Goal: Task Accomplishment & Management: Manage account settings

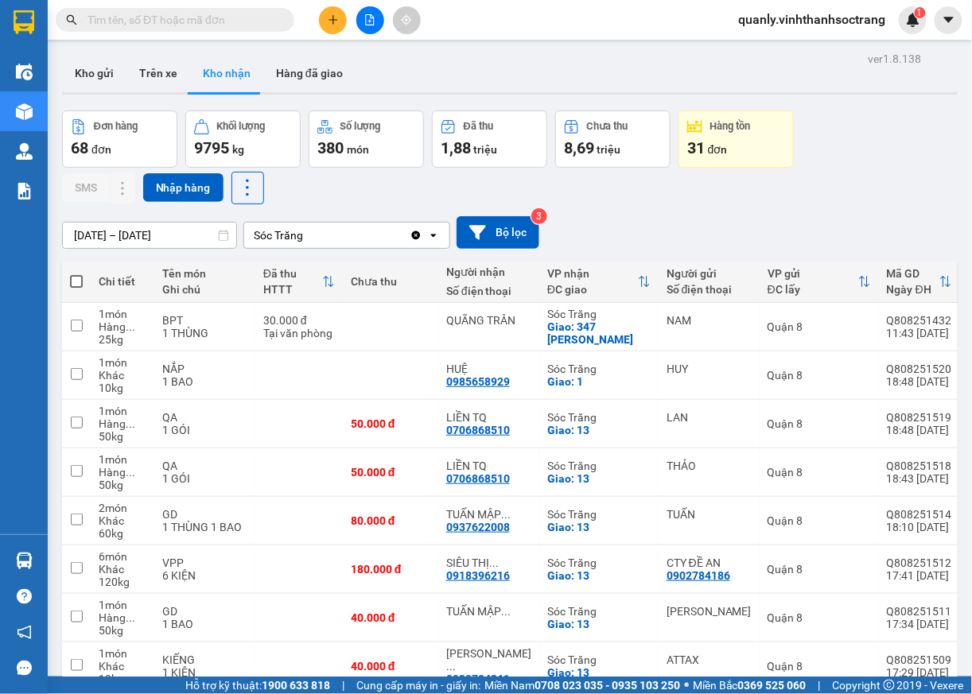
drag, startPoint x: 140, startPoint y: 236, endPoint x: 550, endPoint y: 138, distance: 421.9
click at [140, 236] on input "12/08/2025 – 14/08/2025" at bounding box center [149, 235] width 173 height 25
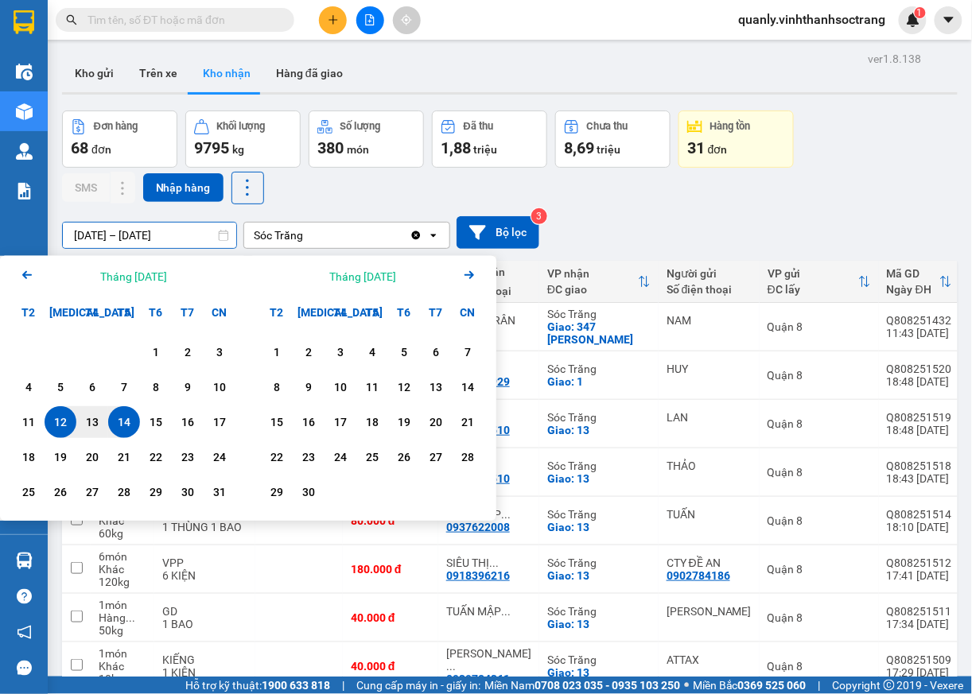
click at [26, 272] on icon "Previous month." at bounding box center [27, 275] width 10 height 8
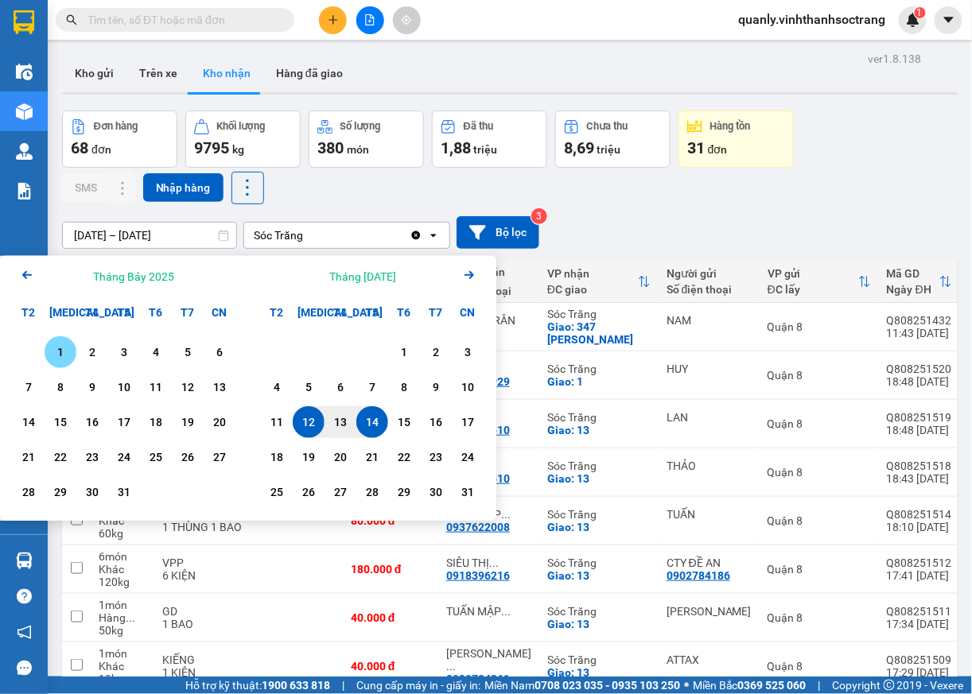
click at [54, 352] on div "1" at bounding box center [60, 352] width 22 height 19
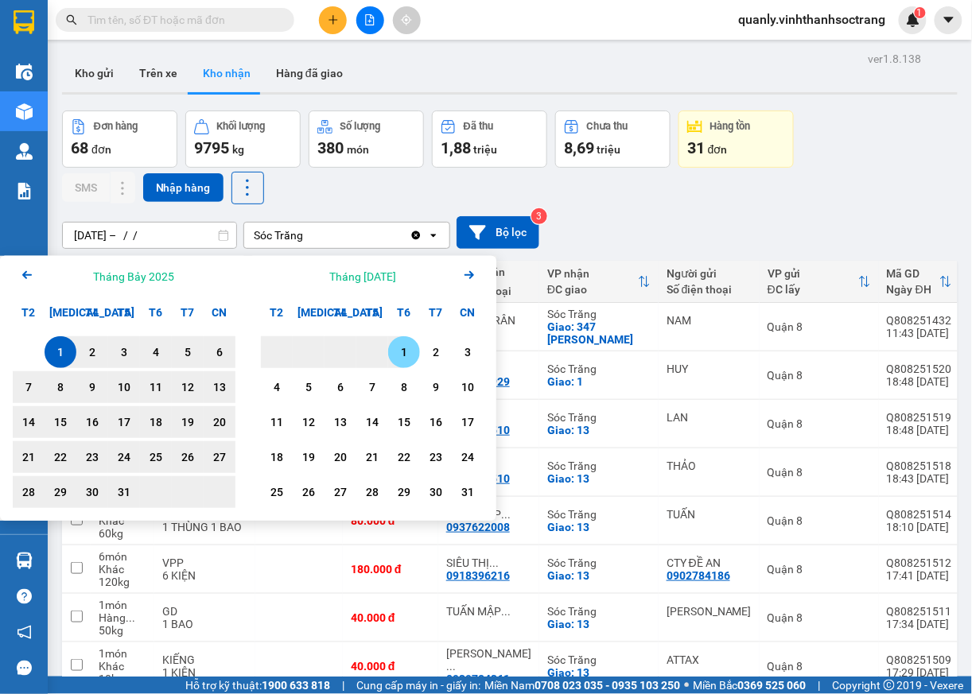
click at [399, 352] on div "1" at bounding box center [404, 352] width 22 height 19
type input "01/07/2025 – 01/08/2025"
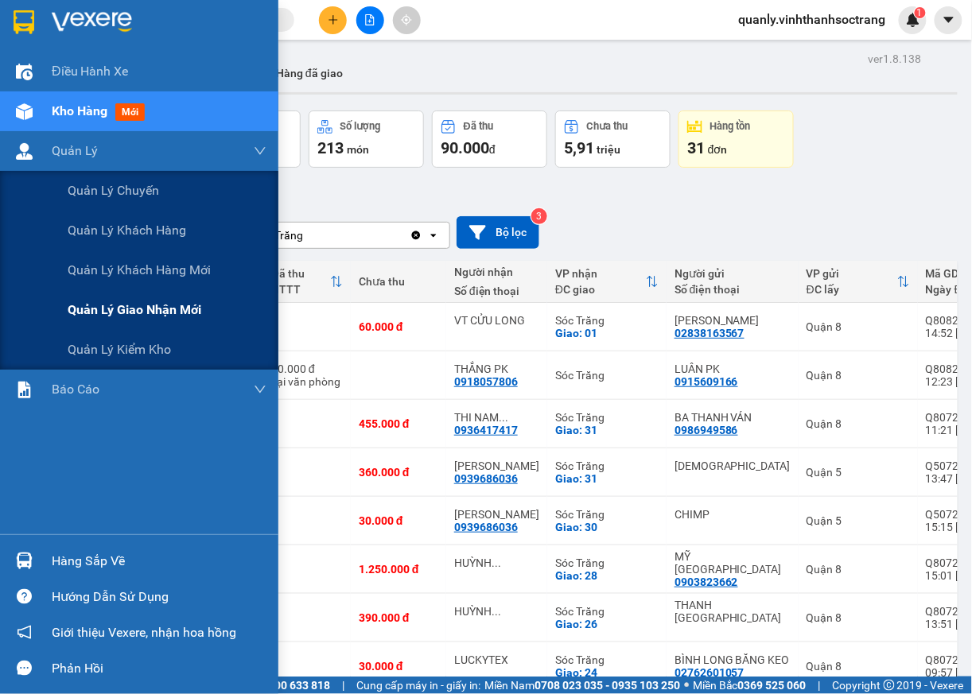
click at [115, 304] on span "Quản lý giao nhận mới" at bounding box center [135, 310] width 134 height 20
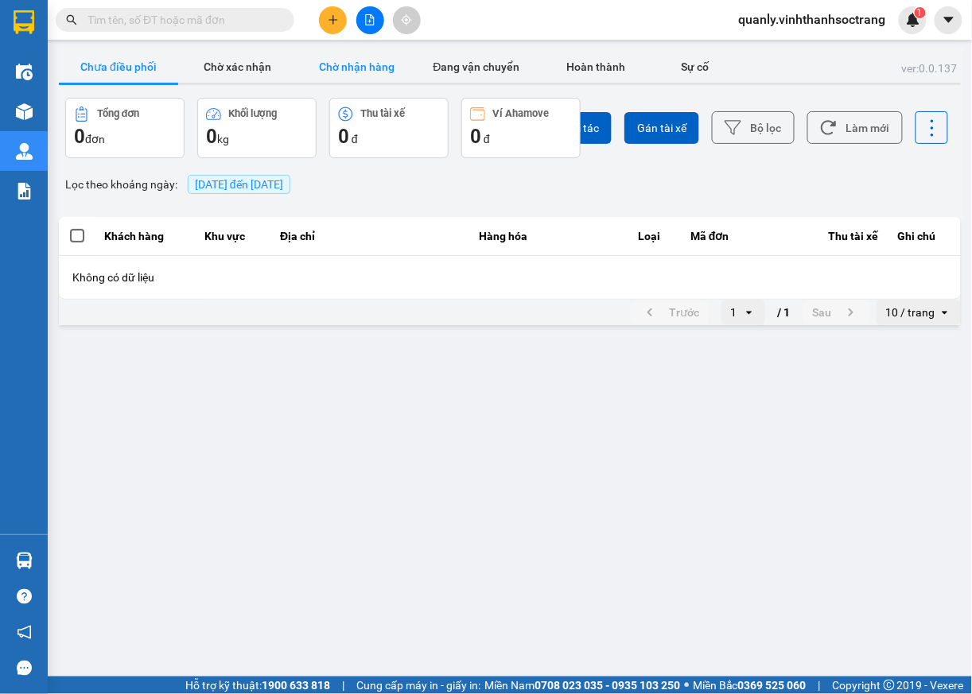
click at [367, 60] on button "Chờ nhận hàng" at bounding box center [356, 67] width 119 height 32
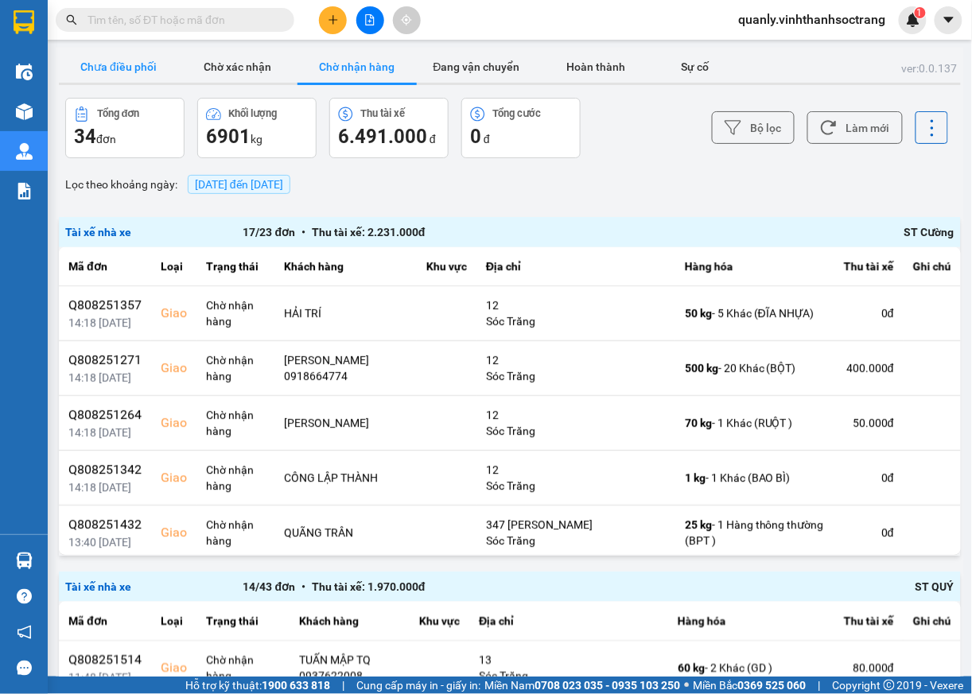
click at [127, 68] on button "Chưa điều phối" at bounding box center [118, 67] width 119 height 32
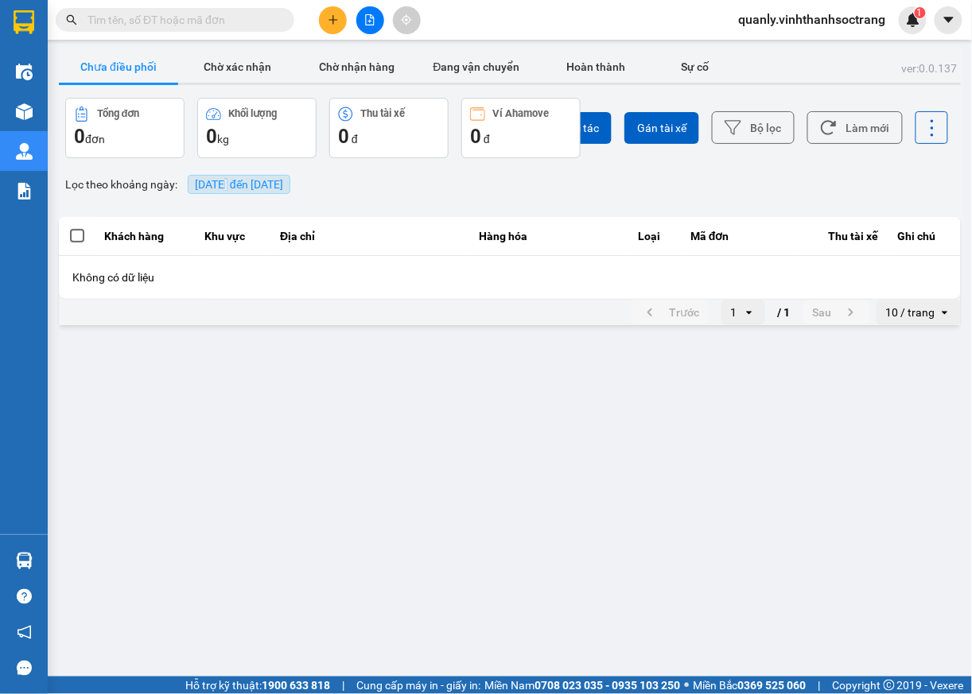
click at [227, 185] on span "14/08/2025 đến 14/08/2025" at bounding box center [239, 184] width 88 height 13
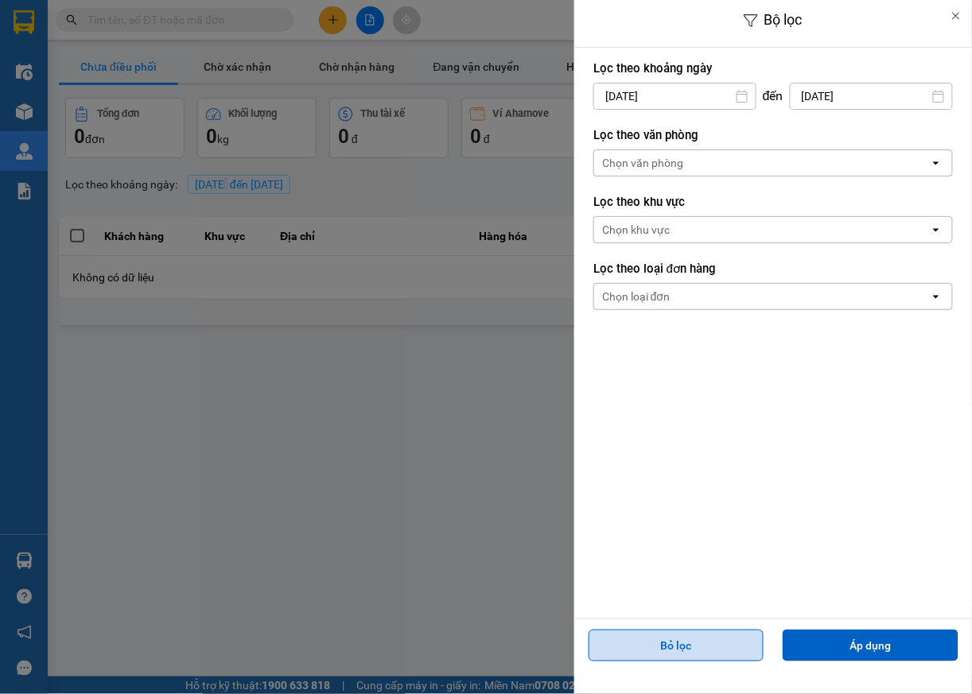
click at [717, 651] on button "Bỏ lọc" at bounding box center [677, 646] width 176 height 32
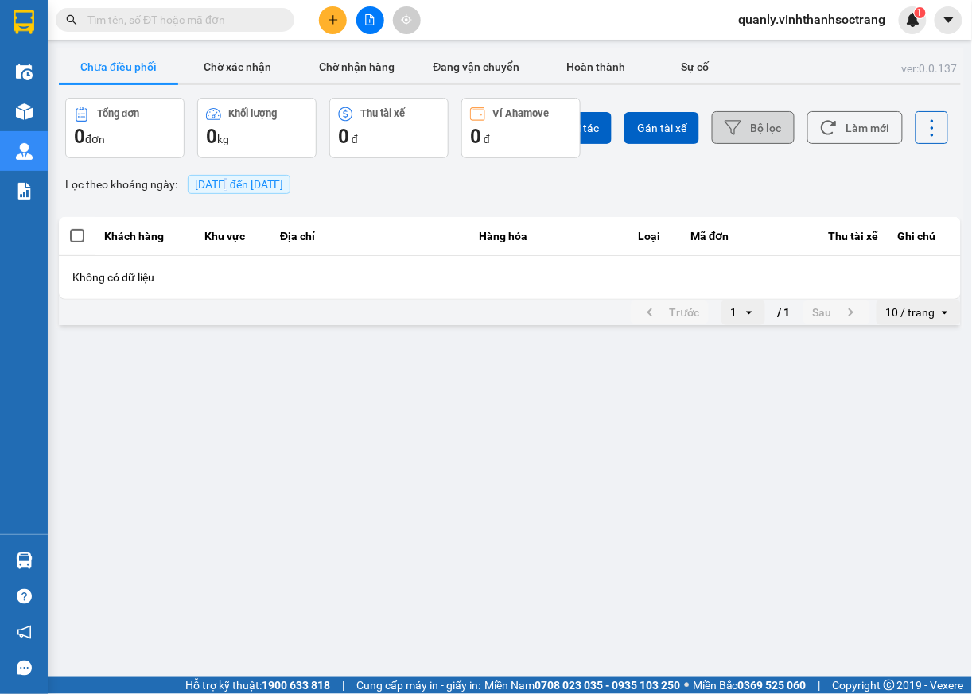
click at [779, 134] on button "Bộ lọc" at bounding box center [753, 127] width 83 height 33
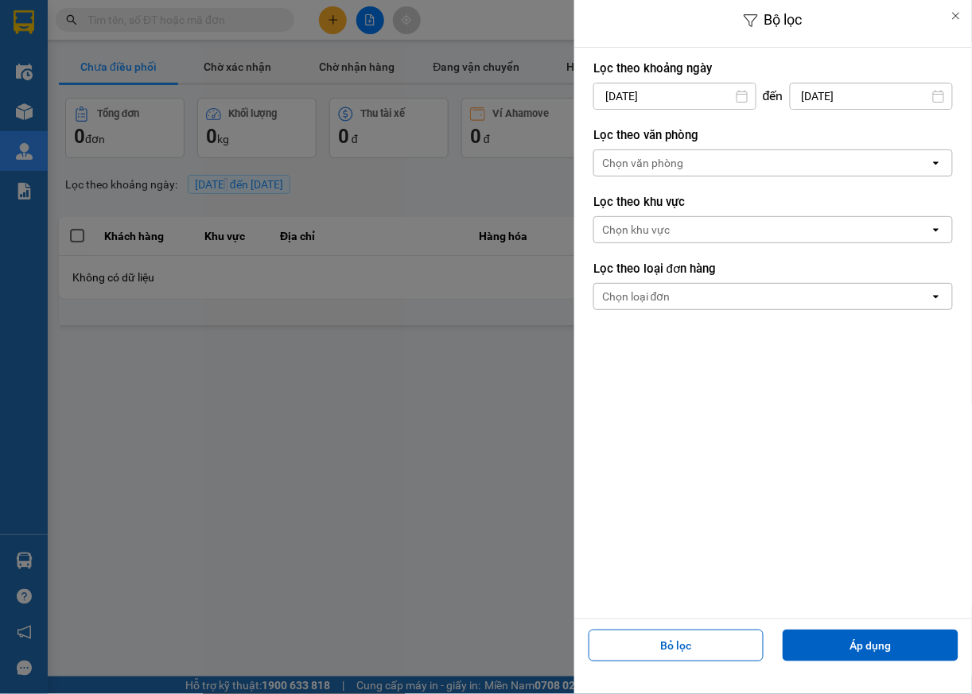
click at [684, 100] on input "14/08/2025" at bounding box center [674, 96] width 161 height 25
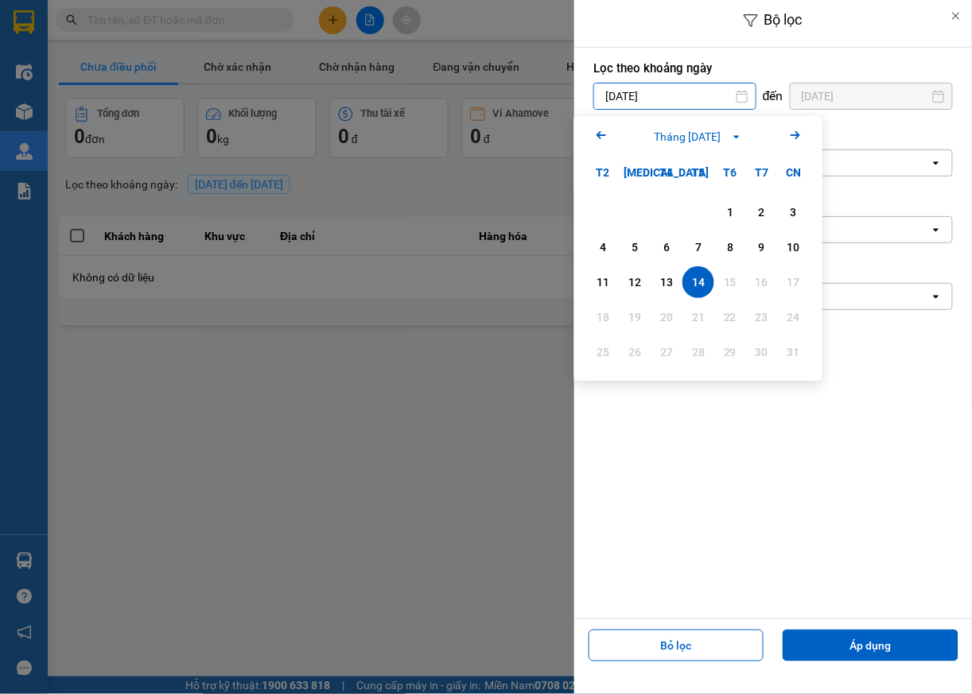
click at [598, 142] on icon "Arrow Left" at bounding box center [601, 135] width 19 height 19
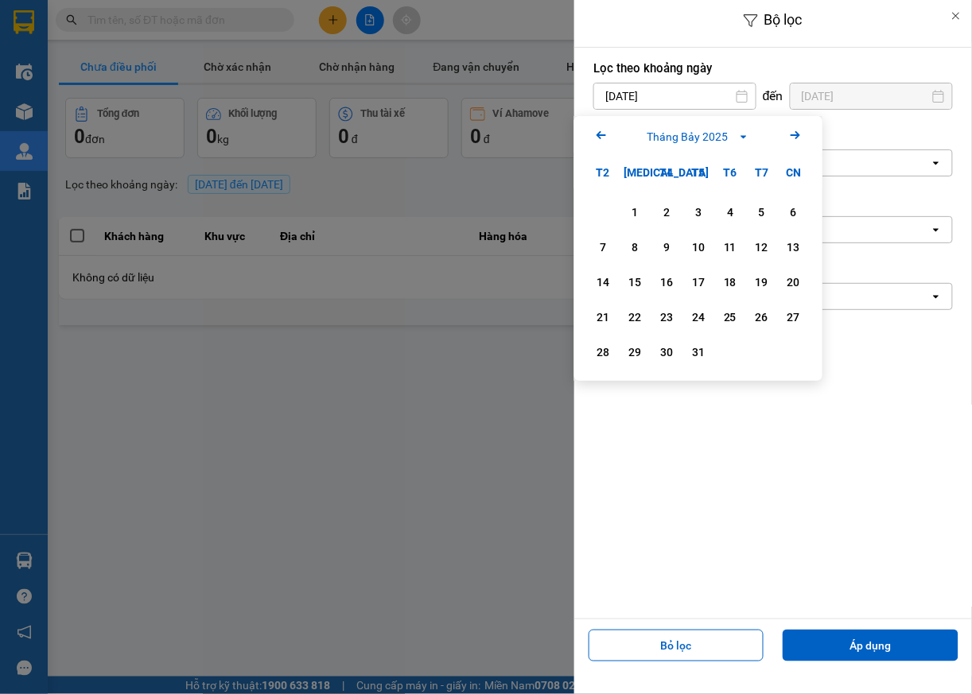
click at [600, 138] on icon "Previous month." at bounding box center [601, 135] width 10 height 8
click at [792, 208] on div "1" at bounding box center [794, 212] width 22 height 19
type input "01/06/2025"
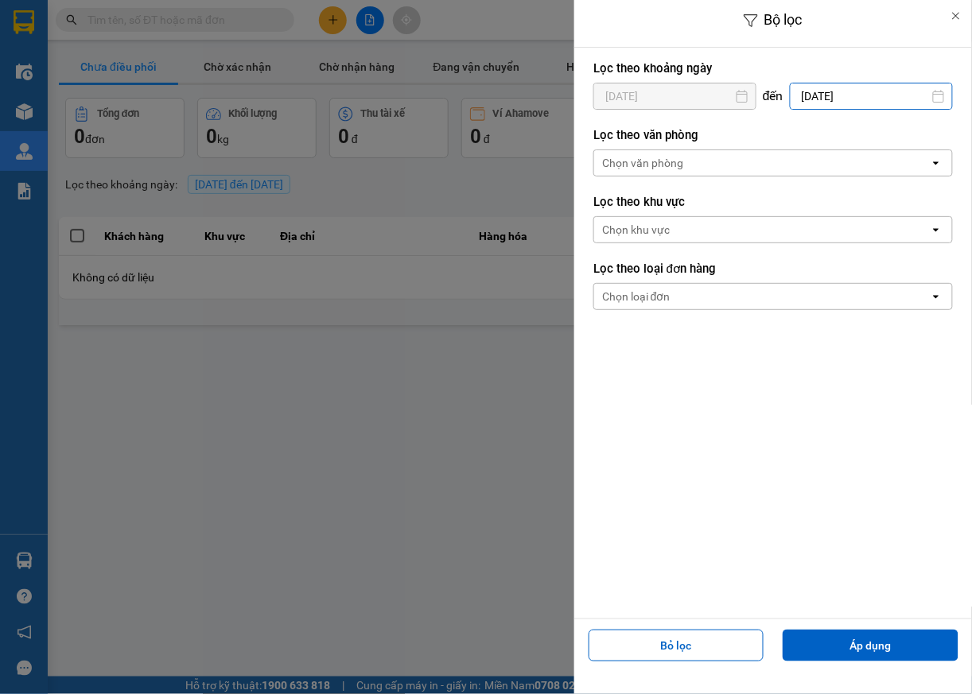
drag, startPoint x: 892, startPoint y: 96, endPoint x: 888, endPoint y: 115, distance: 19.4
click at [892, 99] on input "14/08/2025" at bounding box center [871, 96] width 161 height 25
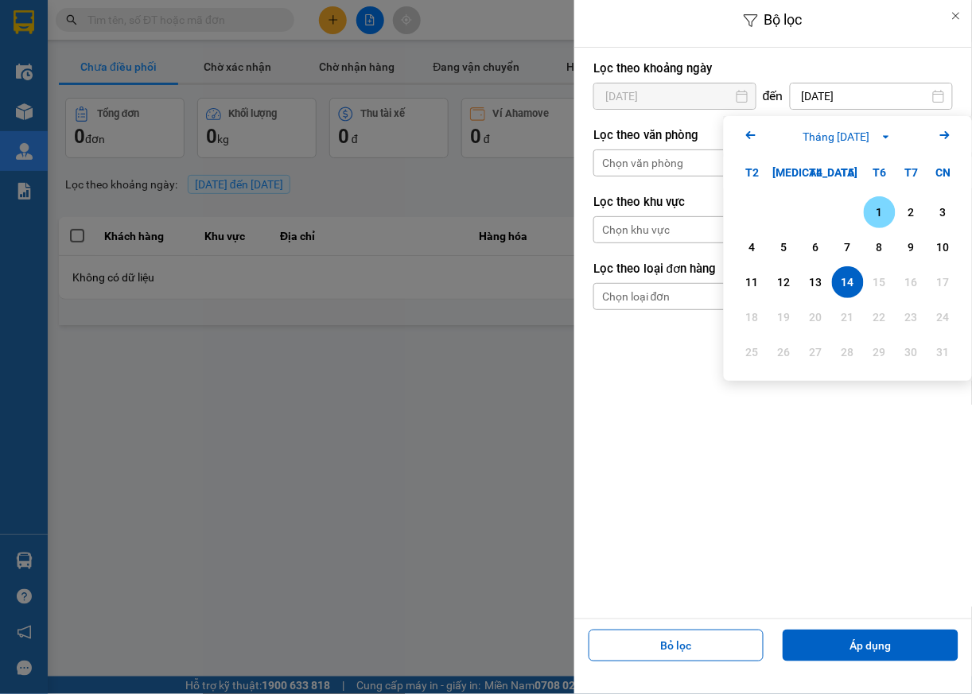
click at [881, 214] on div "1" at bounding box center [879, 212] width 22 height 19
type input "01/08/2025"
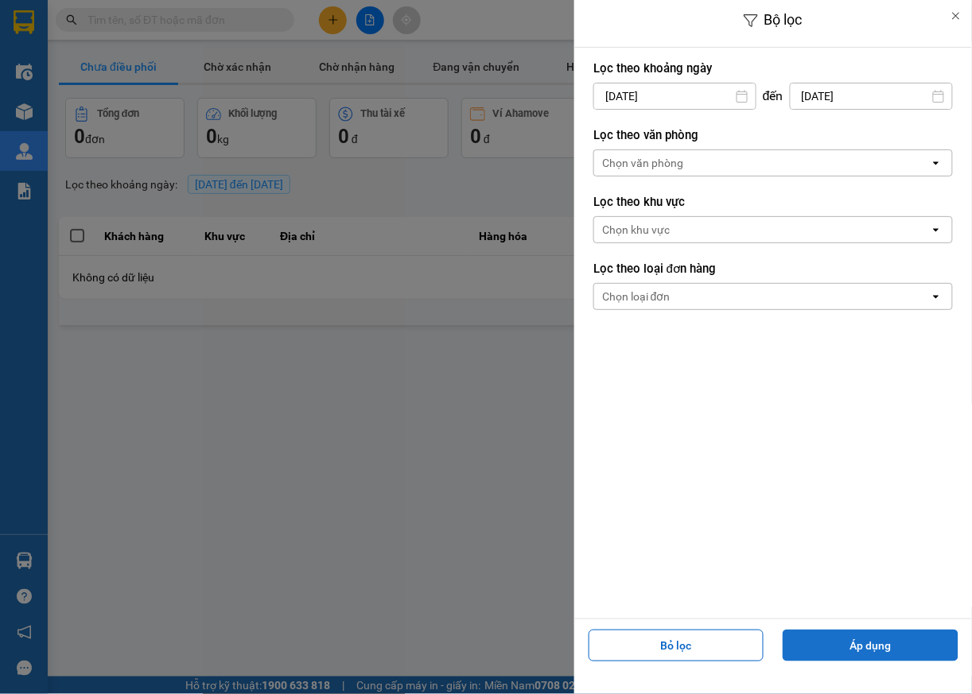
click at [880, 646] on button "Áp dụng" at bounding box center [871, 646] width 176 height 32
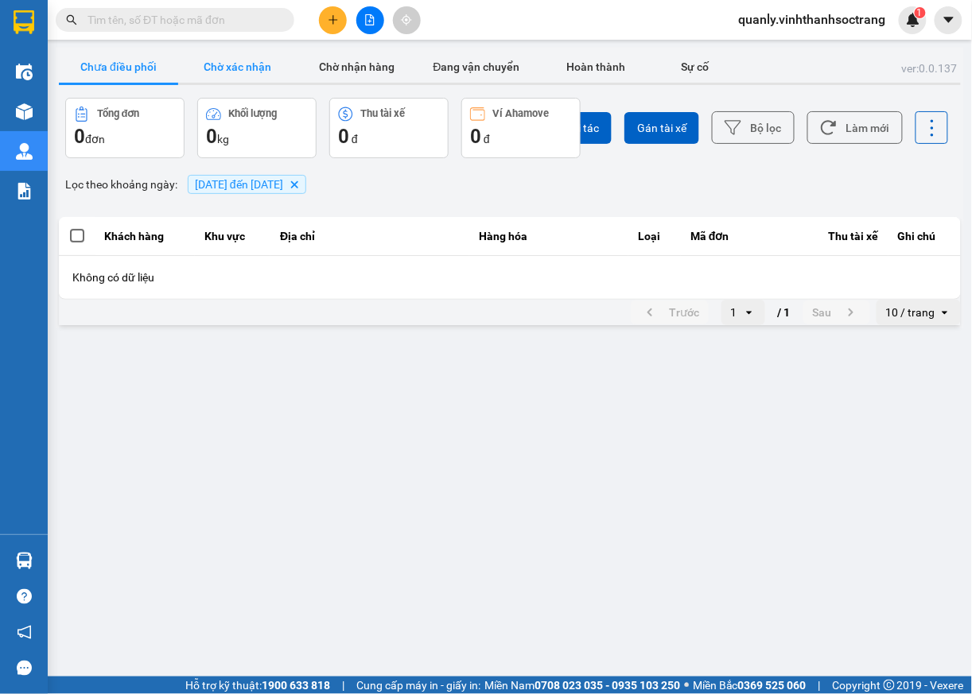
click at [266, 56] on button "Chờ xác nhận" at bounding box center [237, 67] width 119 height 32
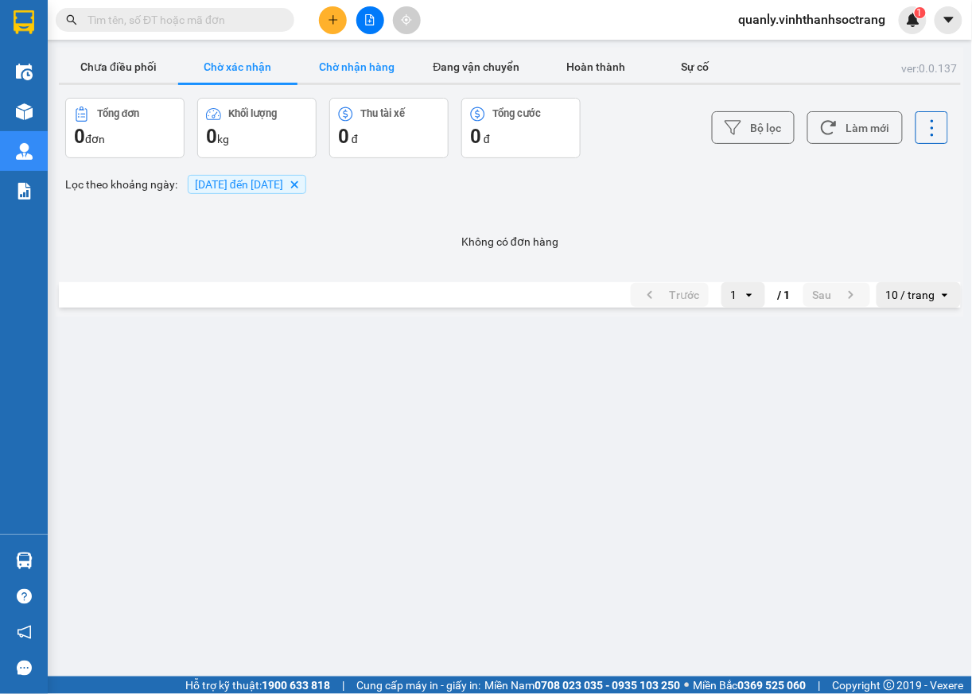
click at [345, 61] on button "Chờ nhận hàng" at bounding box center [356, 67] width 119 height 32
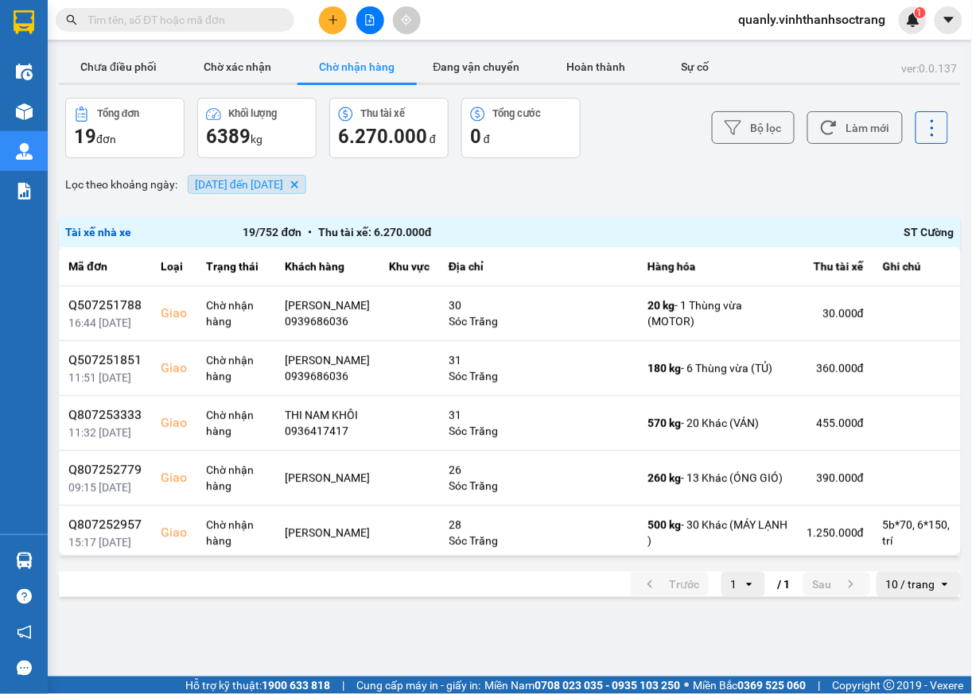
click at [283, 185] on span "01/06/2025 đến 01/08/2025" at bounding box center [239, 184] width 88 height 13
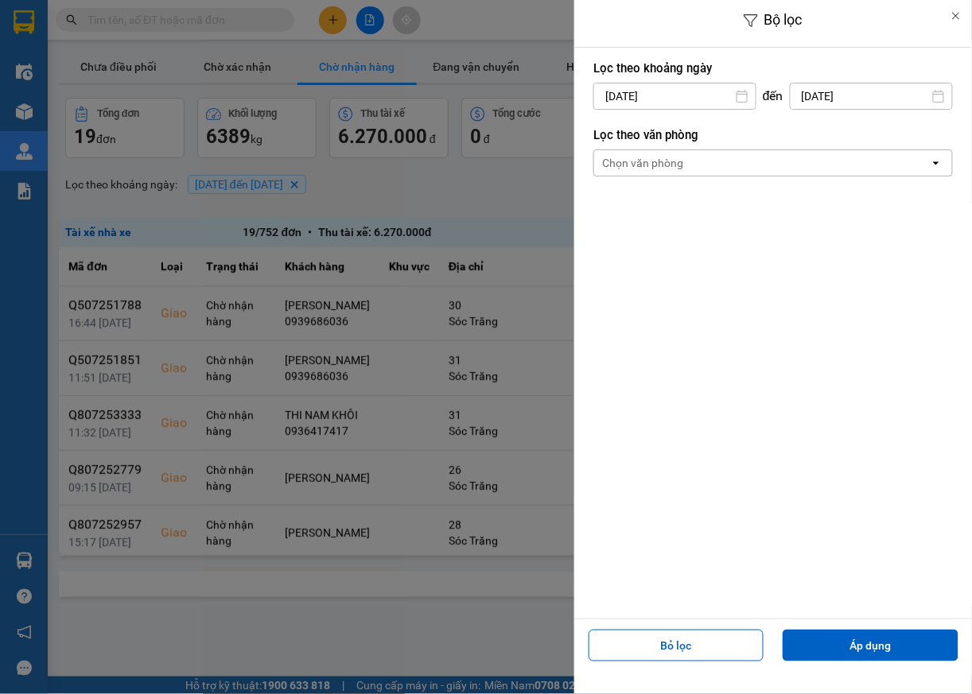
click at [868, 96] on input "01/08/2025" at bounding box center [871, 96] width 161 height 25
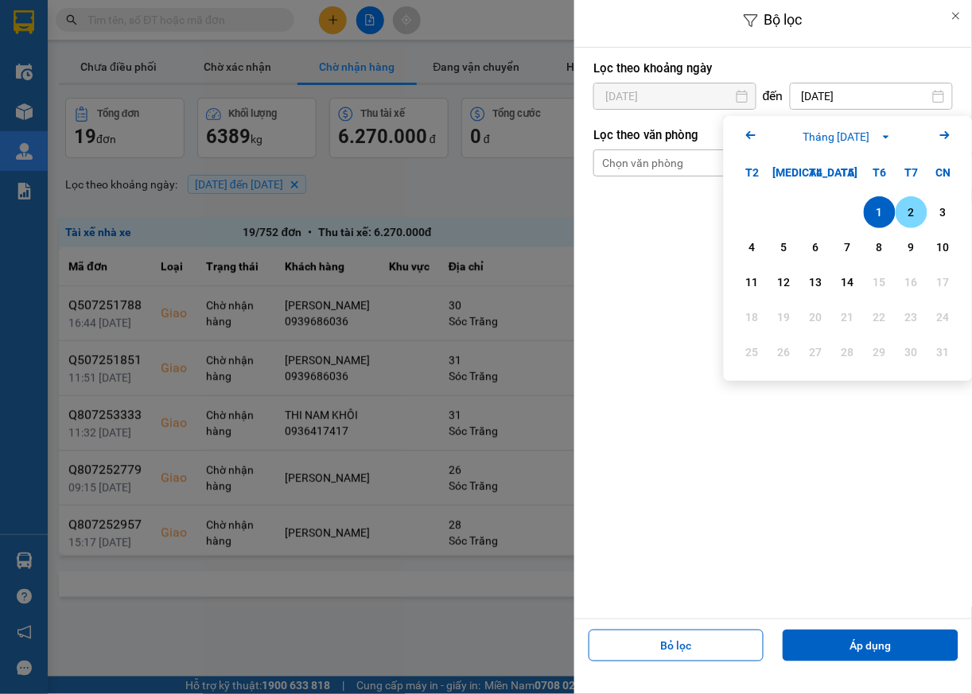
click at [911, 208] on div "2" at bounding box center [911, 212] width 22 height 19
type input "02/08/2025"
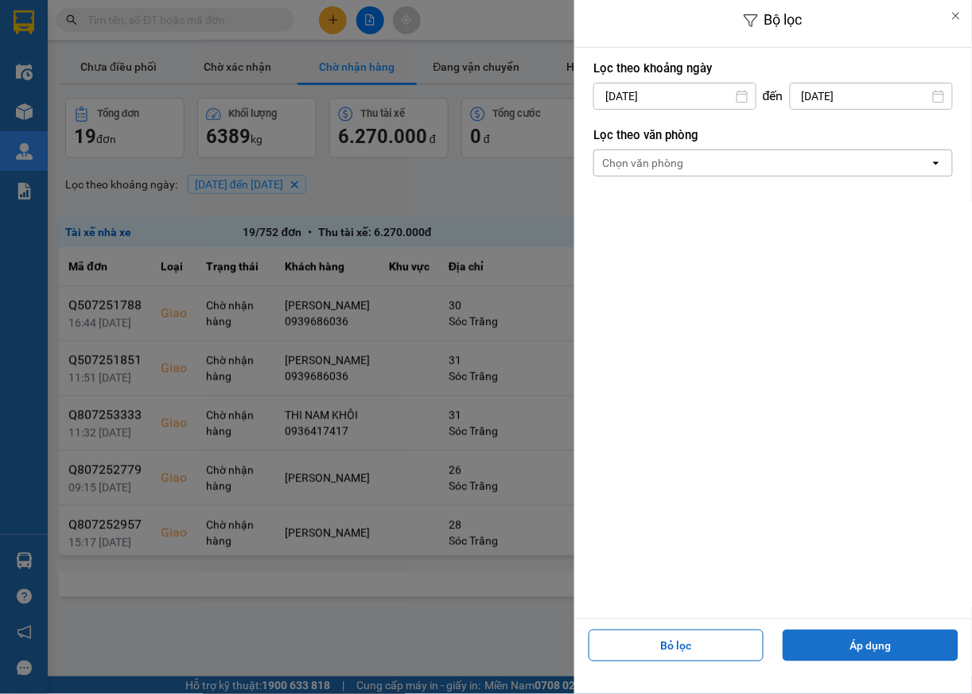
click at [892, 658] on button "Áp dụng" at bounding box center [871, 646] width 176 height 32
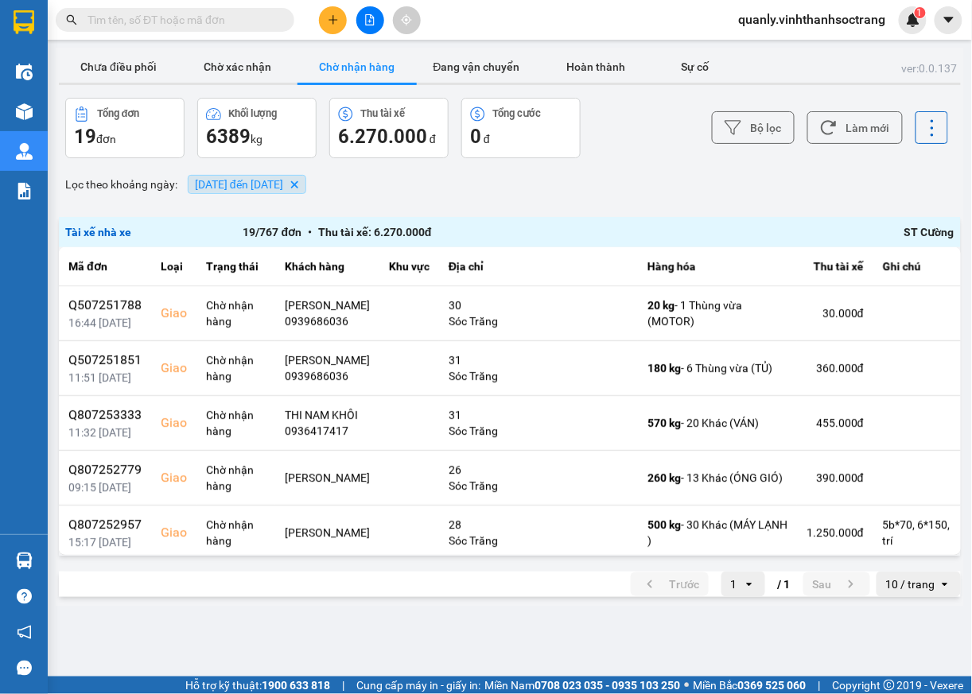
click at [283, 186] on span "01/06/2025 đến 02/08/2025" at bounding box center [239, 184] width 88 height 13
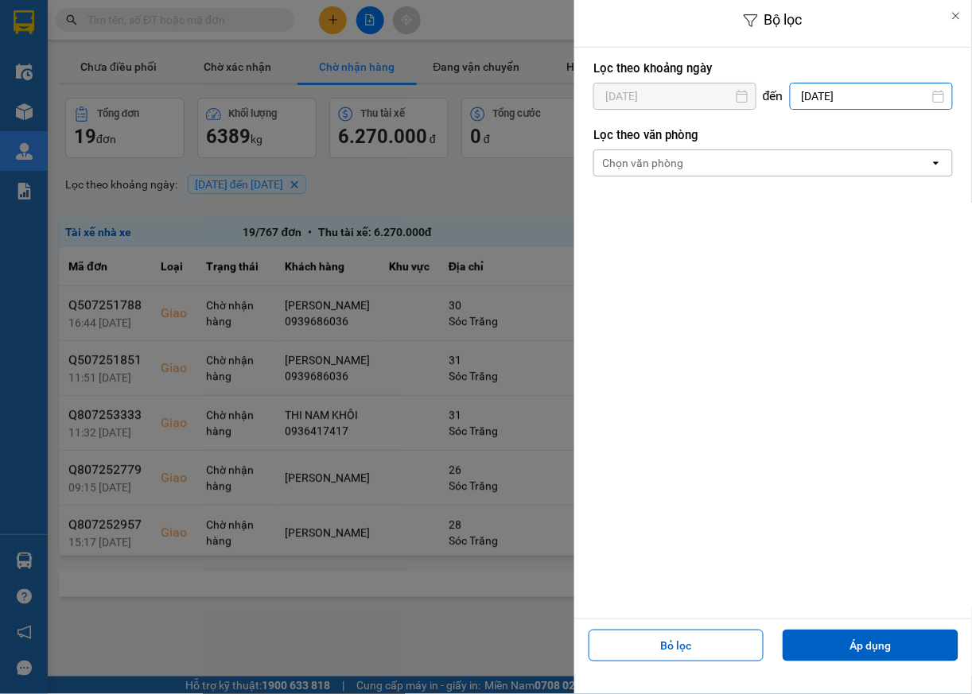
click at [851, 93] on input "02/08/2025" at bounding box center [871, 96] width 161 height 25
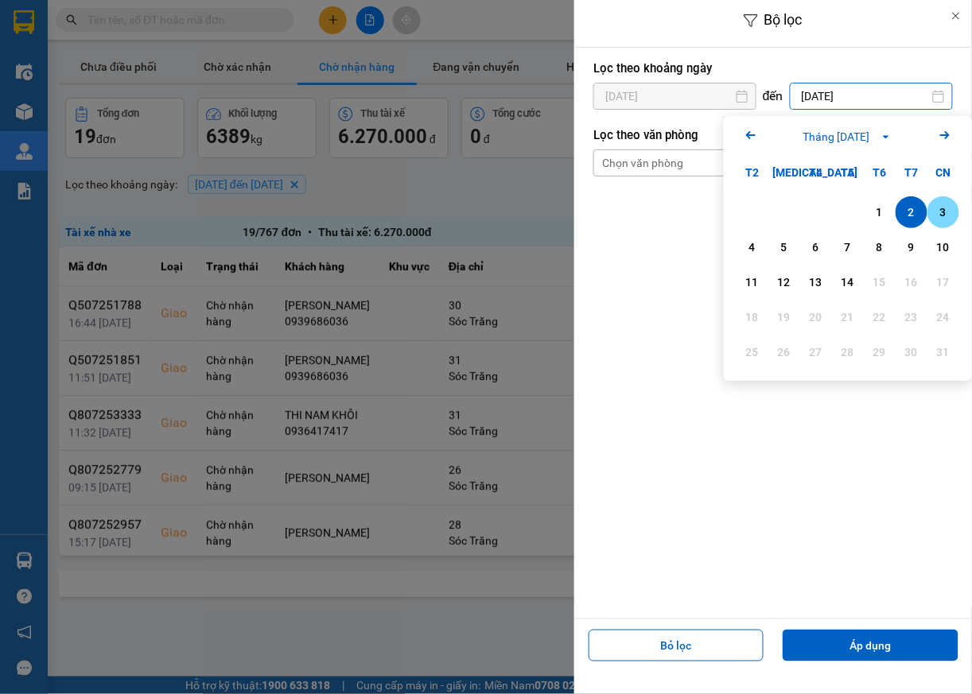
click at [940, 215] on div "3" at bounding box center [943, 212] width 22 height 19
type input "03/08/2025"
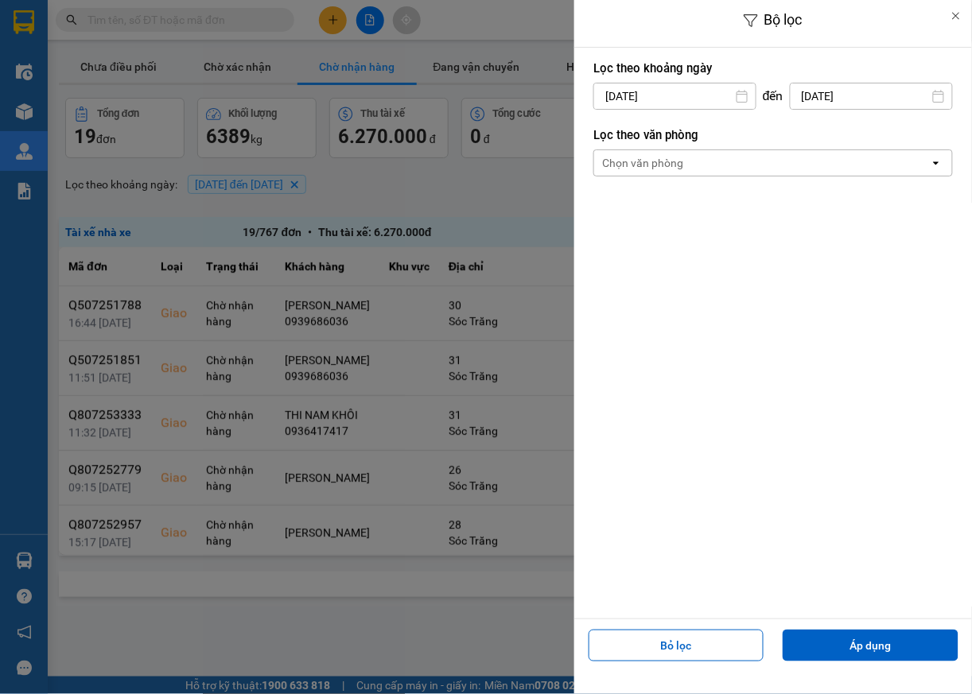
drag, startPoint x: 878, startPoint y: 649, endPoint x: 859, endPoint y: 622, distance: 33.1
click at [878, 647] on button "Áp dụng" at bounding box center [871, 646] width 176 height 32
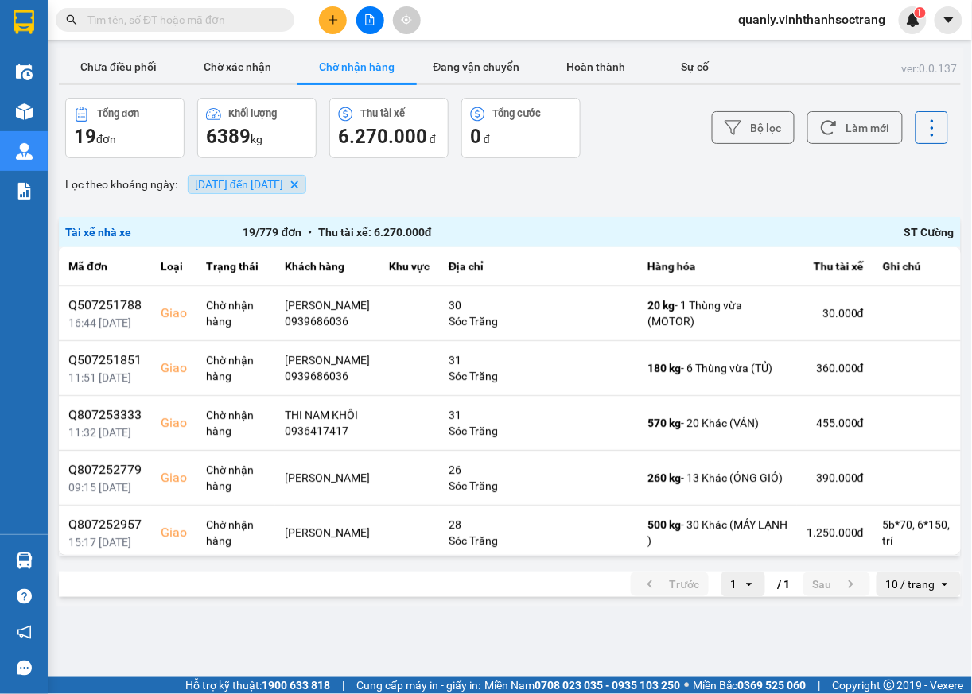
click at [283, 183] on span "01/06/2025 đến 03/08/2025" at bounding box center [239, 184] width 88 height 13
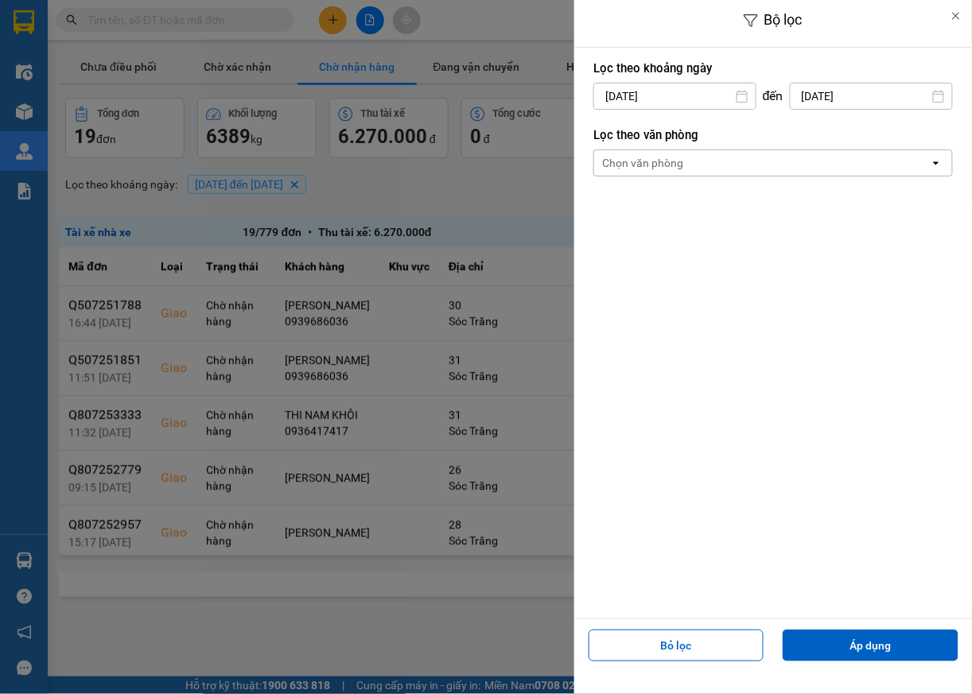
click at [884, 100] on input "03/08/2025" at bounding box center [871, 96] width 161 height 25
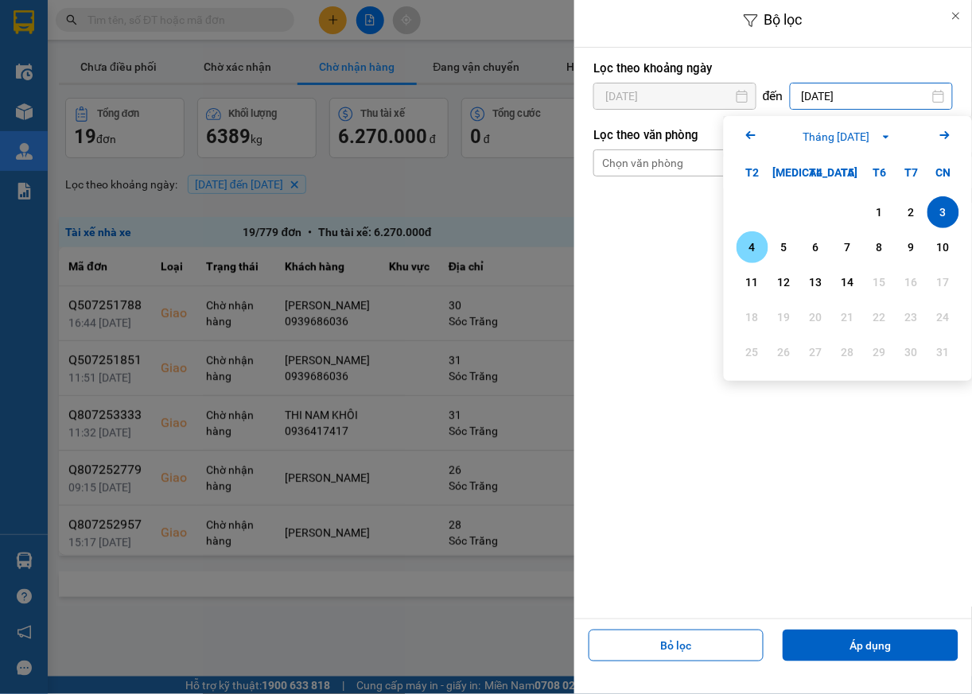
click at [756, 249] on div "4" at bounding box center [752, 247] width 22 height 19
type input "04/08/2025"
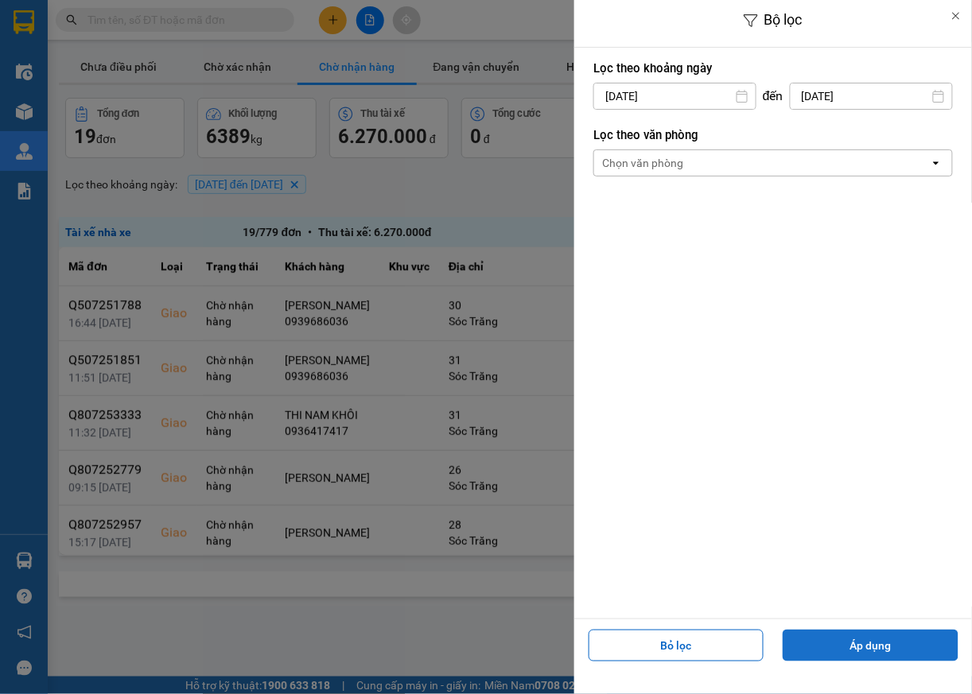
click at [917, 653] on button "Áp dụng" at bounding box center [871, 646] width 176 height 32
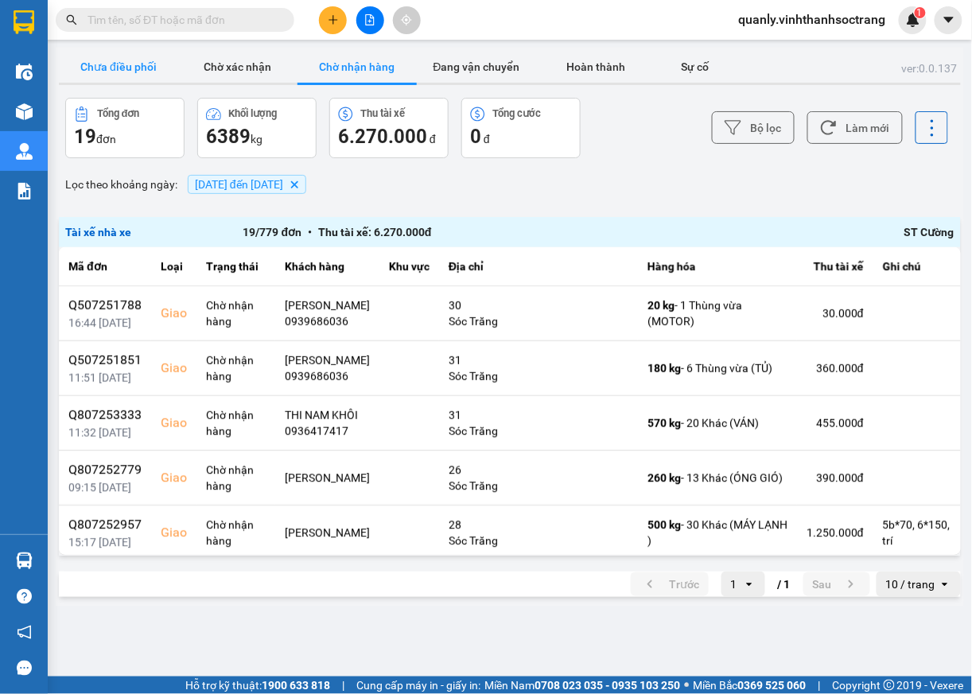
click at [137, 51] on button "Chưa điều phối" at bounding box center [118, 67] width 119 height 32
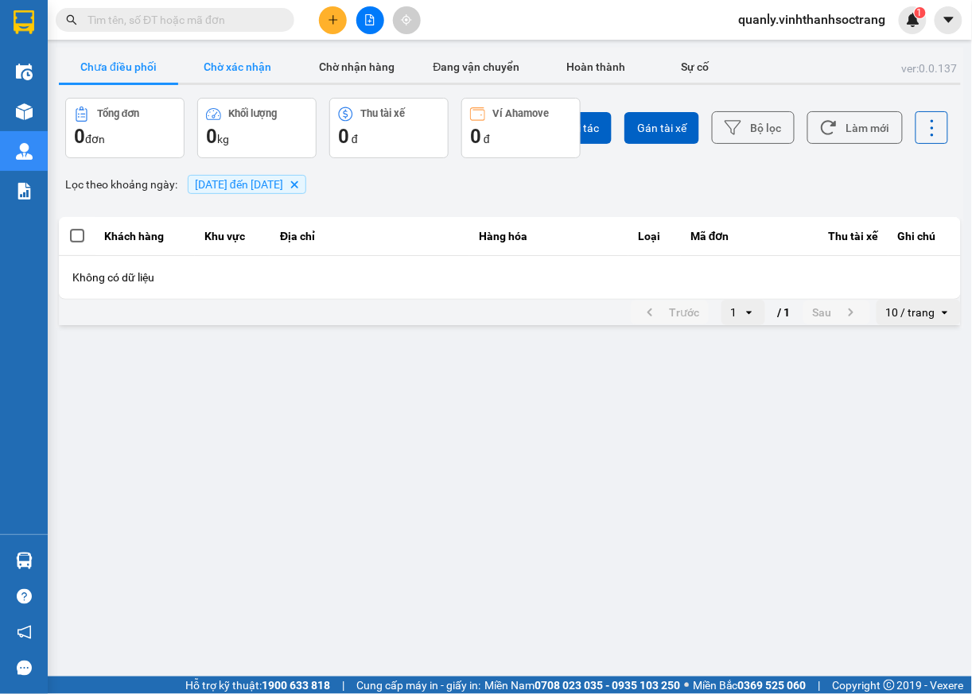
drag, startPoint x: 245, startPoint y: 65, endPoint x: 235, endPoint y: 55, distance: 14.1
click at [242, 64] on button "Chờ xác nhận" at bounding box center [237, 67] width 119 height 32
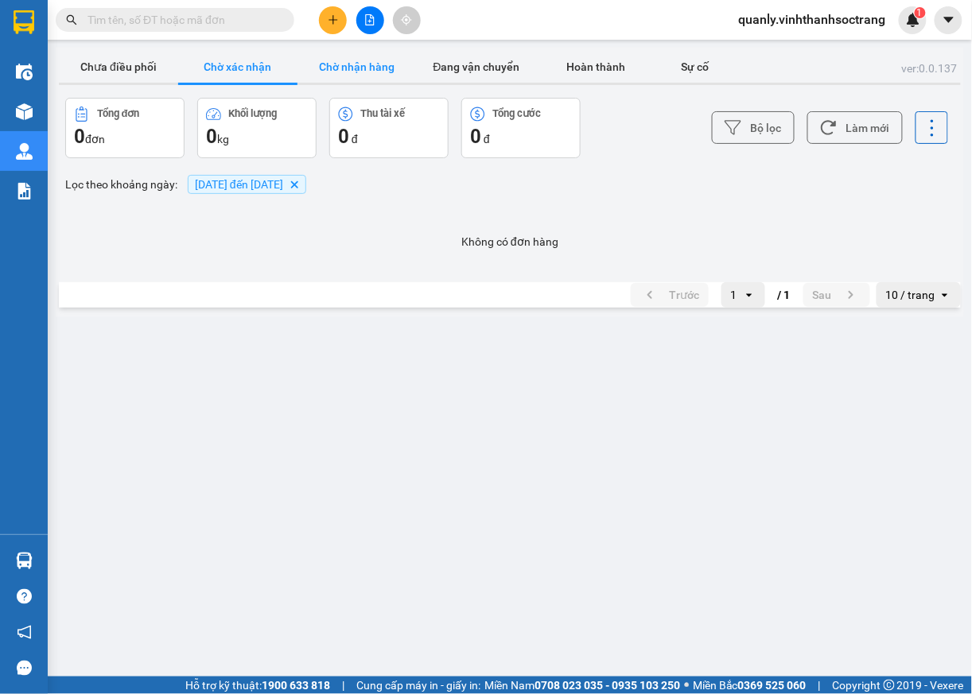
click at [357, 72] on button "Chờ nhận hàng" at bounding box center [356, 67] width 119 height 32
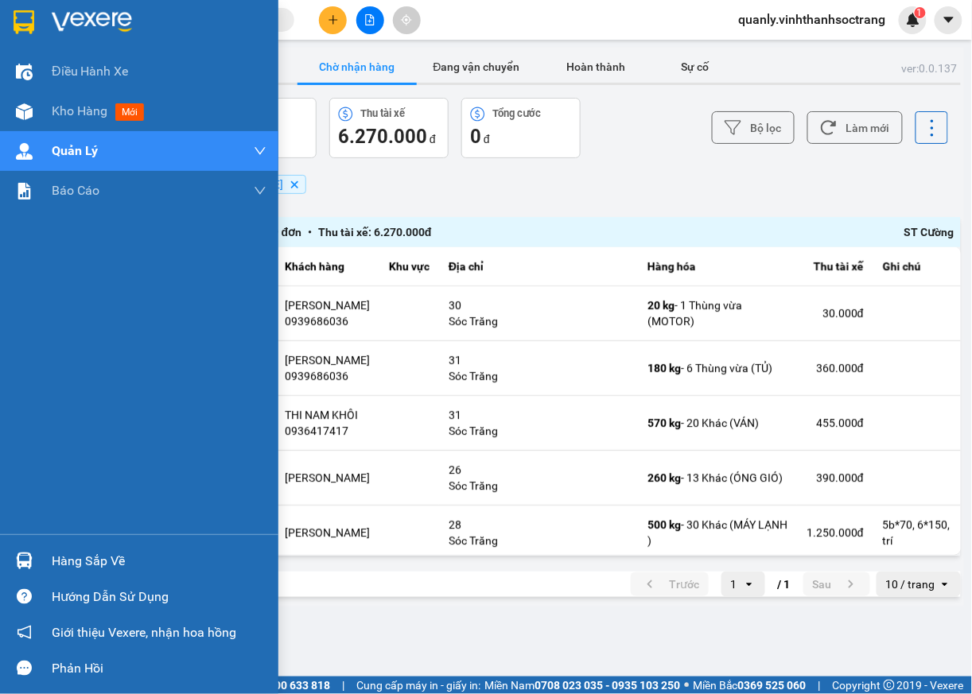
click at [111, 383] on div "Điều hành xe Kho hàng mới Quản Lý Quản lý chuyến Quản lý khách hàng Quản lý khá…" at bounding box center [139, 293] width 278 height 483
click at [71, 108] on span "Kho hàng" at bounding box center [80, 110] width 56 height 15
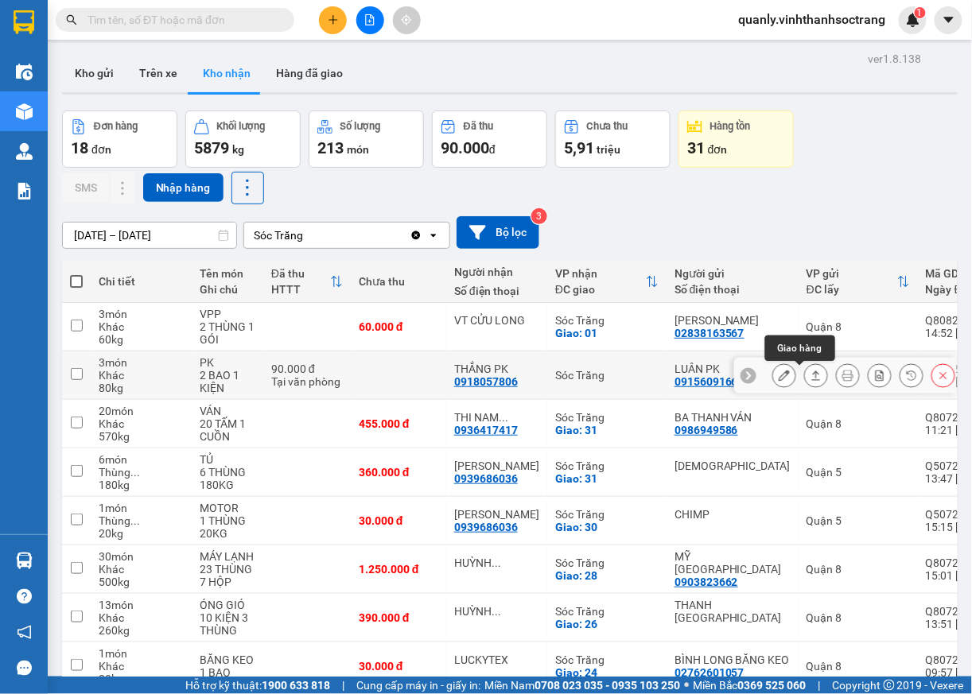
click at [810, 380] on icon at bounding box center [815, 375] width 11 height 11
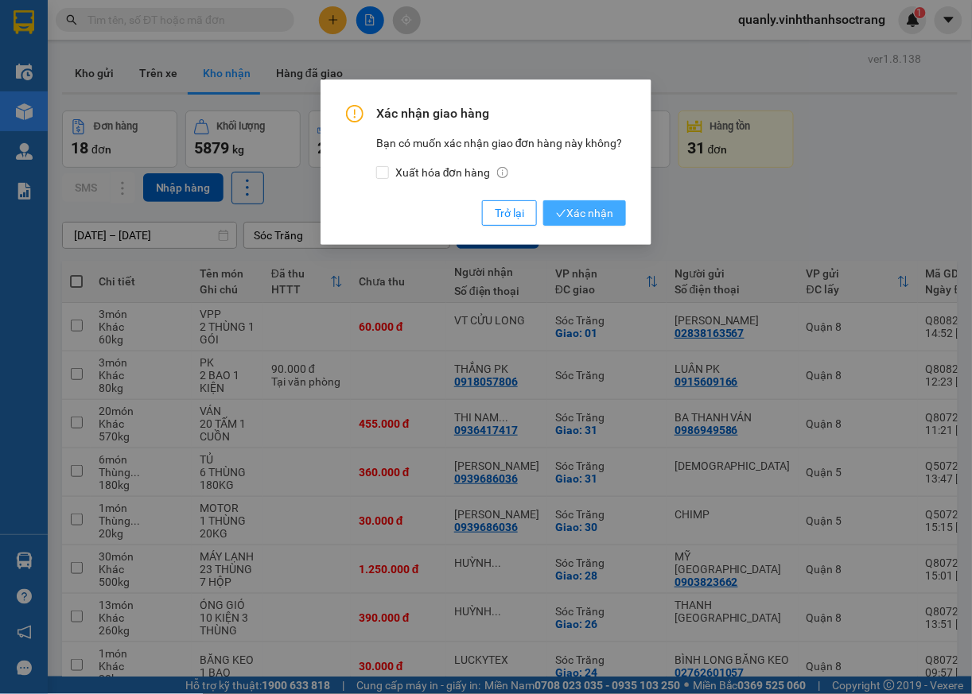
click at [593, 208] on span "Xác nhận" at bounding box center [584, 212] width 57 height 17
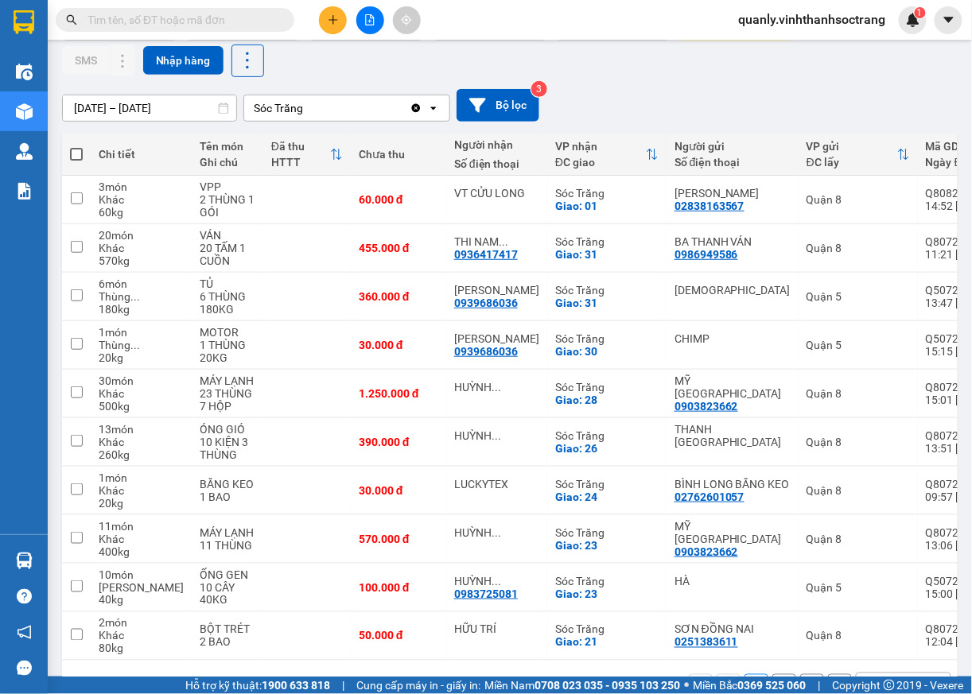
scroll to position [186, 0]
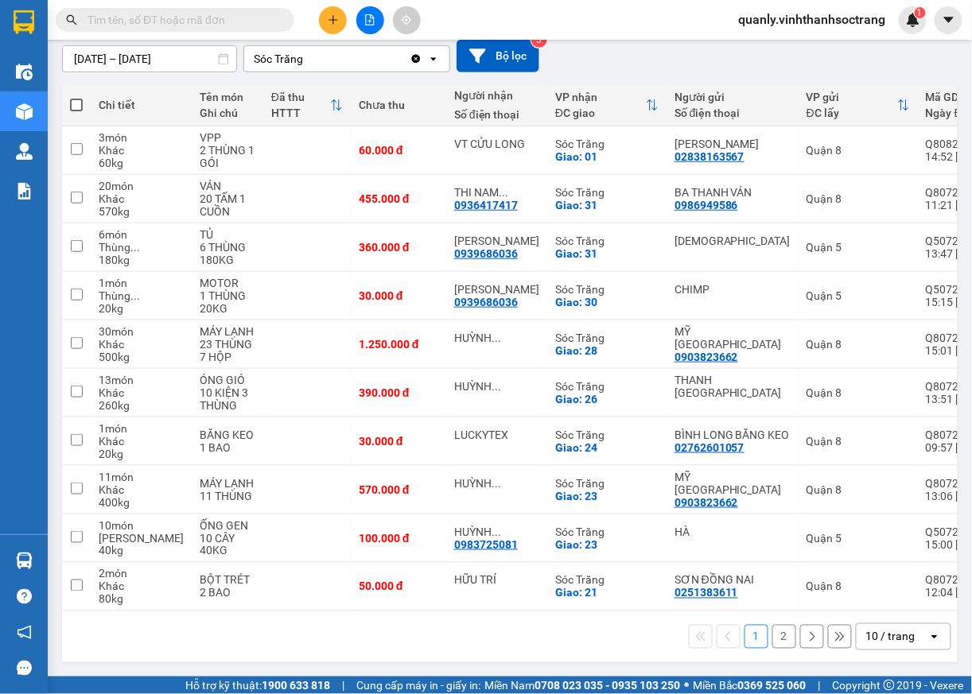
click at [806, 641] on icon at bounding box center [811, 636] width 11 height 11
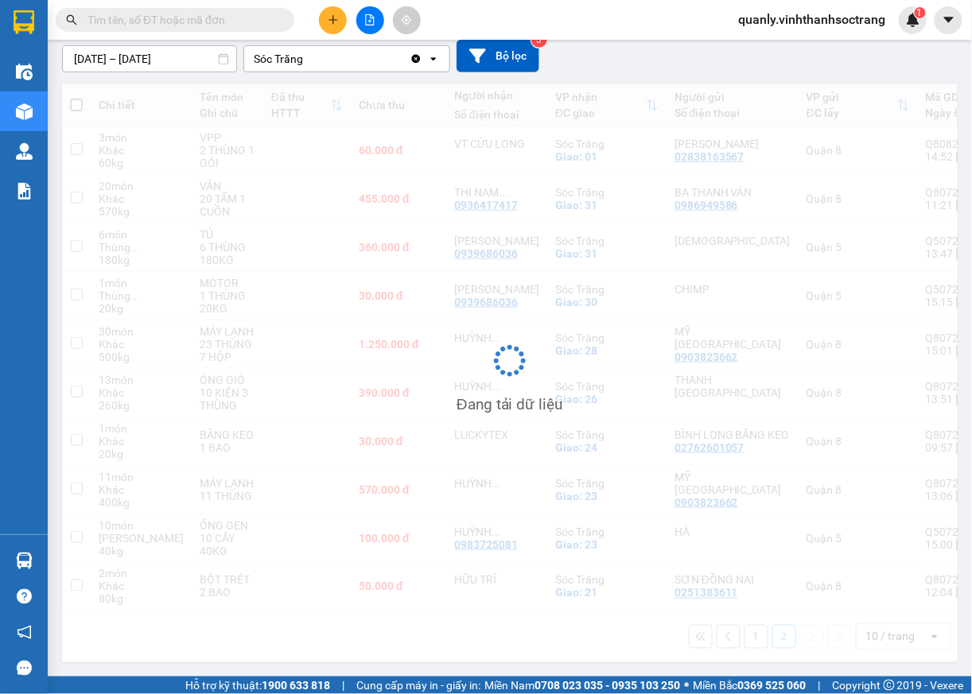
scroll to position [73, 0]
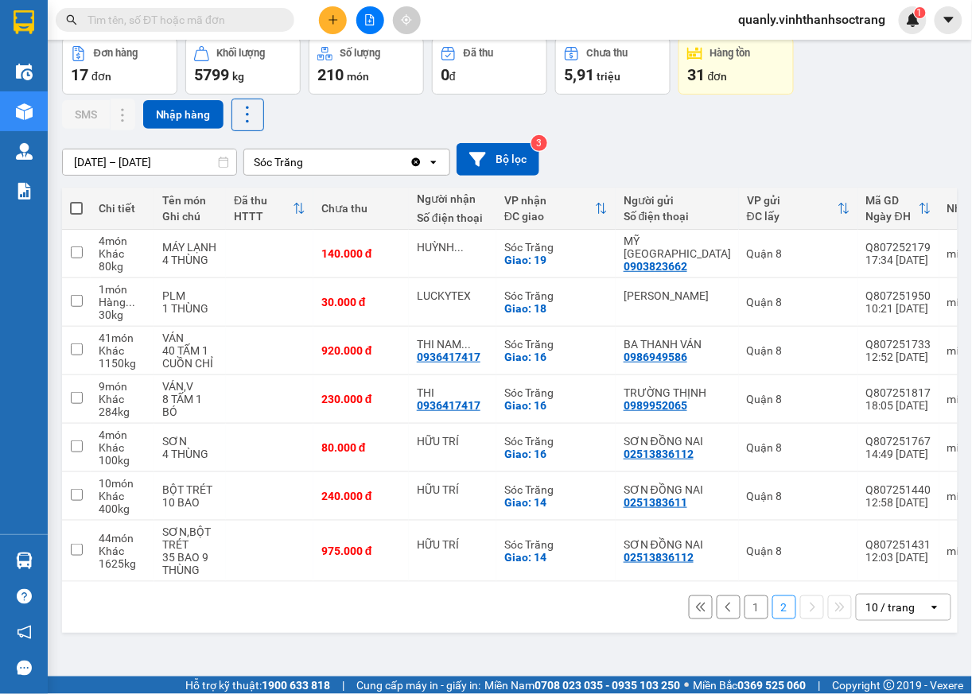
click at [723, 613] on icon at bounding box center [728, 607] width 11 height 11
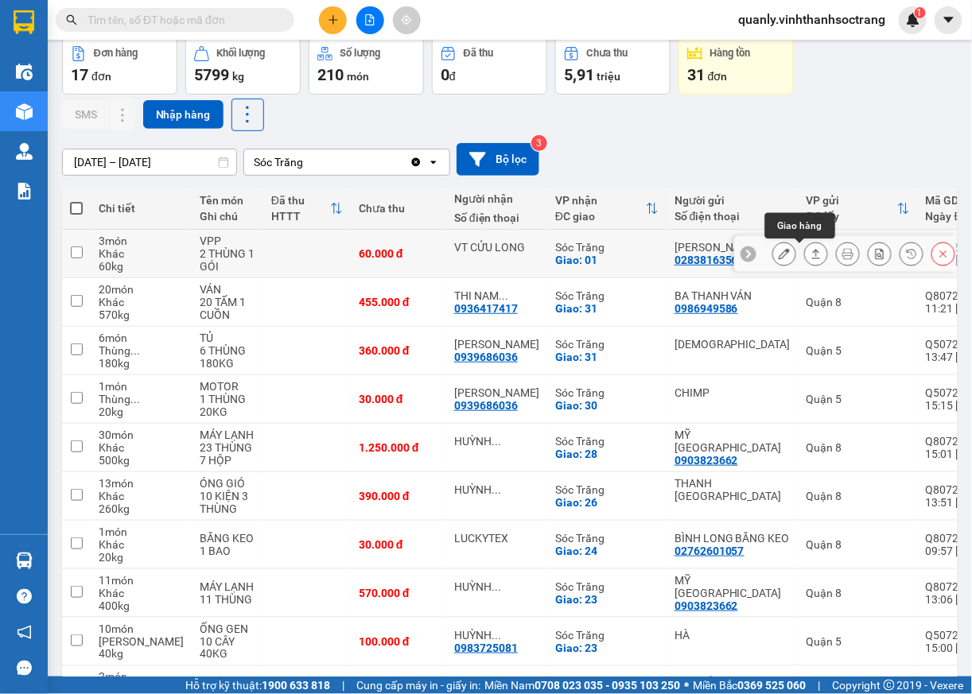
click at [810, 255] on icon at bounding box center [815, 253] width 11 height 11
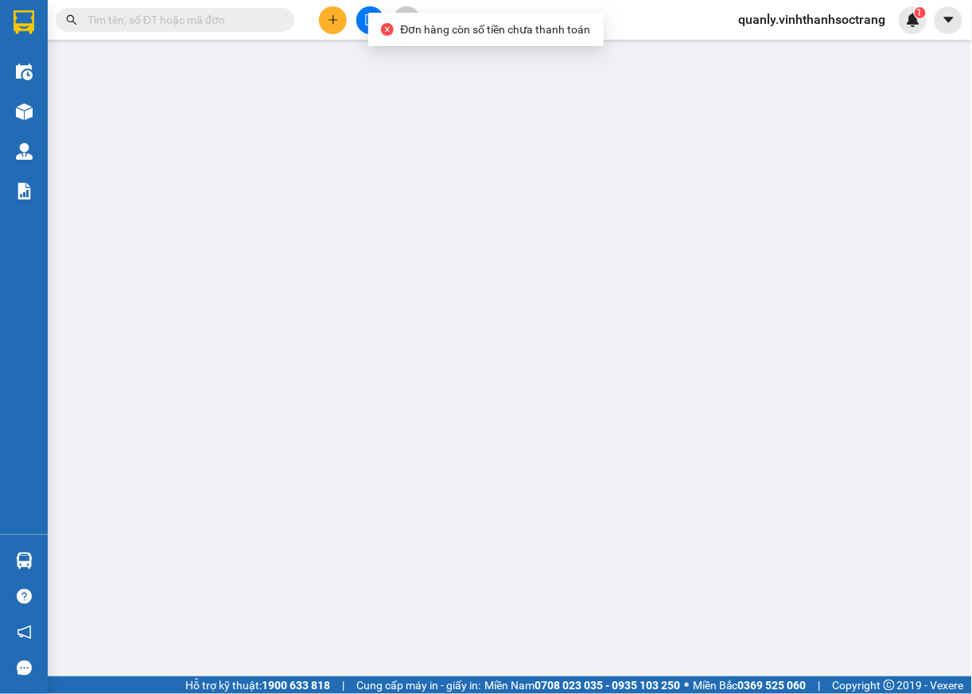
type input "02838163567"
type input "BẢO HUY"
type input "VT CỬU LONG"
checkbox input "true"
type input "01"
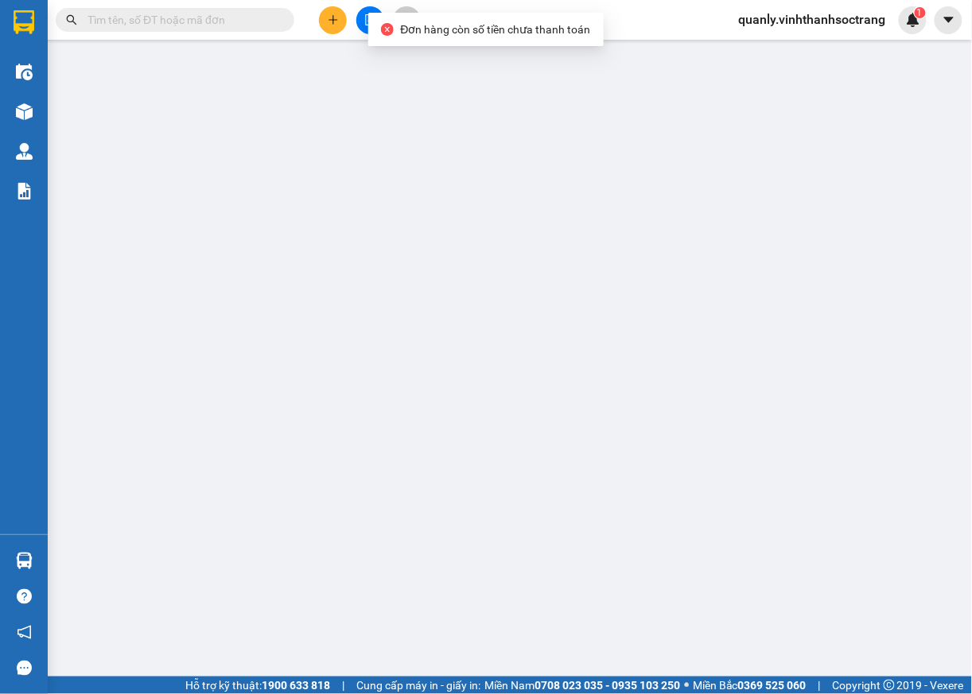
type input "60.000"
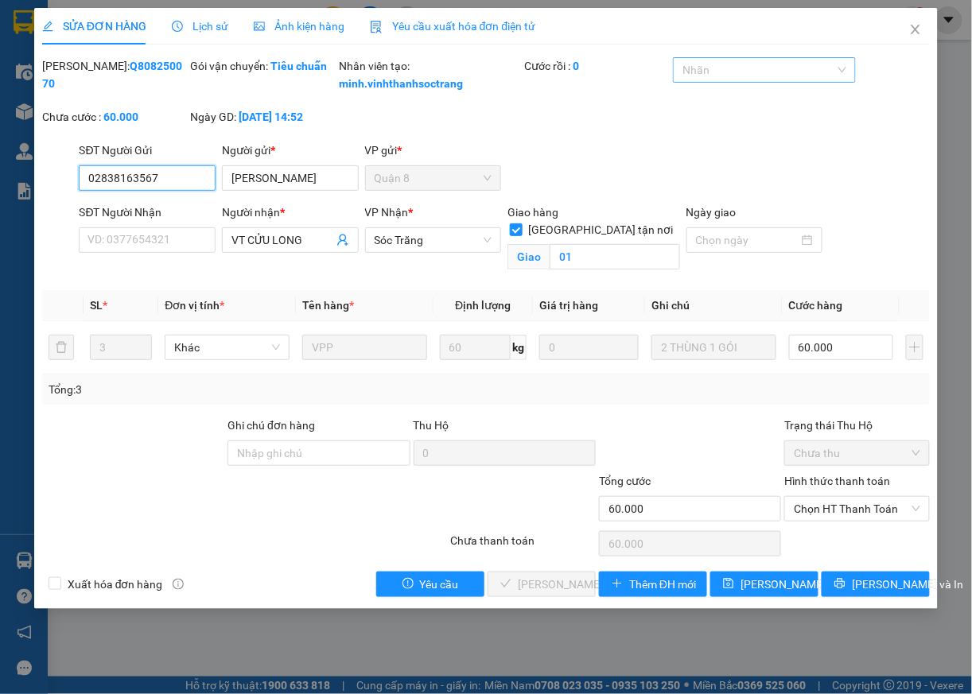
click at [740, 75] on div at bounding box center [756, 69] width 158 height 19
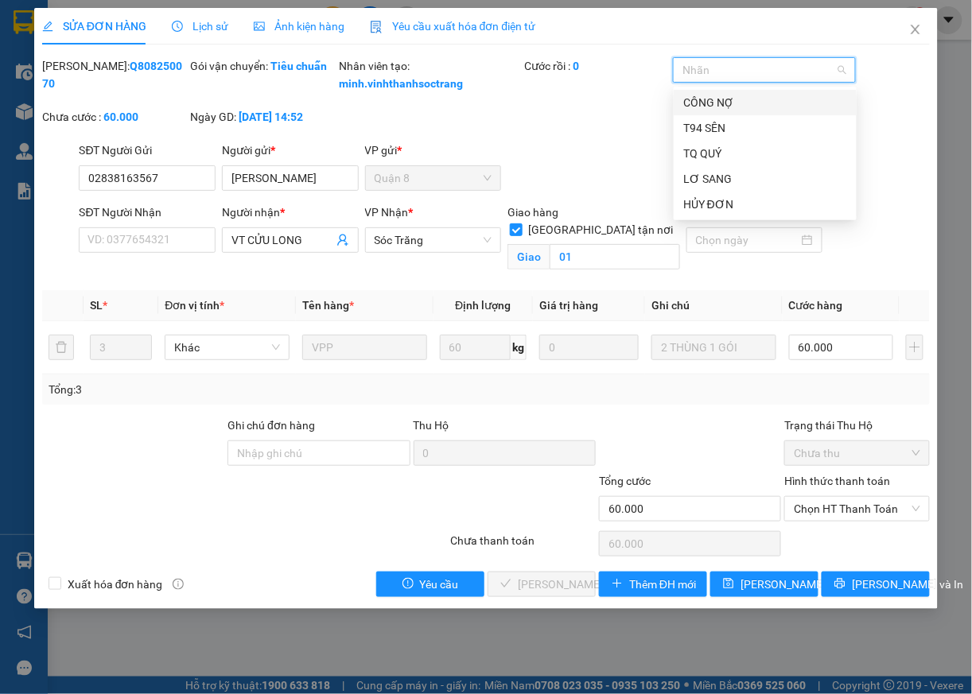
click at [725, 103] on div "CÔNG NỢ" at bounding box center [765, 102] width 164 height 17
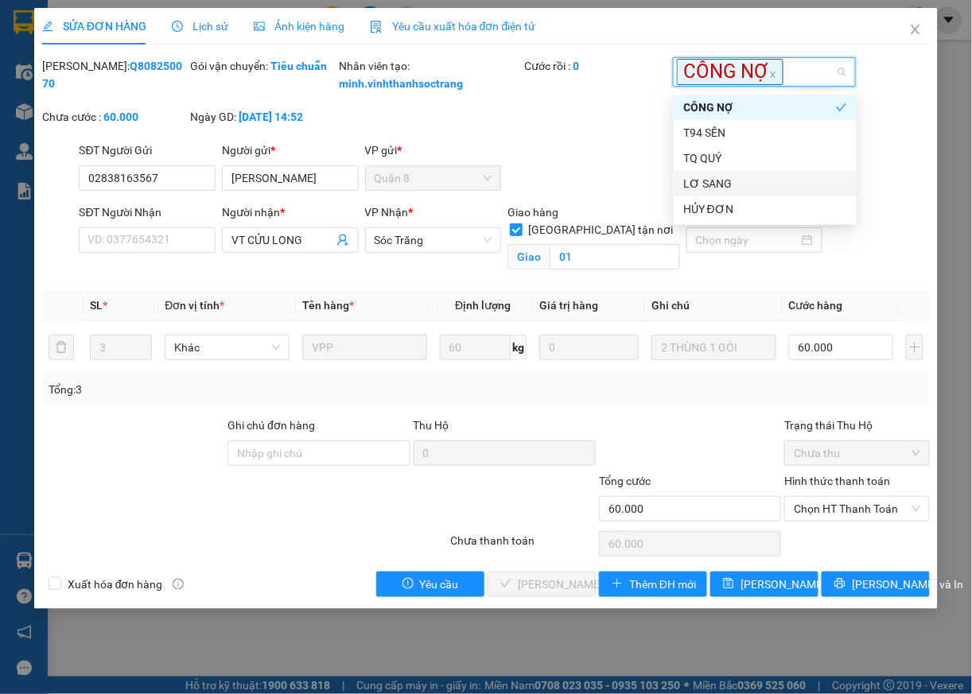
drag, startPoint x: 833, startPoint y: 525, endPoint x: 833, endPoint y: 542, distance: 16.7
click at [833, 521] on span "Chọn HT Thanh Toán" at bounding box center [857, 509] width 126 height 24
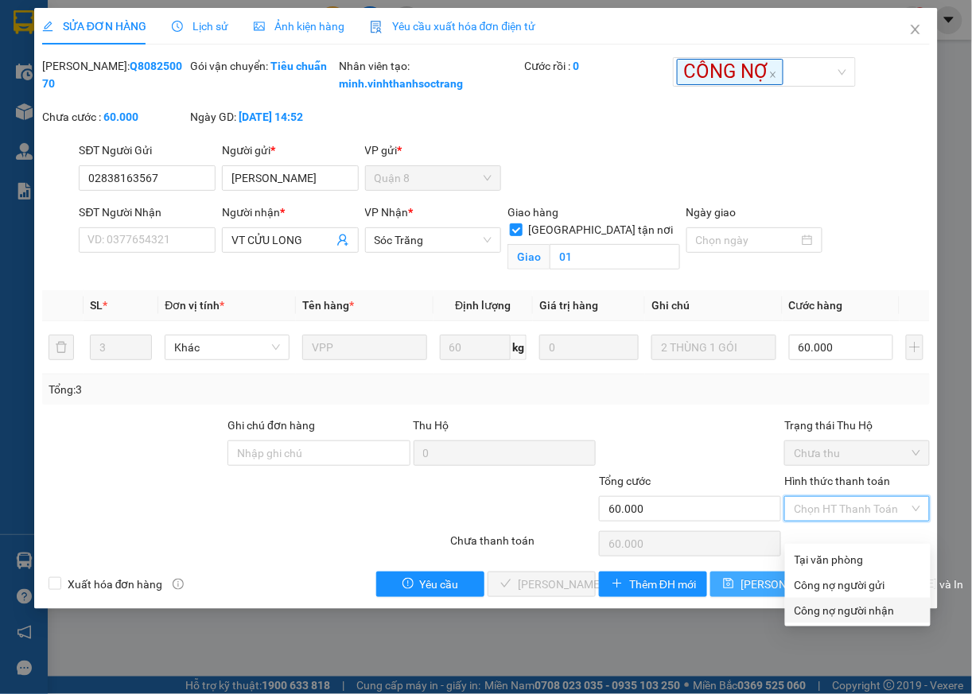
drag, startPoint x: 840, startPoint y: 611, endPoint x: 815, endPoint y: 600, distance: 27.1
click at [837, 611] on div "Công nợ người nhận" at bounding box center [857, 610] width 126 height 17
type input "0"
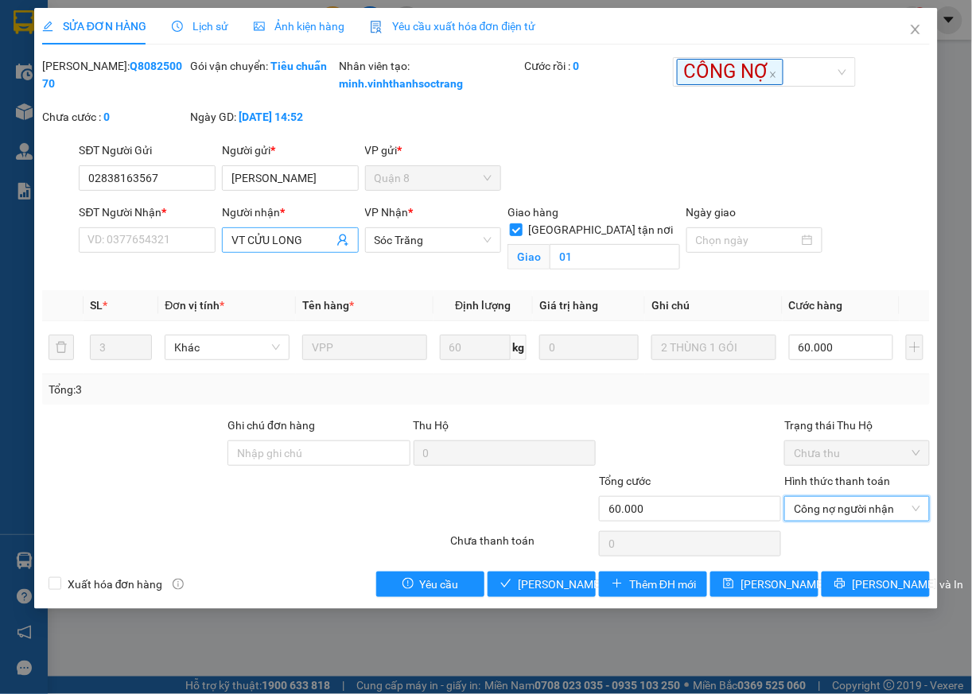
click at [313, 249] on input "VT CỬU LONG" at bounding box center [282, 239] width 102 height 17
click at [248, 249] on input "VT CỬU LONG" at bounding box center [282, 239] width 102 height 17
click at [315, 249] on input "VT CỬU LONG" at bounding box center [282, 239] width 102 height 17
type input "V"
type input "T"
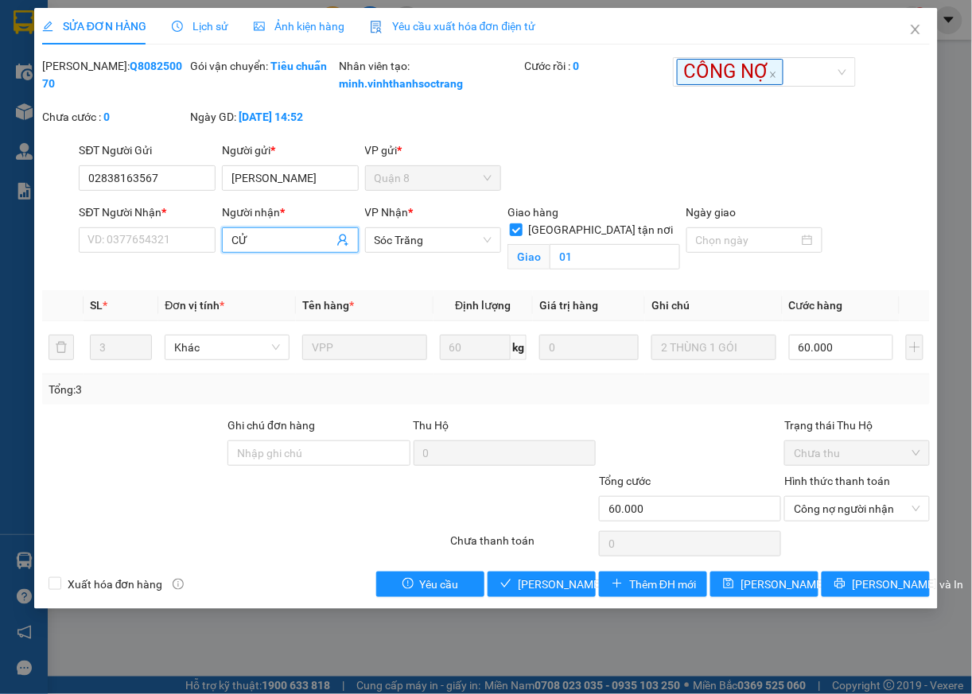
type input "CỬU"
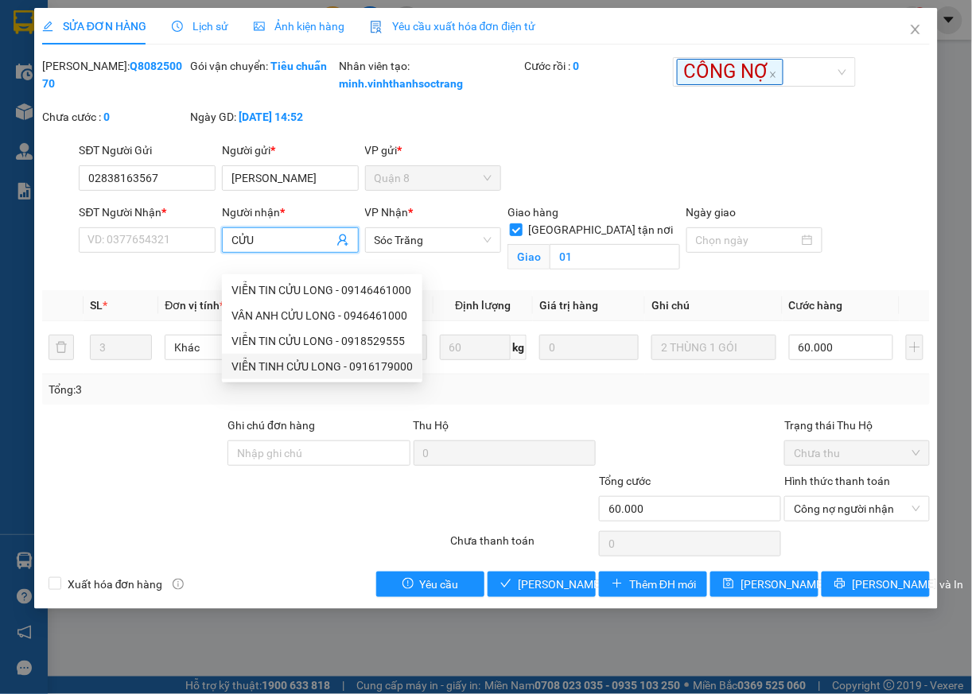
click at [392, 370] on div "VIỄN TINH CỬU LONG - 0916179000" at bounding box center [321, 366] width 181 height 17
type input "0916179000"
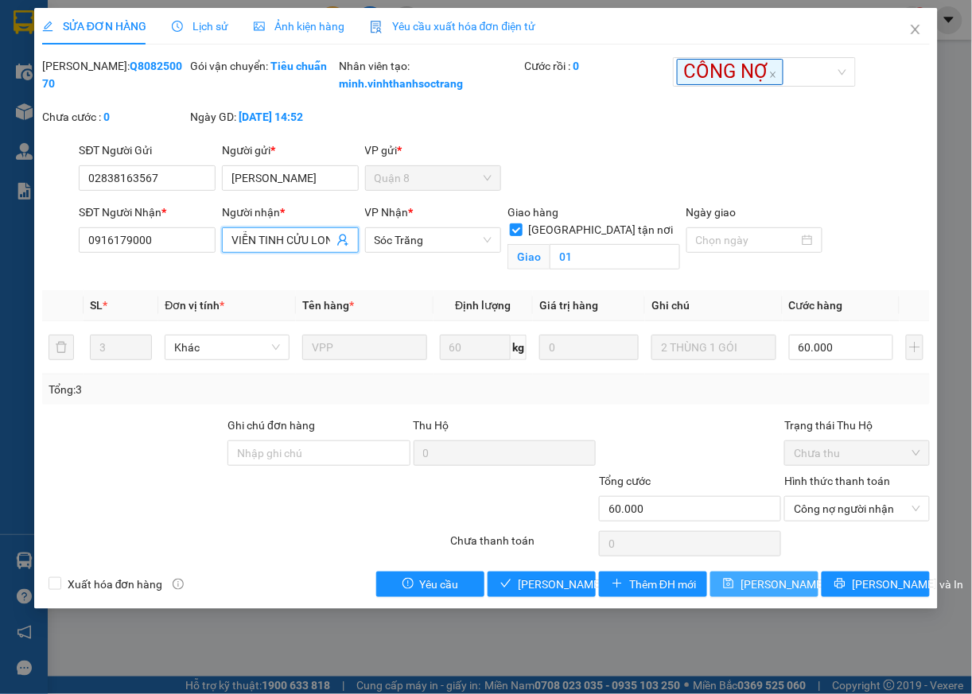
type input "VIỄN TINH CỬU LONG"
click at [783, 593] on span "Lưu thay đổi" at bounding box center [803, 584] width 127 height 17
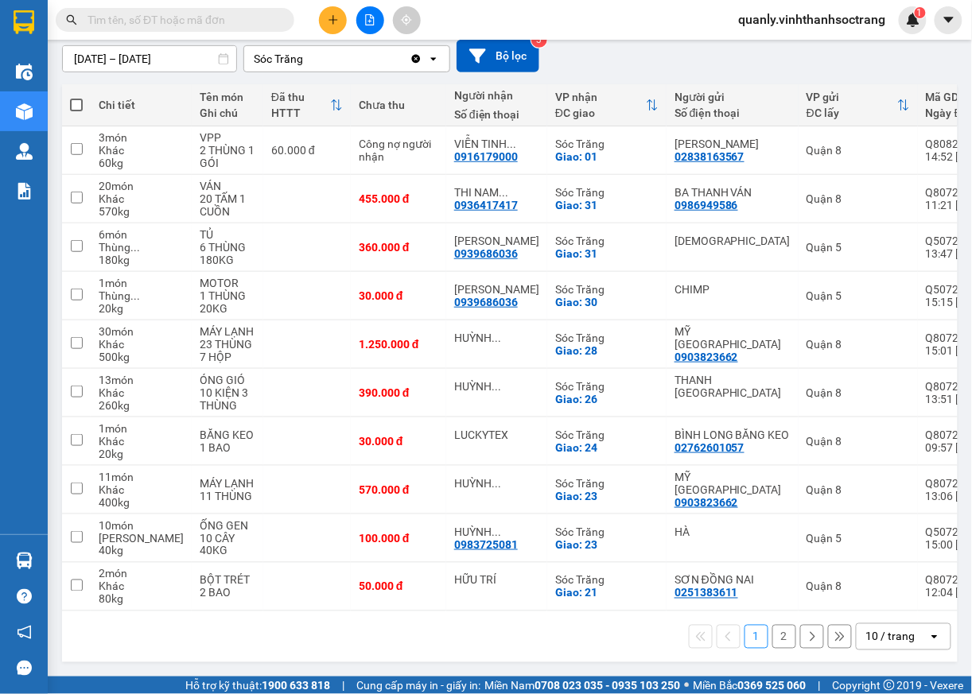
scroll to position [186, 0]
click at [800, 644] on button at bounding box center [812, 637] width 24 height 24
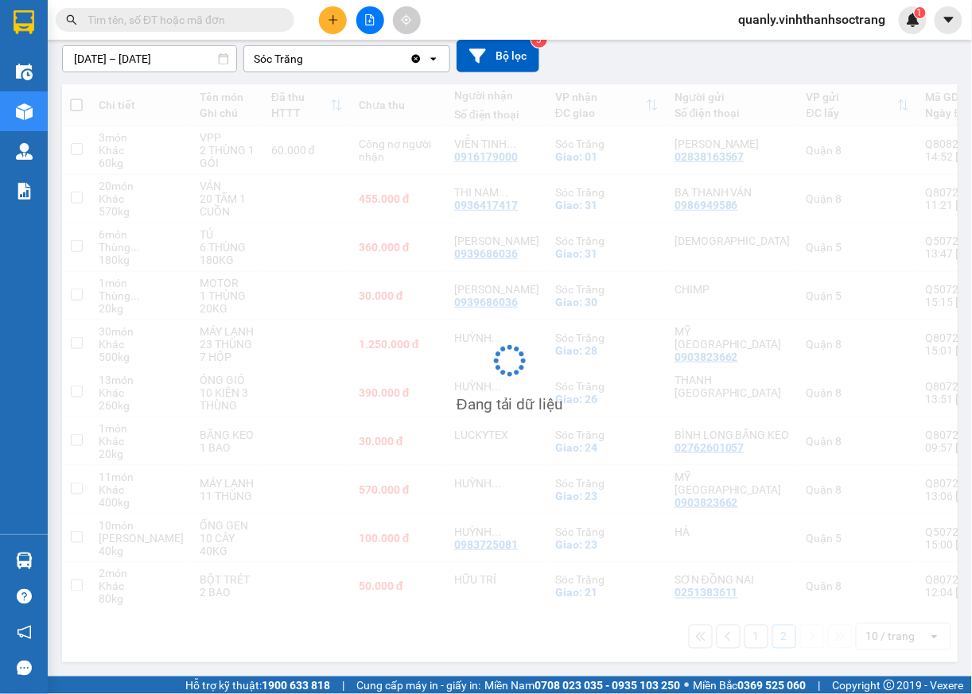
scroll to position [73, 0]
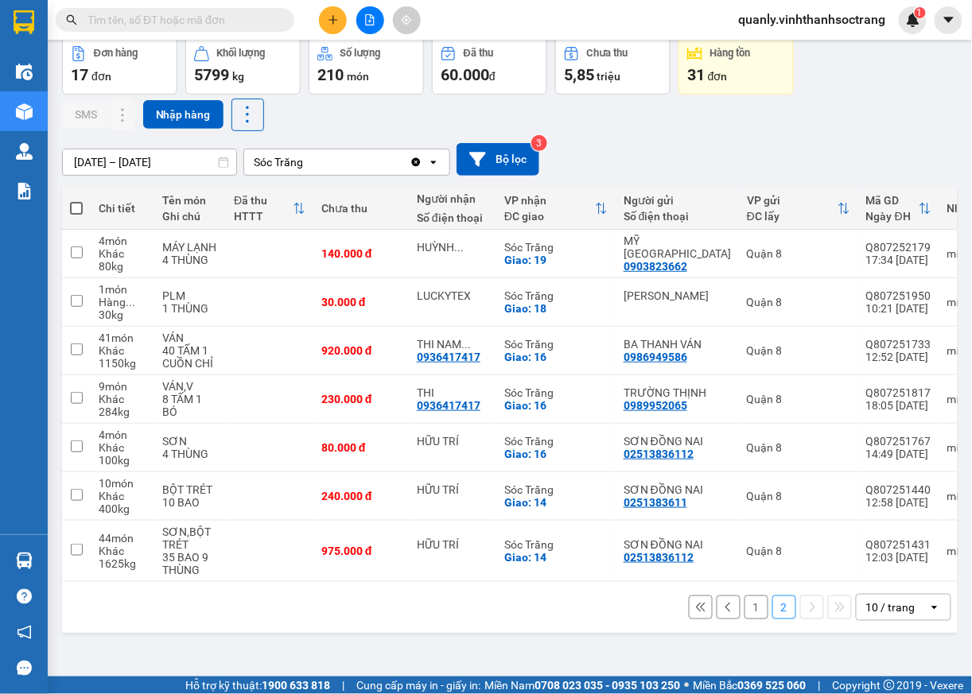
click at [837, 127] on div "Đơn hàng 17 đơn Khối lượng 5799 kg Số lượng 210 món Đã thu 60.000 đ Chưa thu 5,…" at bounding box center [509, 84] width 895 height 94
click at [204, 169] on input "01/07/2025 – 01/08/2025" at bounding box center [149, 162] width 173 height 25
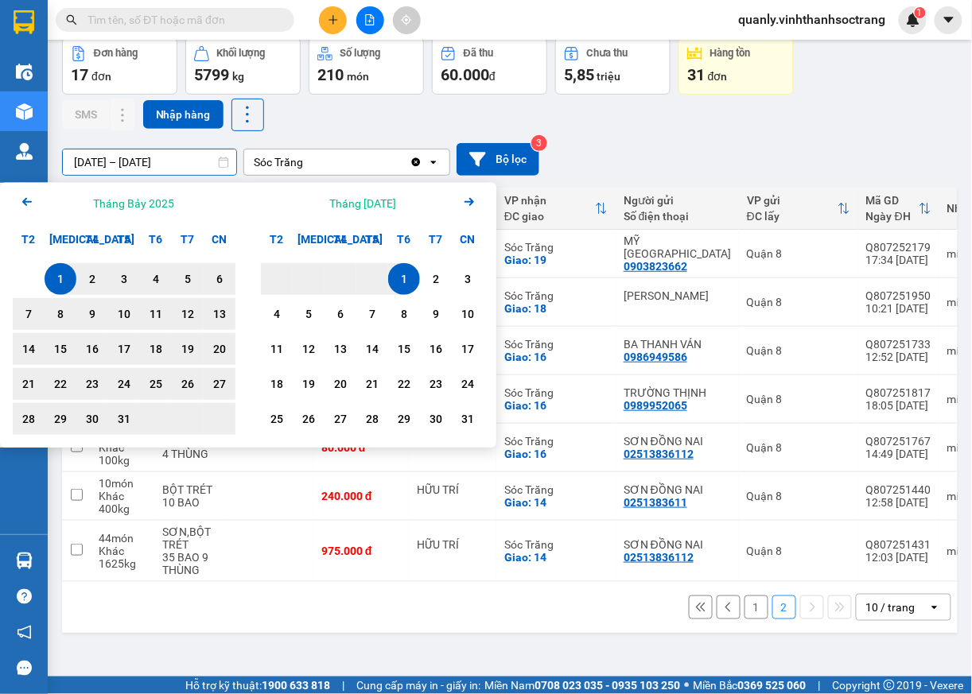
click at [402, 277] on div "1" at bounding box center [404, 279] width 22 height 19
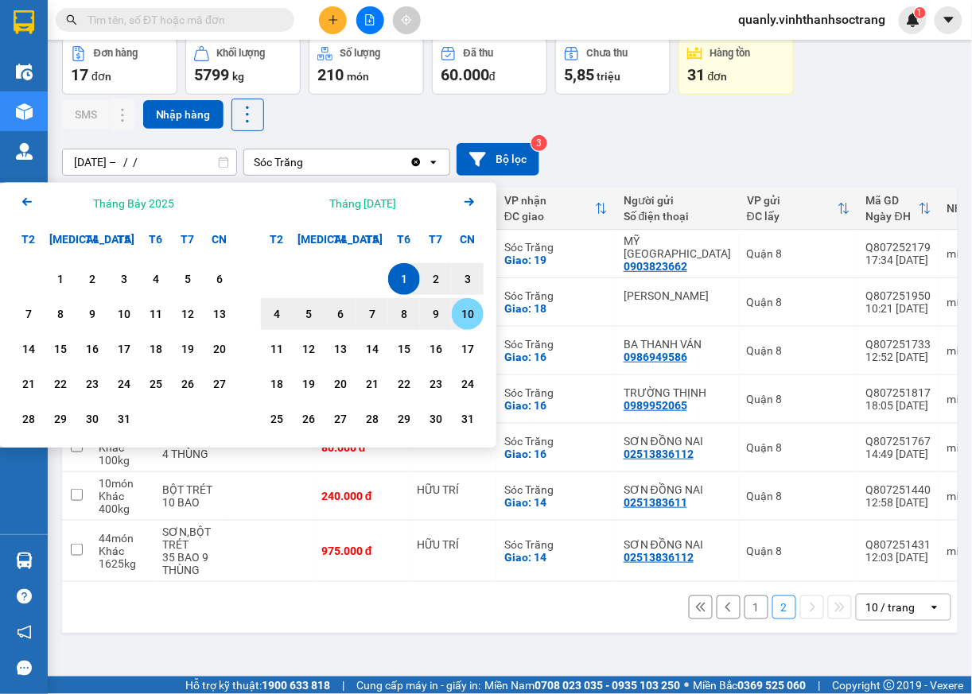
click at [469, 320] on div "10" at bounding box center [467, 314] width 22 height 19
type input "01/08/2025 – 10/08/2025"
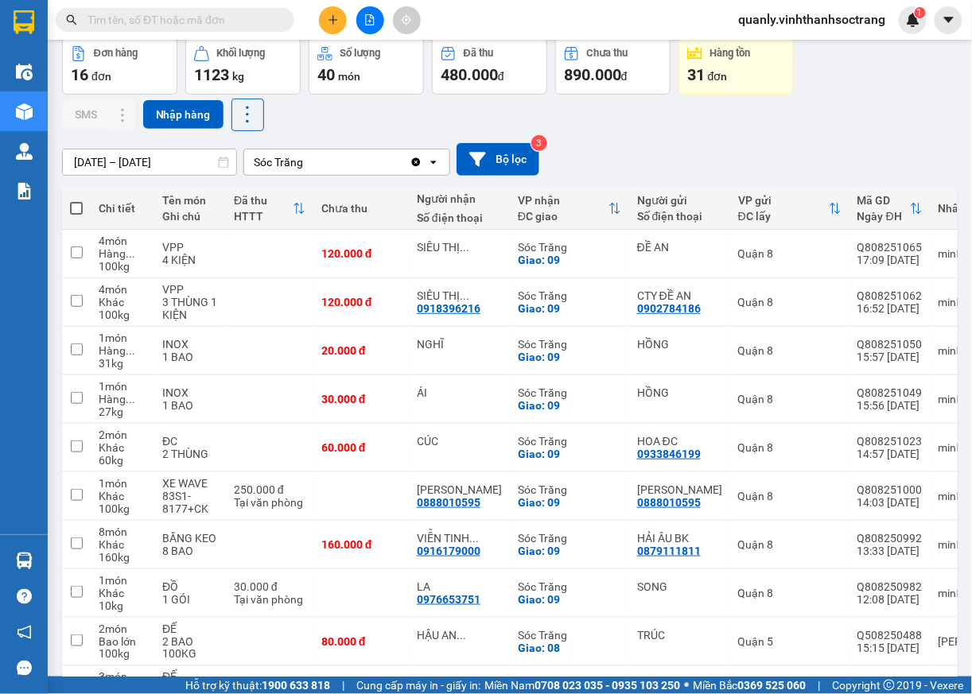
scroll to position [52, 0]
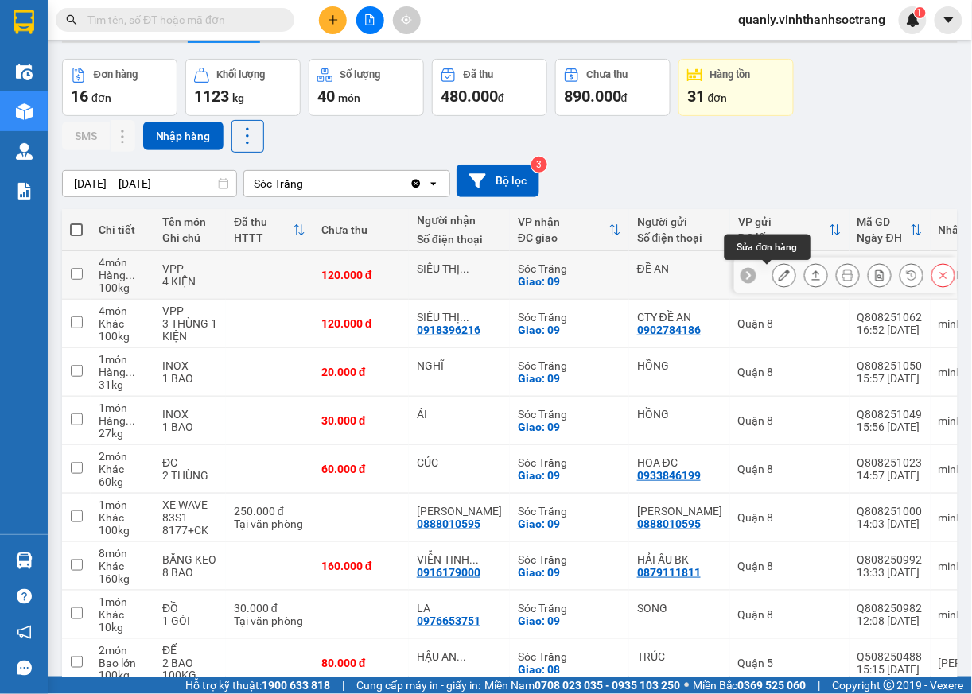
click at [779, 278] on icon at bounding box center [784, 275] width 11 height 11
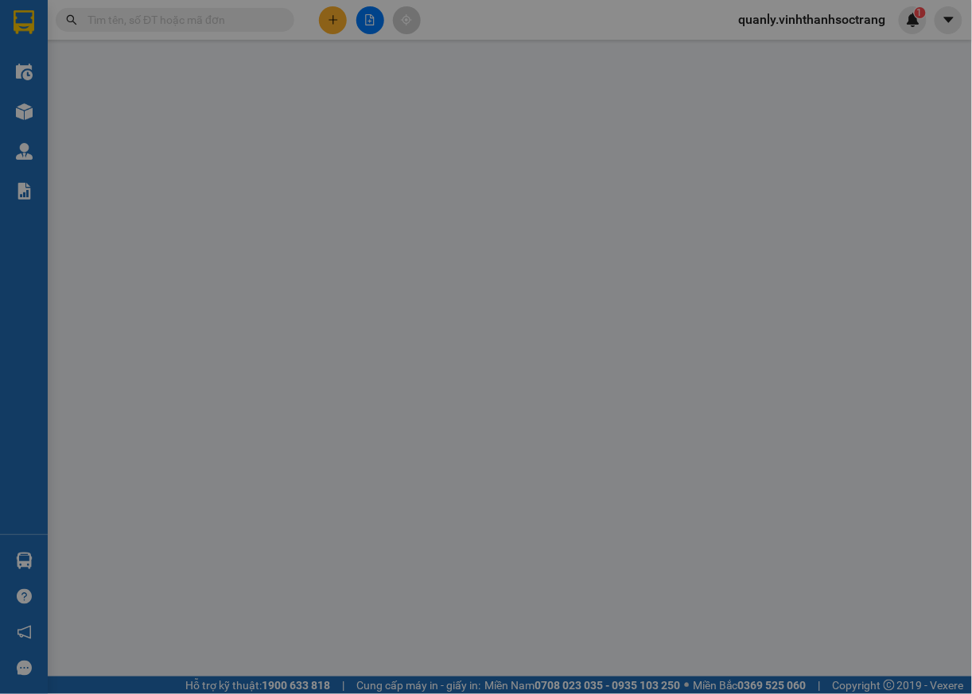
type input "ĐỀ AN"
type input "SIÊU THỊ SÁCH"
checkbox input "true"
type input "09"
type input "rớt hàng cn"
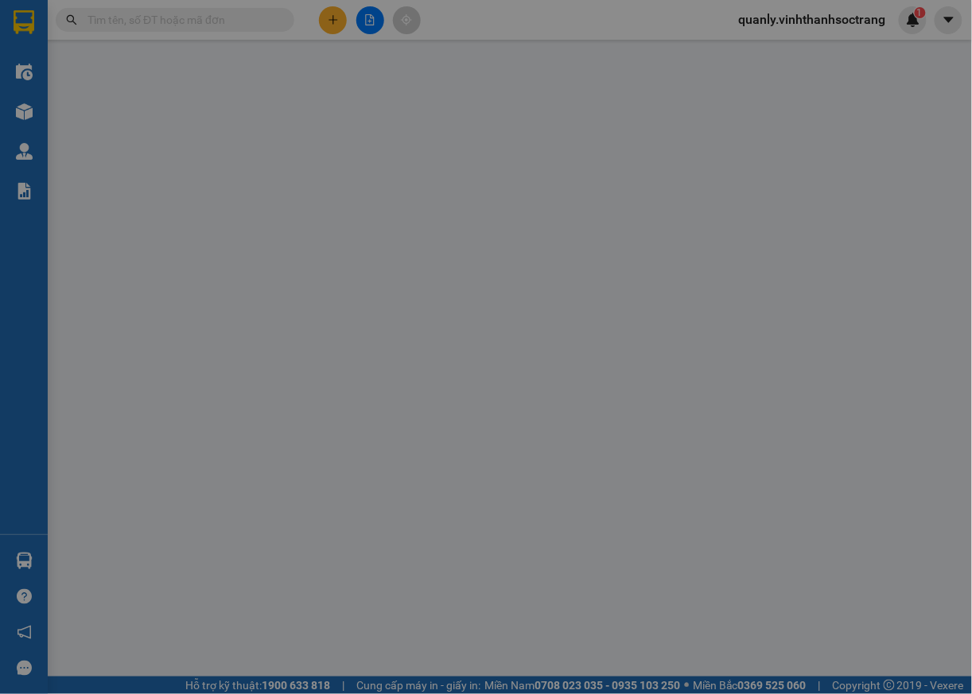
type input "120.000"
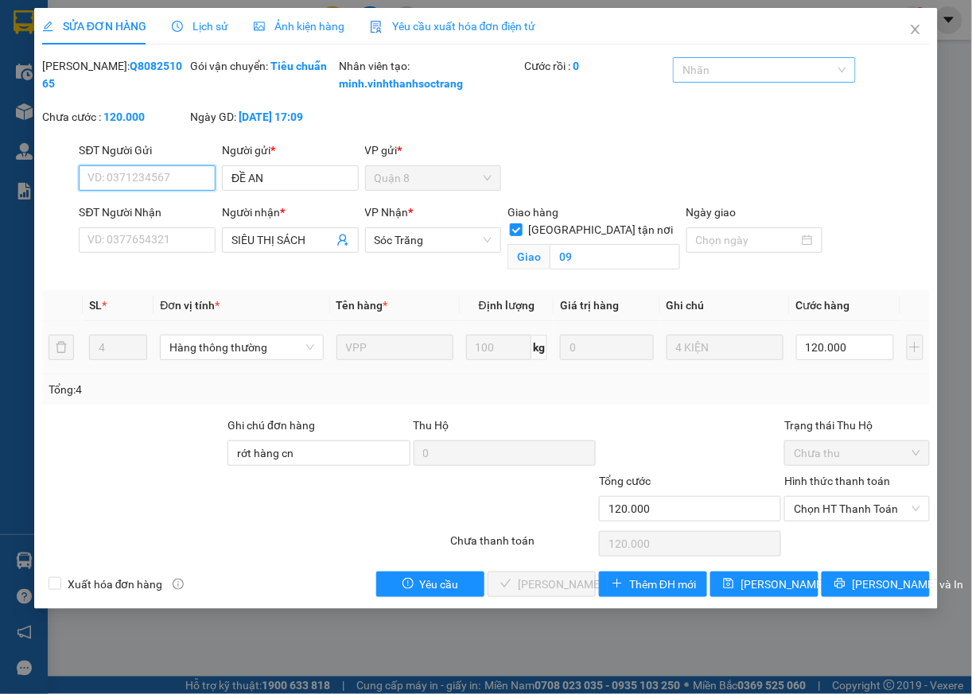
click at [767, 70] on div at bounding box center [756, 69] width 158 height 19
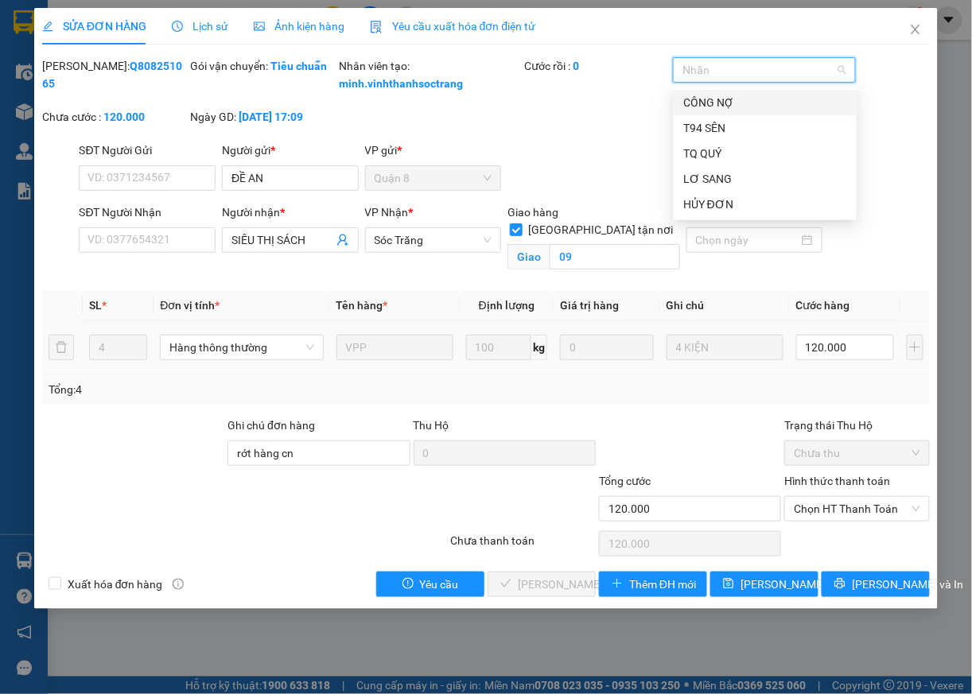
click at [726, 106] on div "CÔNG NỢ" at bounding box center [765, 102] width 164 height 17
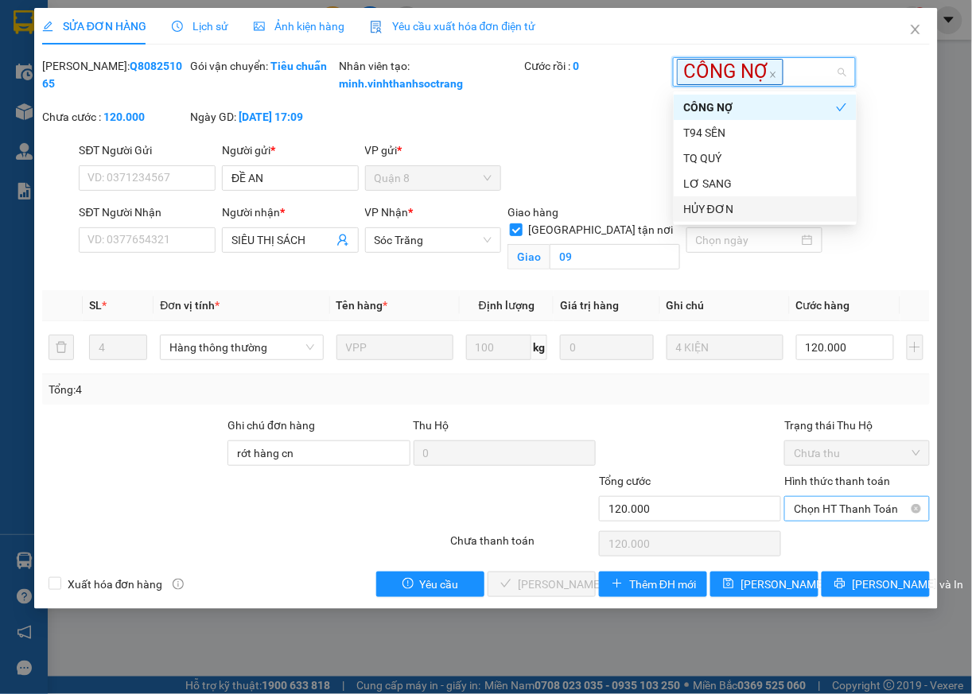
click at [826, 521] on span "Chọn HT Thanh Toán" at bounding box center [857, 509] width 126 height 24
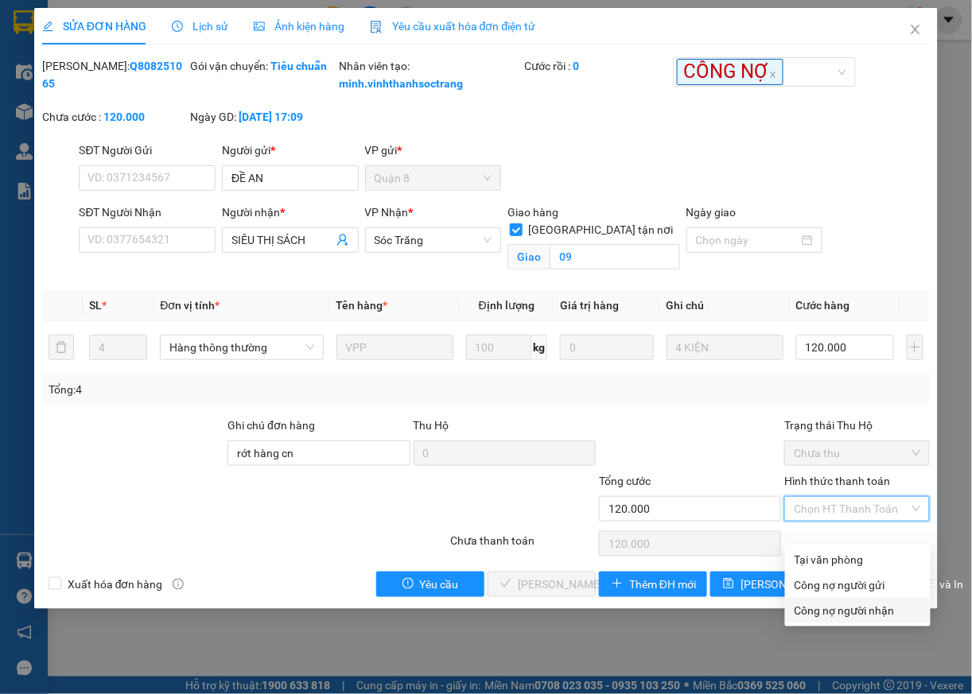
click at [818, 616] on div "Công nợ người nhận" at bounding box center [857, 610] width 126 height 17
type input "0"
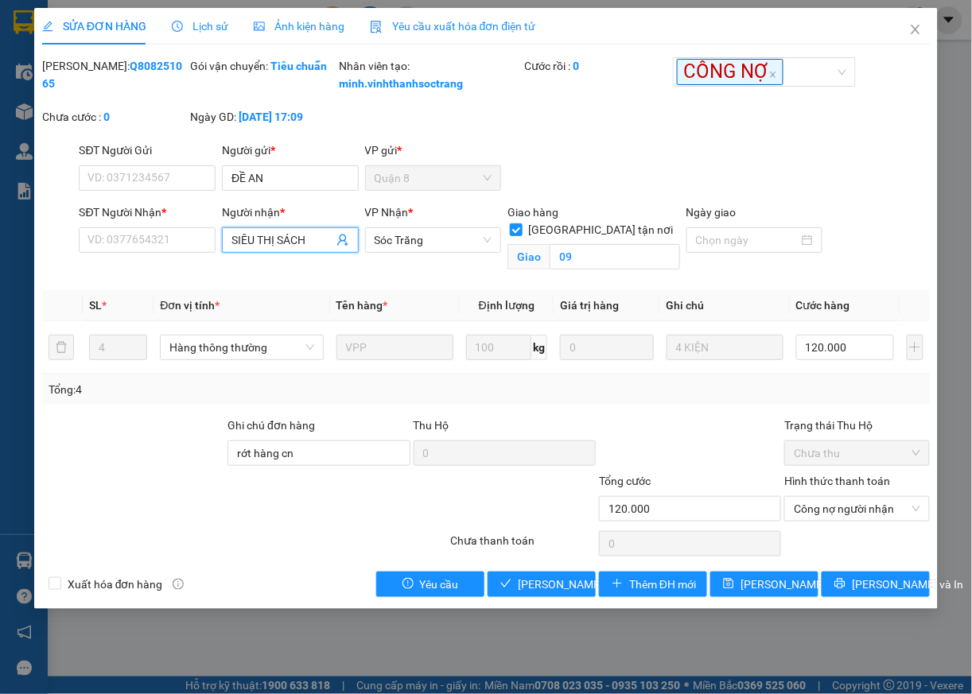
click at [322, 249] on input "SIÊU THỊ SÁCH" at bounding box center [282, 239] width 102 height 17
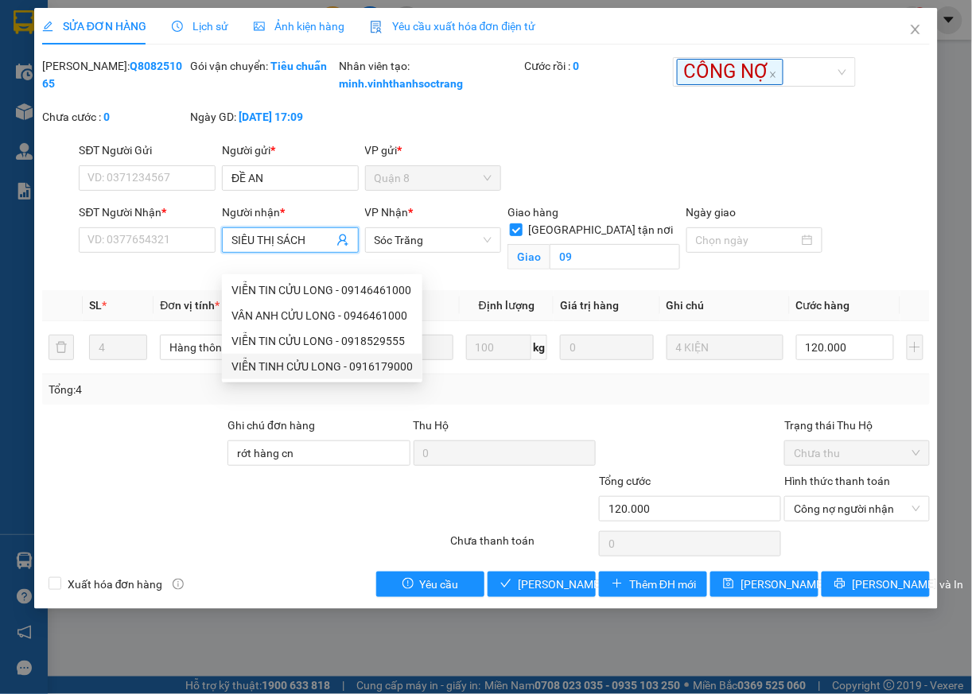
type input "SIÊU THỊ SÁC"
click at [369, 294] on div "SIÊU THỊ SÁCH - 0918396216" at bounding box center [307, 290] width 152 height 17
type input "0918396216"
type input "SIÊU THỊ SÁCH"
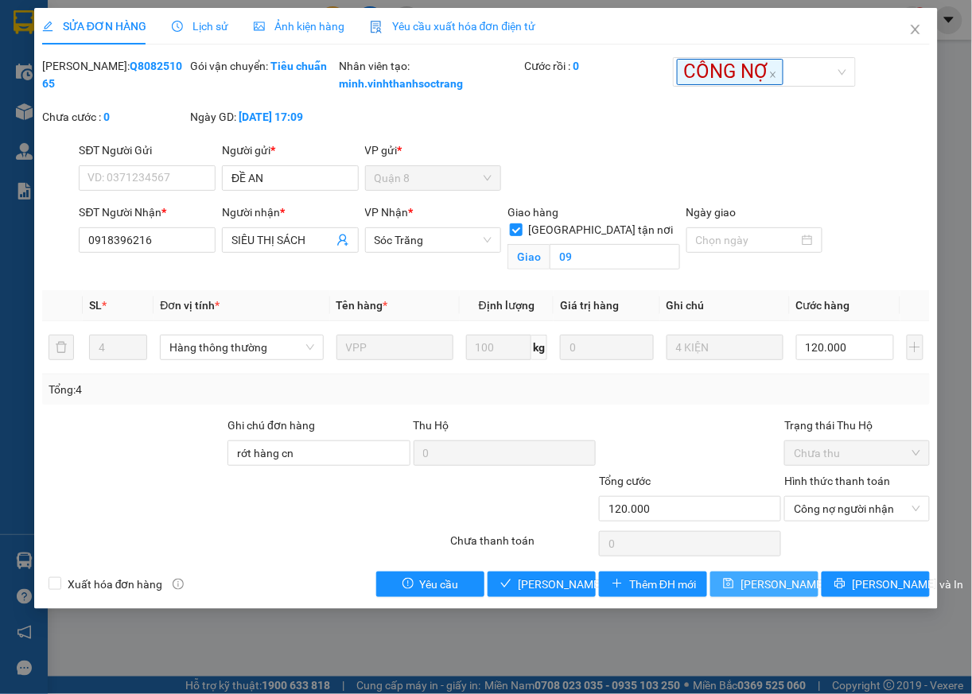
click at [784, 593] on span "Lưu thay đổi" at bounding box center [803, 584] width 127 height 17
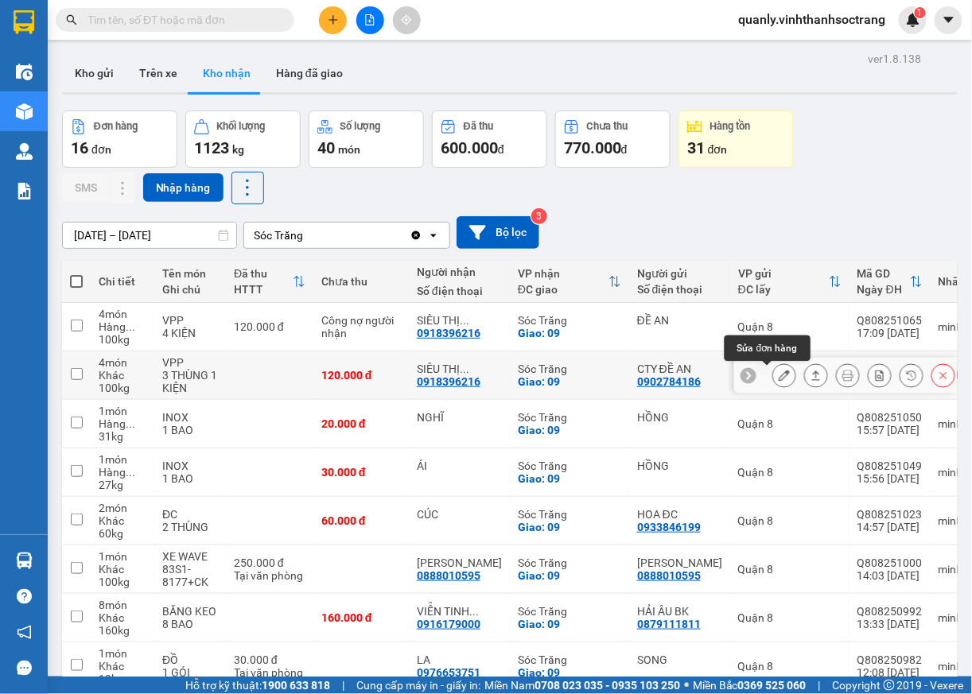
click at [779, 380] on icon at bounding box center [784, 375] width 11 height 11
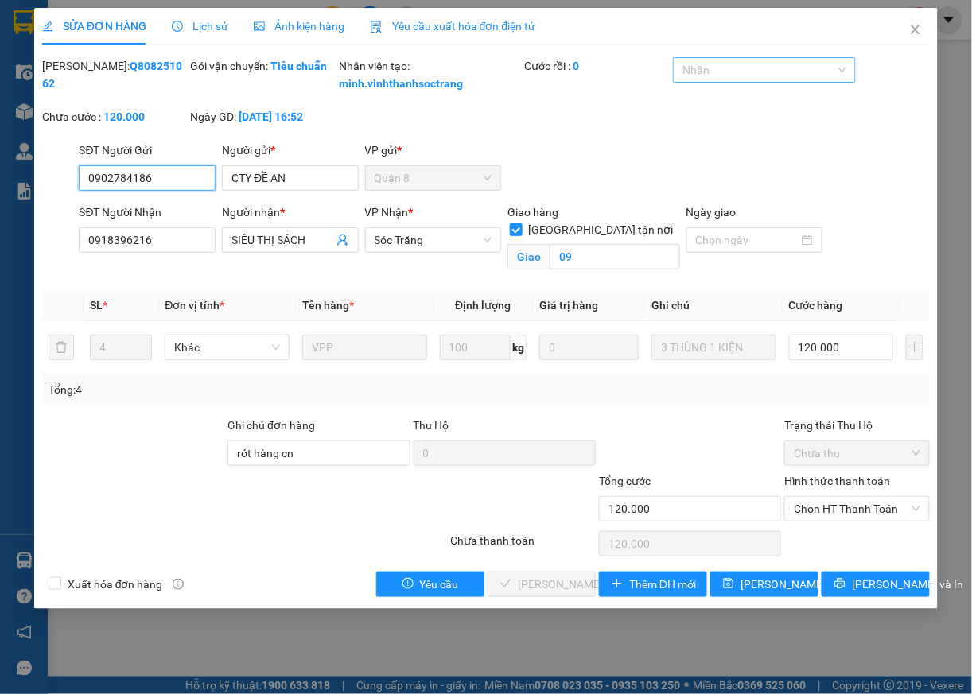
click at [742, 73] on div at bounding box center [756, 69] width 158 height 19
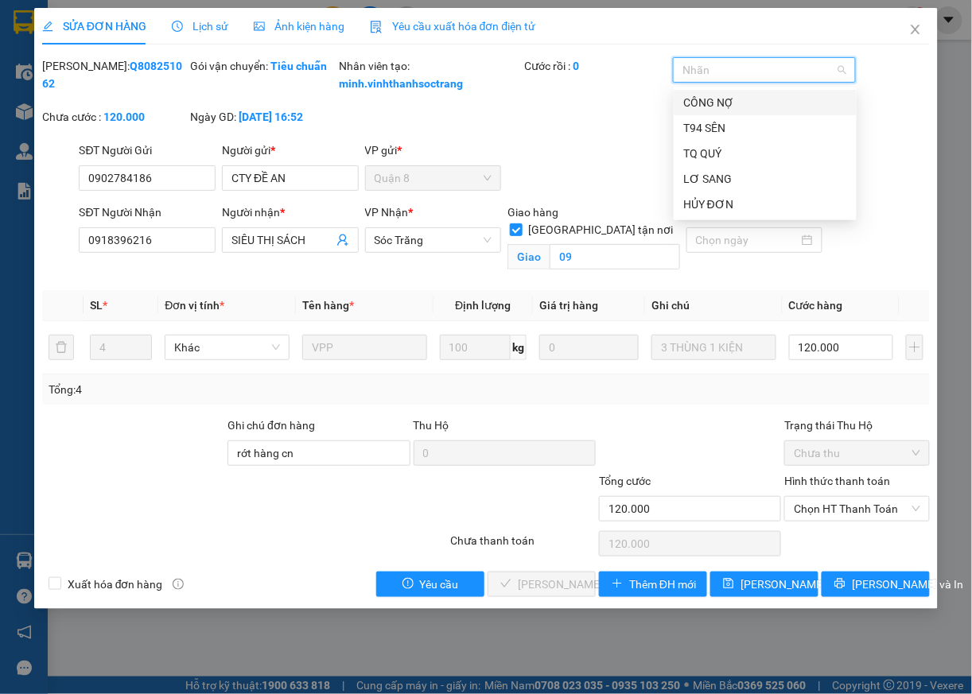
click at [716, 99] on div "CÔNG NỢ" at bounding box center [765, 102] width 164 height 17
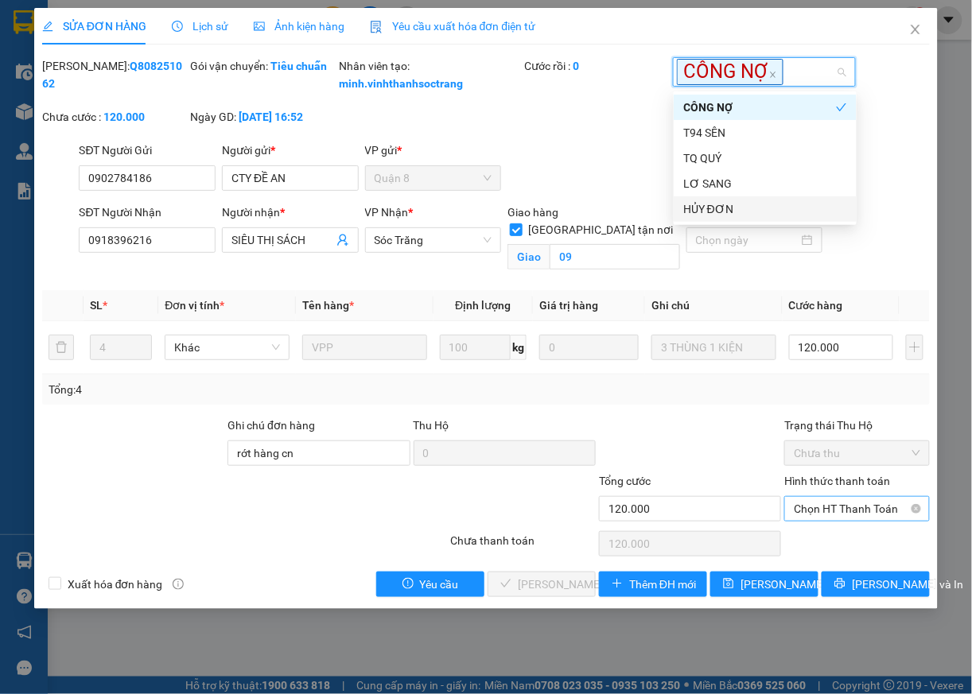
click at [840, 521] on span "Chọn HT Thanh Toán" at bounding box center [857, 509] width 126 height 24
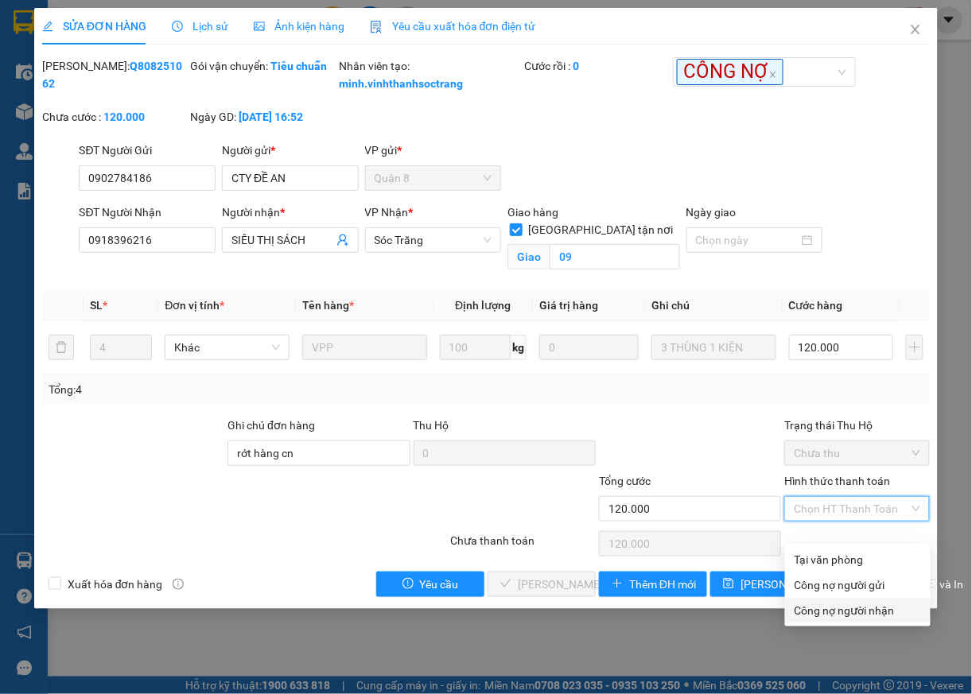
click at [838, 612] on div "Công nợ người nhận" at bounding box center [857, 610] width 126 height 17
type input "0"
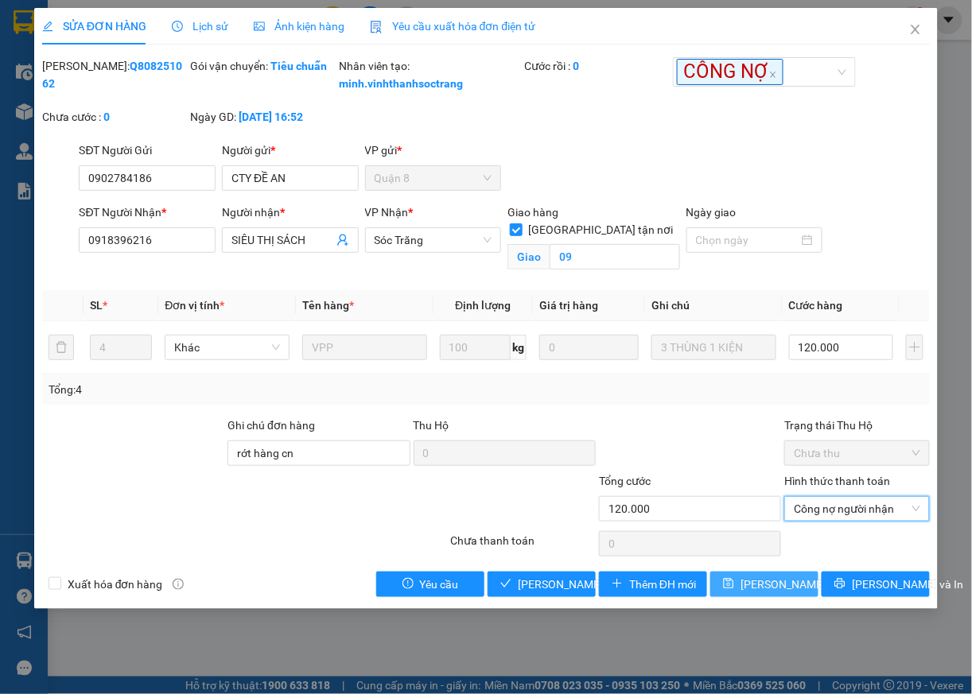
click at [786, 593] on span "Lưu thay đổi" at bounding box center [803, 584] width 127 height 17
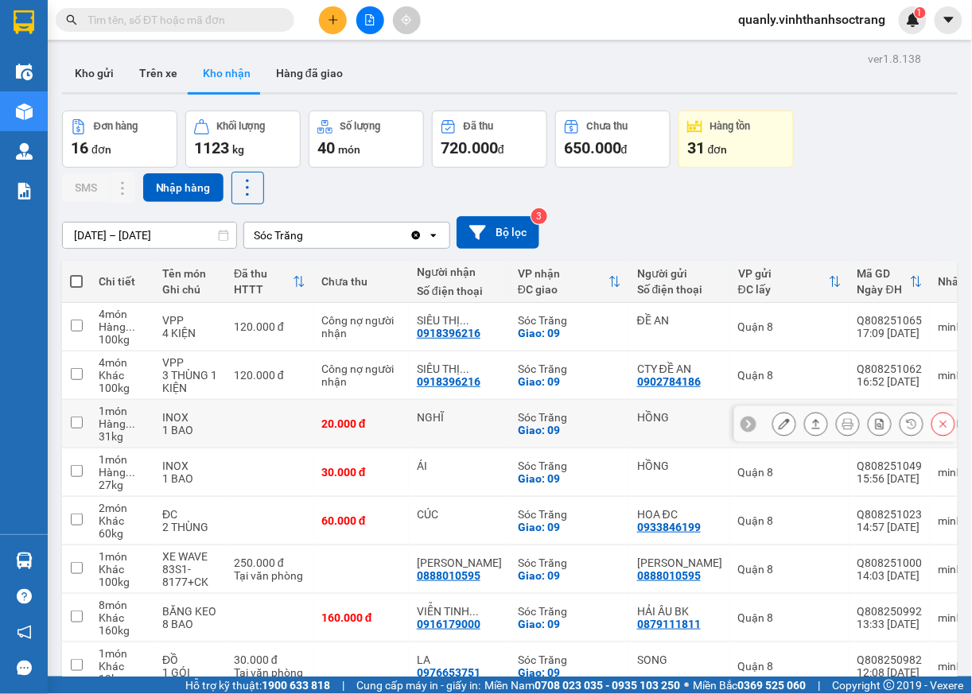
click at [779, 428] on icon at bounding box center [784, 423] width 11 height 11
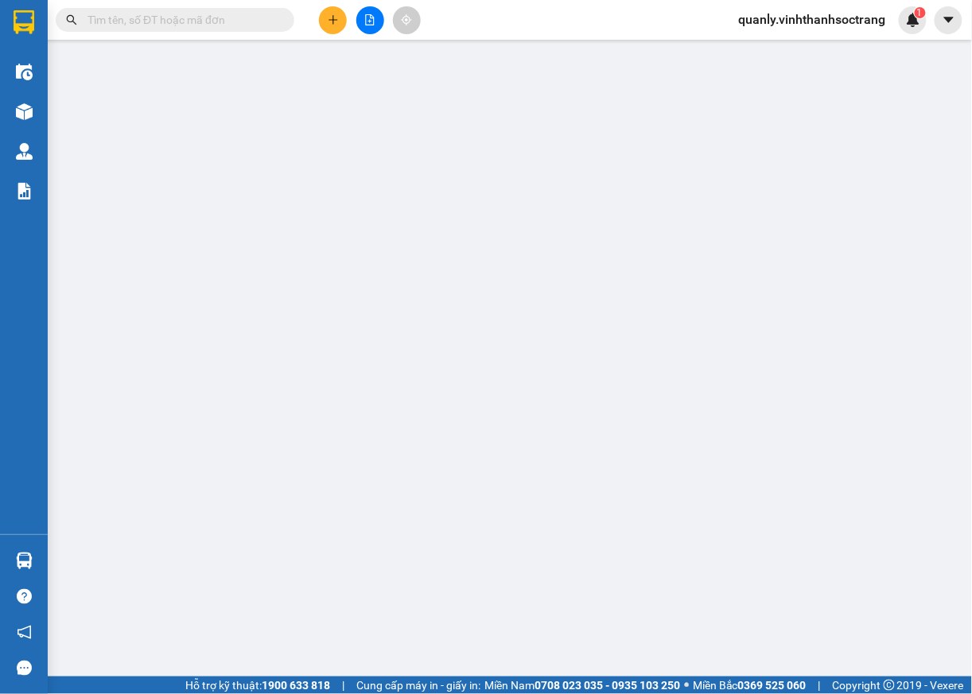
type input "HỒNG"
type input "NGHĨ"
checkbox input "true"
type input "09"
type input "20.000"
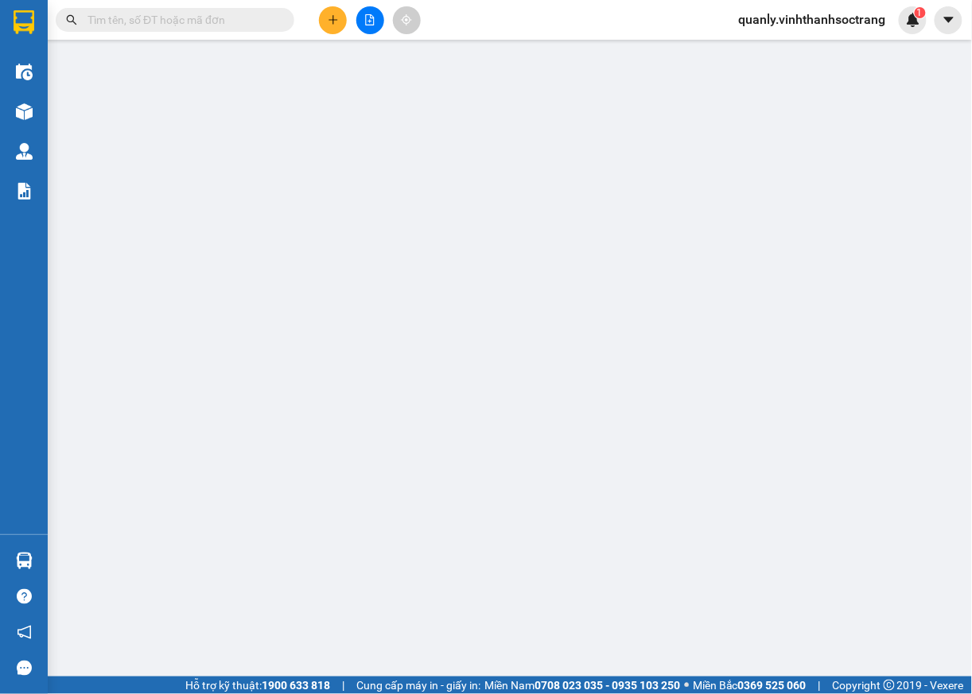
type input "20.000"
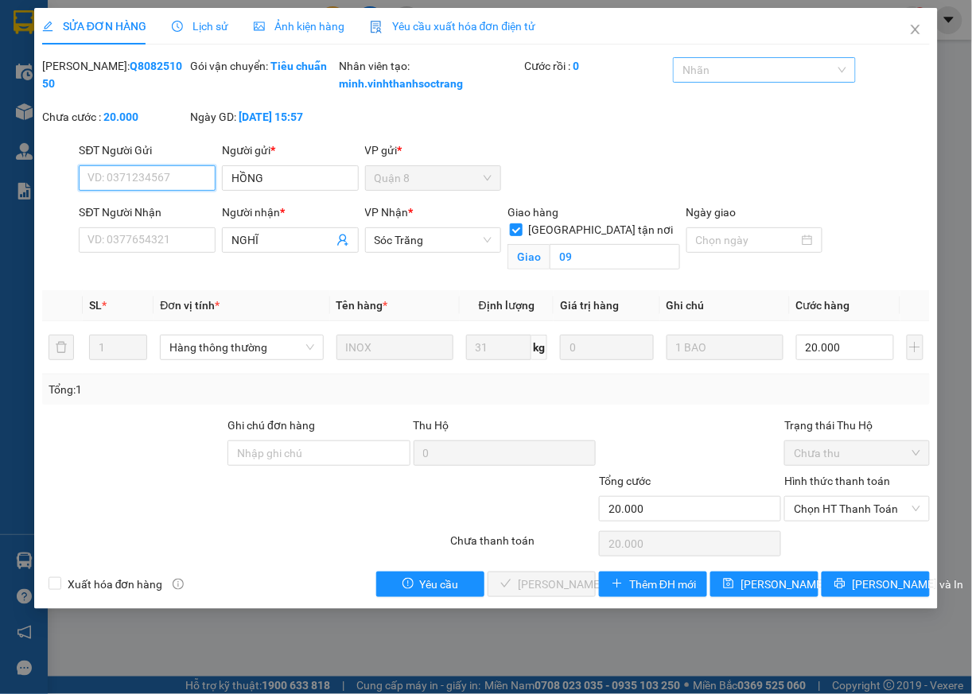
click at [783, 77] on div at bounding box center [756, 69] width 158 height 19
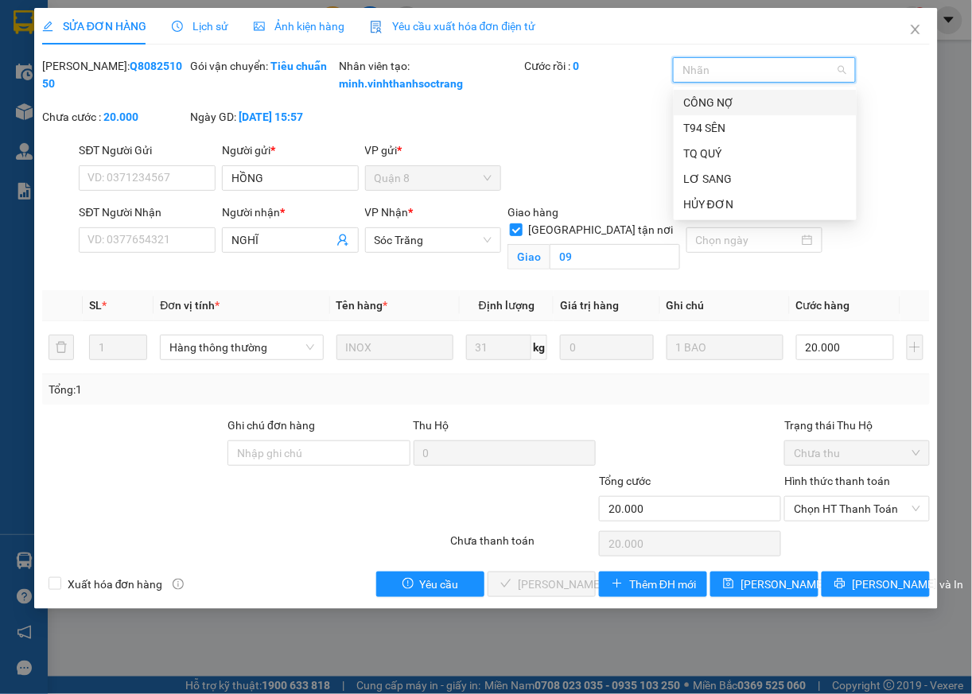
drag, startPoint x: 724, startPoint y: 99, endPoint x: 727, endPoint y: 137, distance: 37.5
click at [723, 100] on div "CÔNG NỢ" at bounding box center [765, 102] width 164 height 17
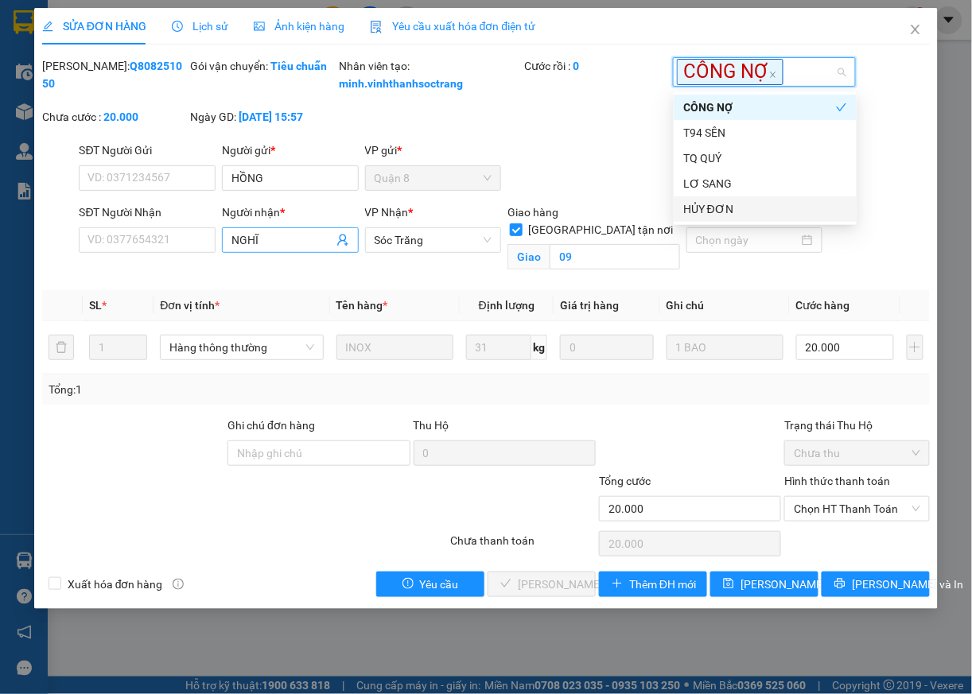
click at [304, 249] on input "NGHĨ" at bounding box center [282, 239] width 102 height 17
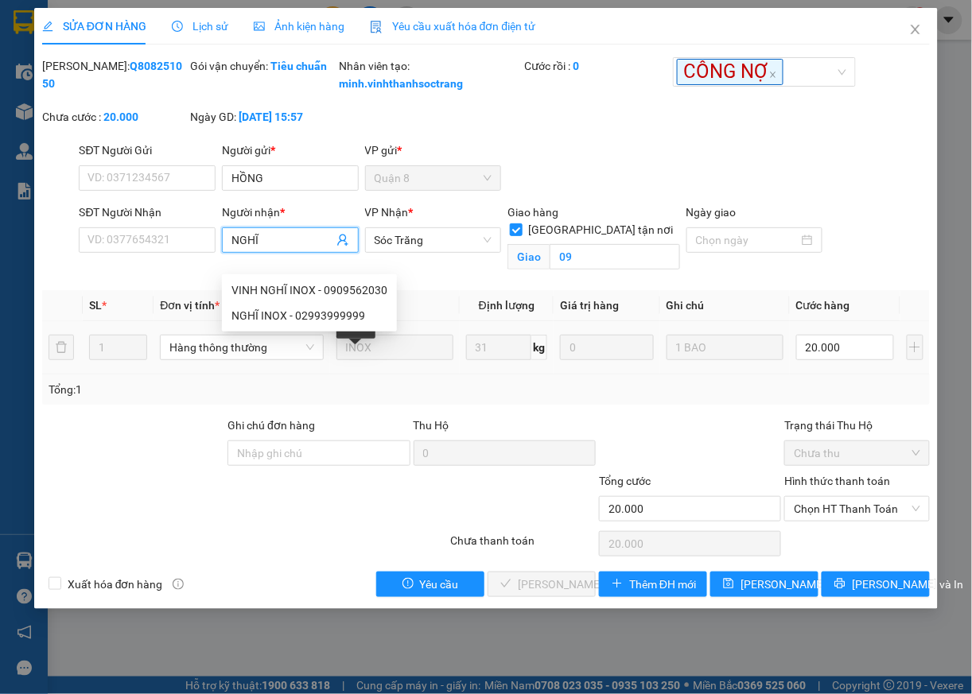
type input "NGHĨ I"
click at [266, 321] on div "NGHĨ INOX - 02993999999" at bounding box center [309, 315] width 156 height 17
type input "02993999999"
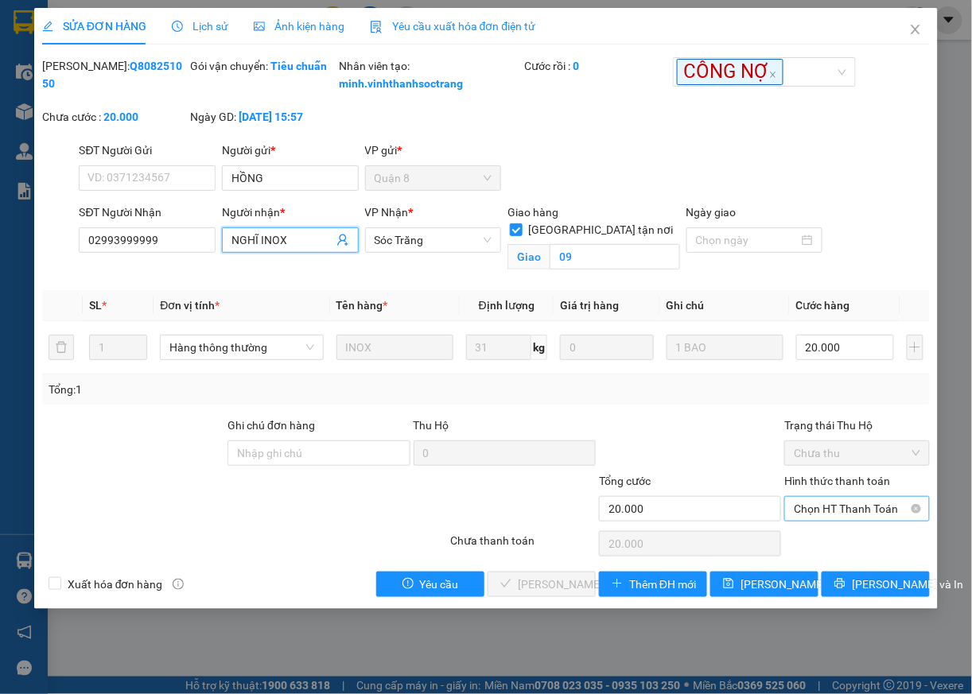
click at [821, 521] on span "Chọn HT Thanh Toán" at bounding box center [857, 509] width 126 height 24
type input "NGHĨ INOX"
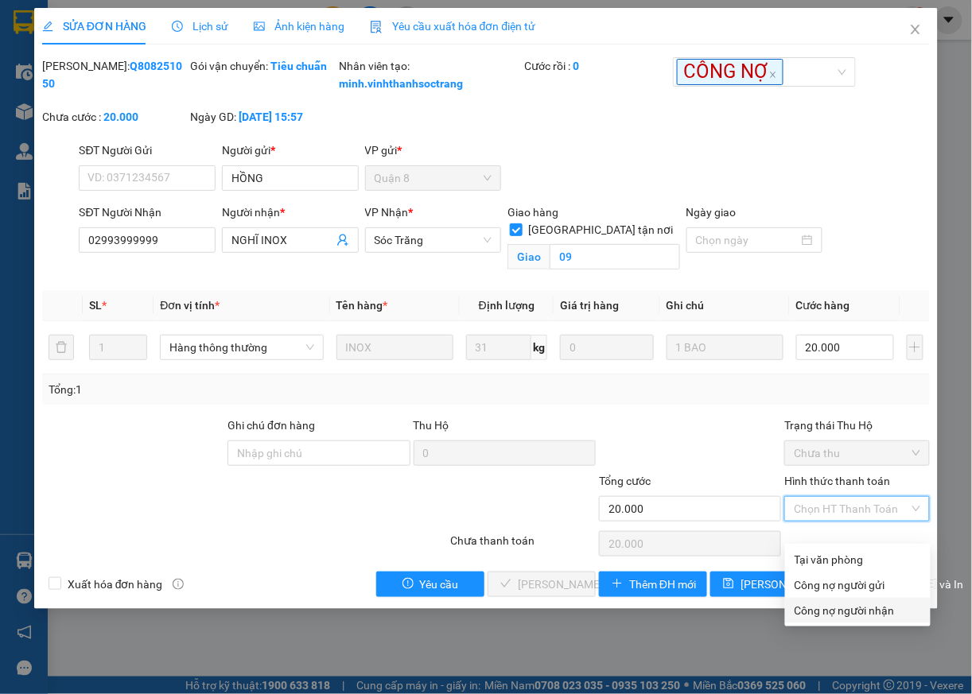
click at [829, 616] on div "Công nợ người nhận" at bounding box center [857, 610] width 126 height 17
type input "0"
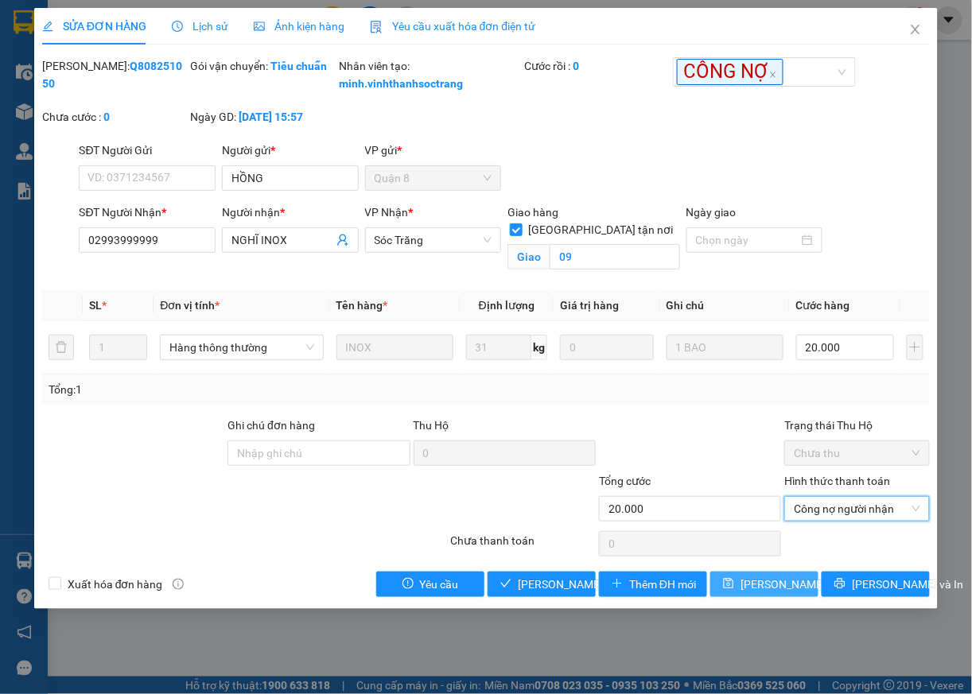
click at [779, 593] on span "Lưu thay đổi" at bounding box center [803, 584] width 127 height 17
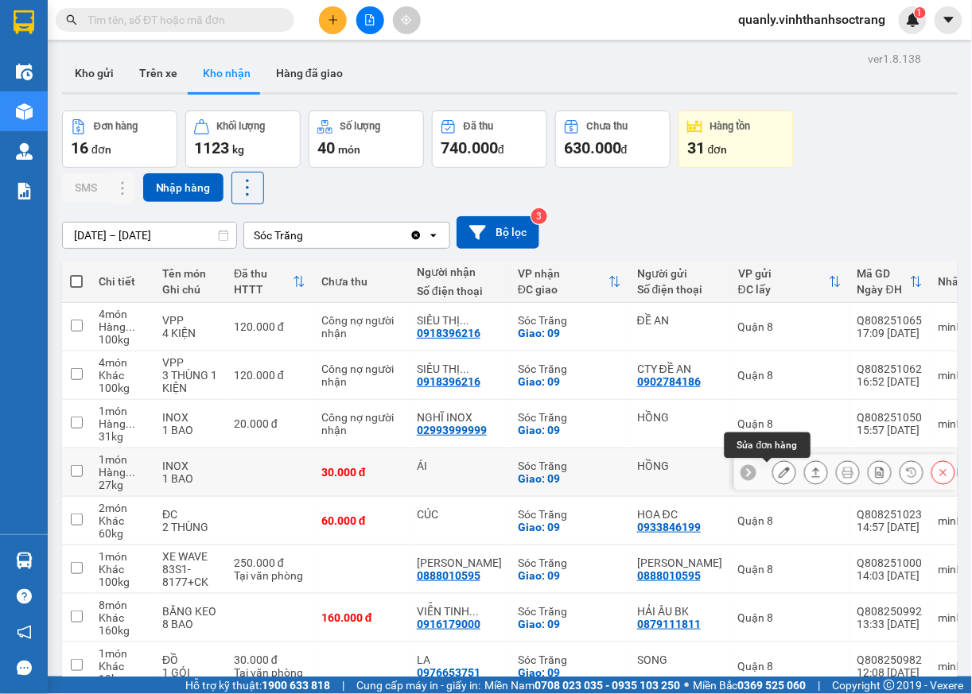
click at [779, 478] on icon at bounding box center [784, 472] width 11 height 11
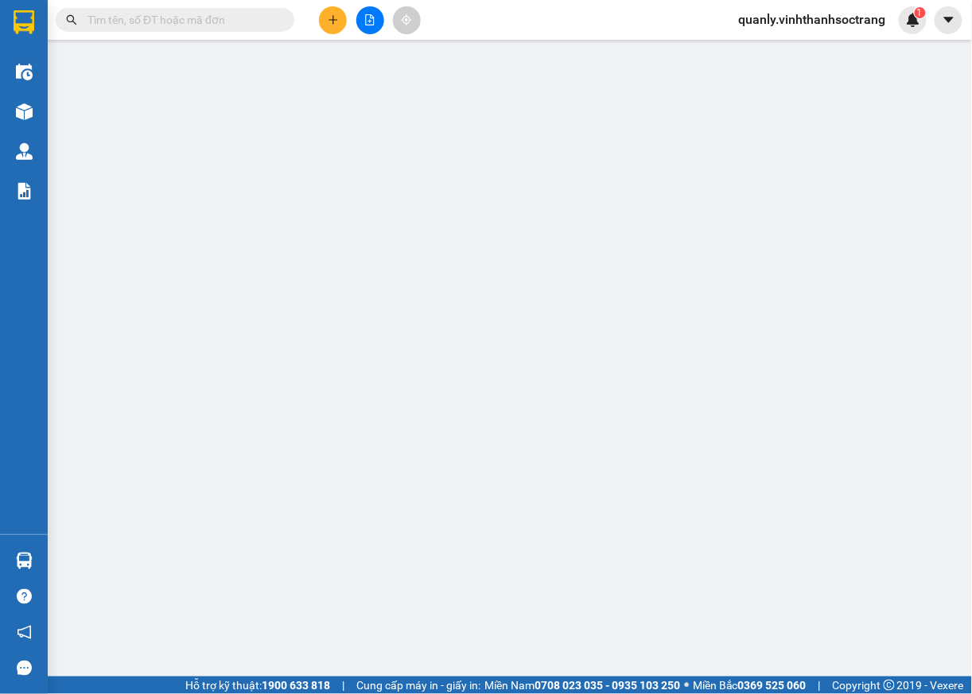
type input "HỒNG"
type input "ÁI"
checkbox input "true"
type input "09"
type input "30.000"
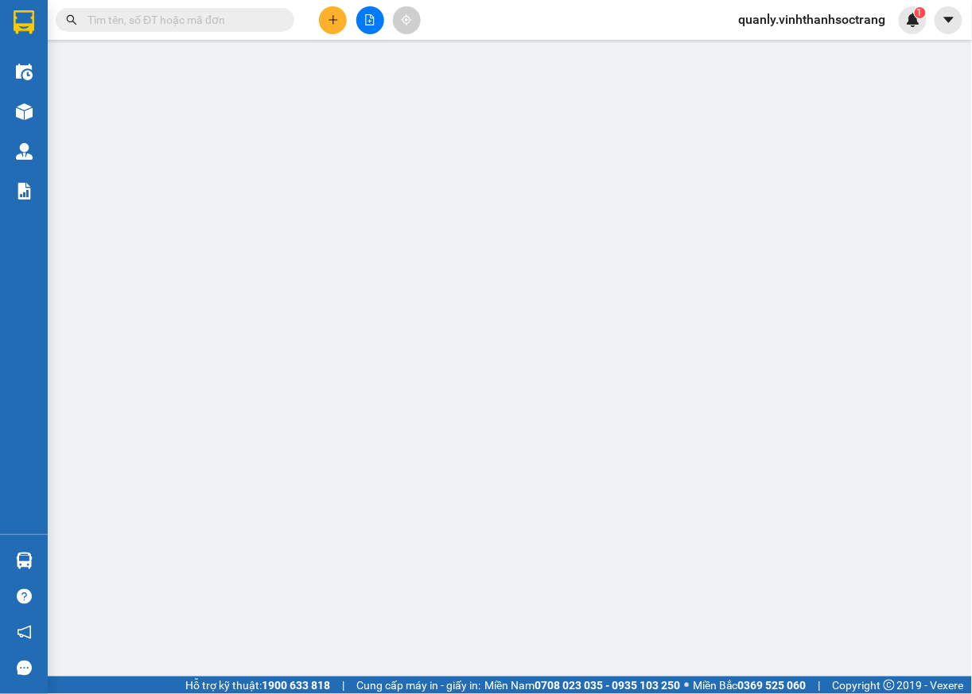
type input "30.000"
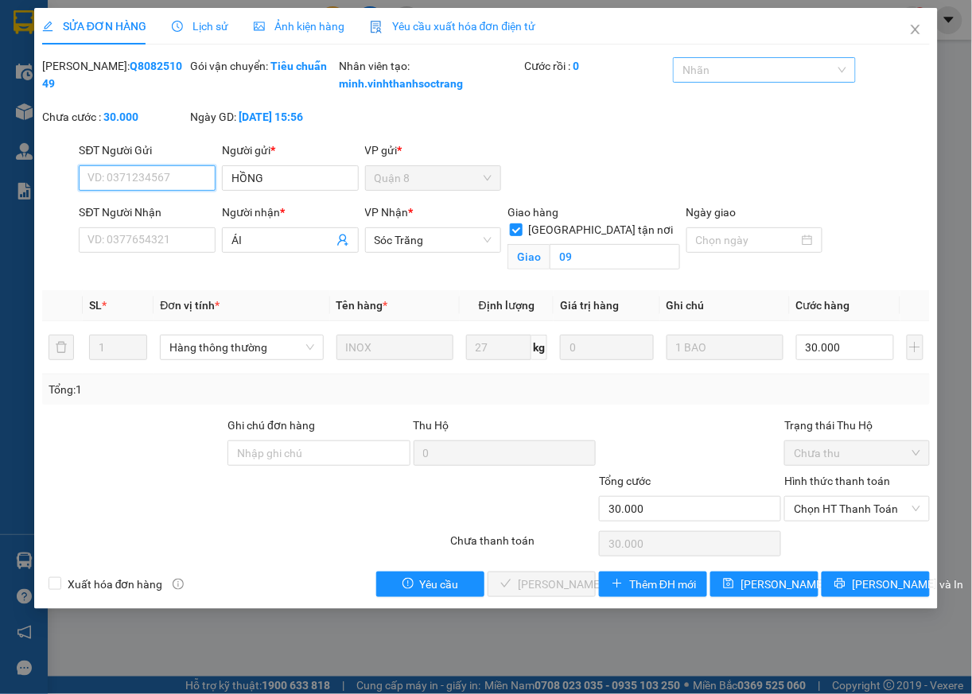
click at [783, 73] on div at bounding box center [756, 69] width 158 height 19
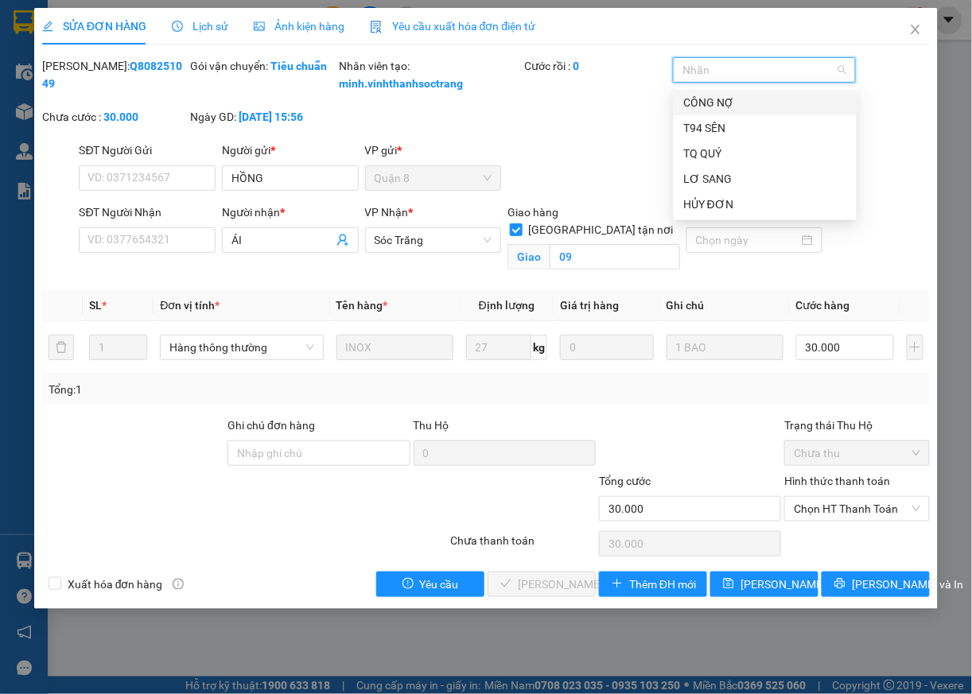
drag, startPoint x: 711, startPoint y: 102, endPoint x: 720, endPoint y: 131, distance: 30.7
click at [710, 105] on div "CÔNG NỢ" at bounding box center [765, 102] width 164 height 17
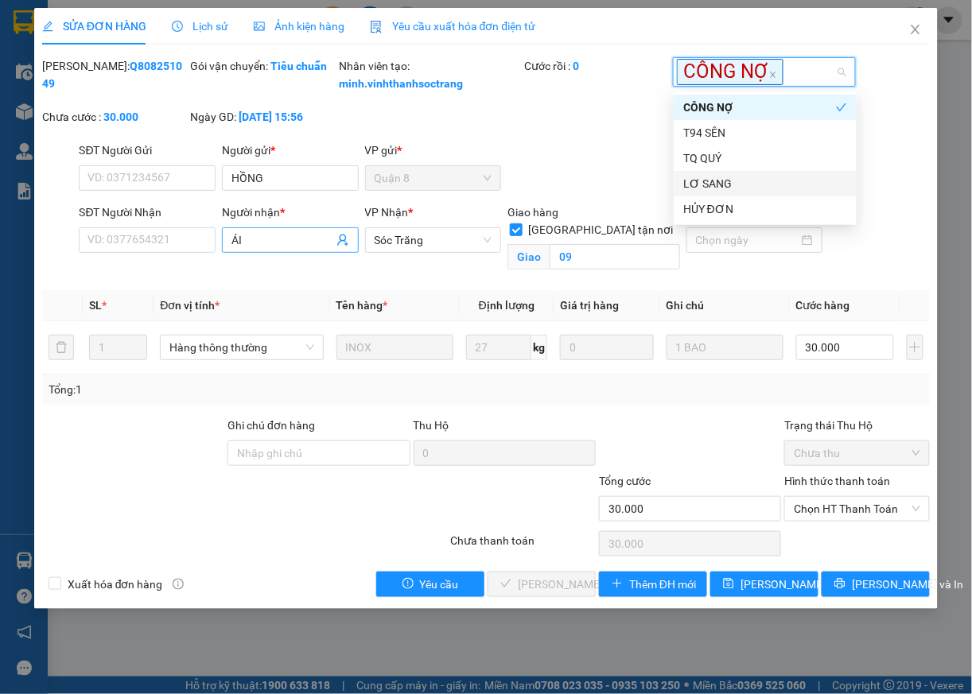
click at [282, 249] on input "ÁI" at bounding box center [282, 239] width 102 height 17
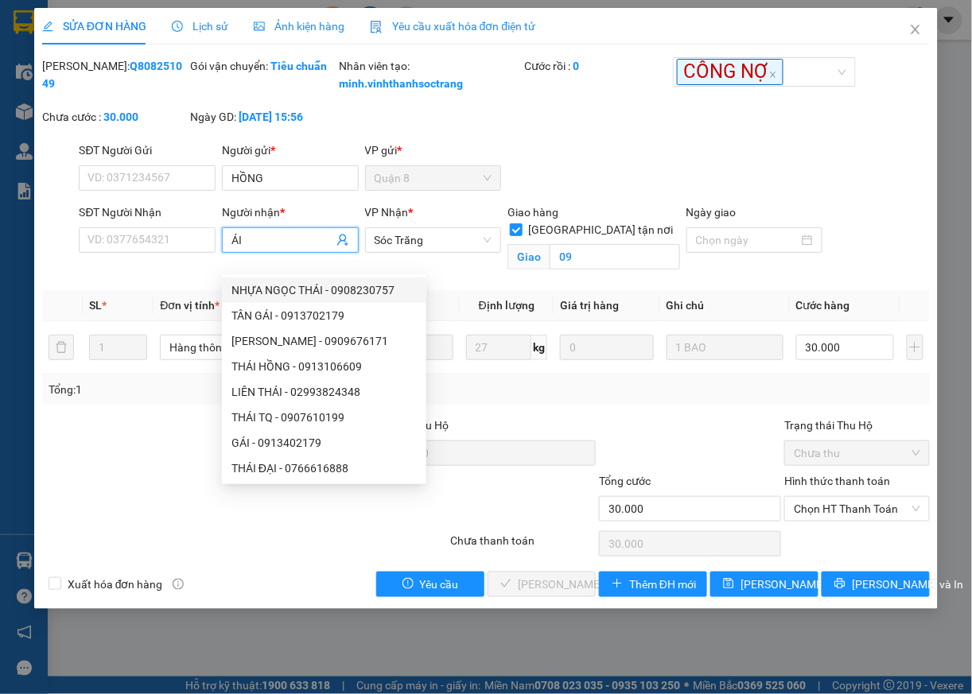
click at [230, 253] on span "ÁI" at bounding box center [290, 239] width 137 height 25
click at [232, 249] on input "ÁI" at bounding box center [282, 239] width 102 height 17
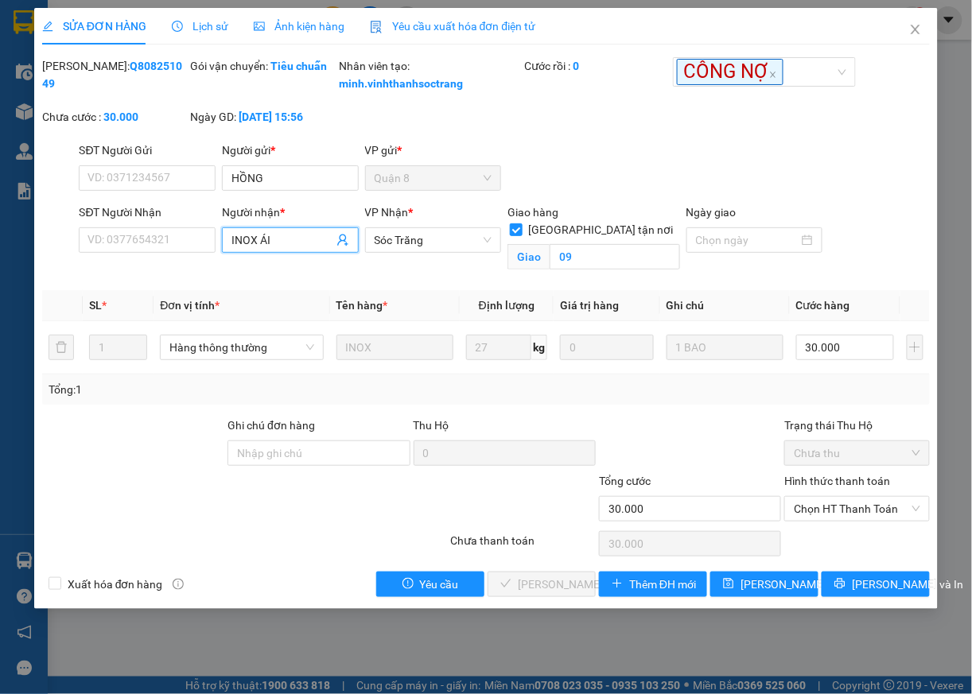
click at [289, 249] on input "INOX ÁI" at bounding box center [282, 239] width 102 height 17
type input "INOX"
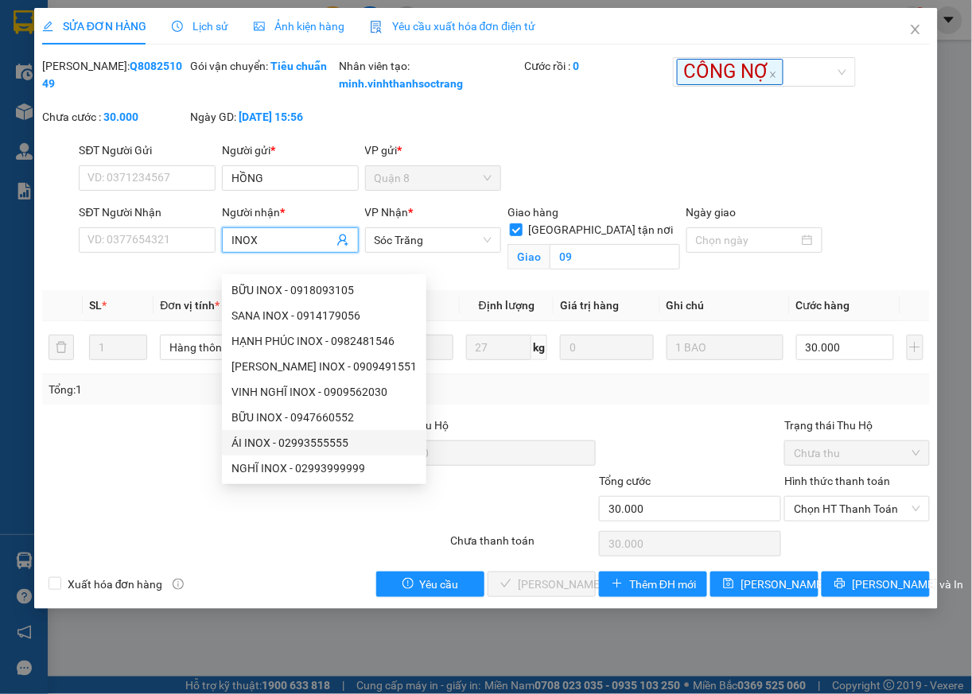
click at [316, 443] on div "ÁI INOX - 02993555555" at bounding box center [323, 442] width 185 height 17
type input "02993555555"
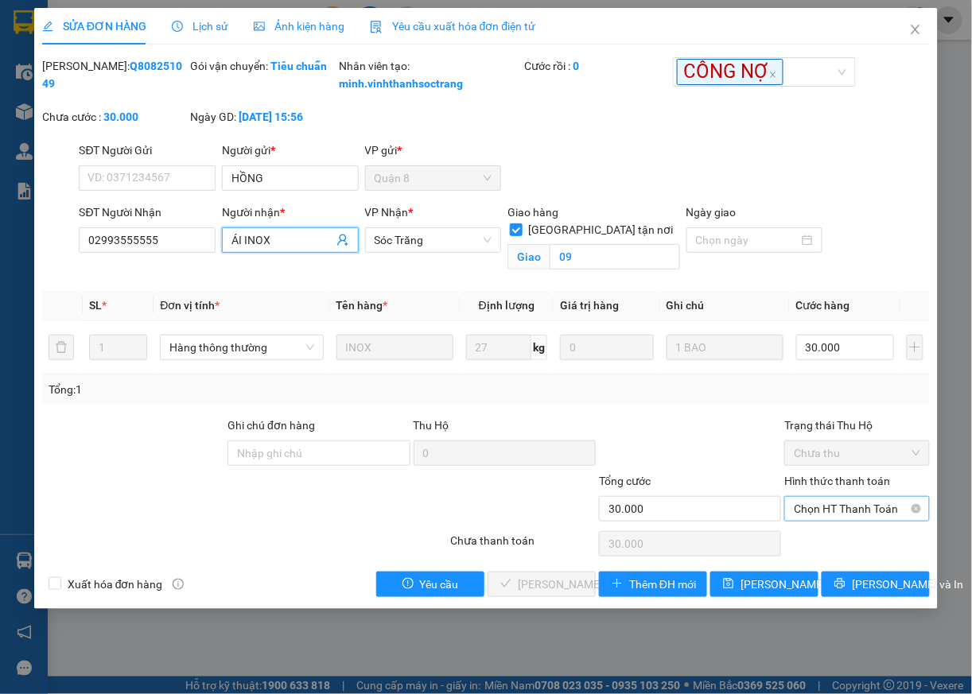
click at [818, 521] on span "Chọn HT Thanh Toán" at bounding box center [857, 509] width 126 height 24
type input "ÁI INOX"
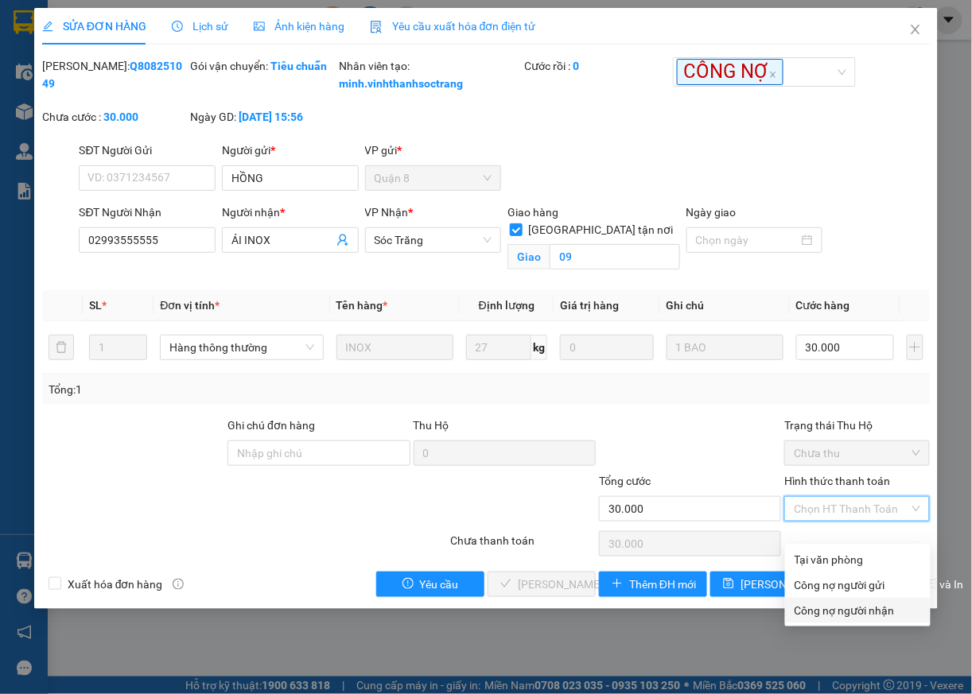
click at [802, 616] on div "Công nợ người nhận" at bounding box center [857, 610] width 126 height 17
type input "0"
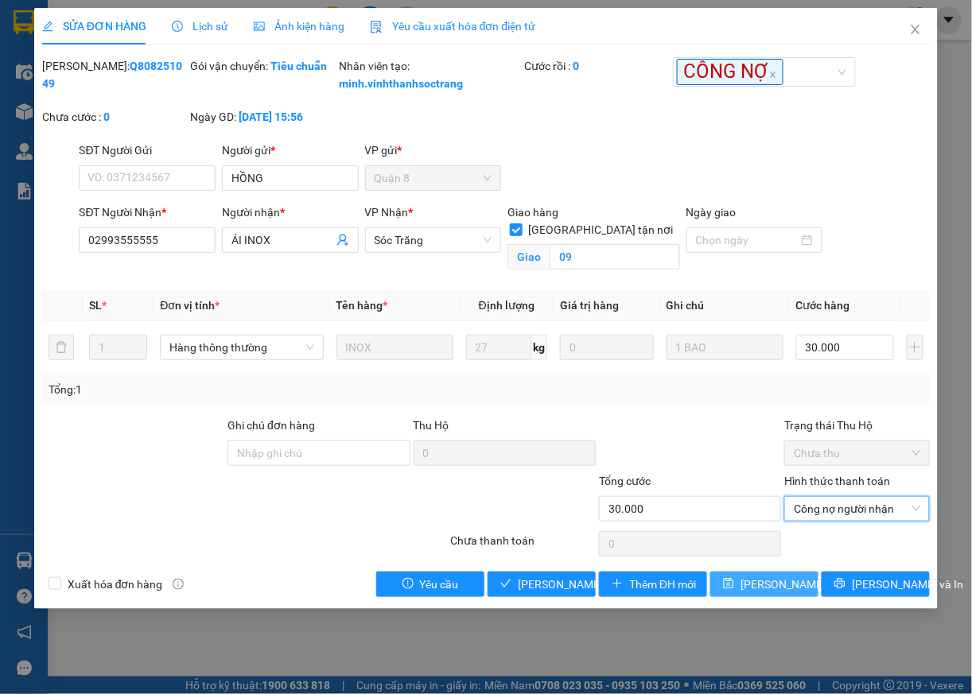
click at [763, 593] on span "Lưu thay đổi" at bounding box center [803, 584] width 127 height 17
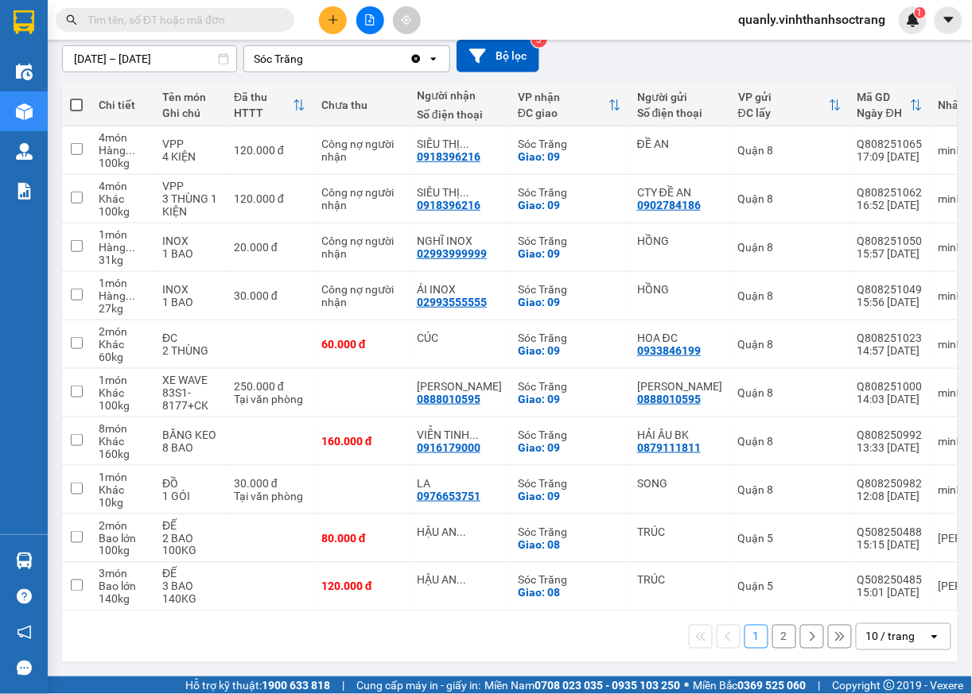
scroll to position [186, 0]
click at [779, 339] on icon at bounding box center [784, 344] width 11 height 11
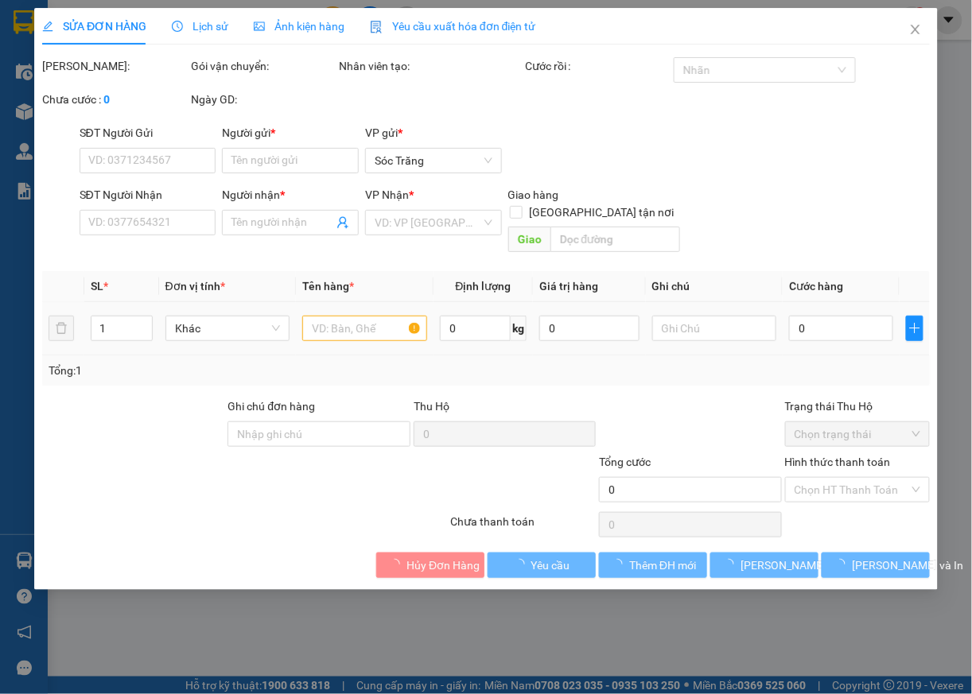
type input "0933846199"
type input "HOA ĐC"
type input "CÚC"
checkbox input "true"
type input "09"
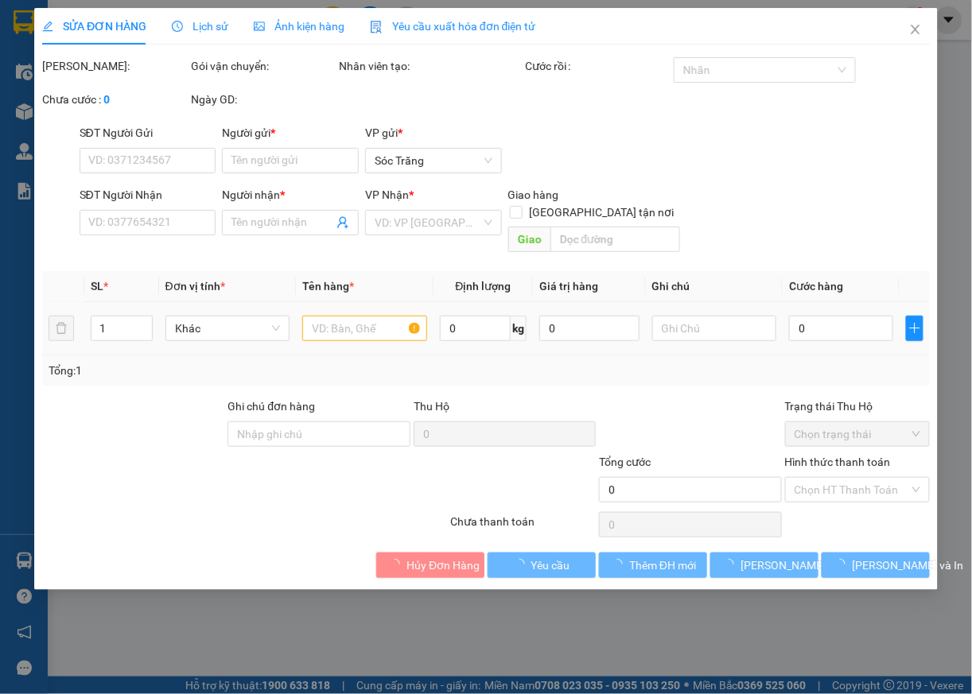
type input "60.000"
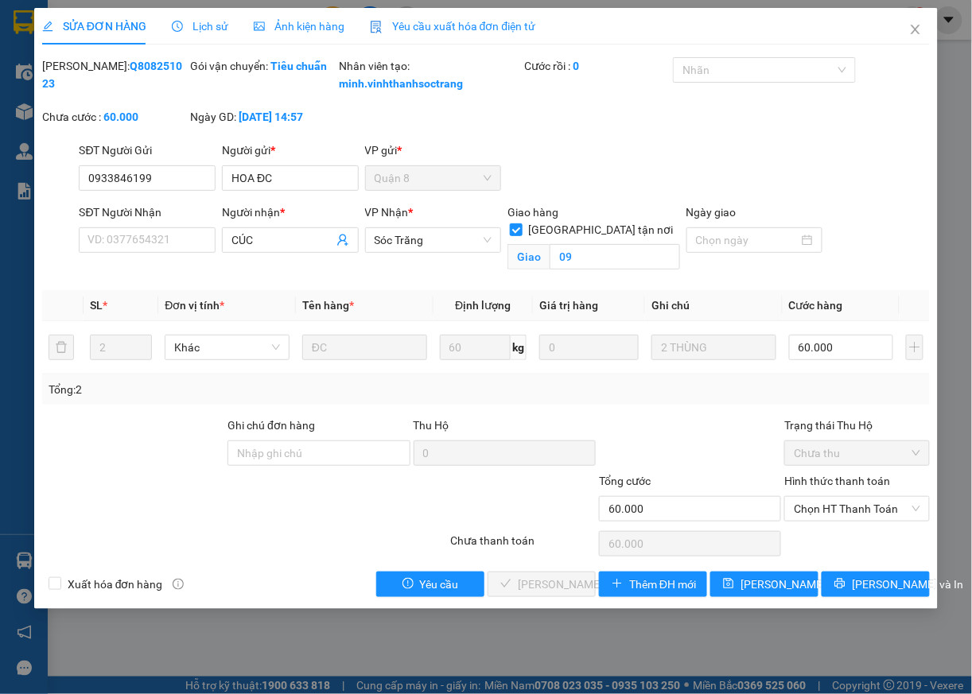
click at [181, 22] on icon "clock-circle" at bounding box center [177, 26] width 11 height 11
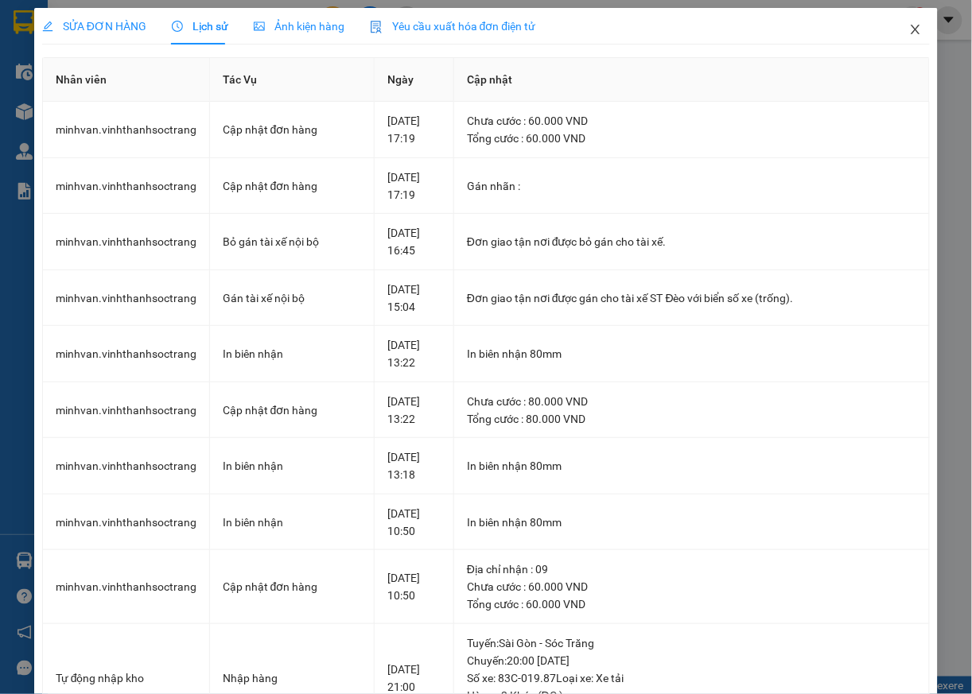
click at [909, 33] on icon "close" at bounding box center [915, 29] width 13 height 13
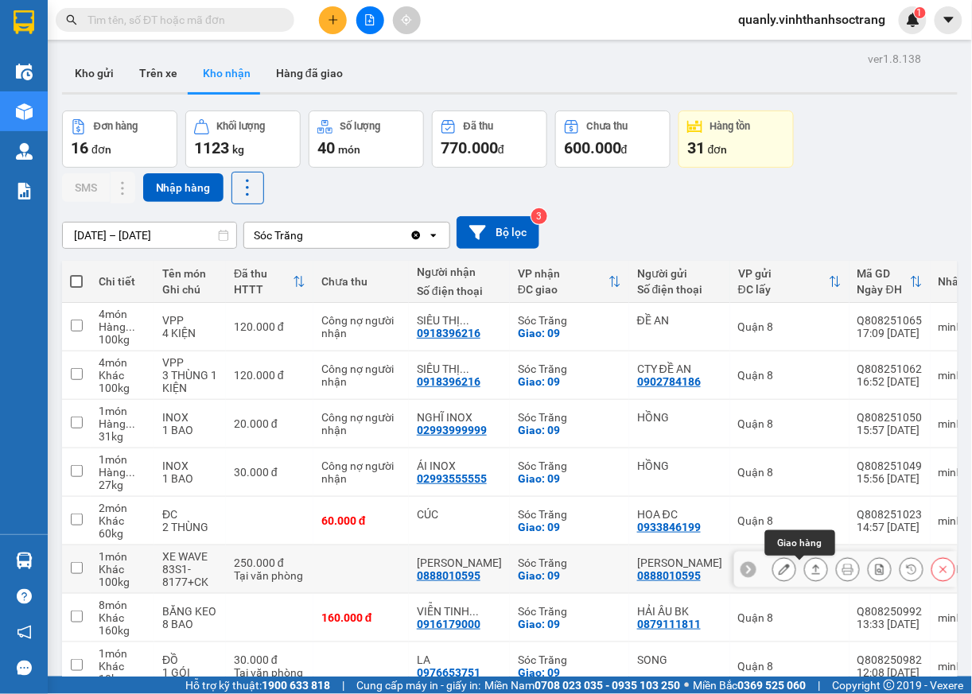
click at [805, 579] on button at bounding box center [816, 570] width 22 height 28
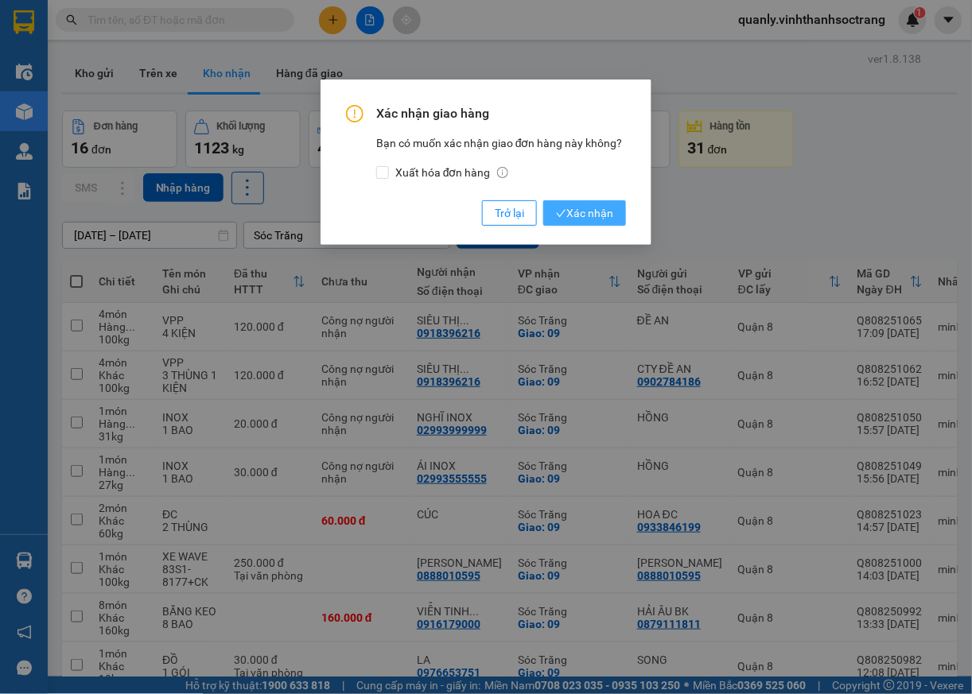
click at [573, 215] on span "Xác nhận" at bounding box center [584, 212] width 57 height 17
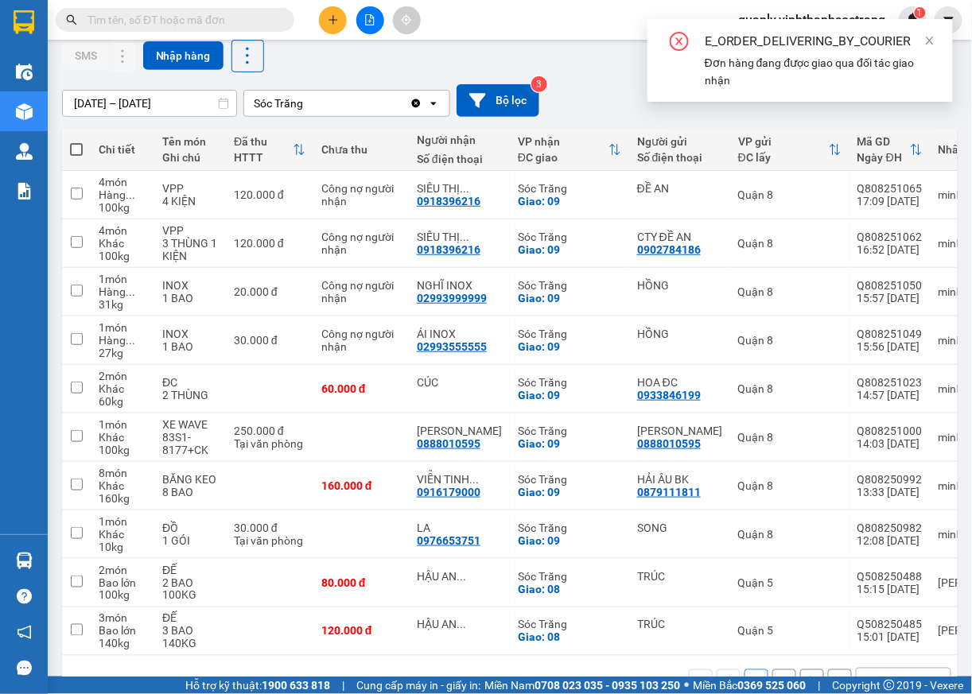
scroll to position [170, 0]
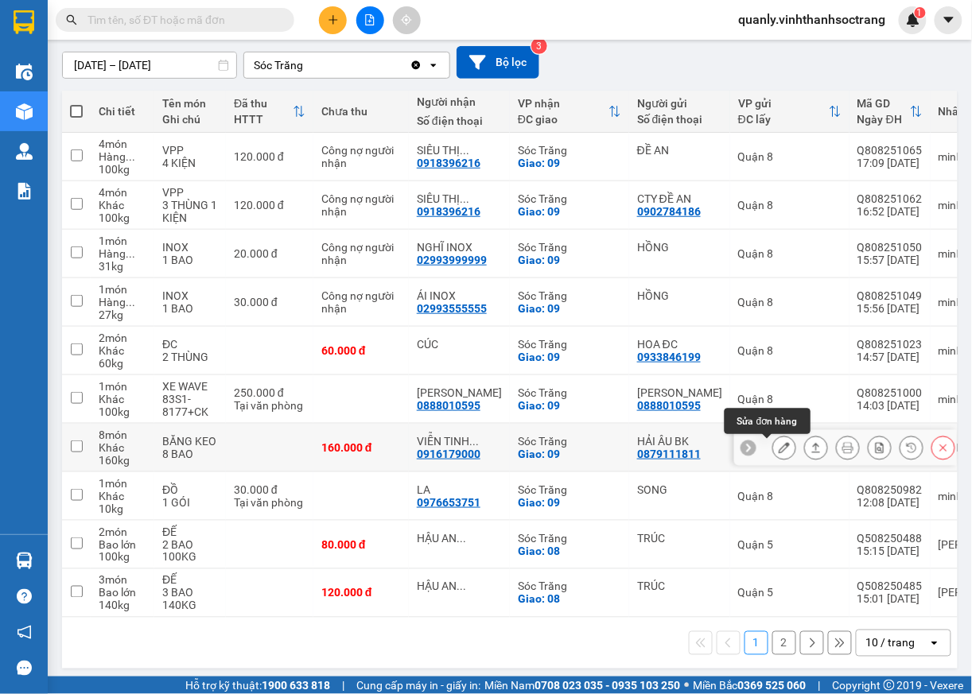
click at [779, 453] on icon at bounding box center [784, 447] width 11 height 11
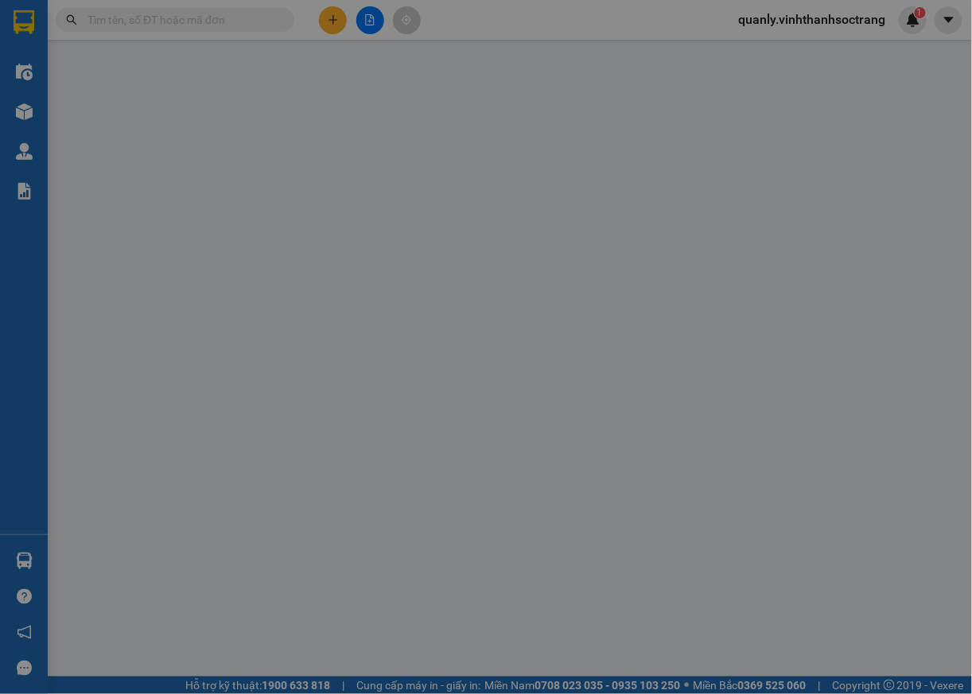
type input "0879111811"
type input "HẢI ÂU BK"
type input "0916179000"
type input "VIỄN TINH CỬU LONG"
checkbox input "true"
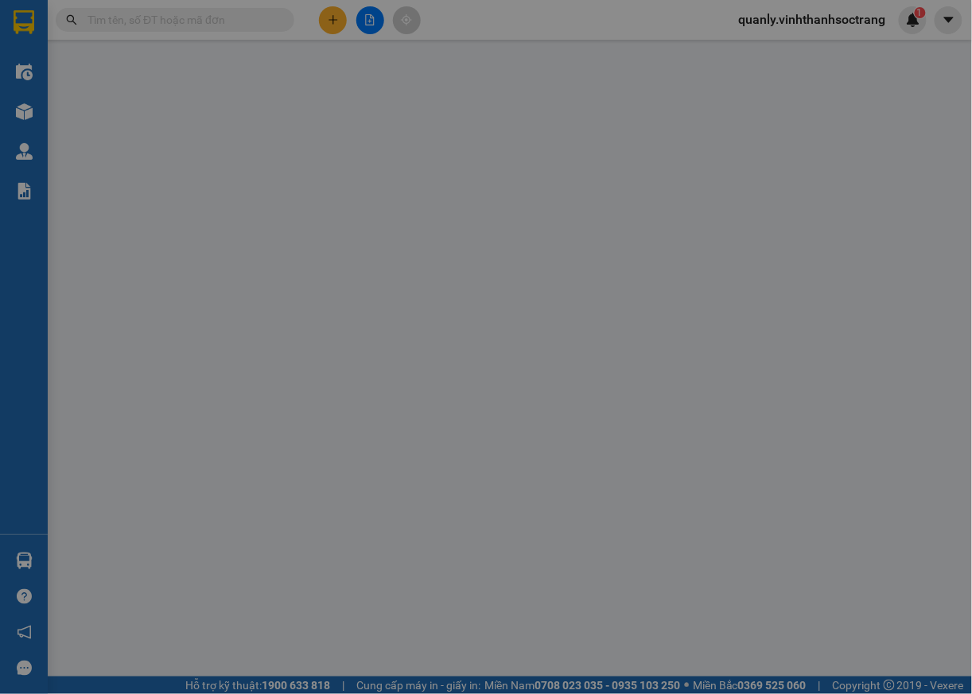
type input "09"
type input "160.000"
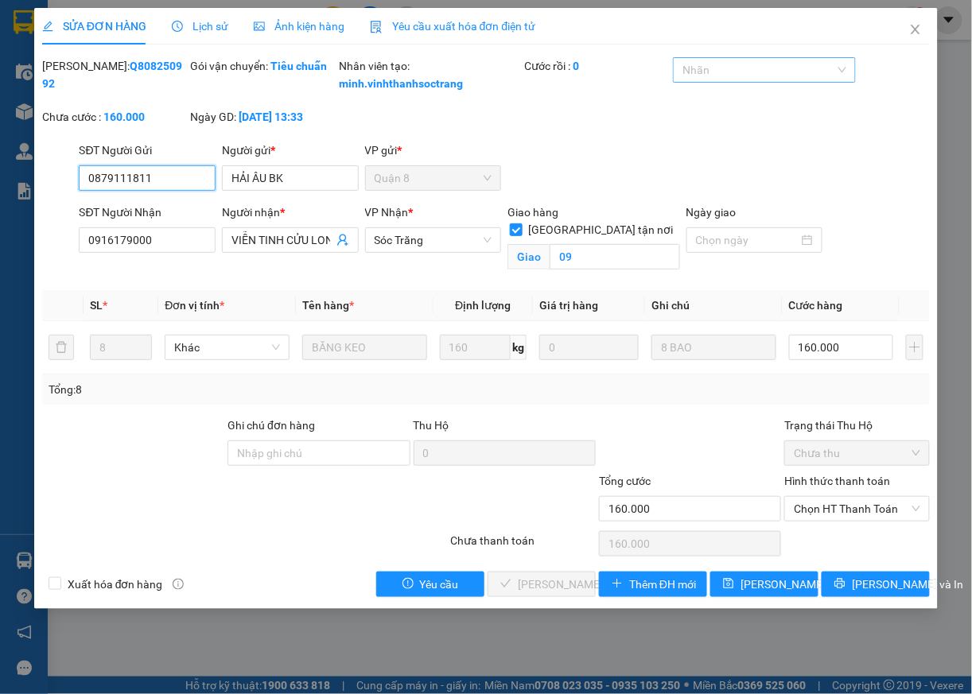
click at [757, 75] on div at bounding box center [756, 69] width 158 height 19
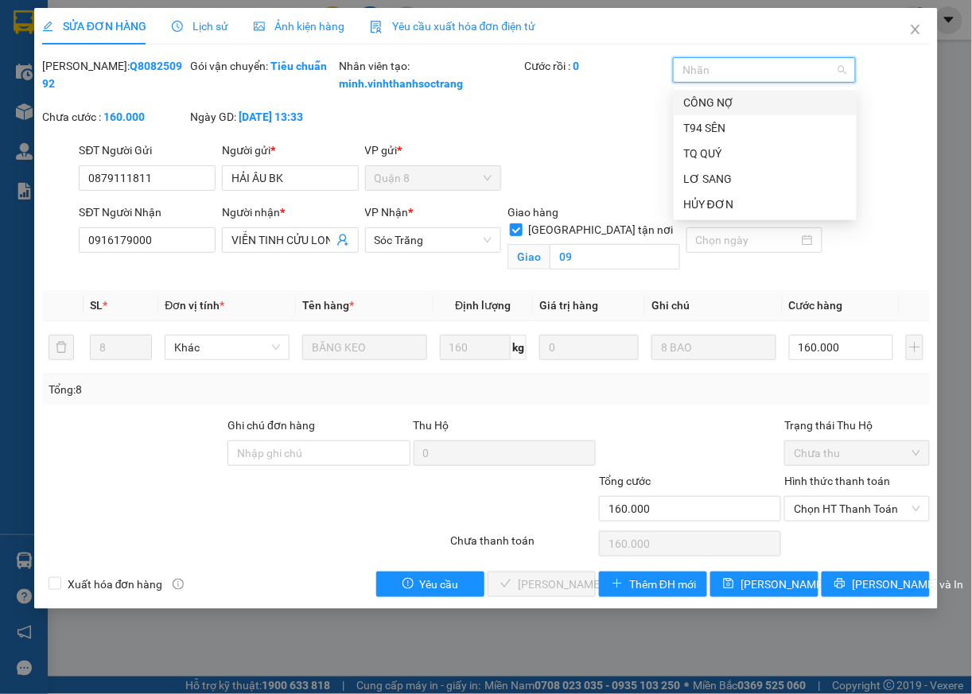
click at [701, 99] on div "CÔNG NỢ" at bounding box center [765, 102] width 164 height 17
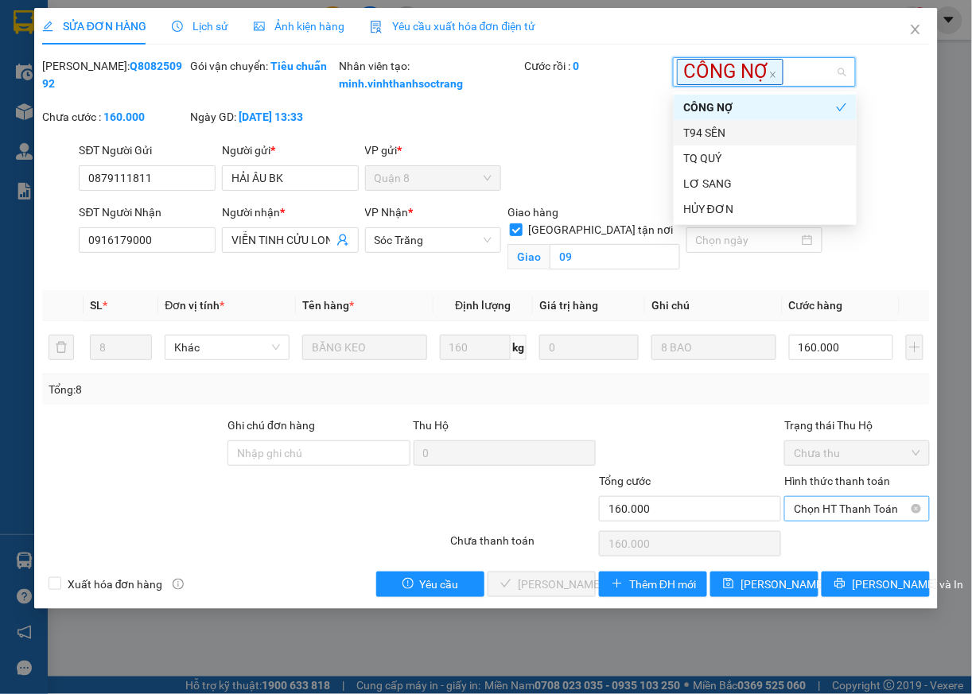
click at [834, 521] on span "Chọn HT Thanh Toán" at bounding box center [857, 509] width 126 height 24
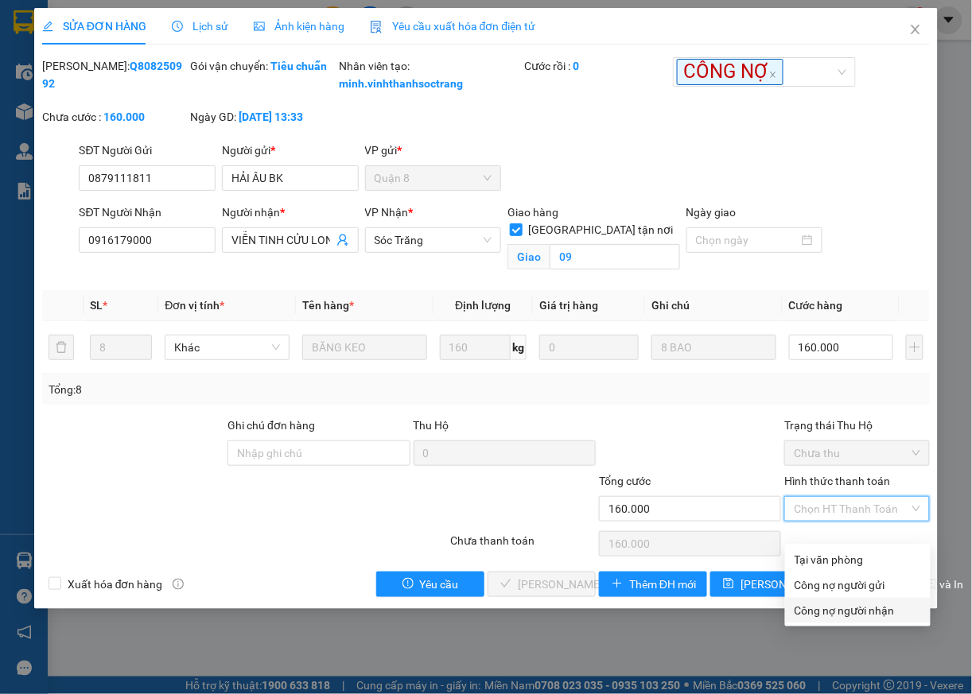
click at [815, 612] on div "Công nợ người nhận" at bounding box center [857, 610] width 126 height 17
type input "0"
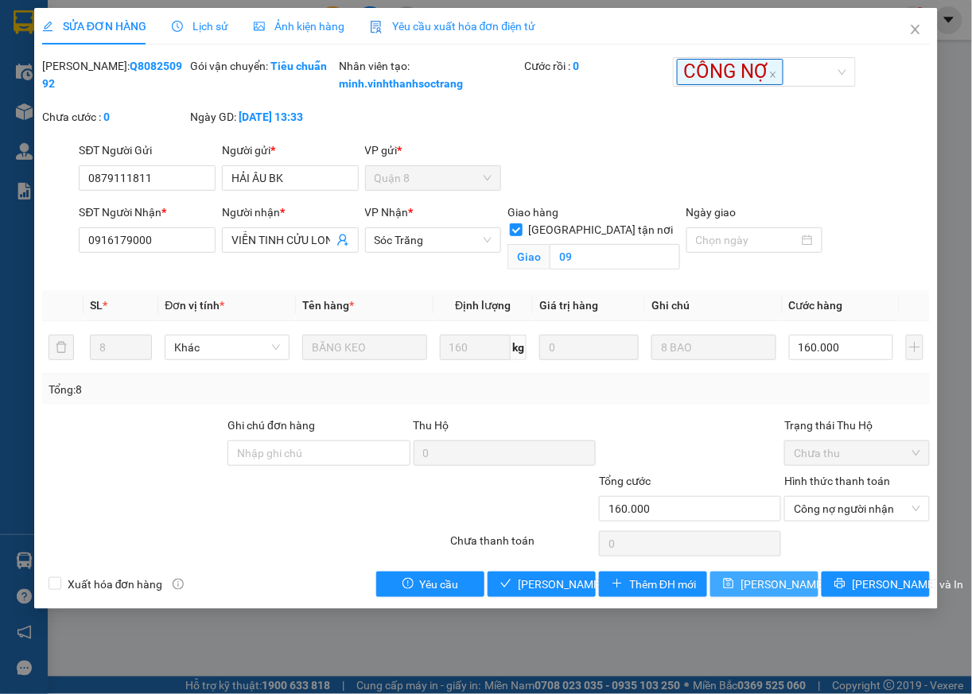
click at [764, 593] on span "Lưu thay đổi" at bounding box center [803, 584] width 127 height 17
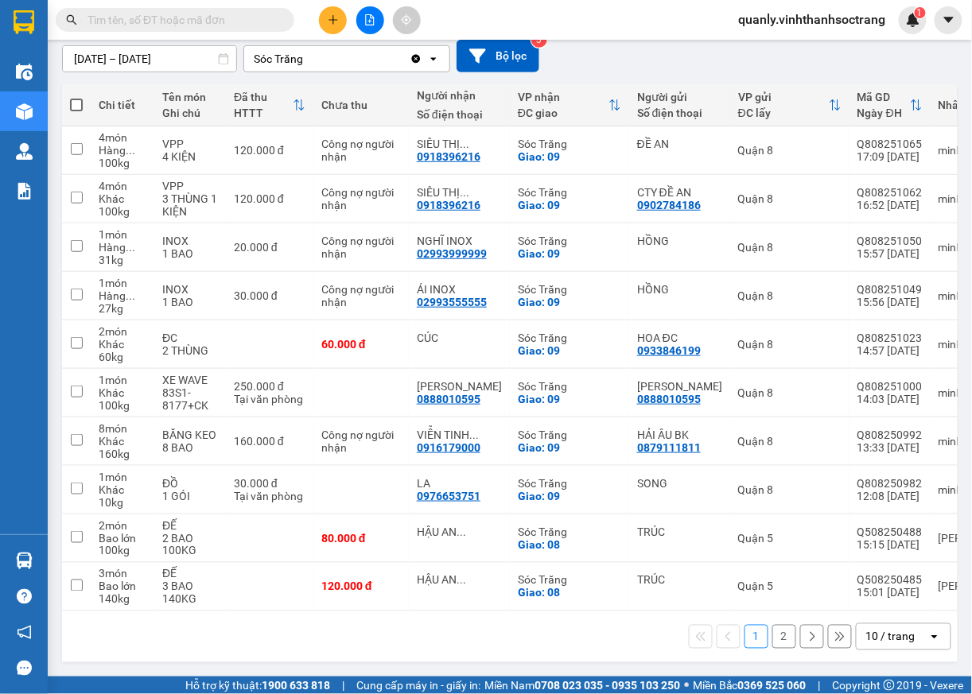
scroll to position [186, 0]
click at [806, 638] on icon at bounding box center [811, 636] width 11 height 11
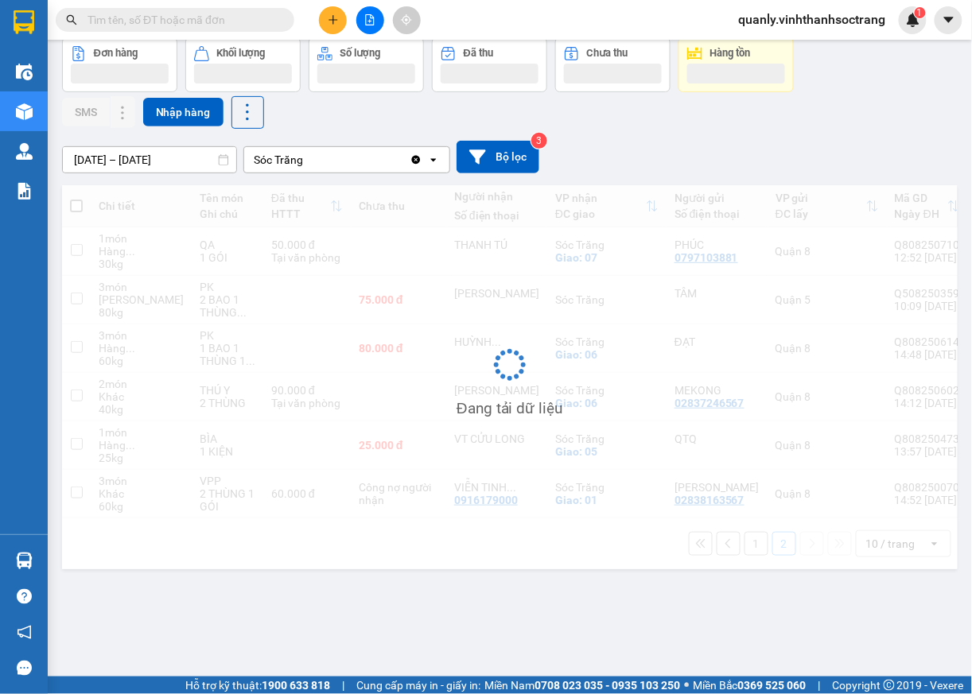
scroll to position [73, 0]
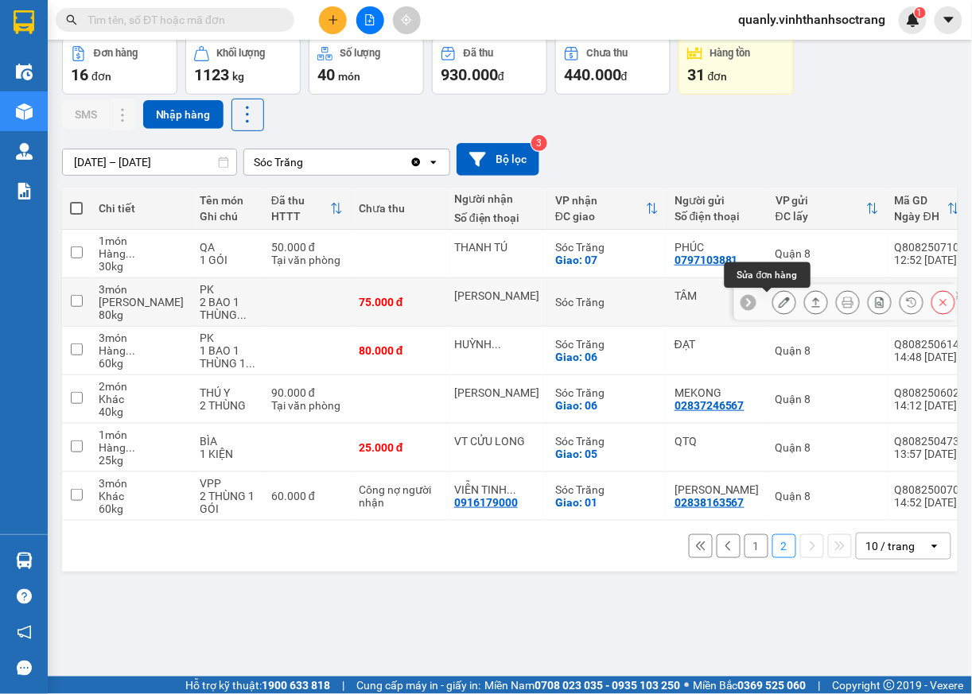
click at [779, 304] on icon at bounding box center [784, 302] width 11 height 11
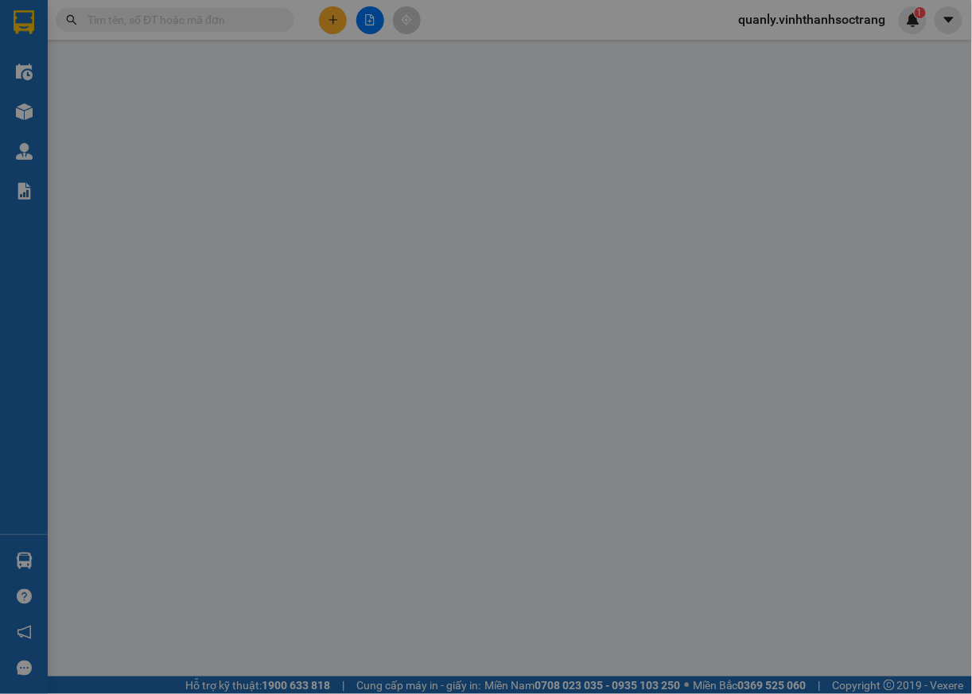
type input "TÂM"
type input "HÀO KIỆT"
type input "75.000"
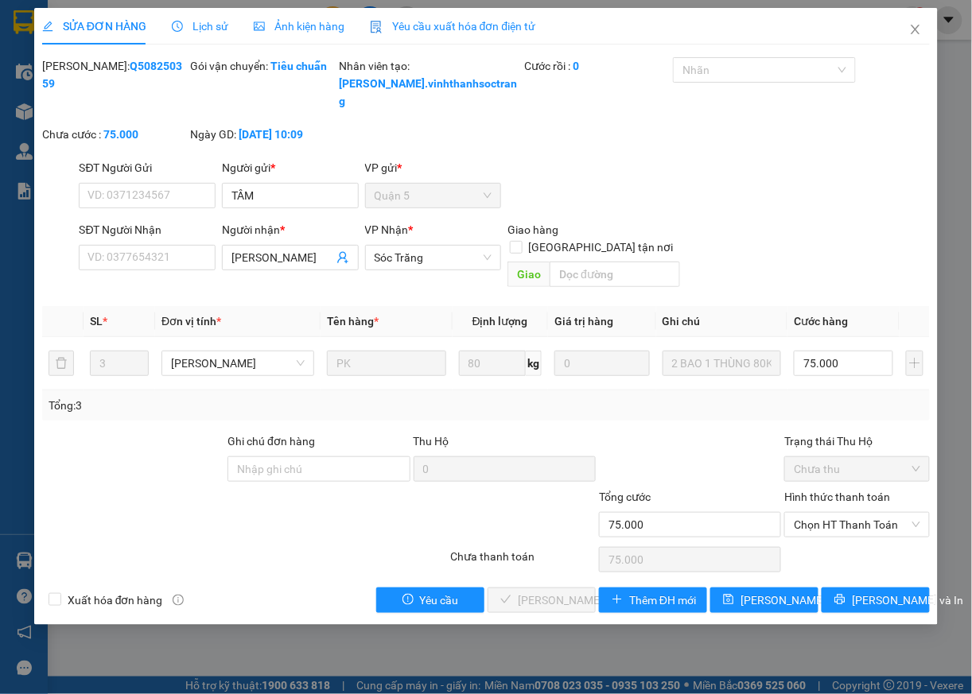
click at [205, 29] on span "Lịch sử" at bounding box center [200, 26] width 56 height 13
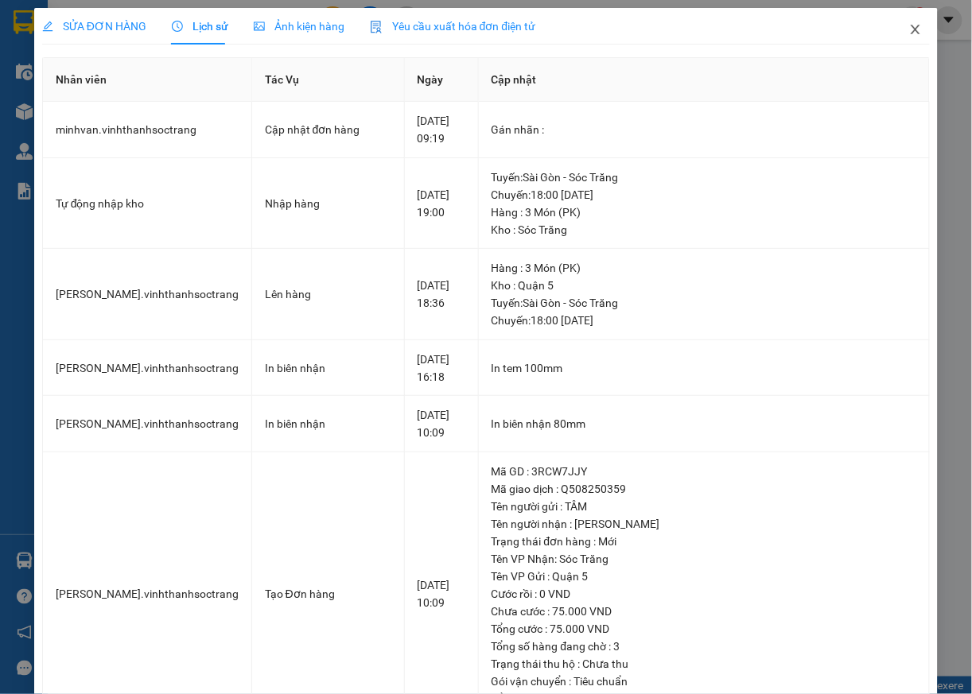
click at [909, 30] on icon "close" at bounding box center [915, 29] width 13 height 13
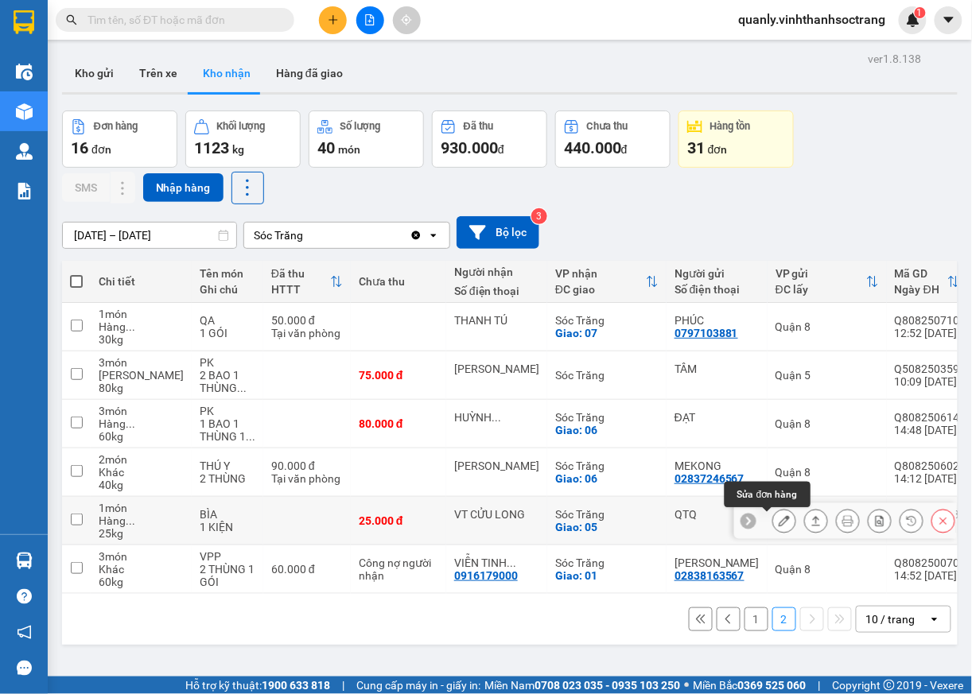
click at [779, 526] on icon at bounding box center [784, 520] width 11 height 11
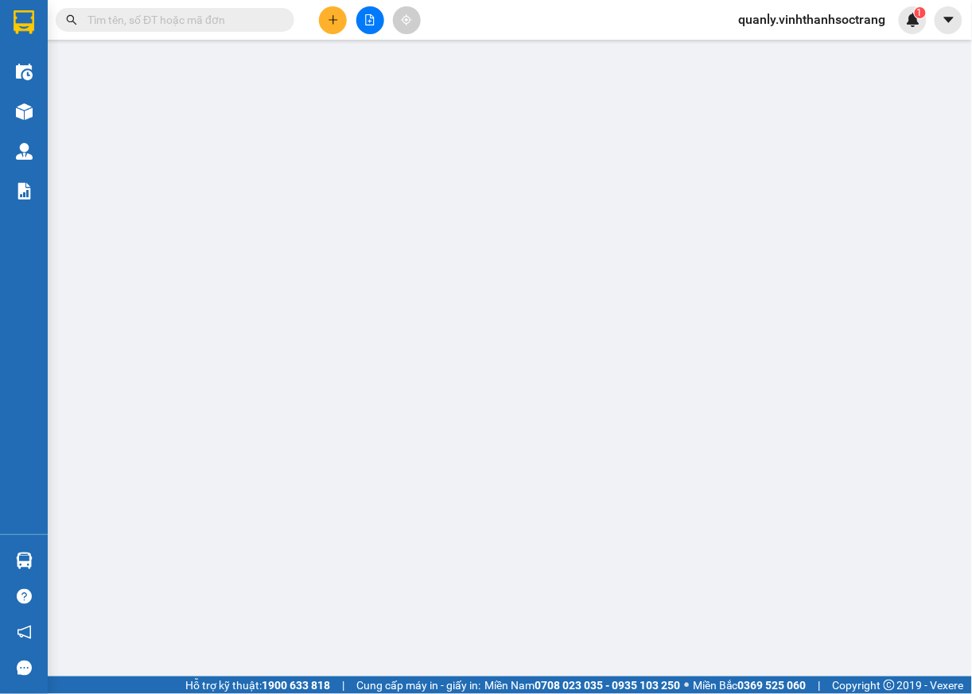
type input "QTQ"
type input "VT CỬU LONG"
checkbox input "true"
type input "05"
type input "25.000"
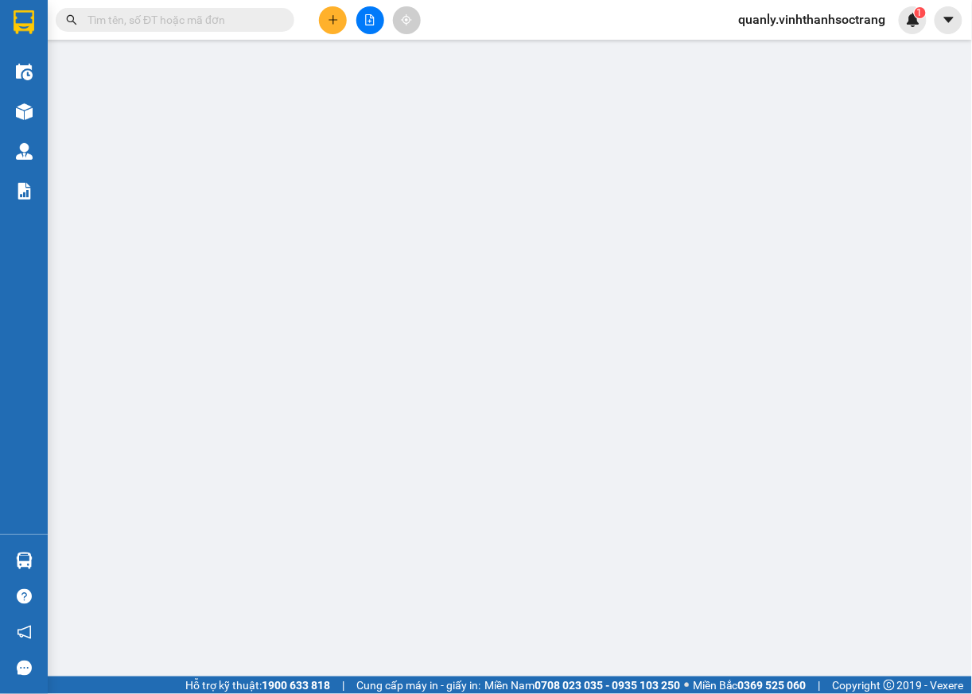
type input "25.000"
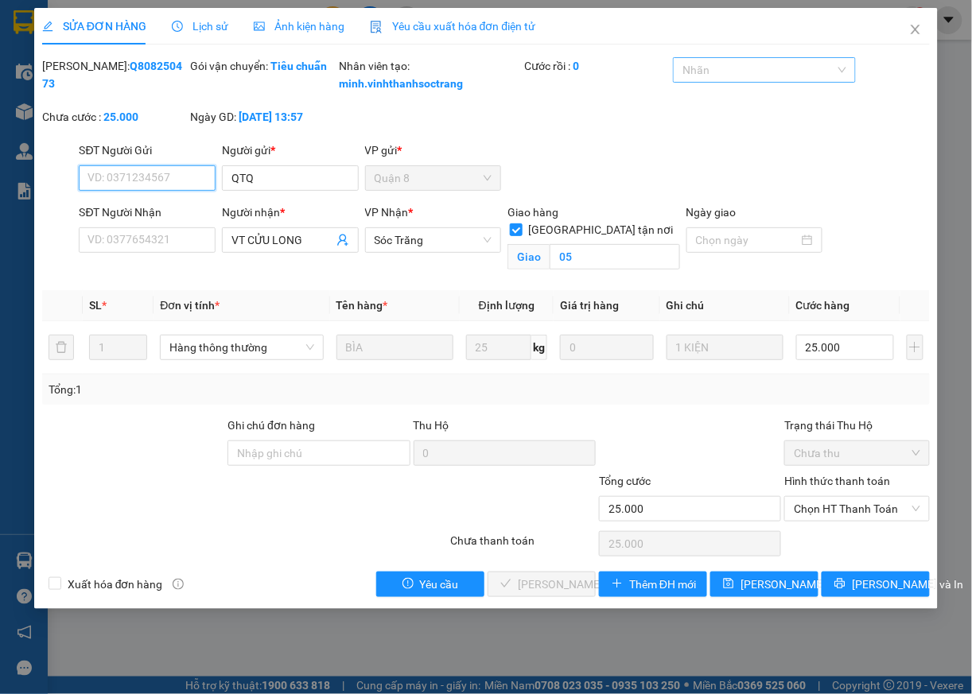
drag, startPoint x: 716, startPoint y: 73, endPoint x: 705, endPoint y: 80, distance: 12.8
click at [716, 74] on div at bounding box center [756, 69] width 158 height 19
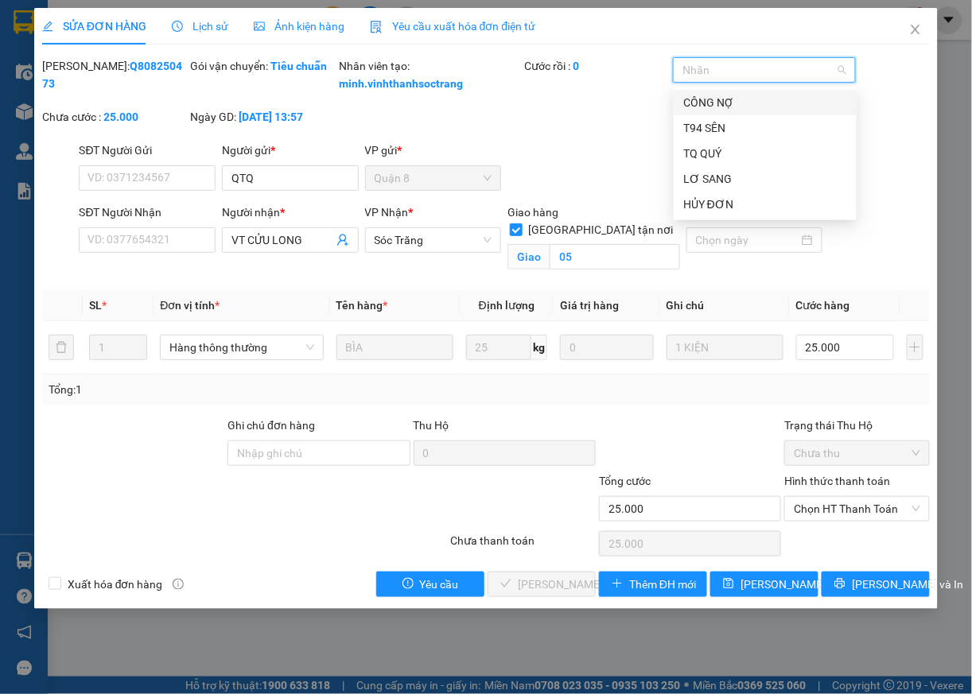
click at [692, 96] on div "CÔNG NỢ" at bounding box center [765, 102] width 164 height 17
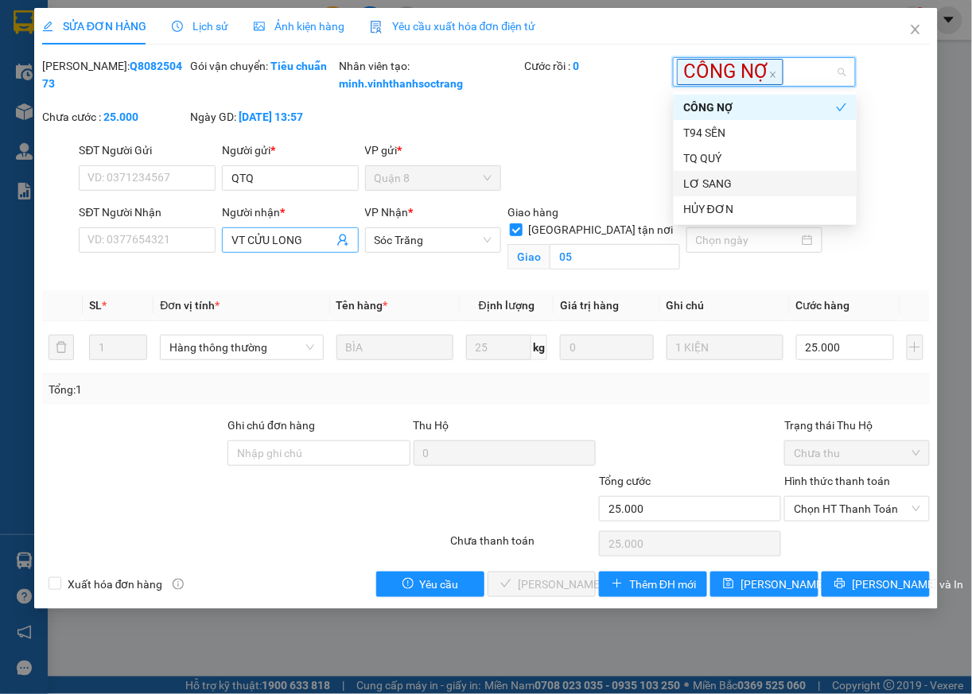
click at [328, 249] on input "VT CỬU LONG" at bounding box center [282, 239] width 102 height 17
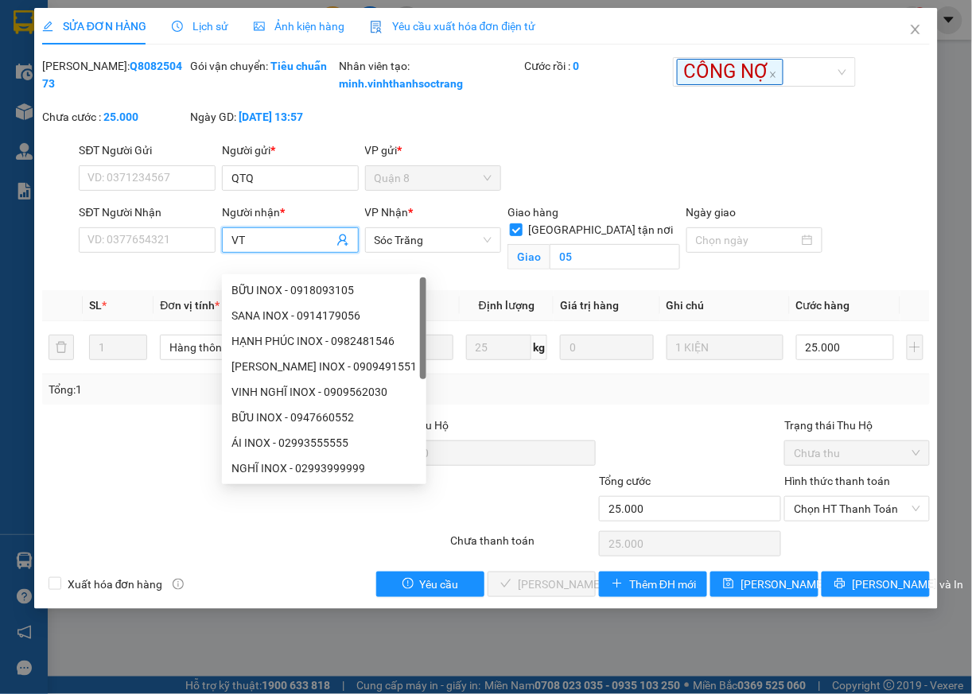
type input "V"
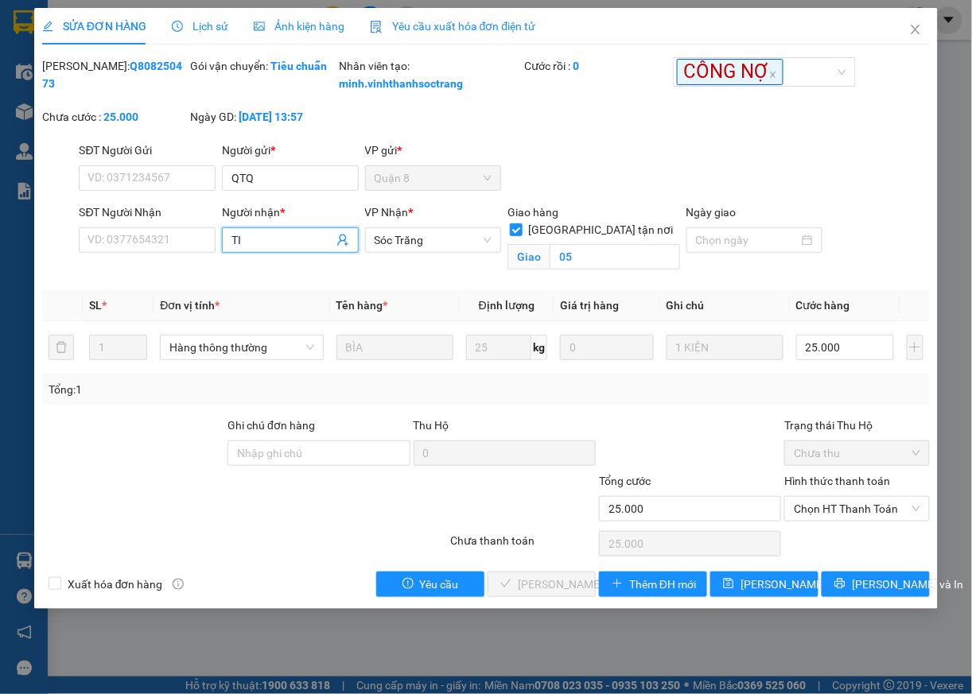
type input "T"
type input "CỬU"
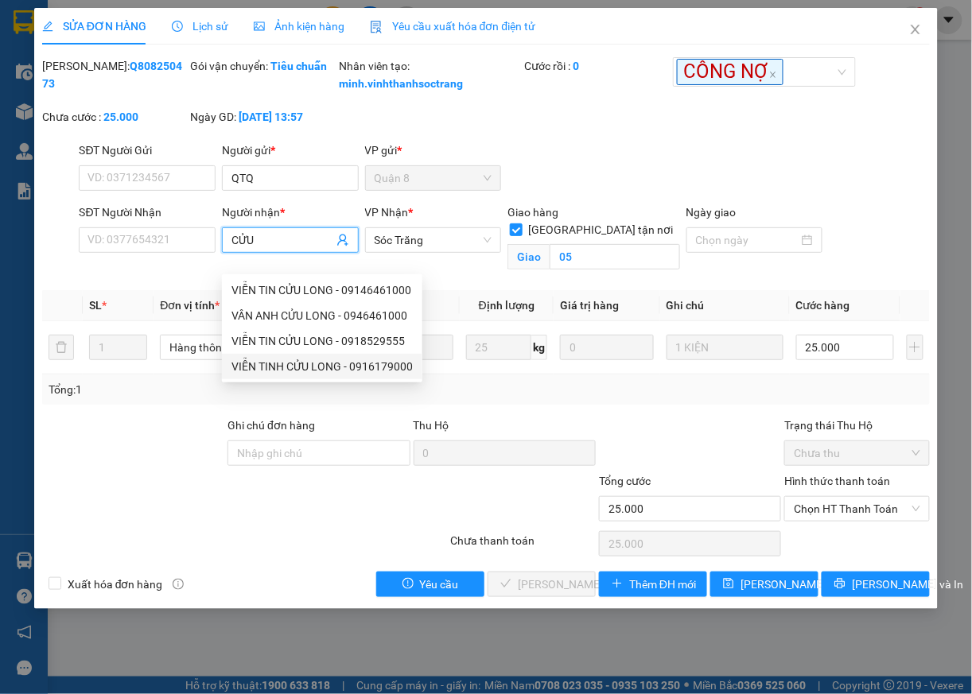
click at [395, 370] on div "VIỄN TINH CỬU LONG - 0916179000" at bounding box center [321, 366] width 181 height 17
type input "0916179000"
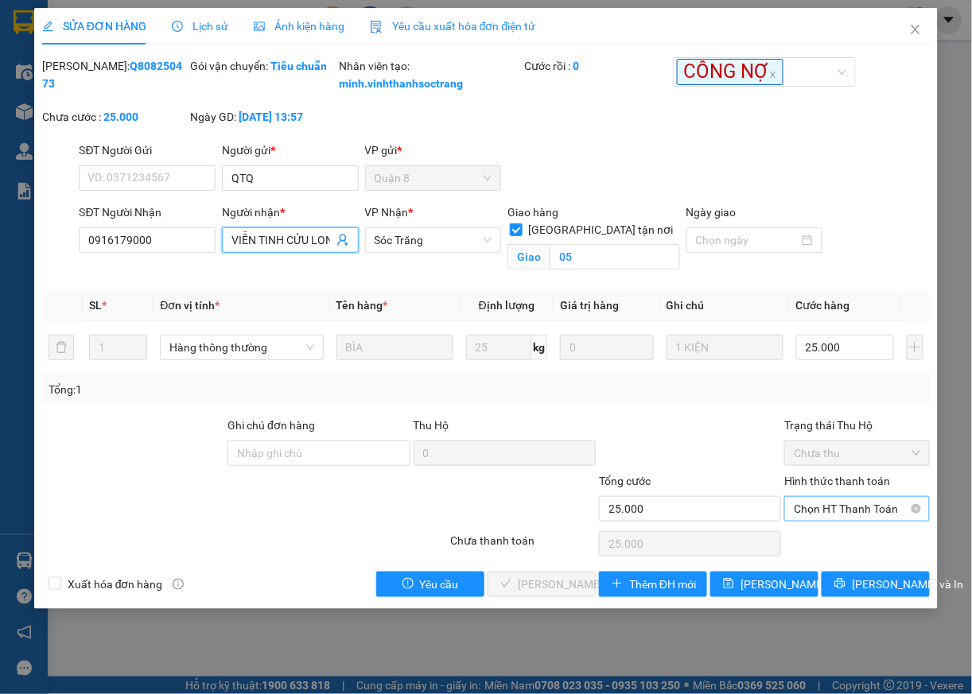
click at [818, 521] on span "Chọn HT Thanh Toán" at bounding box center [857, 509] width 126 height 24
type input "VIỄN TINH CỬU LONG"
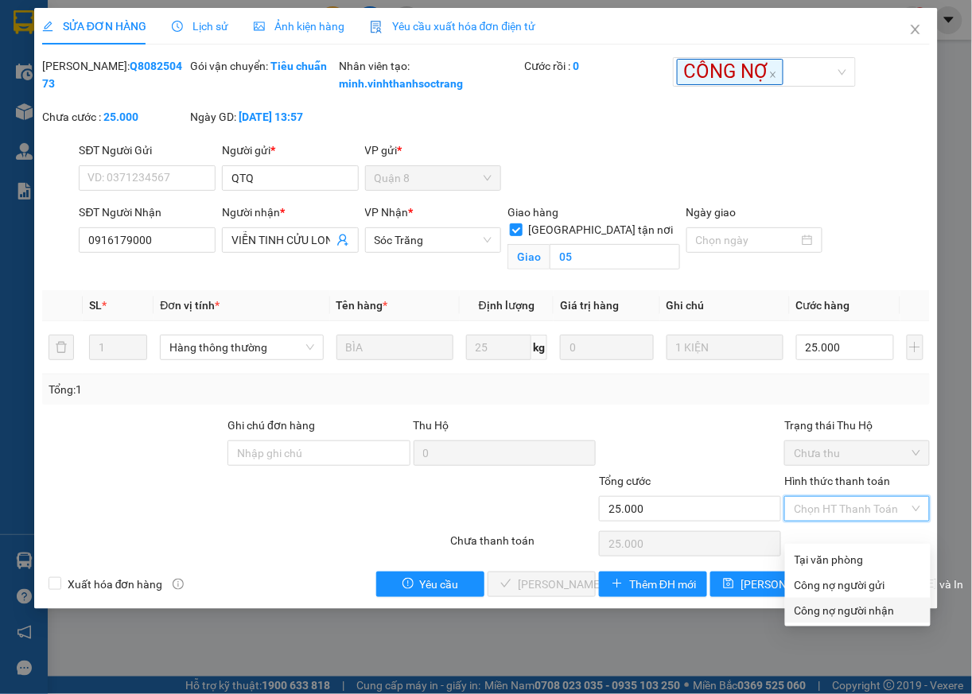
click at [818, 612] on div "Công nợ người nhận" at bounding box center [857, 610] width 126 height 17
type input "0"
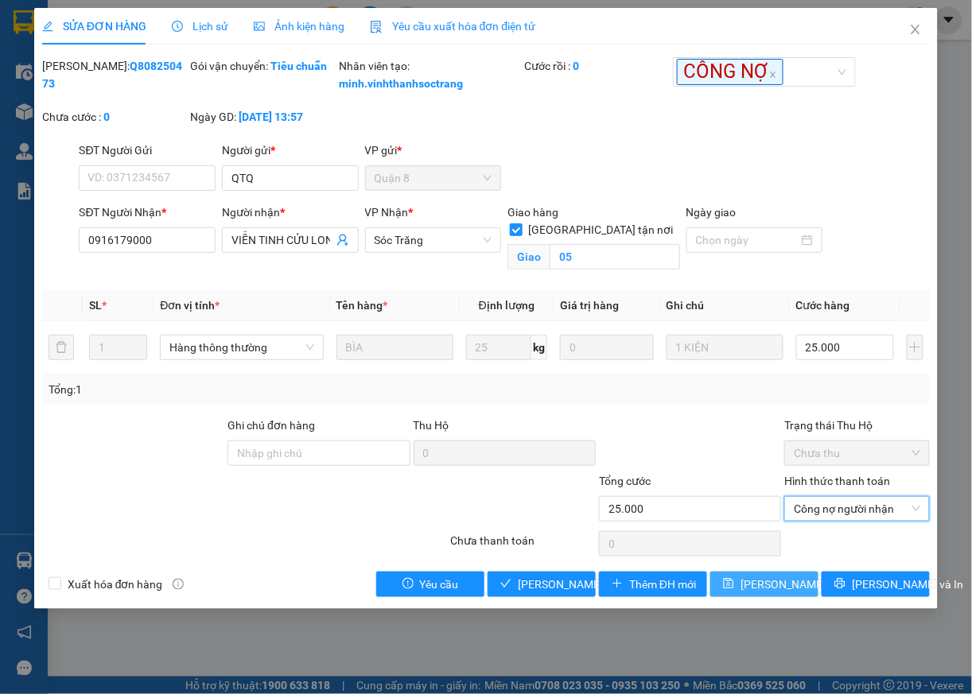
click at [780, 593] on span "Lưu thay đổi" at bounding box center [803, 584] width 127 height 17
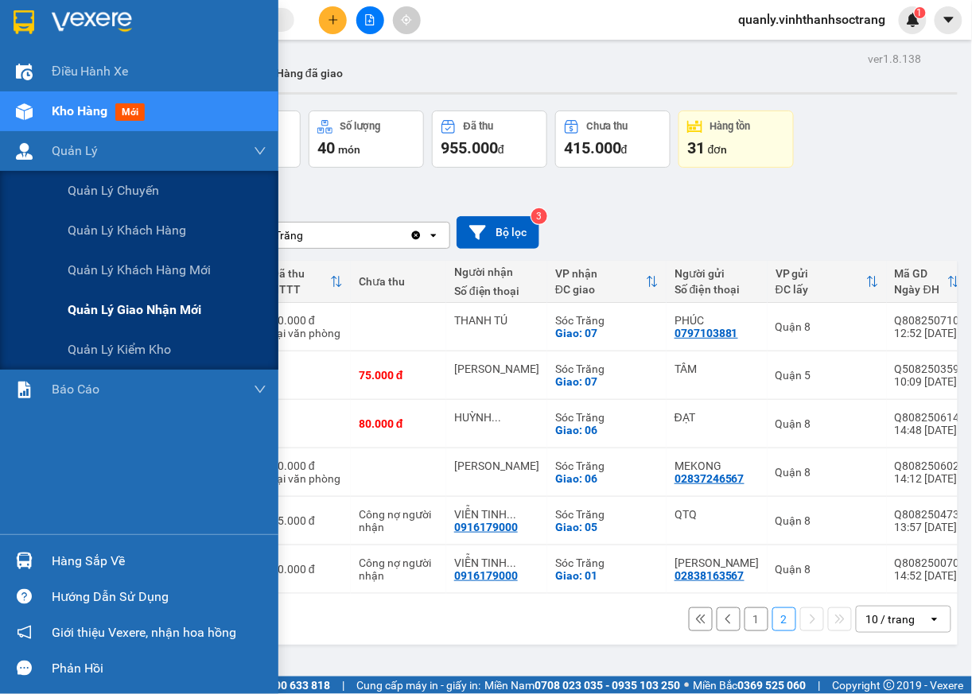
click at [122, 305] on span "Quản lý giao nhận mới" at bounding box center [135, 310] width 134 height 20
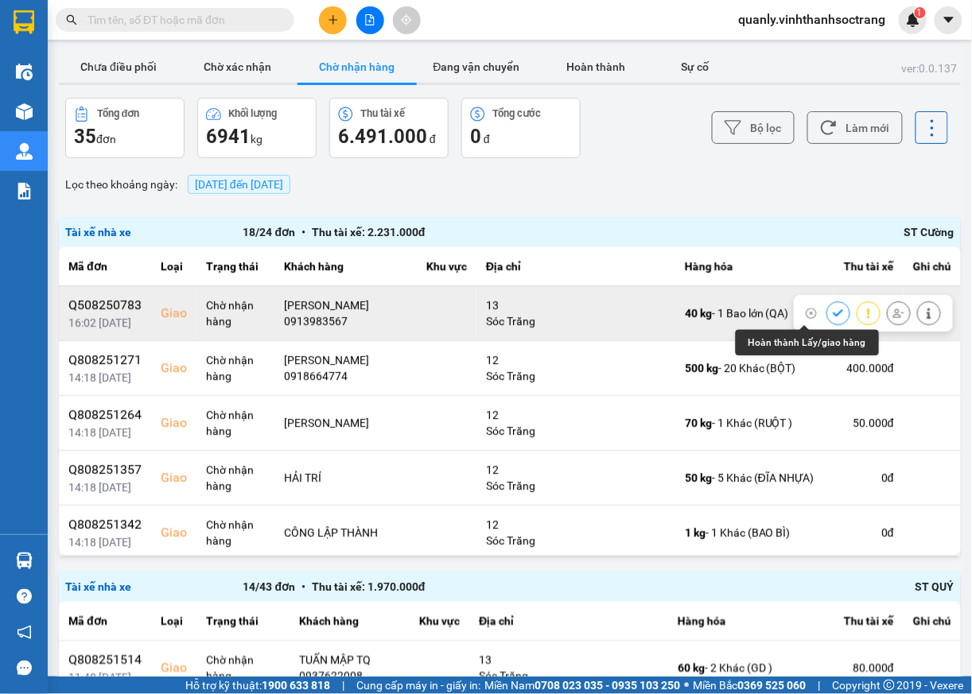
click at [833, 316] on icon at bounding box center [838, 313] width 11 height 11
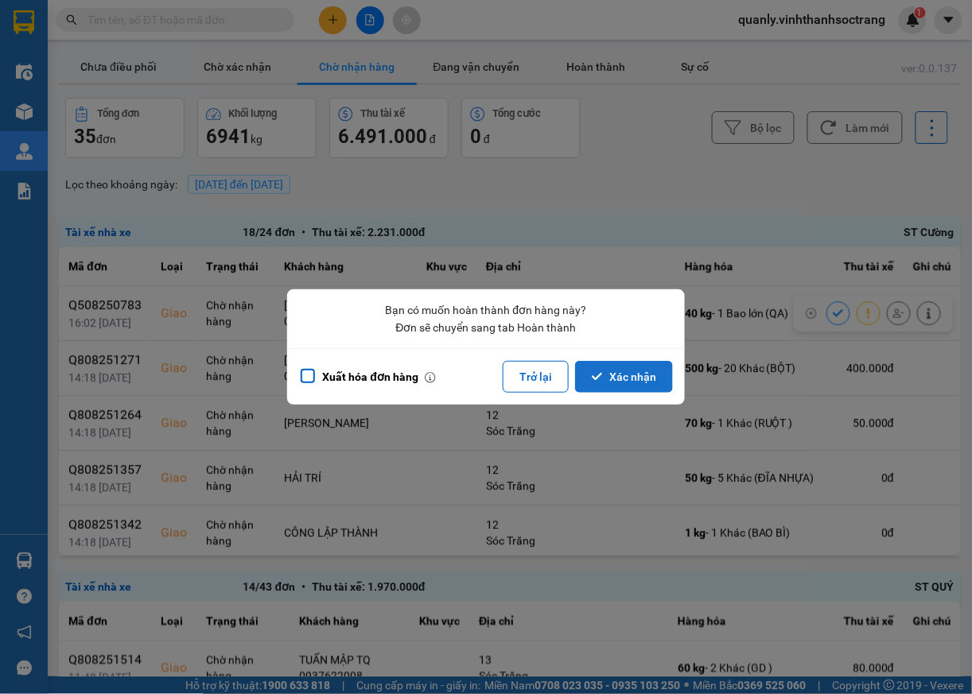
drag, startPoint x: 639, startPoint y: 385, endPoint x: 647, endPoint y: 388, distance: 8.6
click at [639, 388] on button "Xác nhận" at bounding box center [624, 377] width 98 height 32
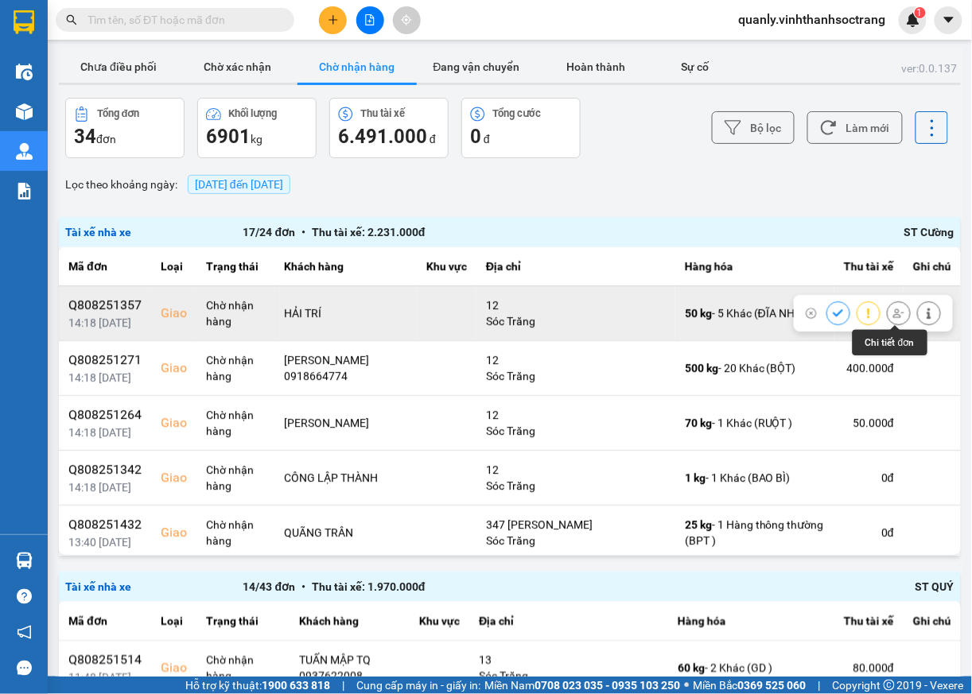
click at [923, 312] on icon at bounding box center [928, 313] width 11 height 11
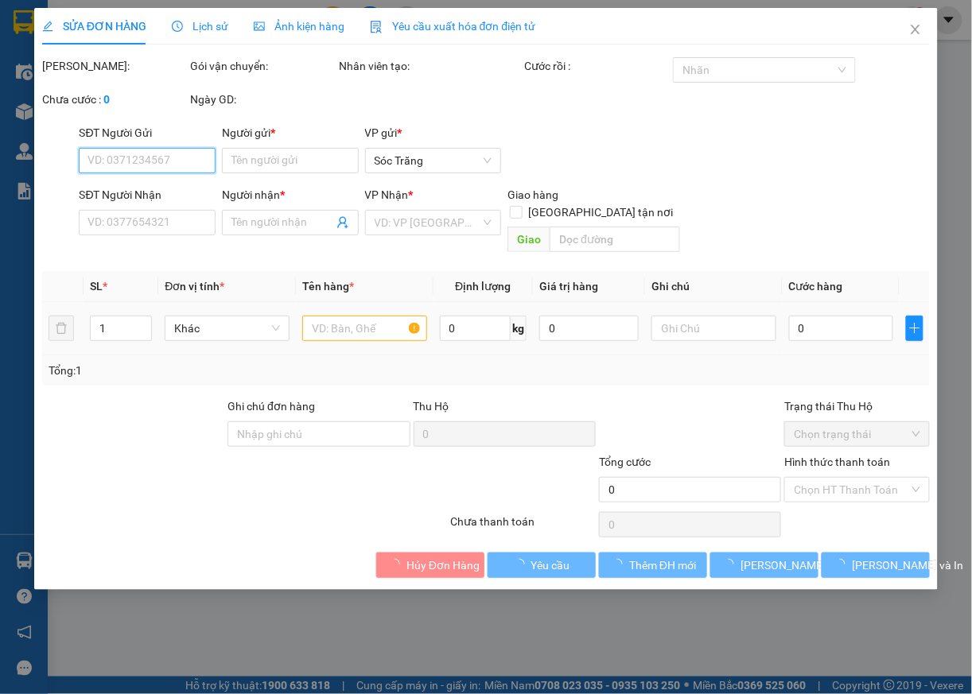
type input "TOÀN CẦU"
type input "HẢI TRÍ"
checkbox input "true"
type input "12"
type input "250.000"
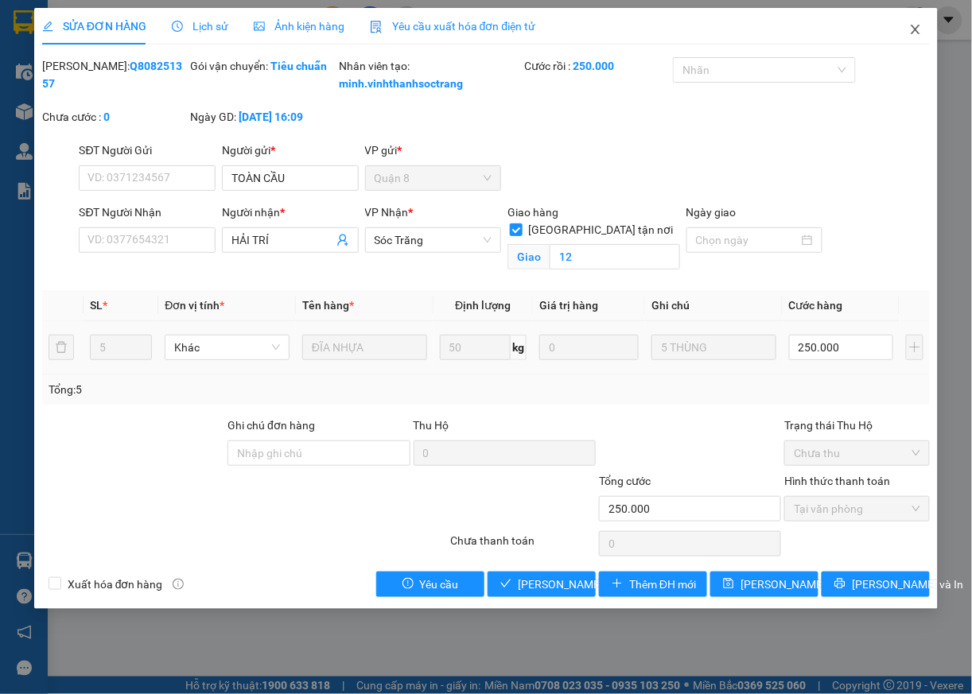
click at [916, 25] on icon "close" at bounding box center [915, 29] width 13 height 13
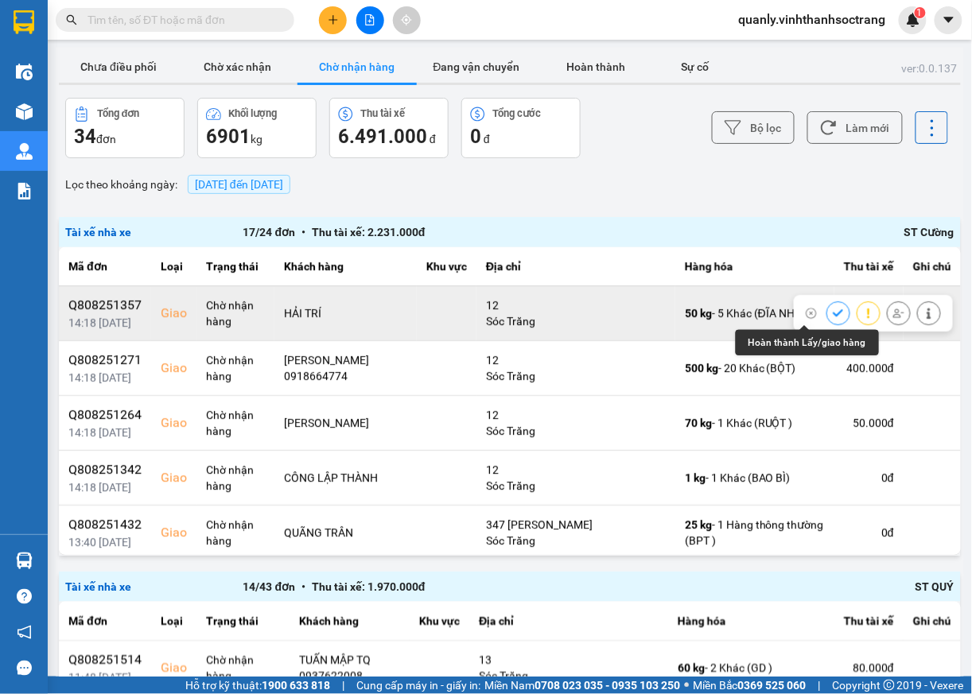
click at [833, 313] on icon at bounding box center [838, 313] width 11 height 11
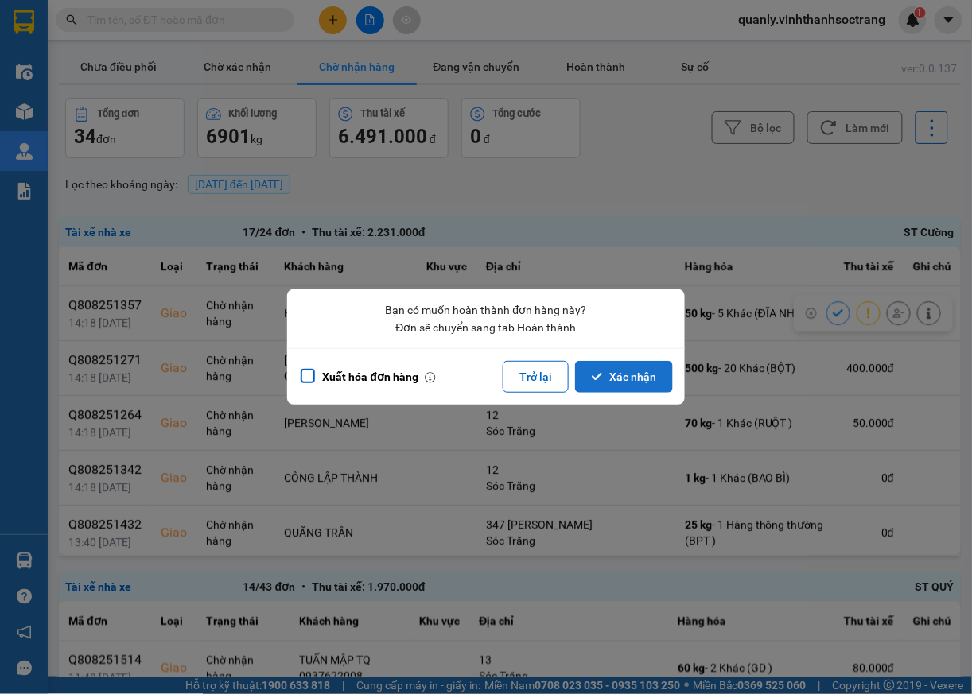
click at [612, 383] on button "Xác nhận" at bounding box center [624, 377] width 98 height 32
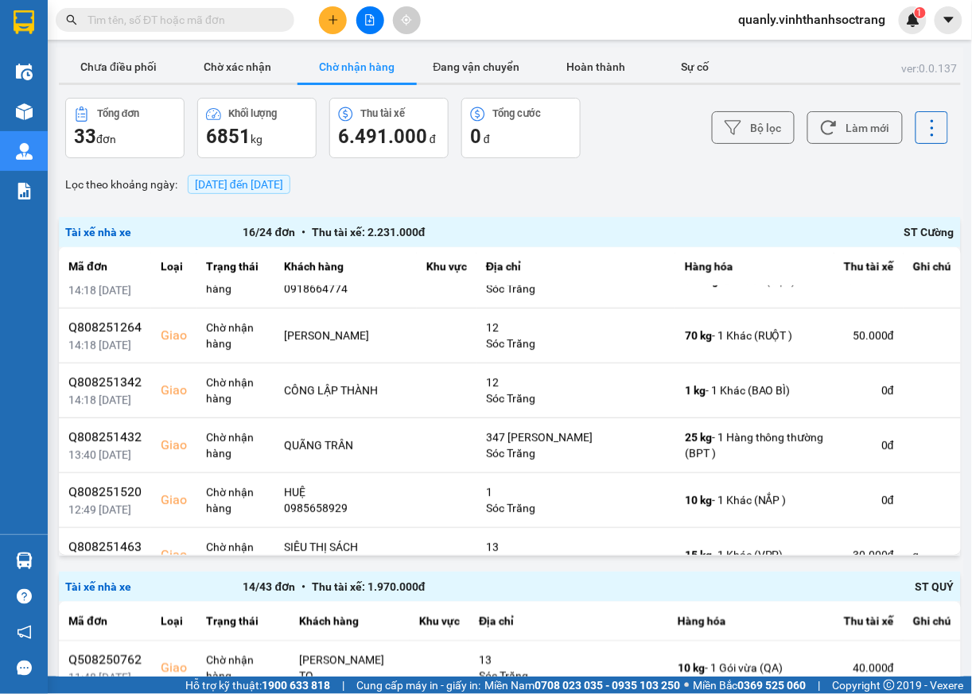
scroll to position [39, 0]
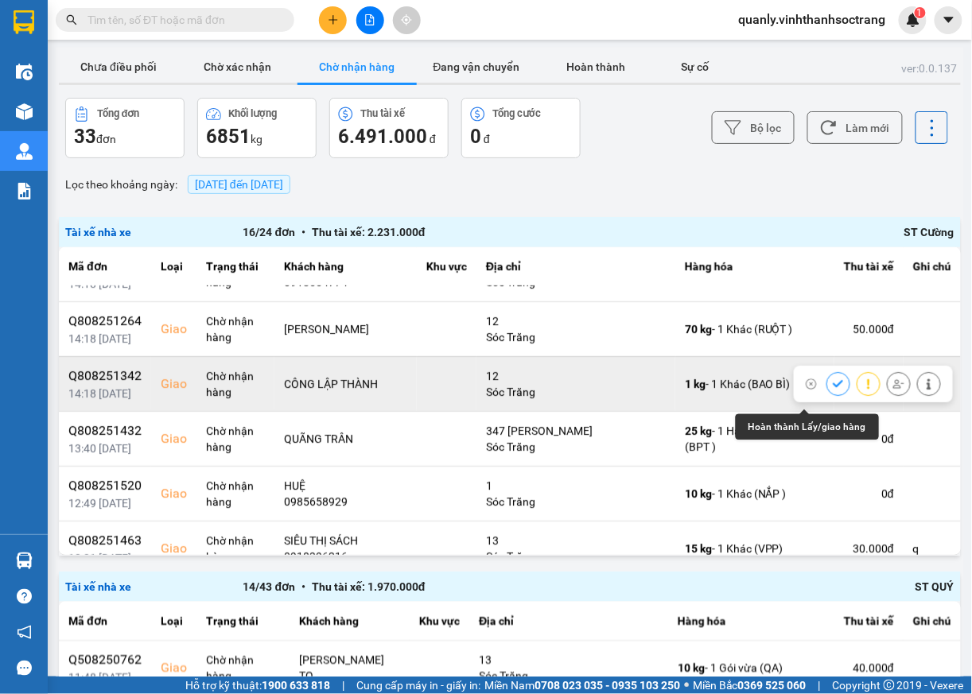
click at [833, 390] on icon at bounding box center [838, 384] width 11 height 11
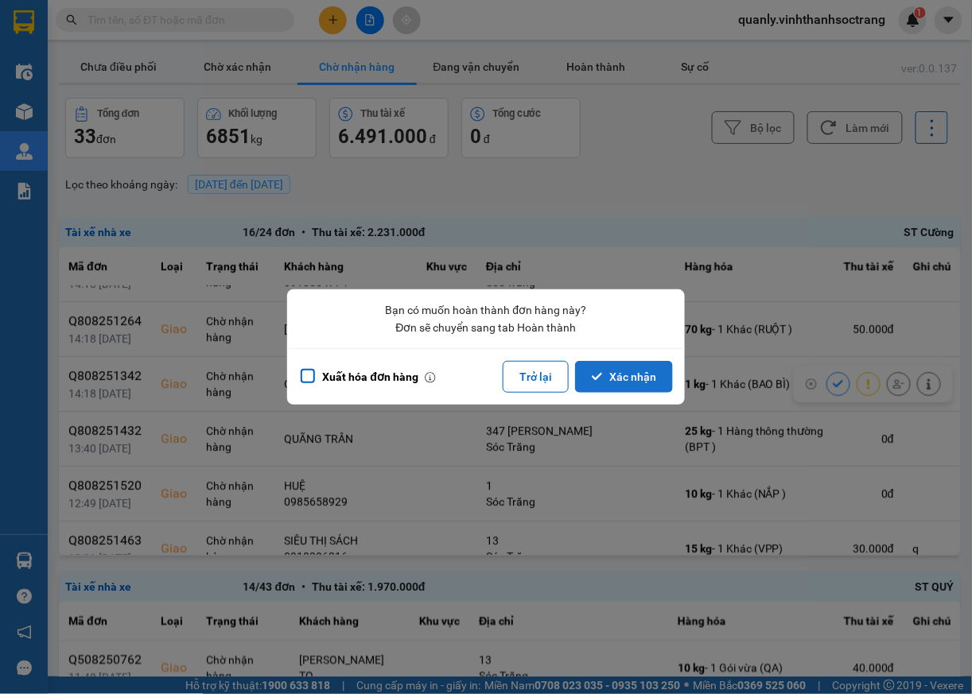
click at [628, 370] on button "Xác nhận" at bounding box center [624, 377] width 98 height 32
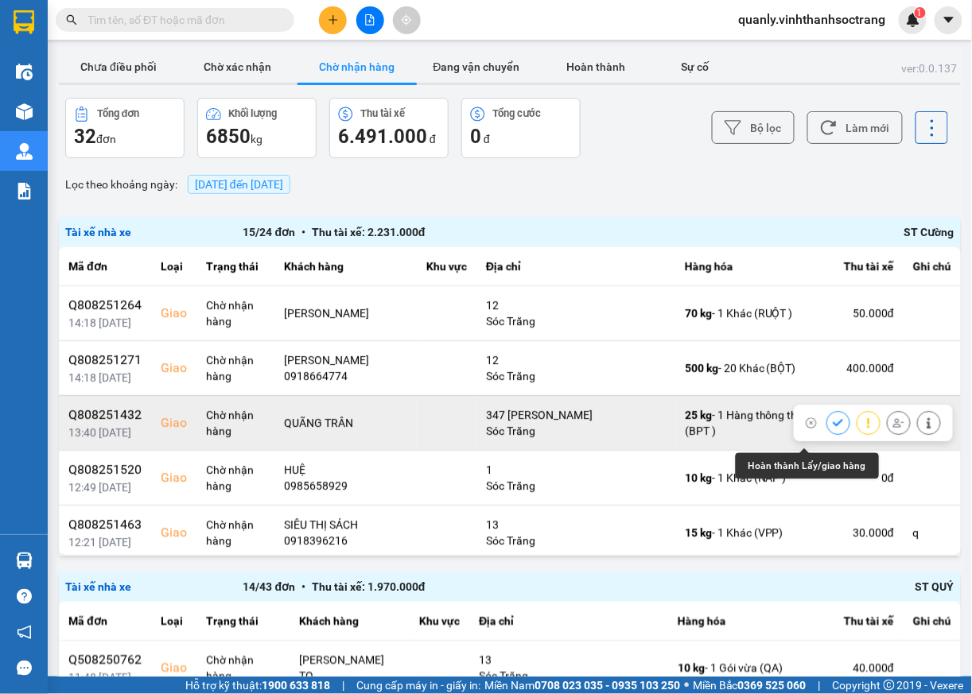
click at [833, 426] on icon at bounding box center [838, 422] width 10 height 7
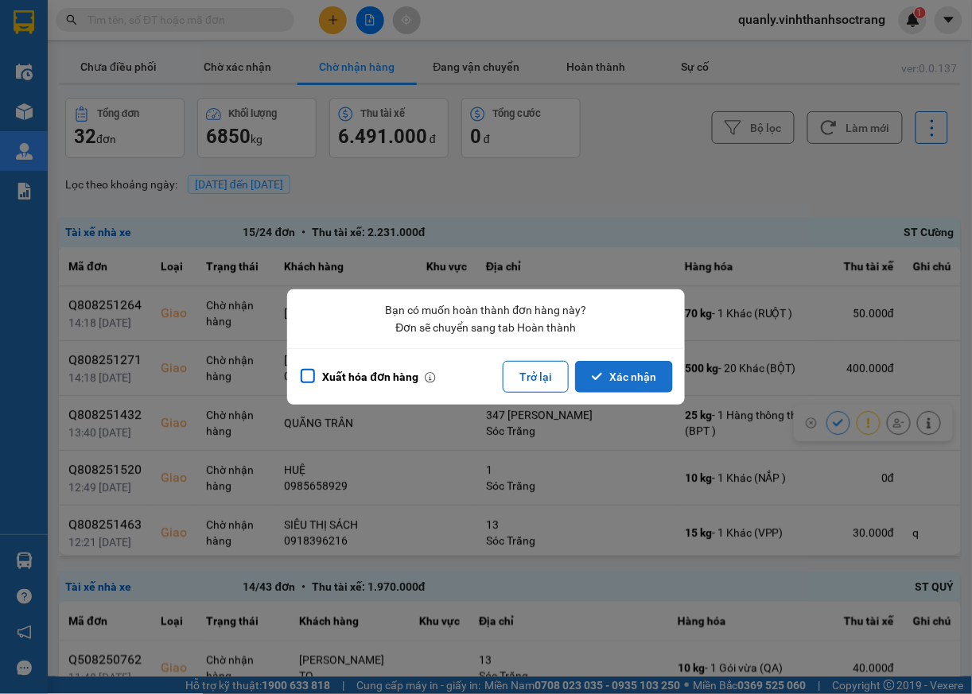
click at [634, 385] on button "Xác nhận" at bounding box center [624, 377] width 98 height 32
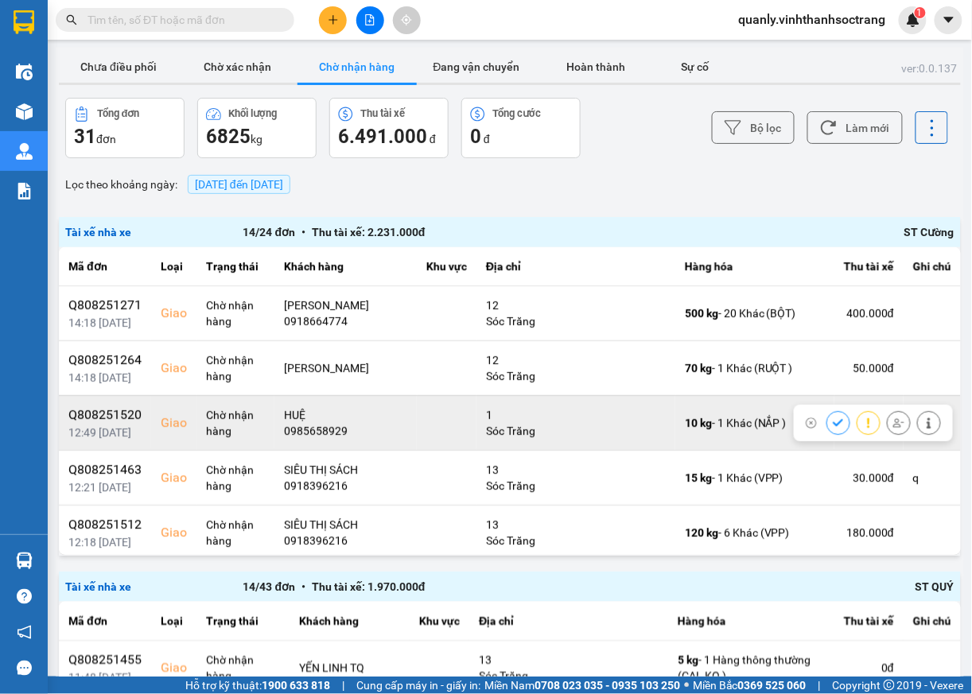
click at [833, 429] on icon at bounding box center [838, 423] width 11 height 11
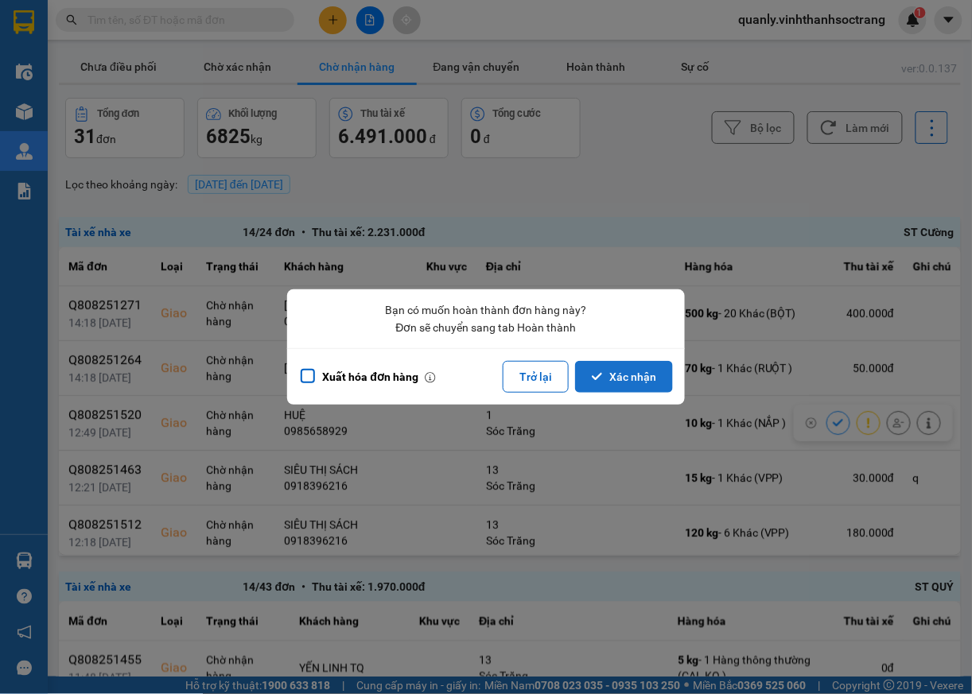
click at [608, 374] on button "Xác nhận" at bounding box center [624, 377] width 98 height 32
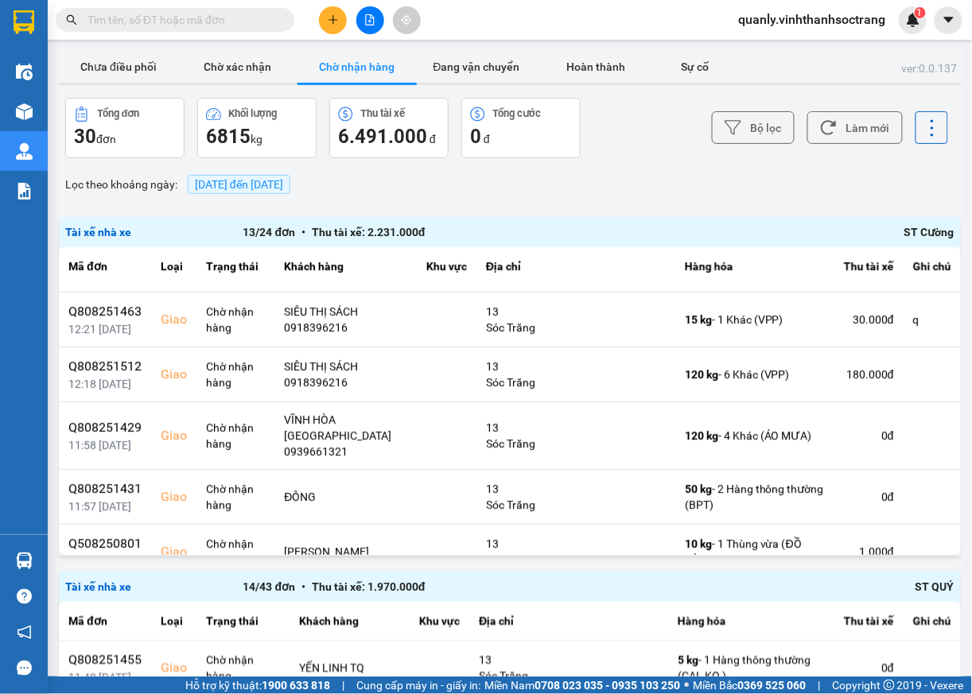
scroll to position [119, 0]
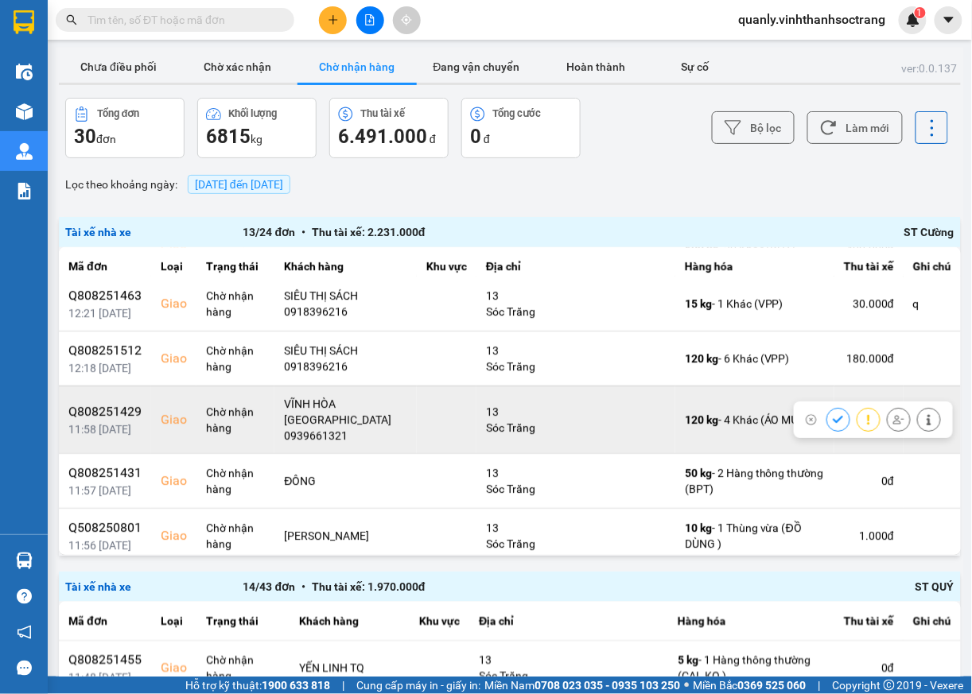
click at [833, 425] on icon at bounding box center [838, 419] width 11 height 11
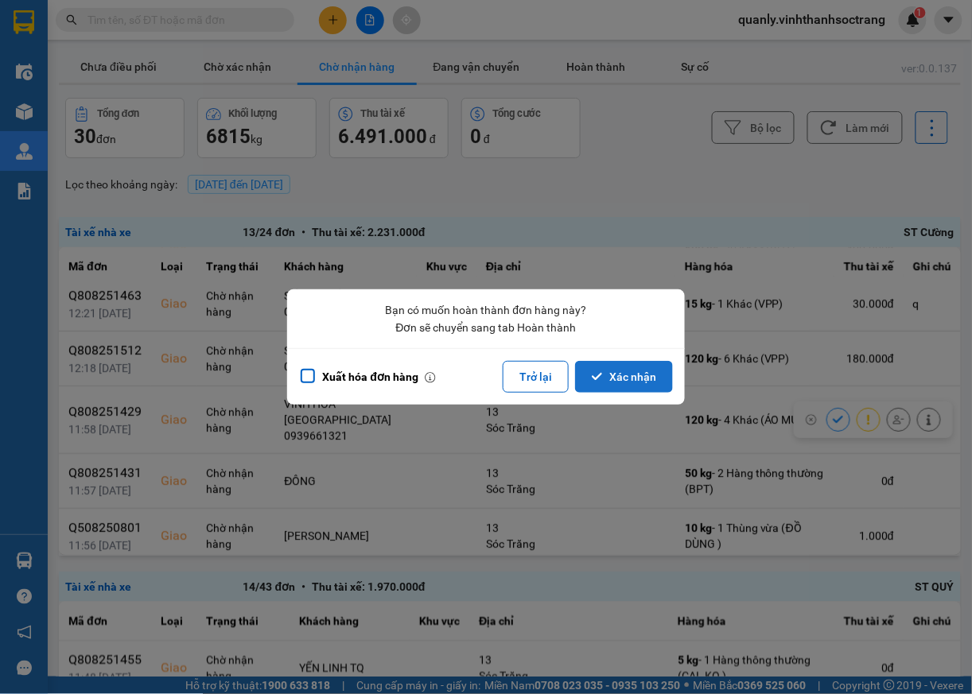
click at [631, 369] on button "Xác nhận" at bounding box center [624, 377] width 98 height 32
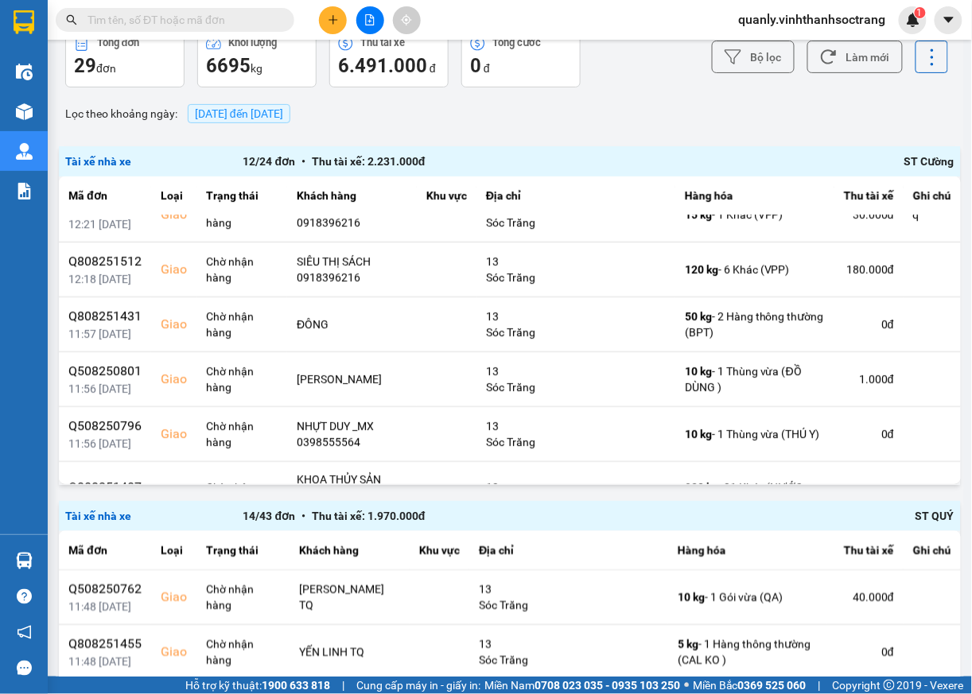
scroll to position [150, 0]
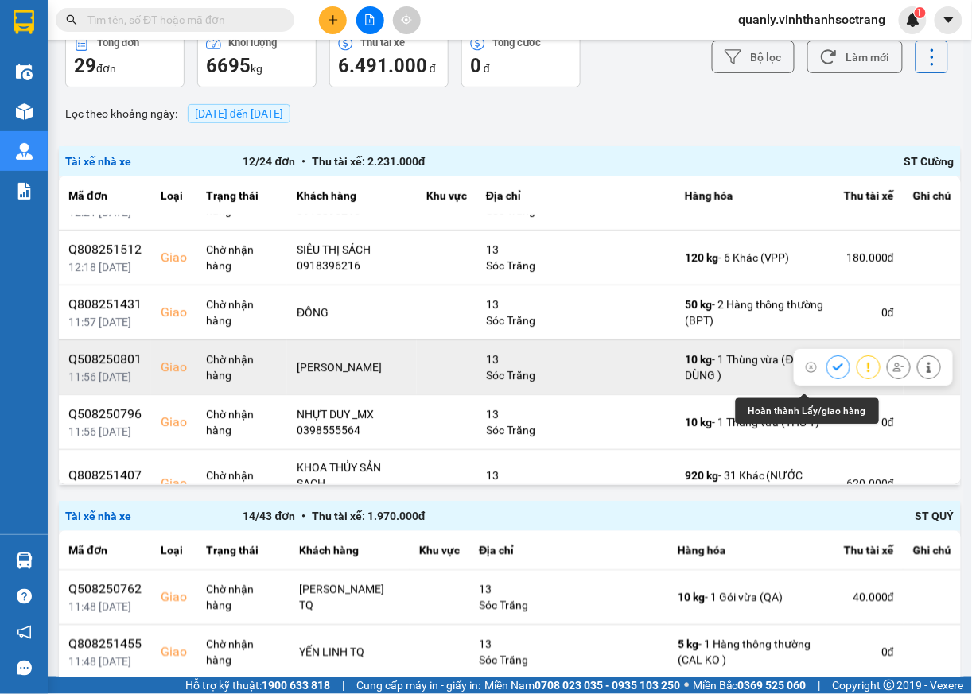
click at [833, 373] on icon at bounding box center [838, 367] width 11 height 11
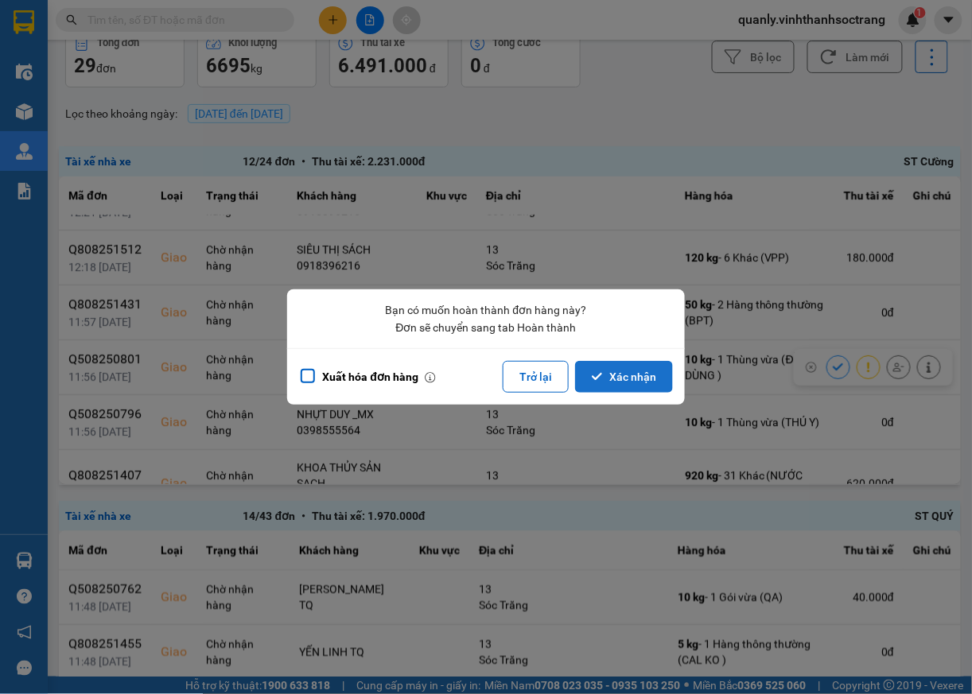
click at [652, 382] on button "Xác nhận" at bounding box center [624, 377] width 98 height 32
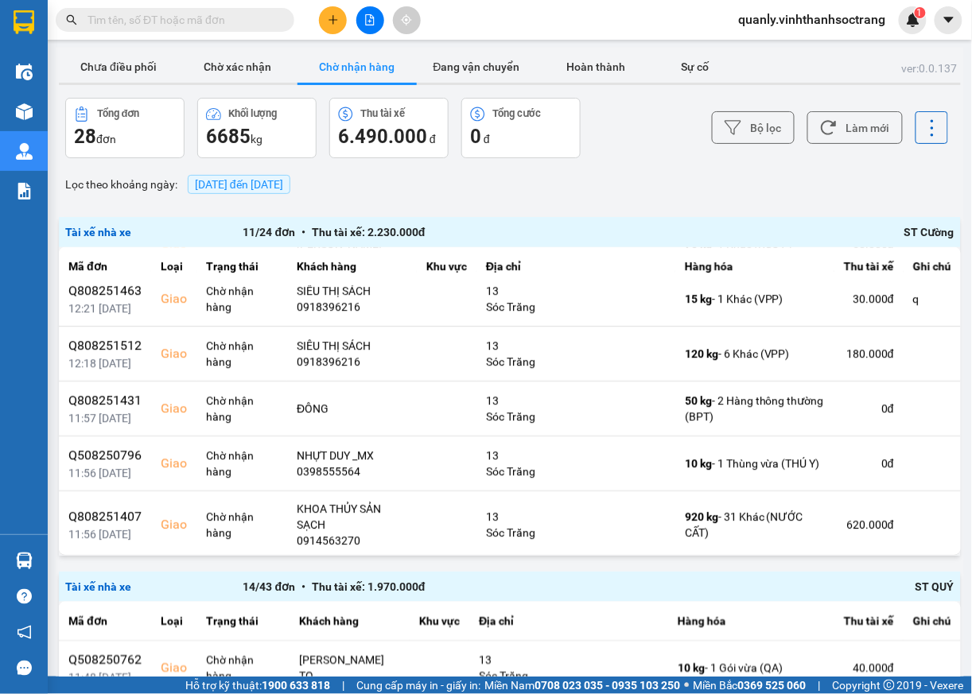
scroll to position [173, 0]
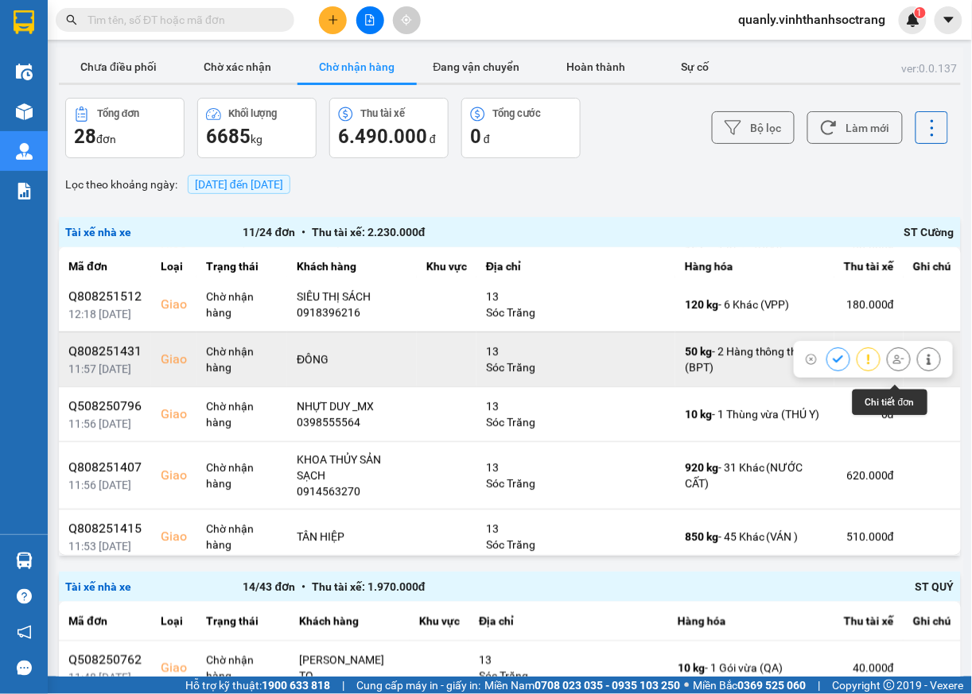
click at [923, 365] on icon at bounding box center [928, 359] width 11 height 11
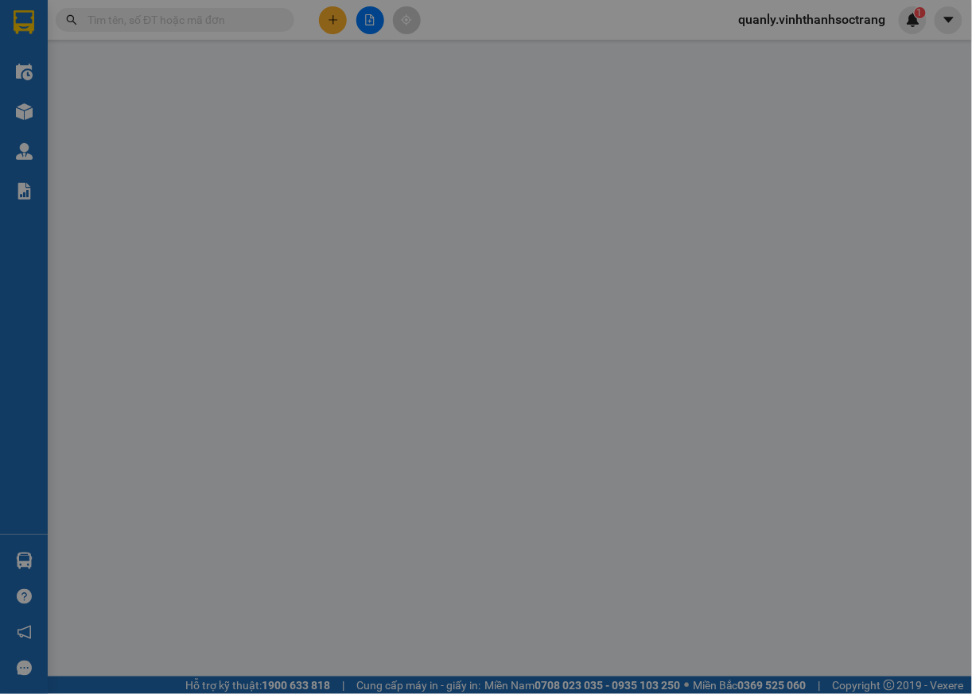
type input "NAM"
type input "ĐÔNG"
checkbox input "true"
type input "13"
type input "60.000"
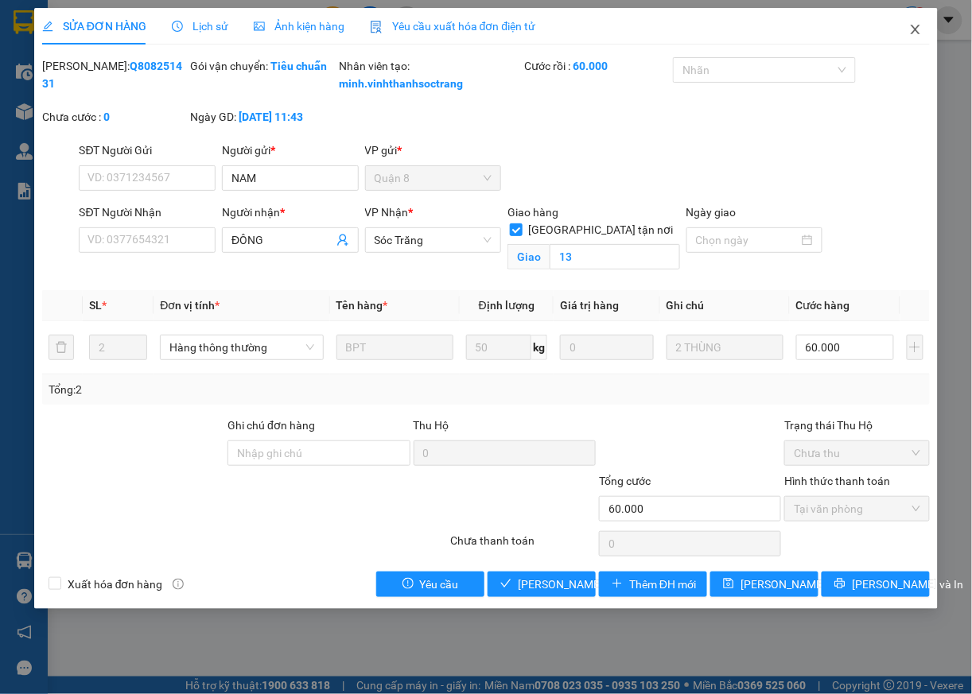
click at [918, 29] on icon "close" at bounding box center [915, 29] width 13 height 13
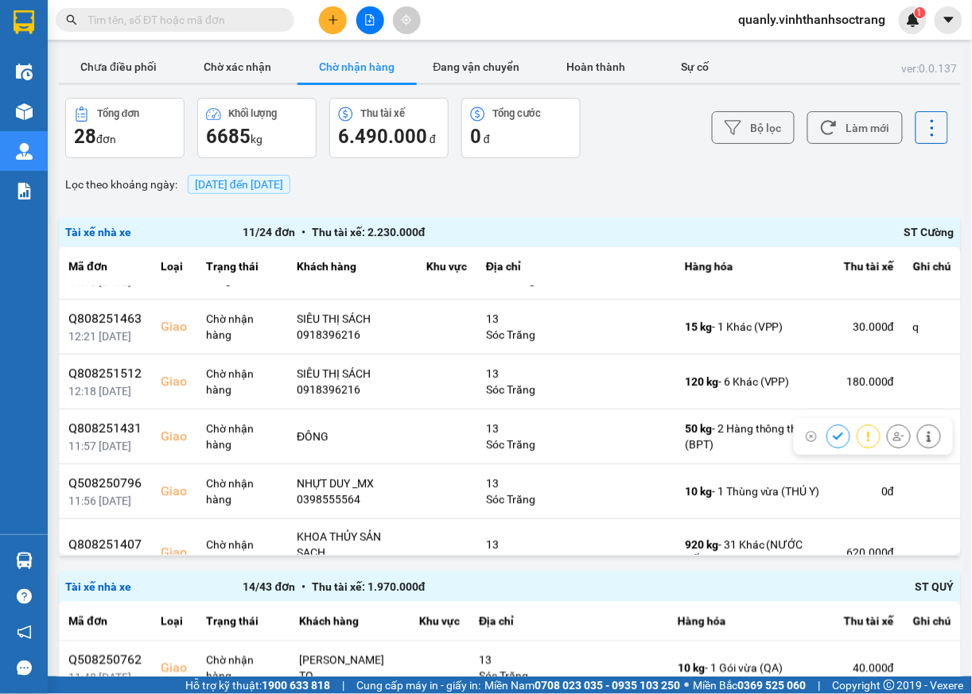
scroll to position [137, 0]
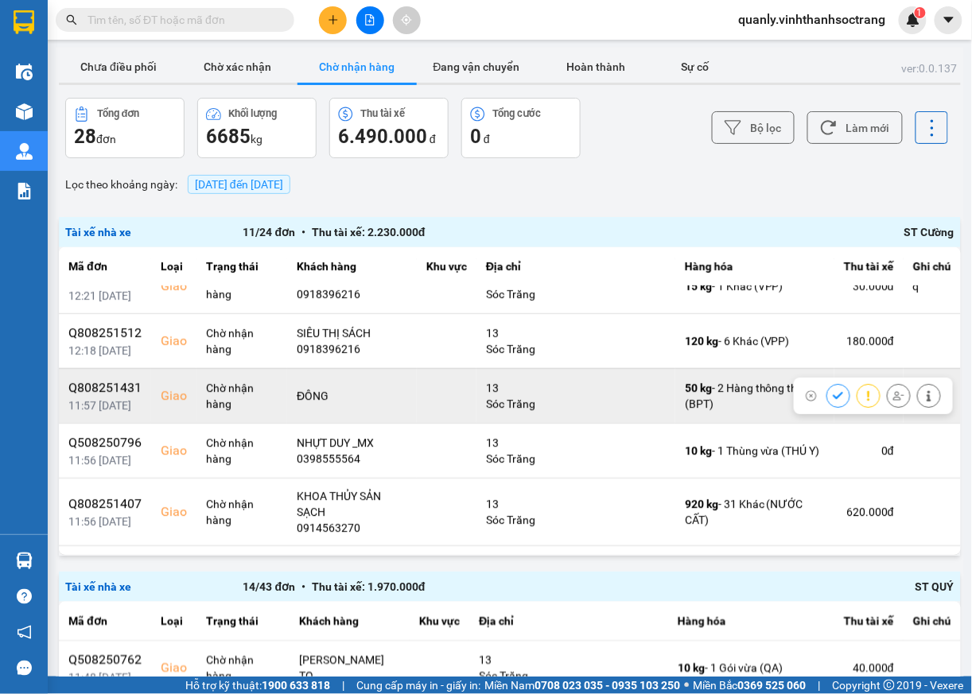
click at [833, 399] on icon at bounding box center [838, 395] width 10 height 7
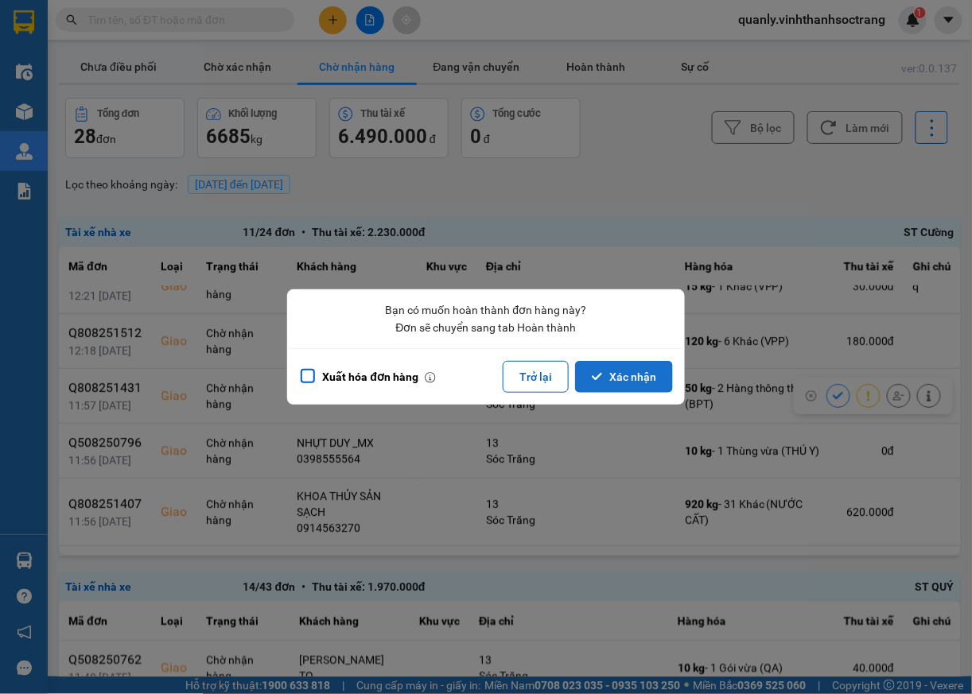
click at [637, 385] on button "Xác nhận" at bounding box center [624, 377] width 98 height 32
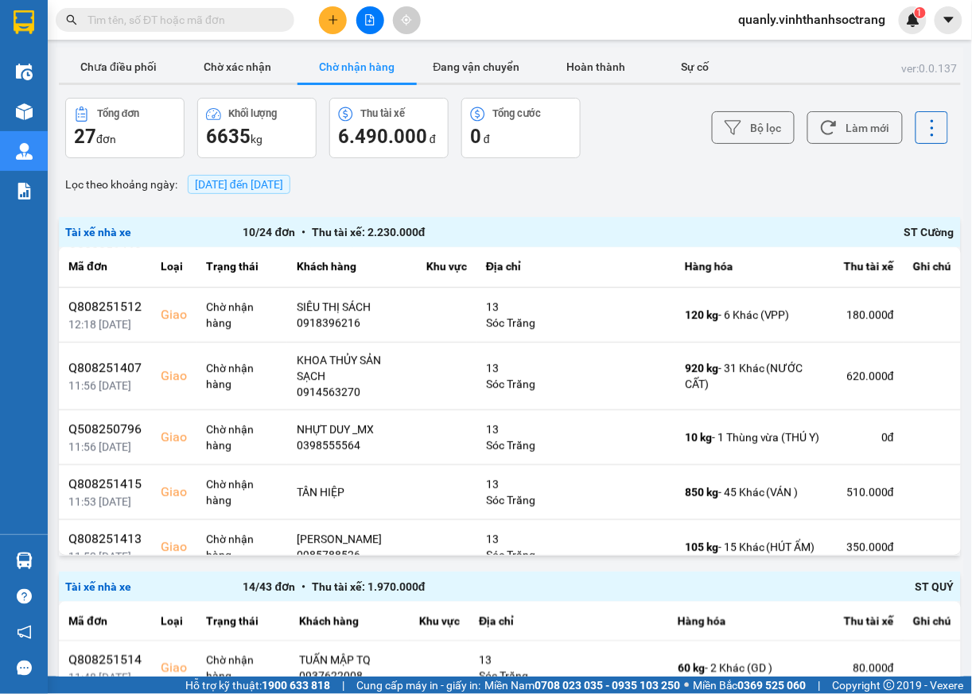
scroll to position [161, 0]
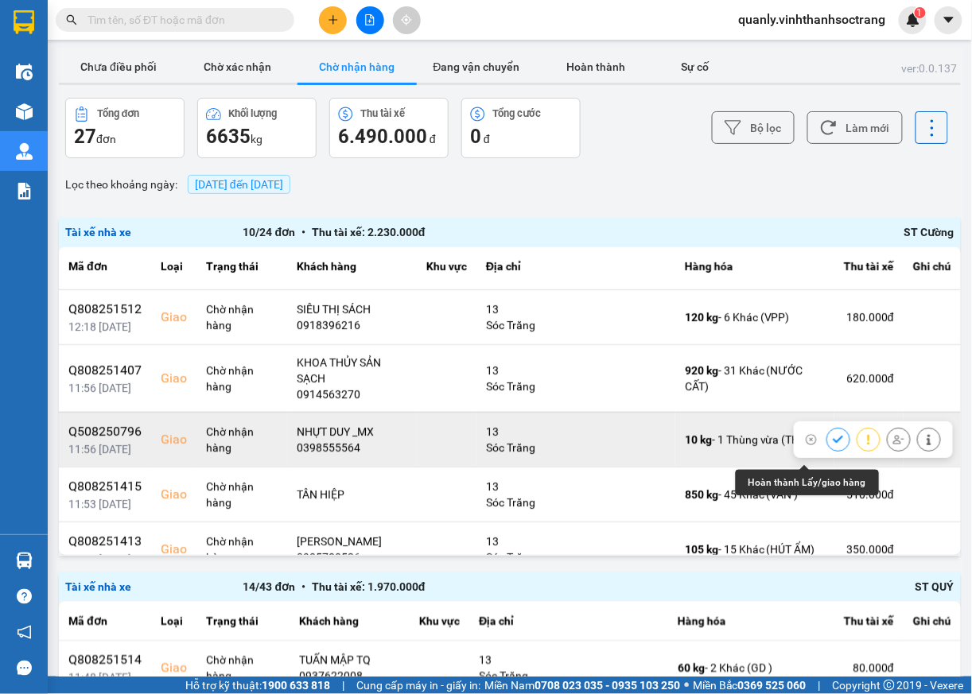
click at [833, 445] on icon at bounding box center [838, 439] width 11 height 11
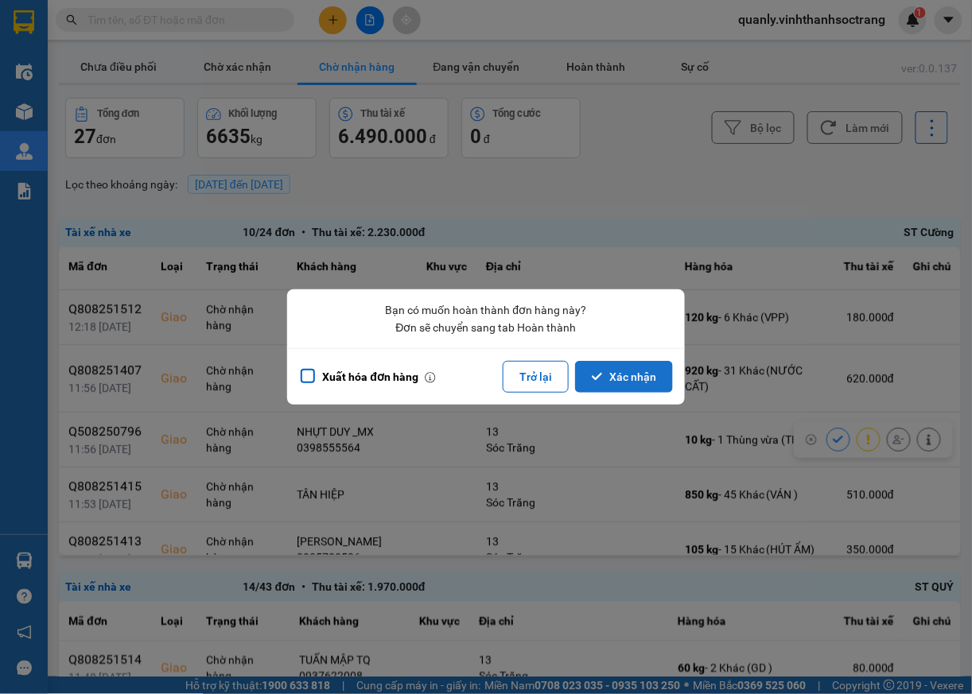
click at [659, 390] on button "Xác nhận" at bounding box center [624, 377] width 98 height 32
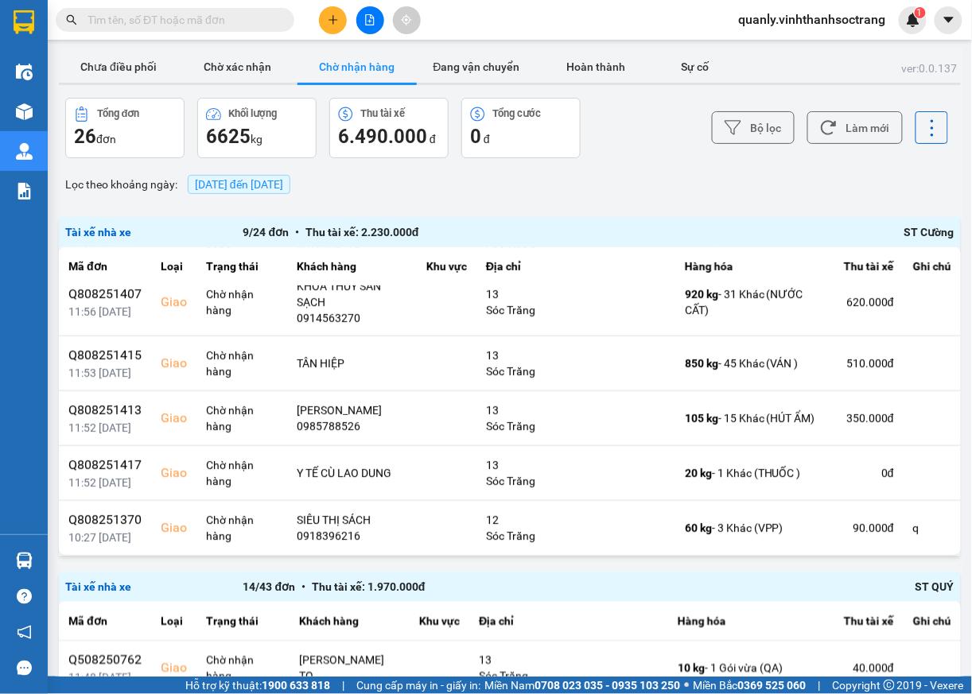
scroll to position [246, 0]
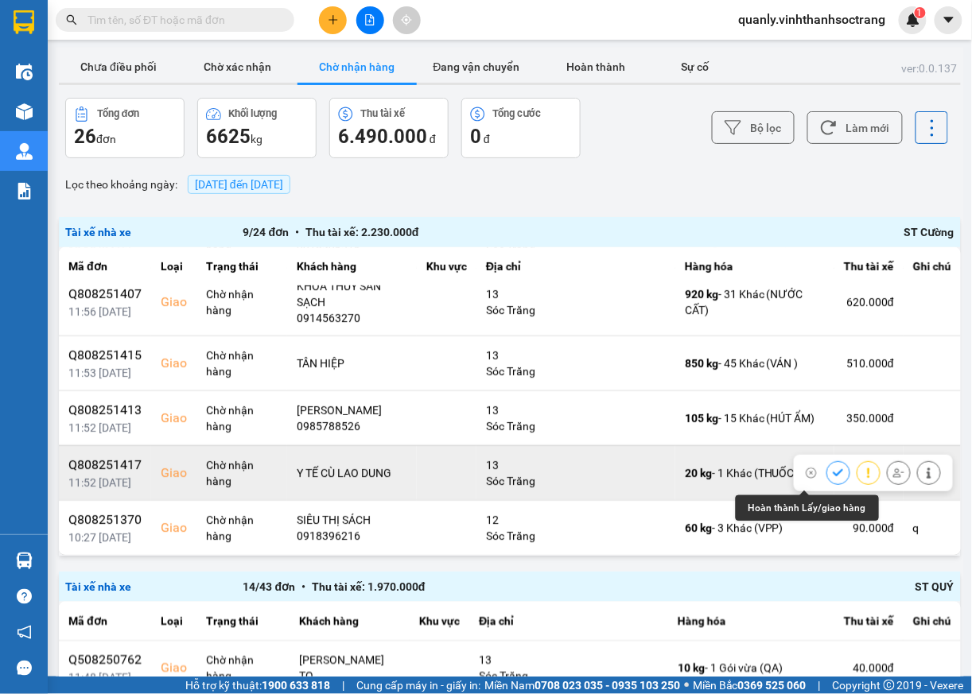
click at [833, 478] on icon at bounding box center [838, 473] width 11 height 11
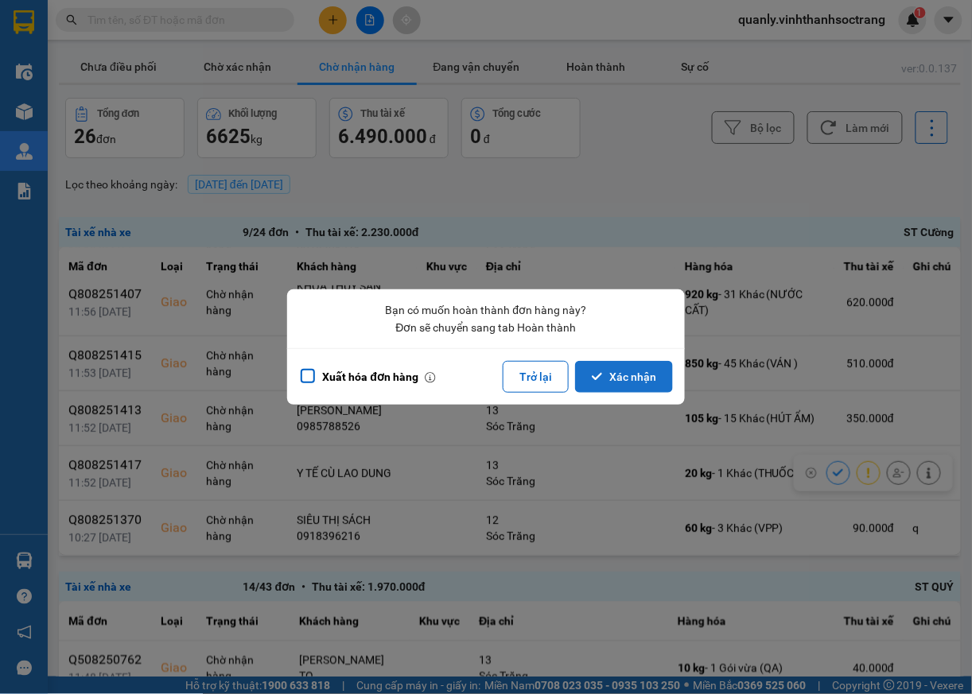
click at [609, 373] on button "Xác nhận" at bounding box center [624, 377] width 98 height 32
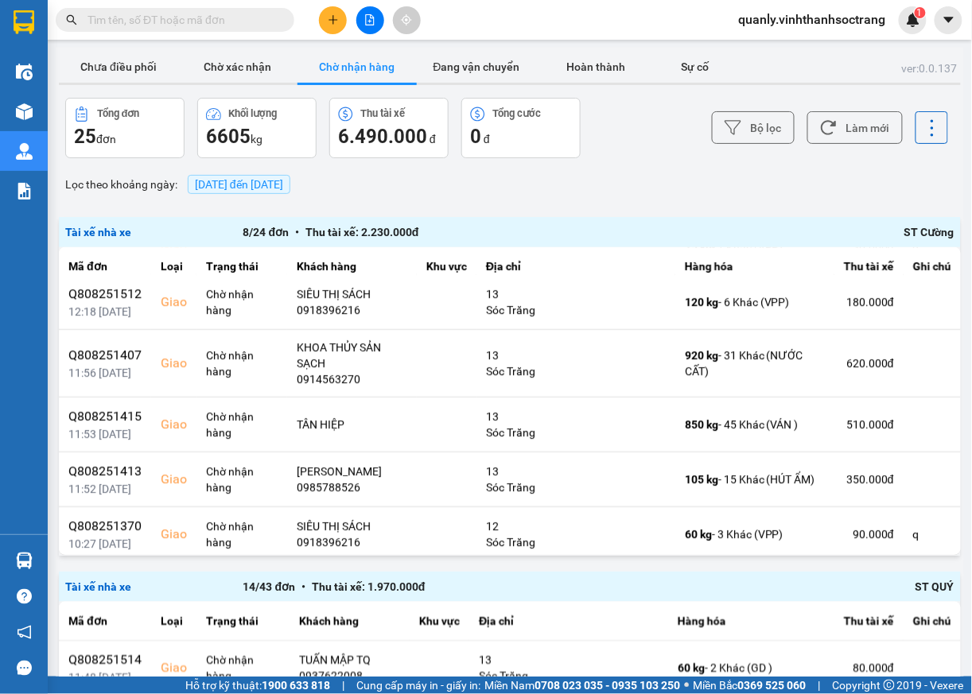
scroll to position [197, 0]
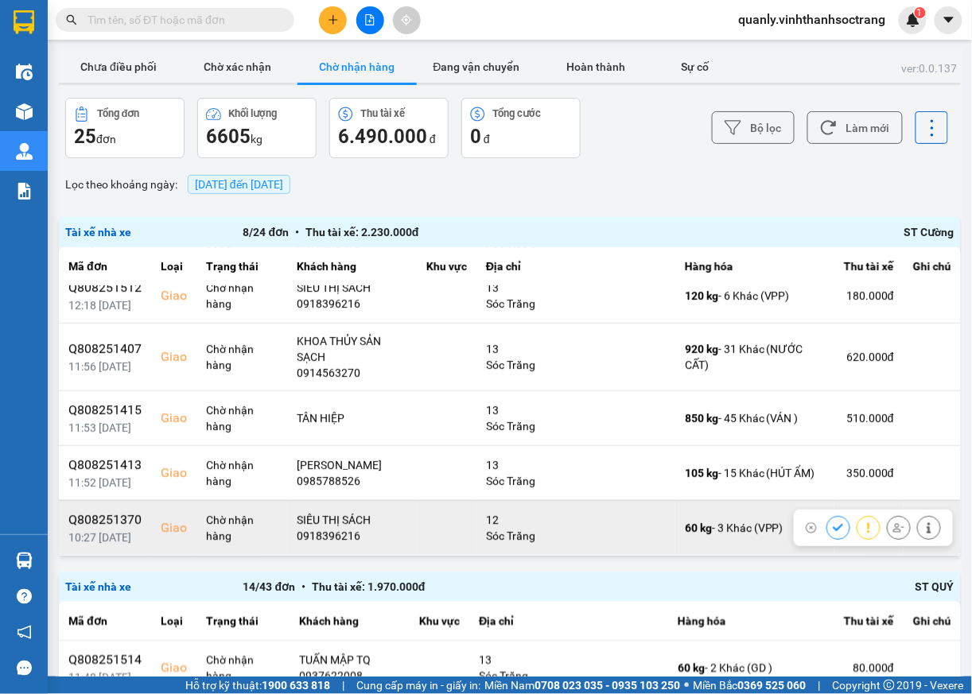
click at [923, 526] on icon at bounding box center [928, 527] width 11 height 11
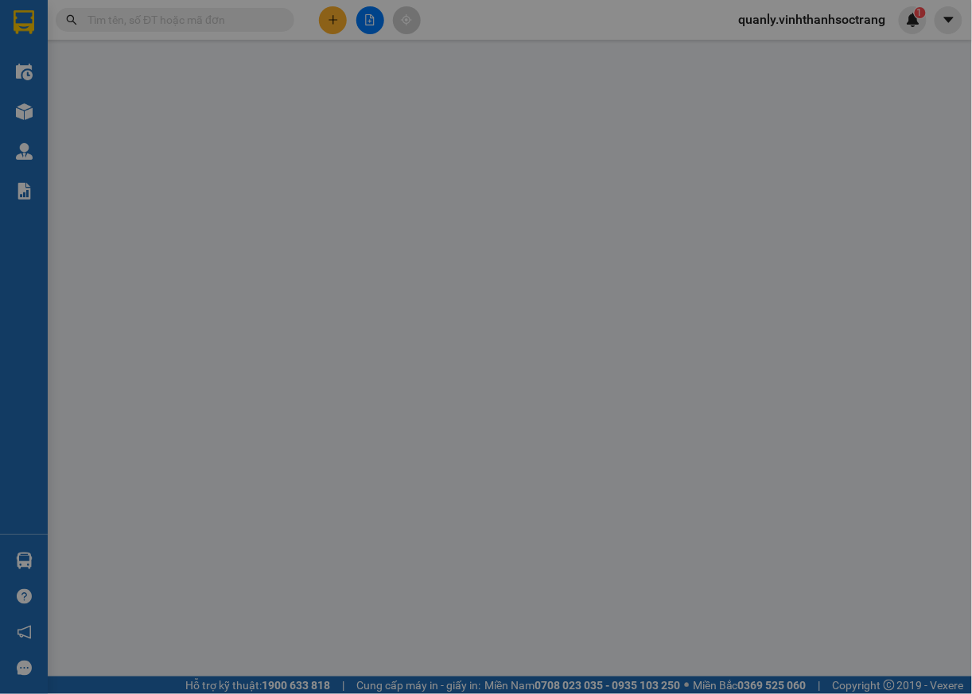
type input "0902784186"
type input "CTY ĐỀ AN"
type input "0918396216"
type input "SIÊU THỊ SÁCH"
checkbox input "true"
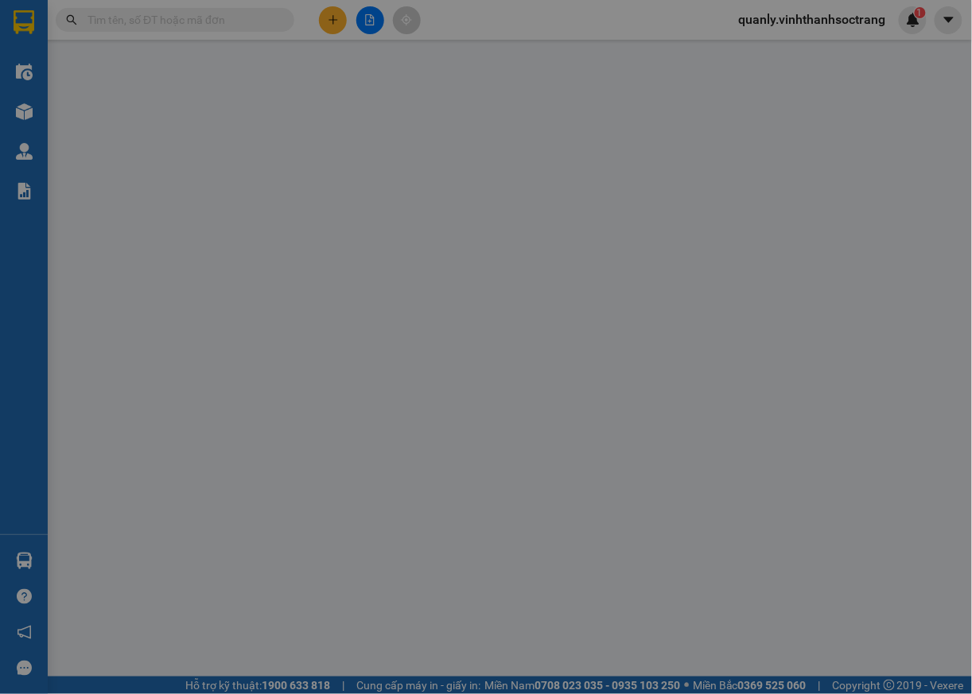
type input "12"
type input "q"
type input "90.000"
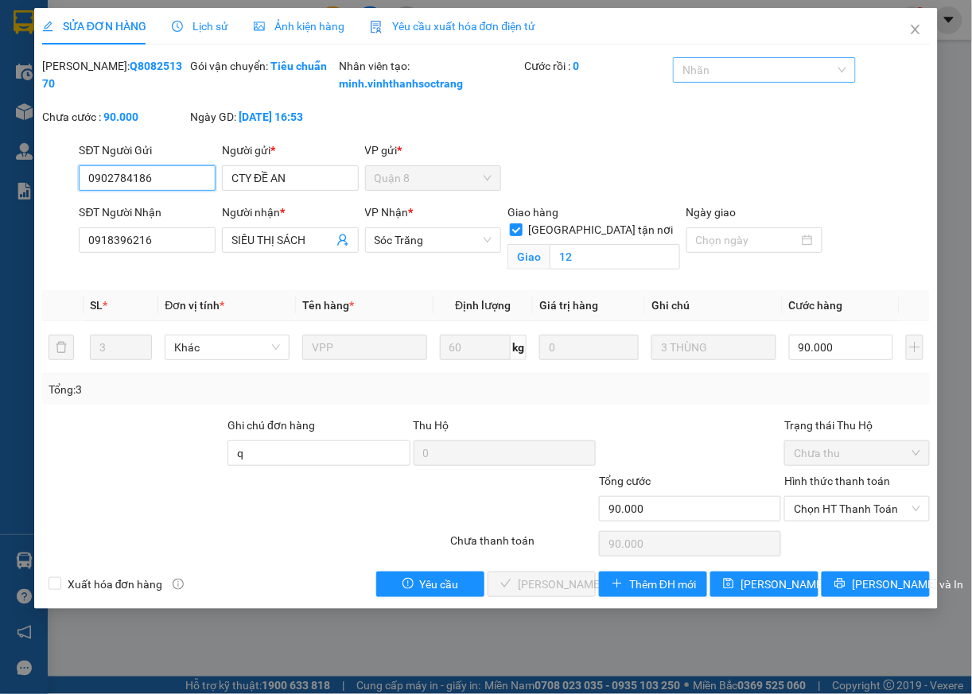
drag, startPoint x: 787, startPoint y: 71, endPoint x: 776, endPoint y: 71, distance: 11.1
click at [787, 71] on div at bounding box center [756, 69] width 158 height 19
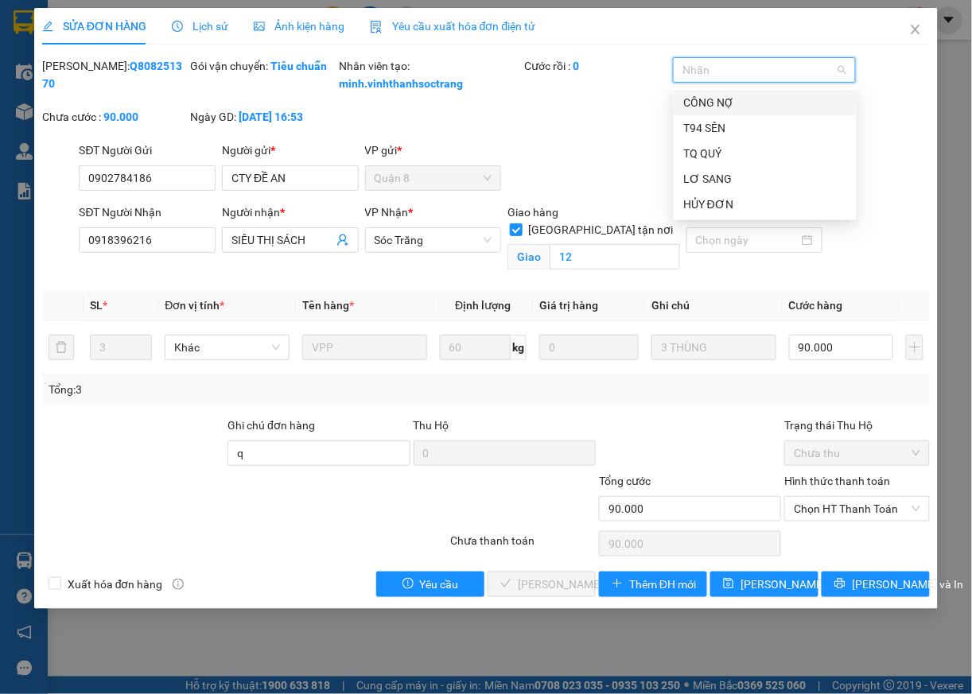
click at [711, 100] on div "CÔNG NỢ" at bounding box center [765, 102] width 164 height 17
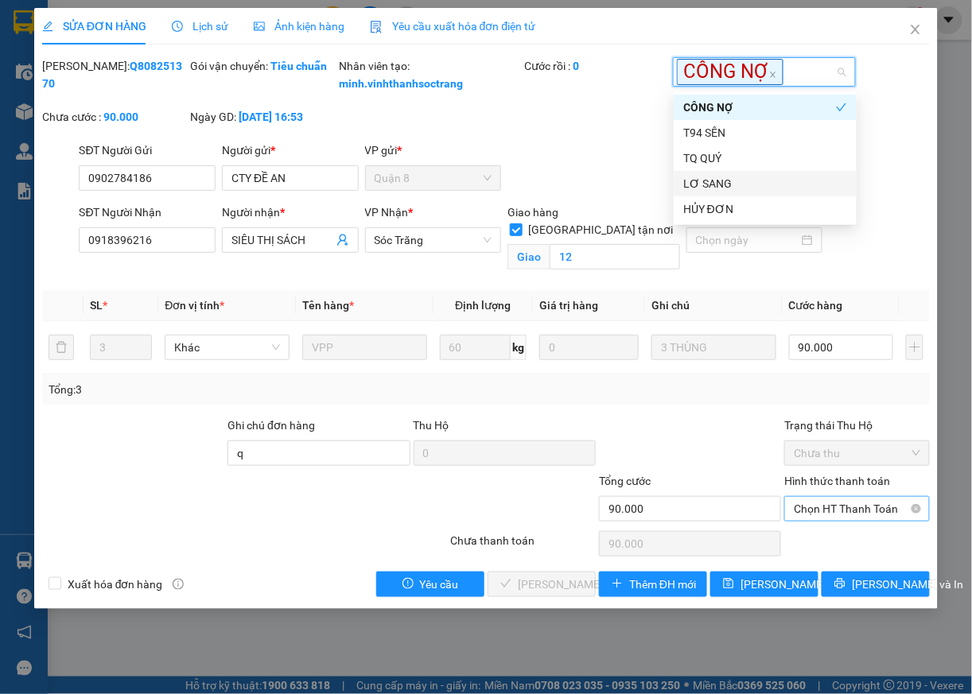
click at [821, 521] on span "Chọn HT Thanh Toán" at bounding box center [857, 509] width 126 height 24
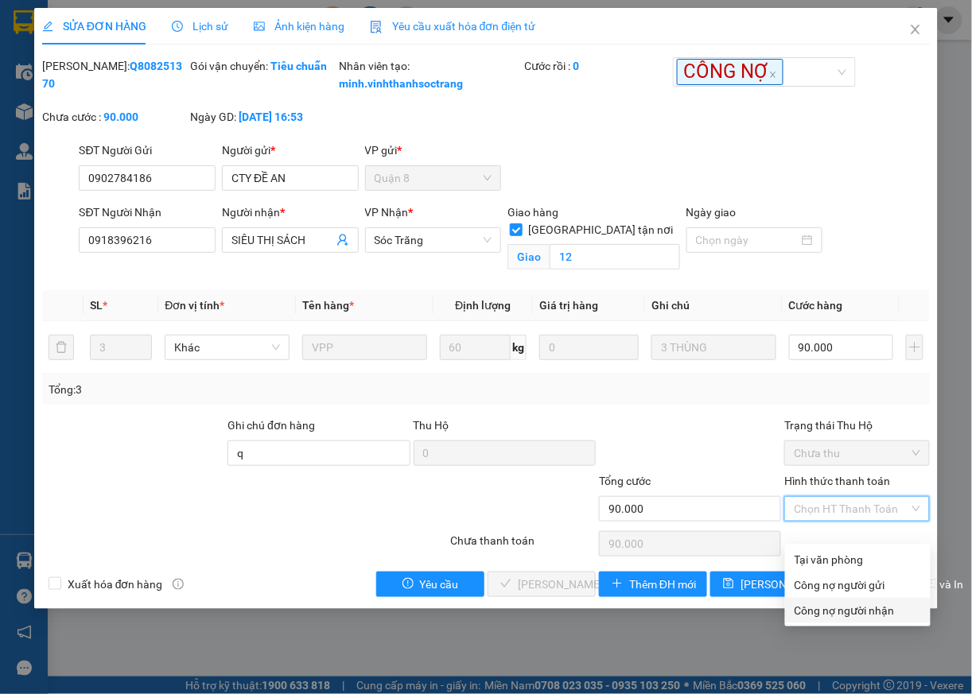
click at [826, 611] on div "Công nợ người nhận" at bounding box center [857, 610] width 126 height 17
type input "0"
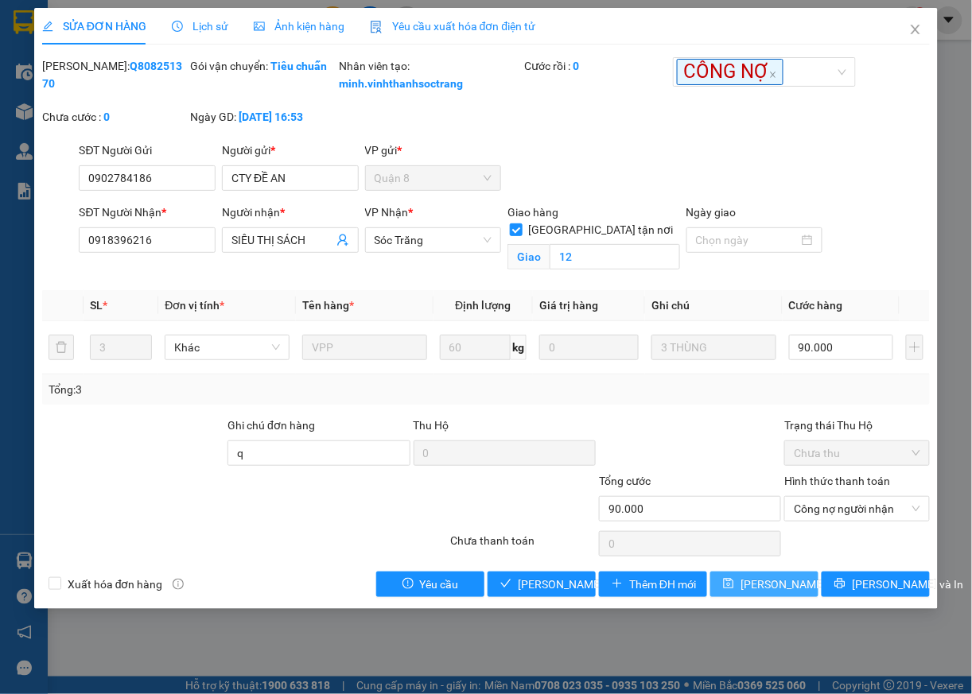
click at [770, 593] on span "Lưu thay đổi" at bounding box center [803, 584] width 127 height 17
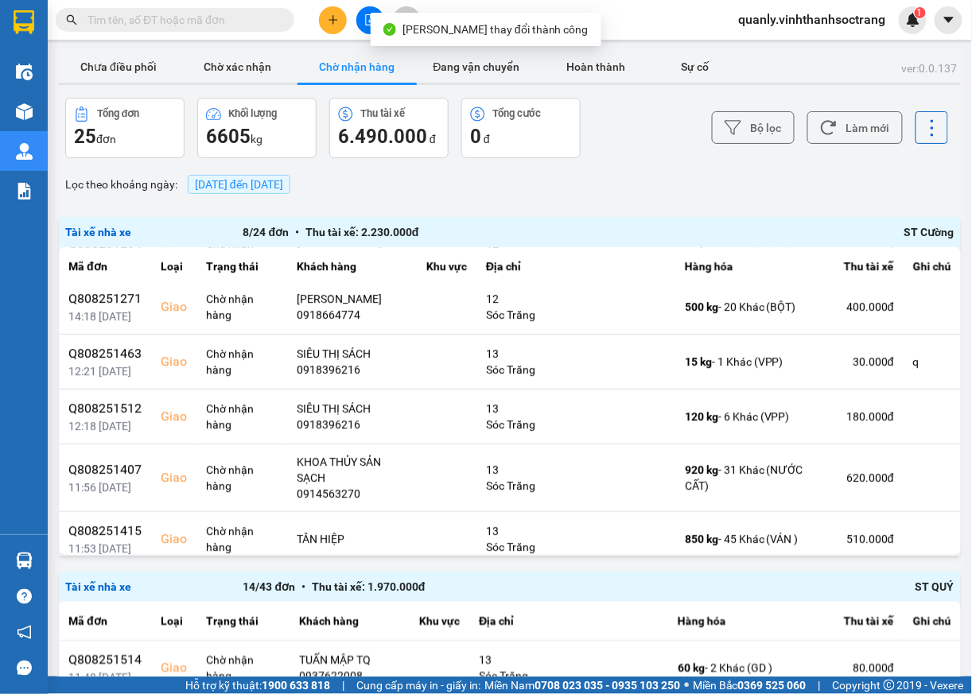
scroll to position [197, 0]
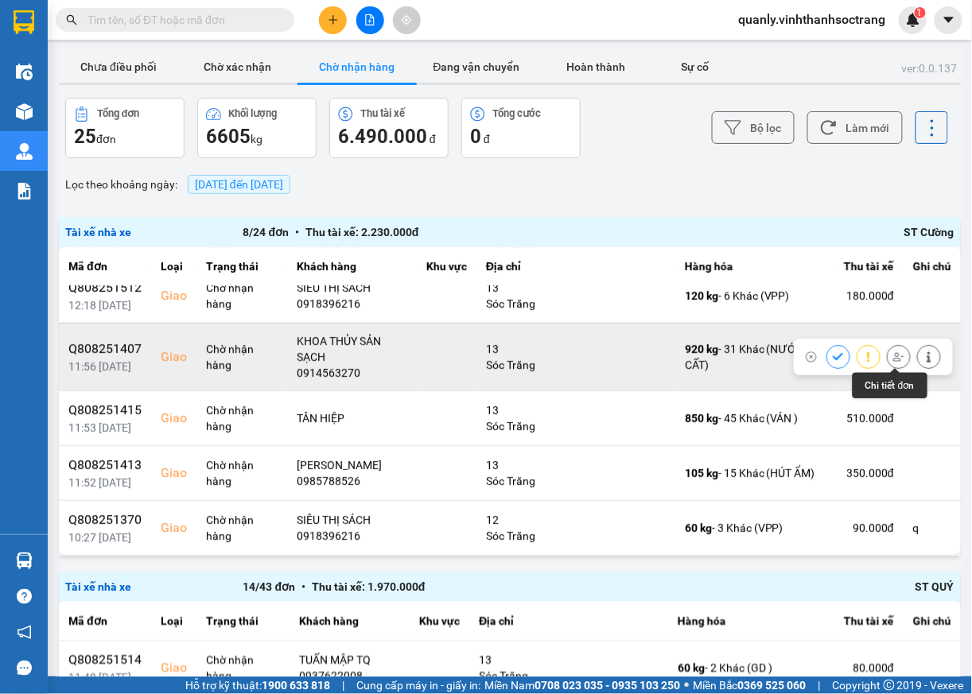
click at [923, 355] on icon at bounding box center [928, 357] width 11 height 11
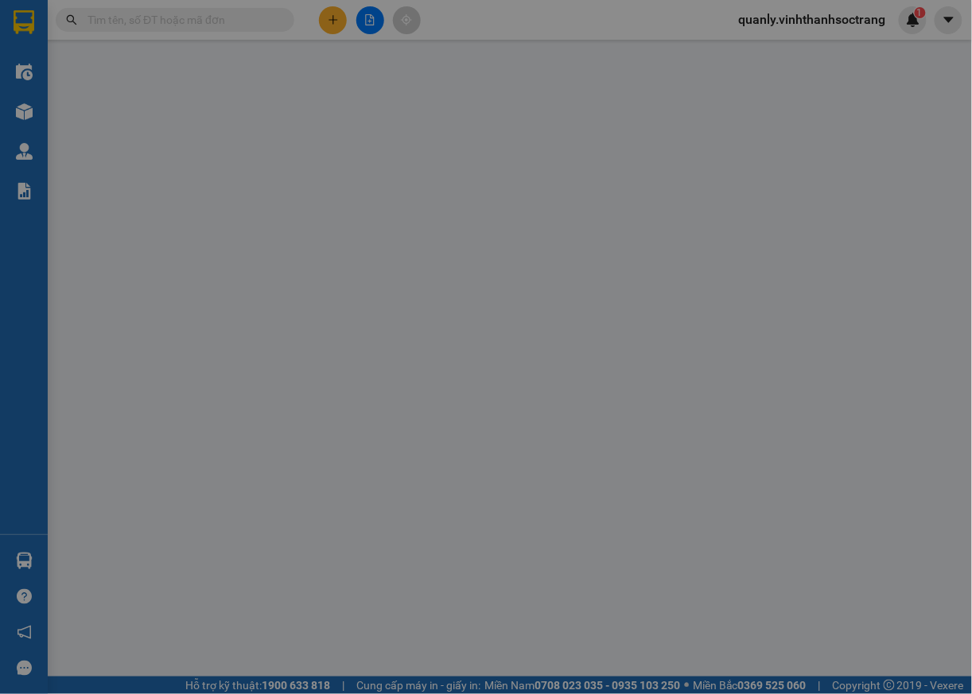
type input "BÁCH KHOA"
type input "0914563270"
type input "KHOA THỦY SẢN SẠCH"
checkbox input "true"
type input "13"
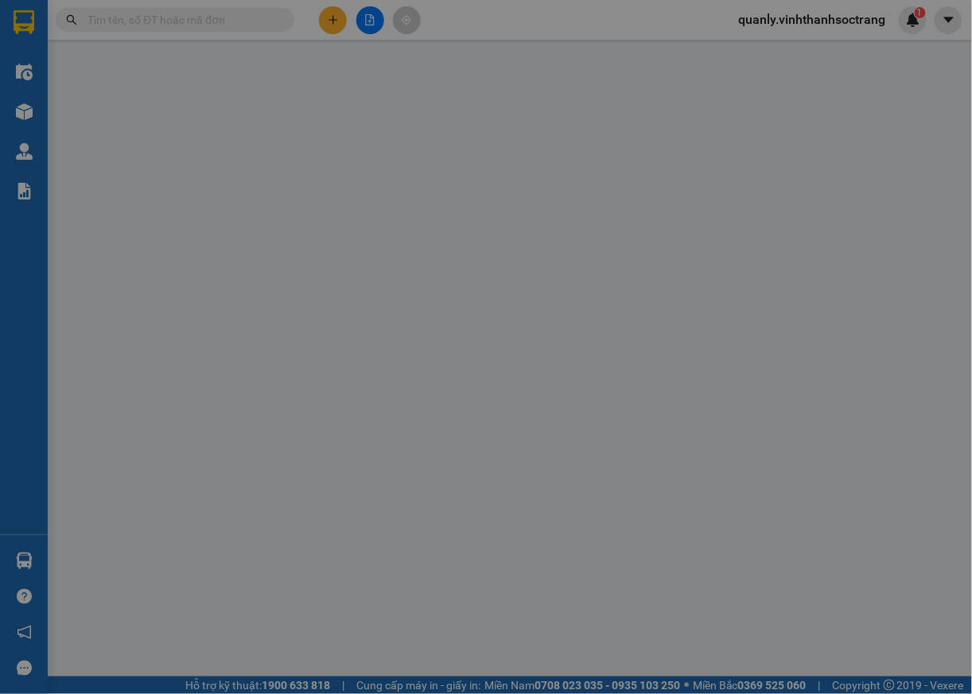
type input "620.000"
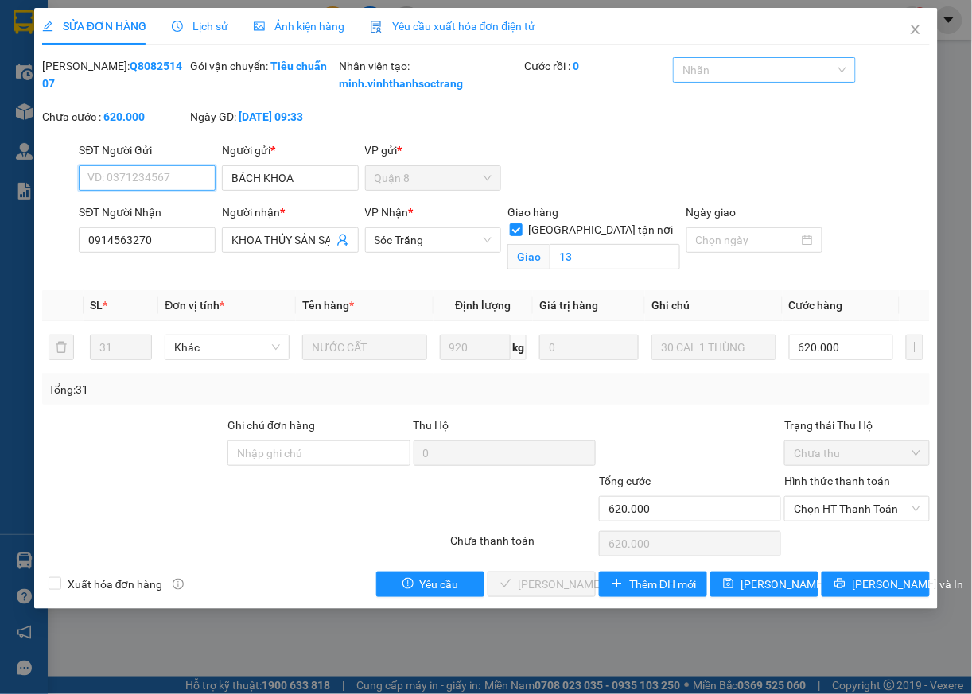
click at [775, 74] on div at bounding box center [756, 69] width 158 height 19
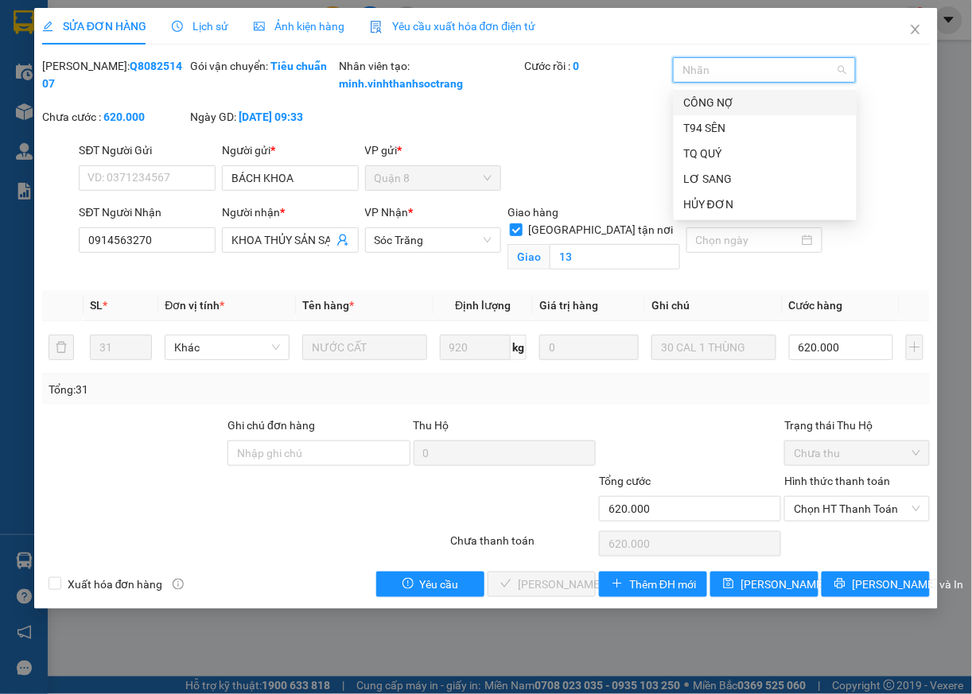
click at [721, 107] on div "CÔNG NỢ" at bounding box center [765, 102] width 164 height 17
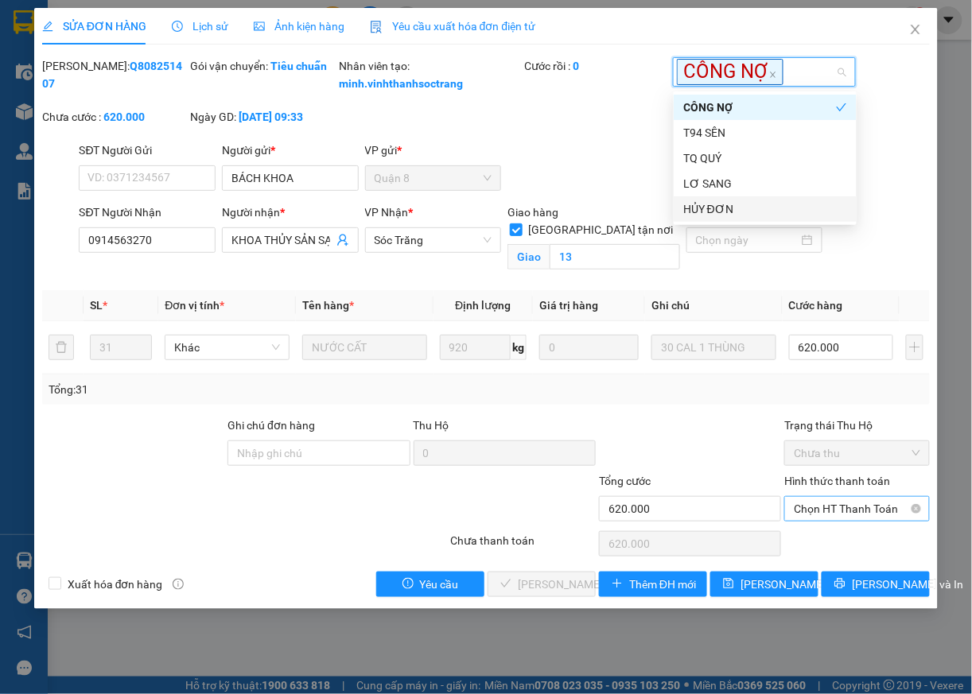
click at [843, 521] on span "Chọn HT Thanh Toán" at bounding box center [857, 509] width 126 height 24
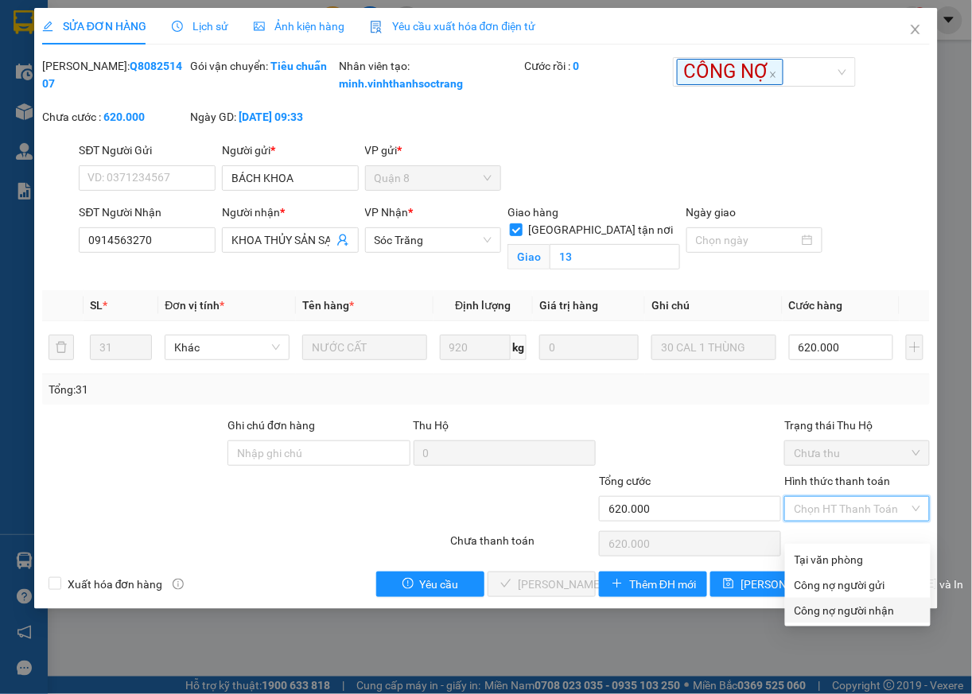
click at [837, 616] on div "Công nợ người nhận" at bounding box center [857, 610] width 126 height 17
type input "0"
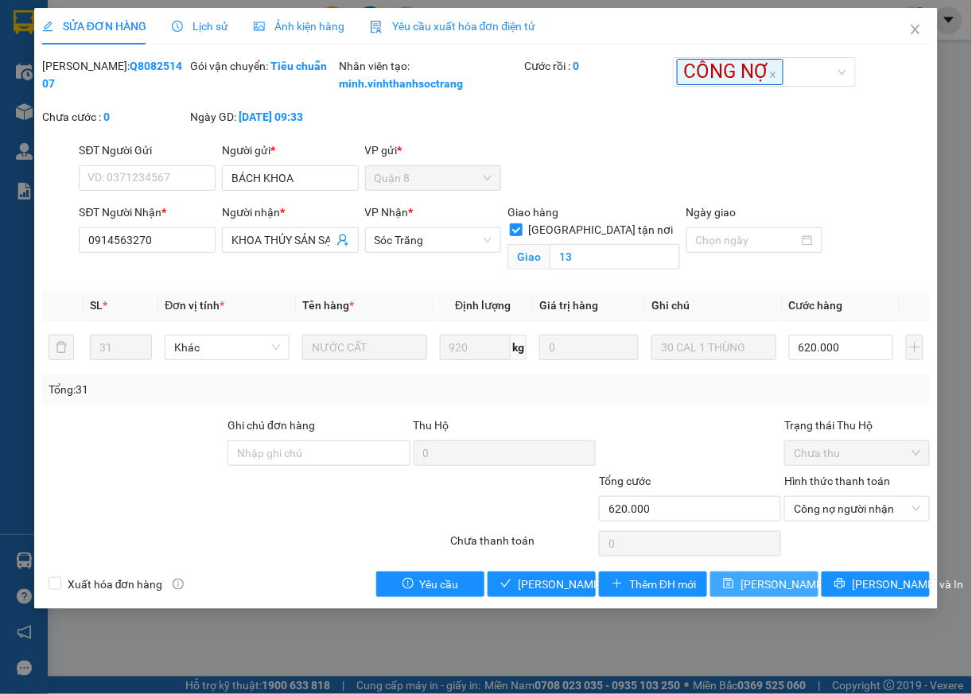
click at [755, 593] on span "Lưu thay đổi" at bounding box center [803, 584] width 127 height 17
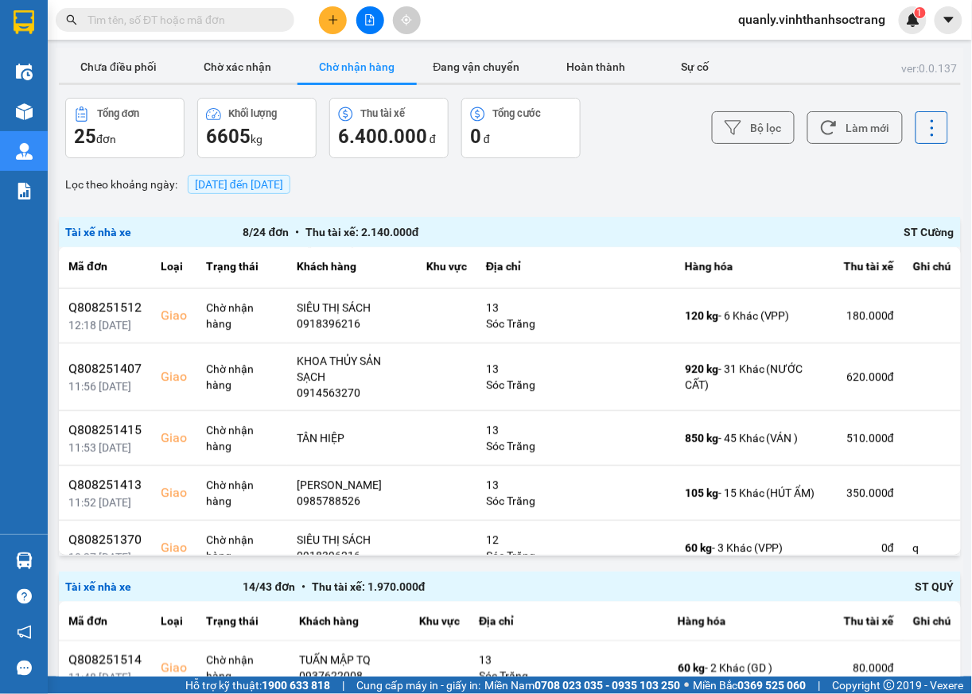
scroll to position [157, 0]
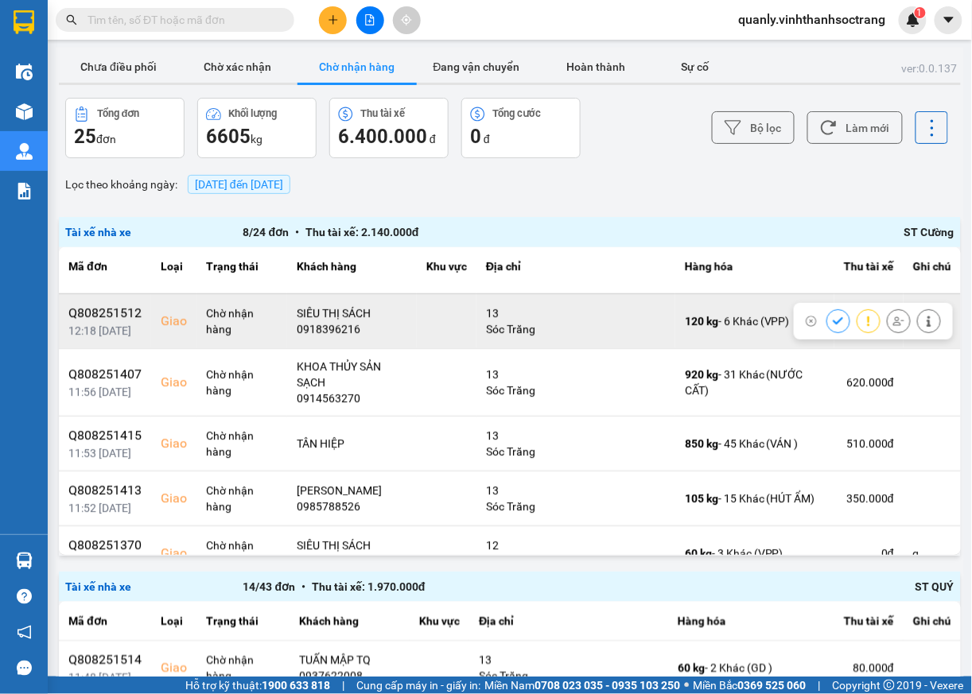
click at [918, 335] on button at bounding box center [929, 321] width 22 height 28
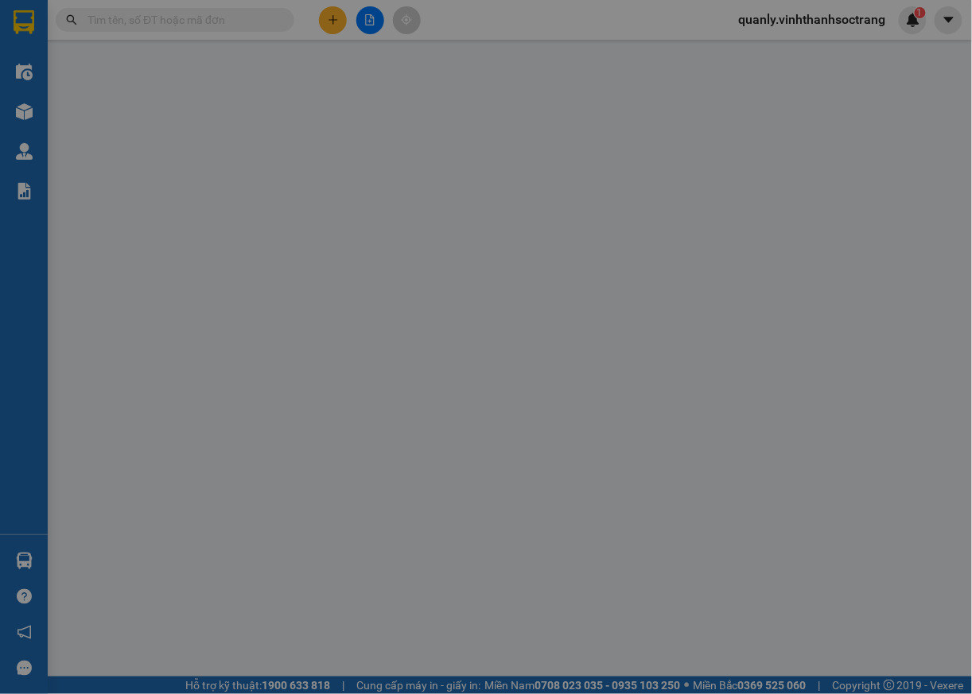
type input "0902784186"
type input "CTY ĐỀ AN"
type input "0918396216"
type input "SIÊU THỊ SÁCH"
checkbox input "true"
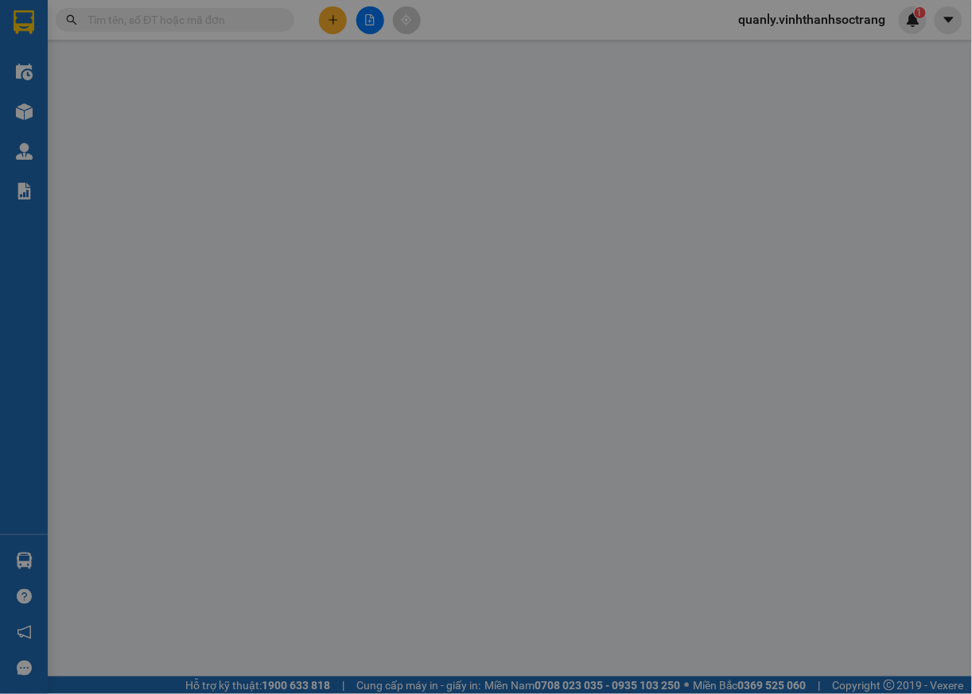
type input "13"
type input "180.000"
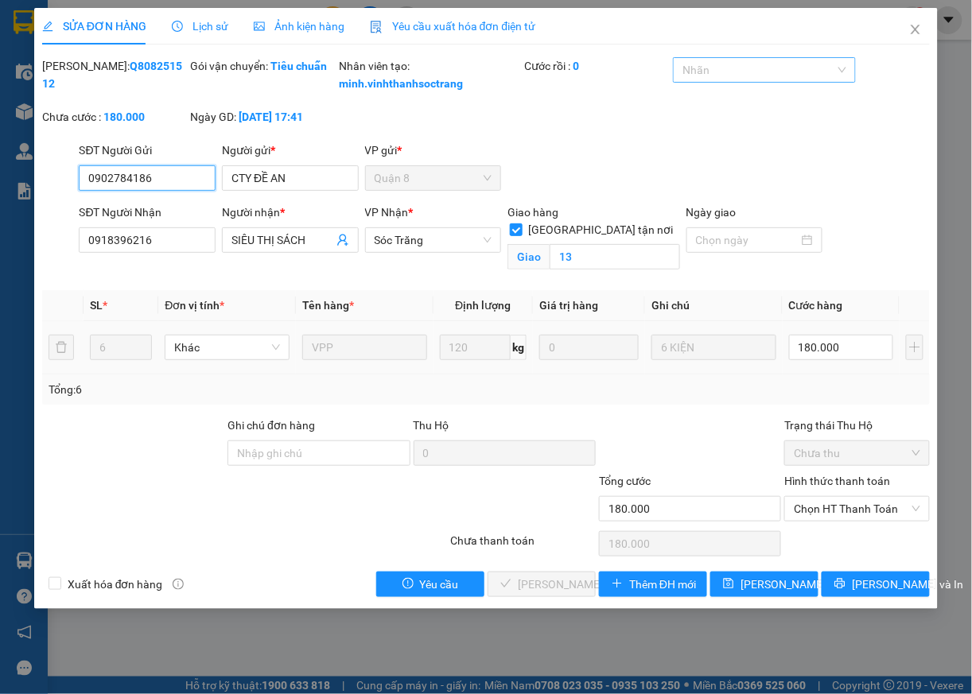
click at [771, 72] on div at bounding box center [756, 69] width 158 height 19
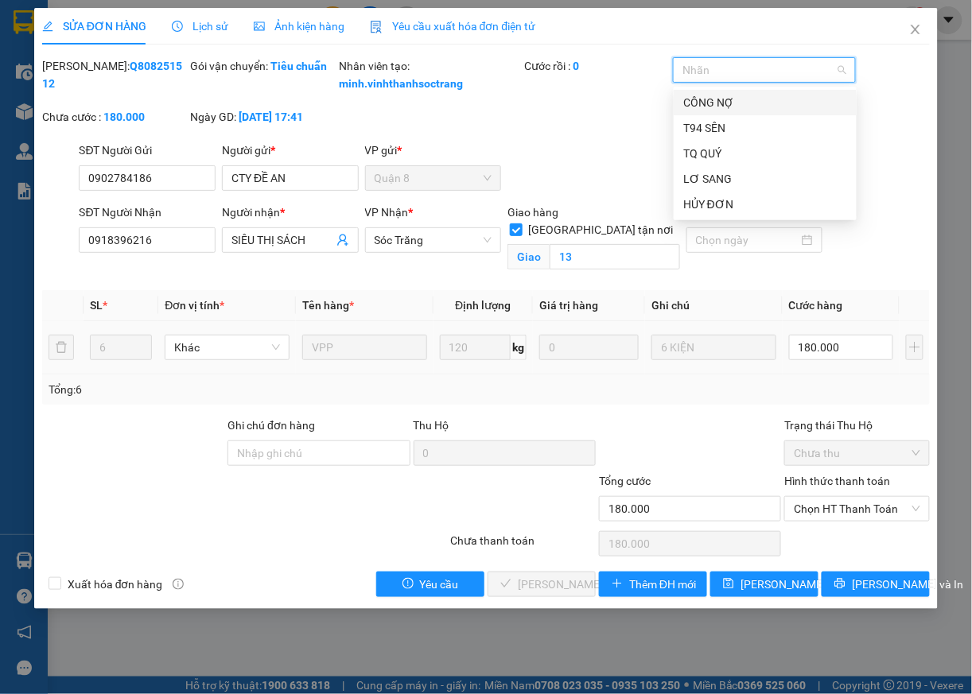
click at [713, 100] on div "CÔNG NỢ" at bounding box center [765, 102] width 164 height 17
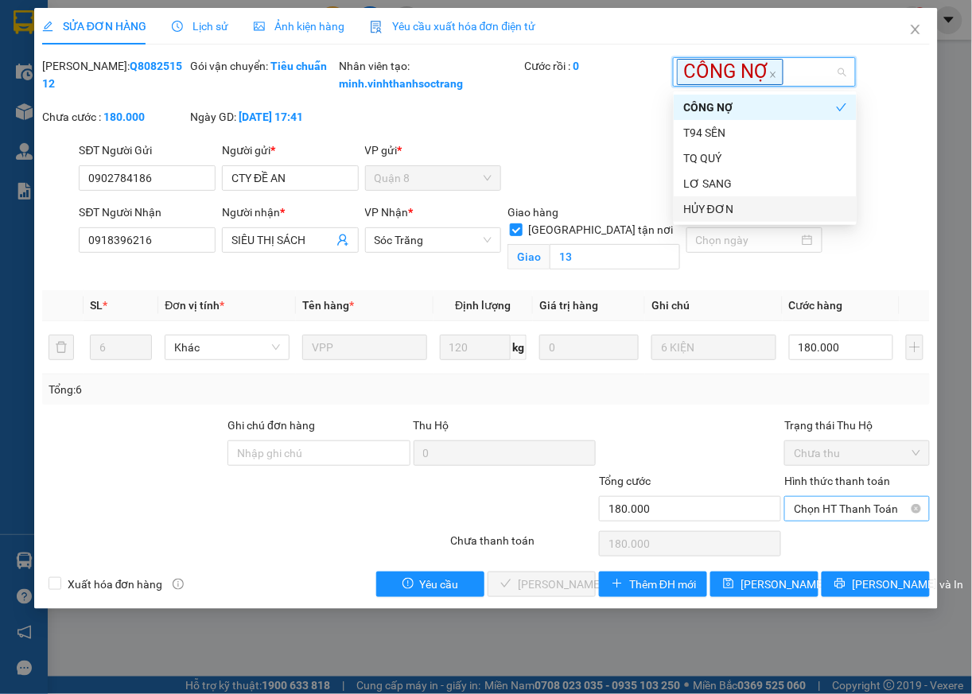
click at [818, 521] on span "Chọn HT Thanh Toán" at bounding box center [857, 509] width 126 height 24
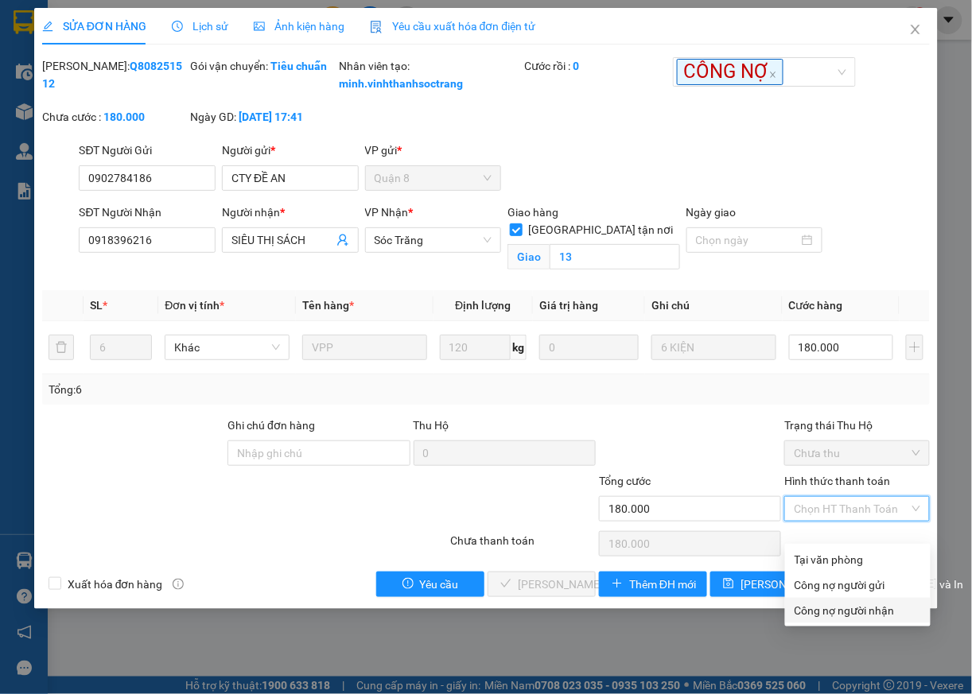
click at [825, 608] on div "Công nợ người nhận" at bounding box center [857, 610] width 126 height 17
type input "0"
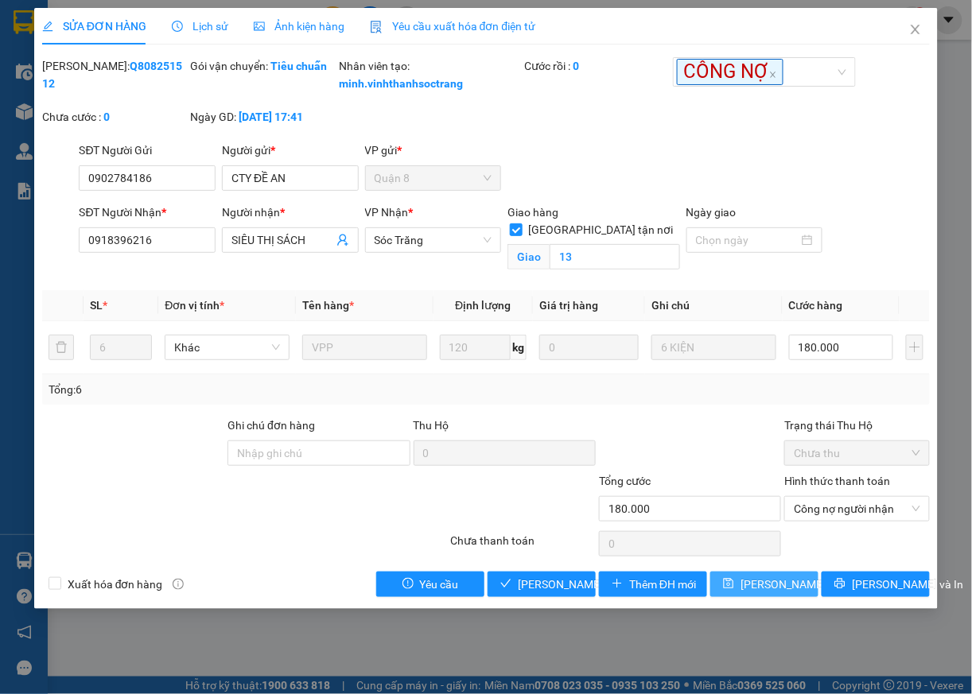
click at [779, 593] on span "Lưu thay đổi" at bounding box center [803, 584] width 127 height 17
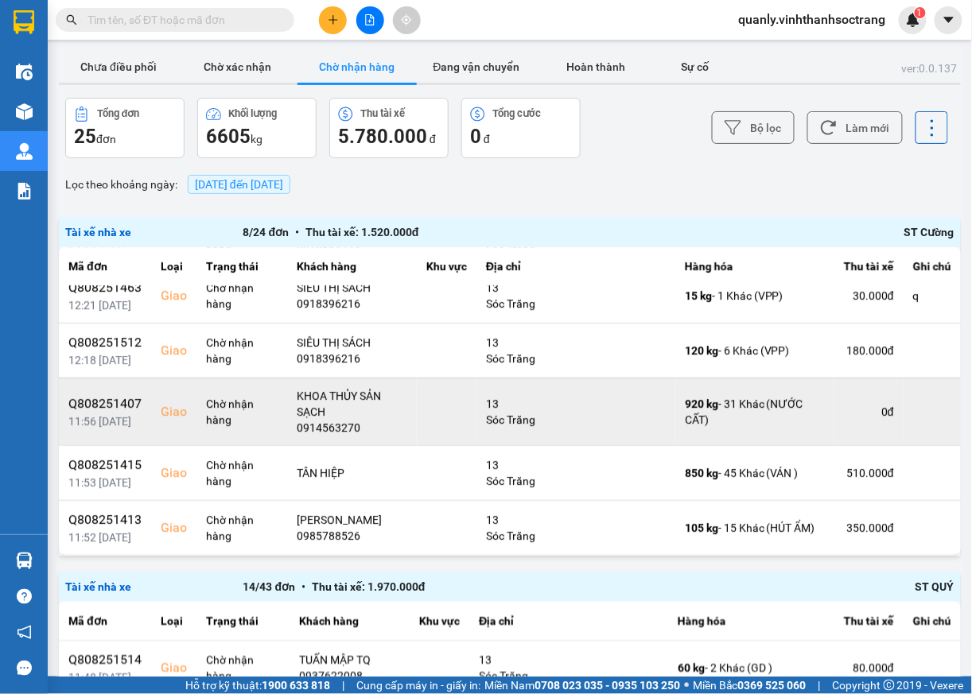
scroll to position [118, 0]
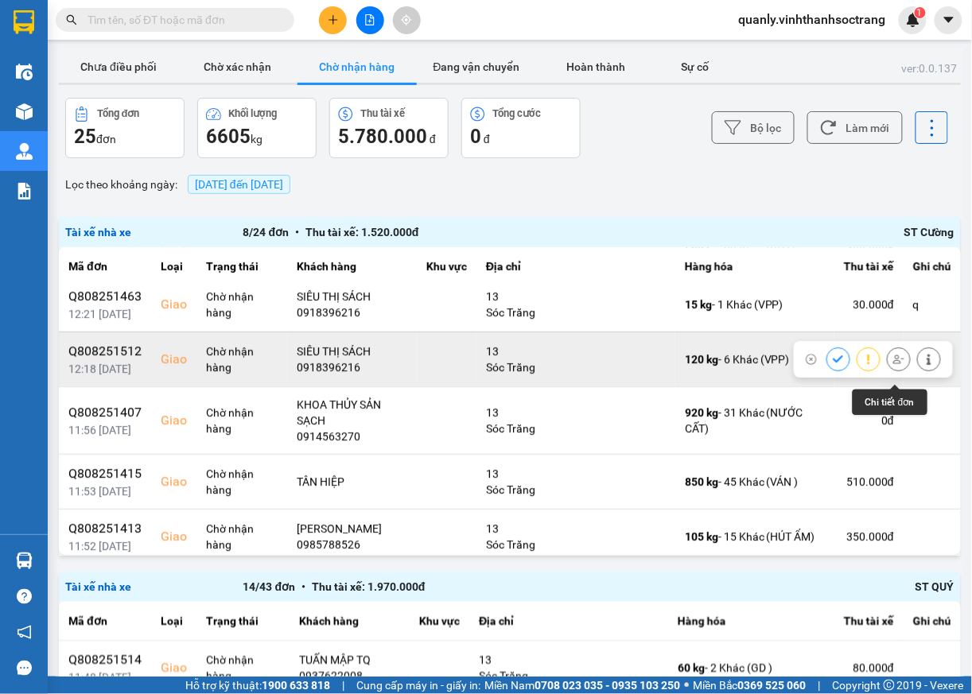
click at [923, 365] on icon at bounding box center [928, 359] width 11 height 11
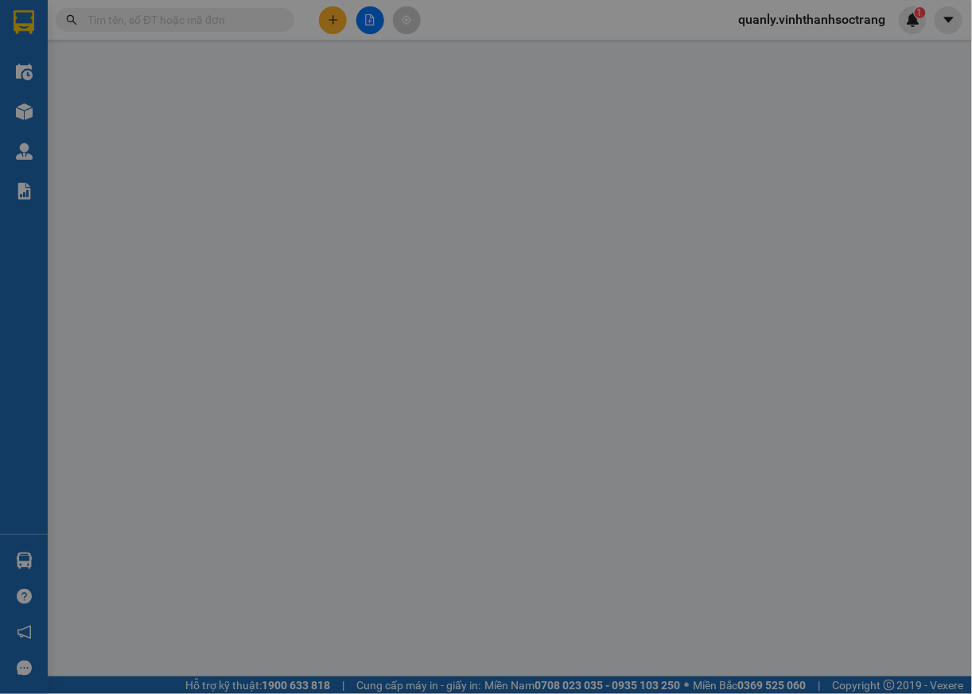
type input "0902784186"
type input "CTY ĐỀ AN"
type input "0918396216"
type input "SIÊU THỊ SÁCH"
checkbox input "true"
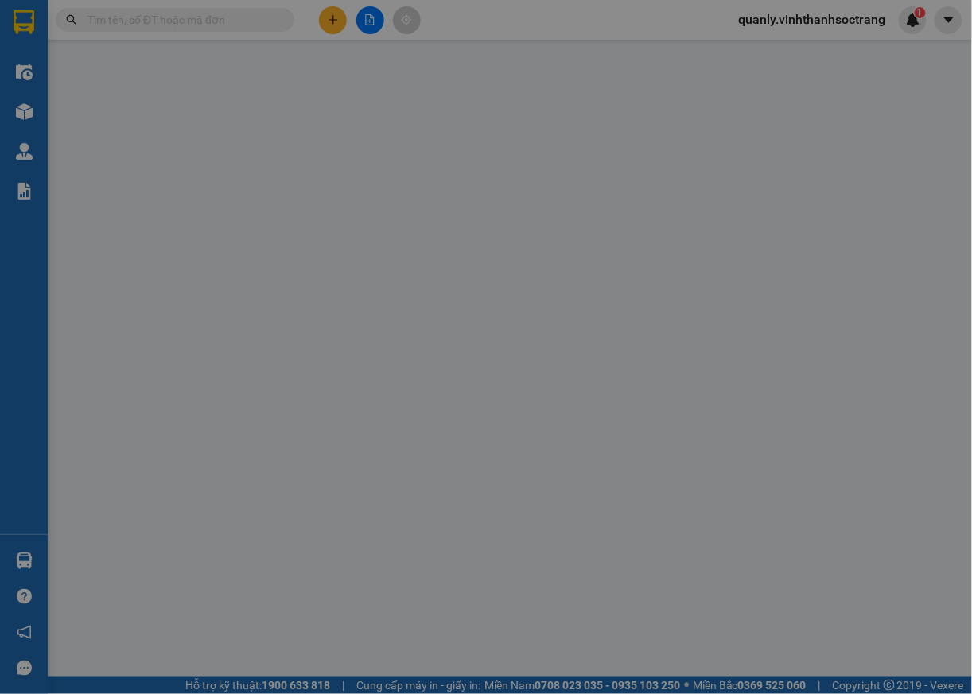
type input "13"
type input "180.000"
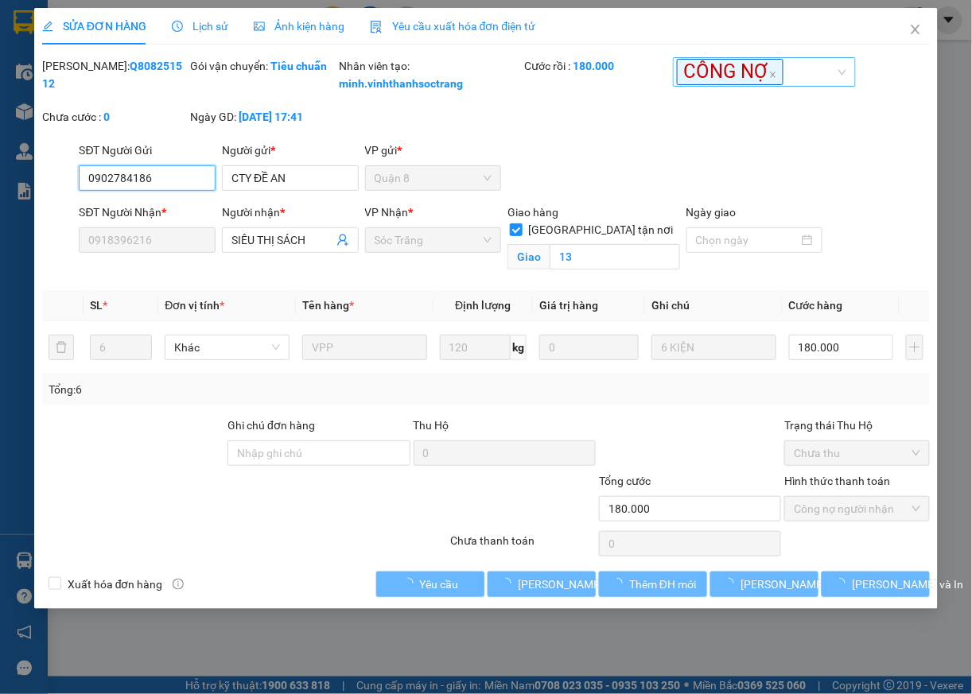
click at [781, 71] on span "CÔNG NỢ" at bounding box center [730, 72] width 107 height 26
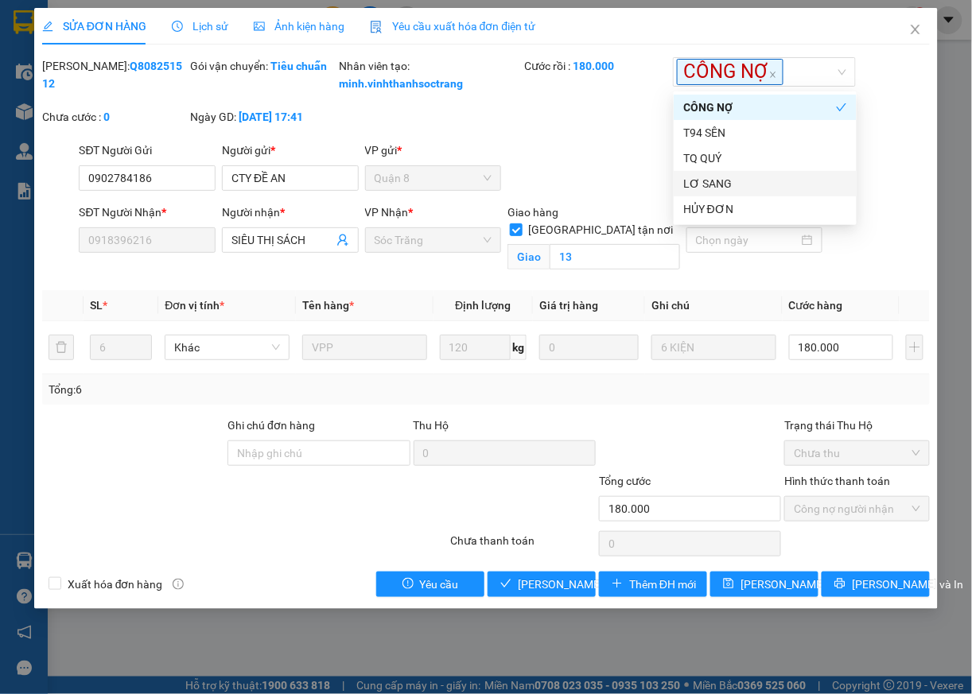
click at [902, 142] on div "Mã ĐH: Q808251512 Gói vận chuyển: Tiêu chuẩn Nhân viên tạo: minh.vinhthanhsoctr…" at bounding box center [486, 99] width 891 height 84
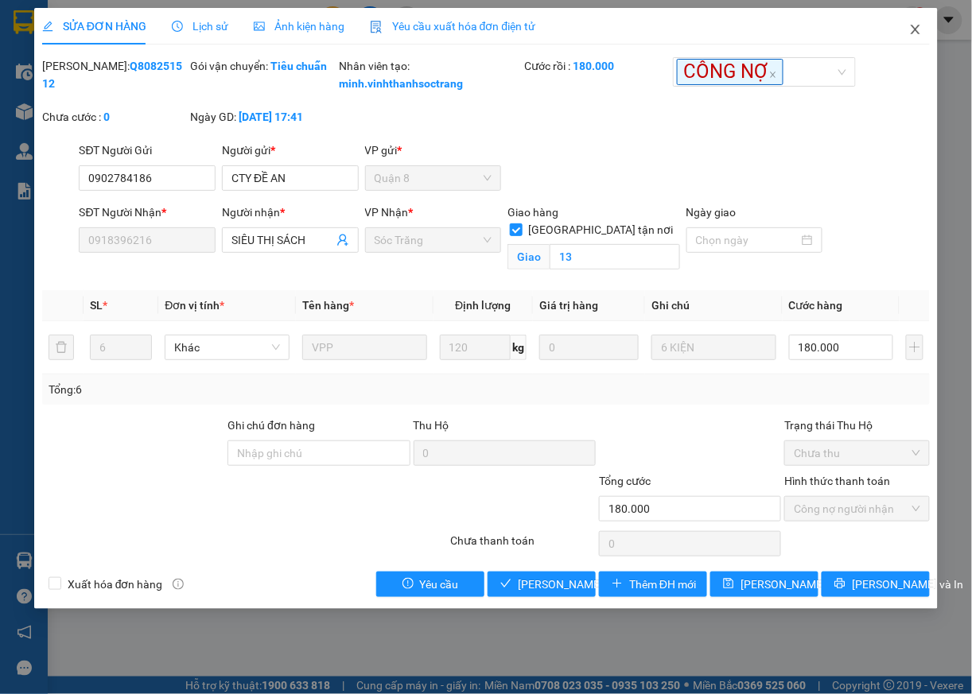
drag, startPoint x: 923, startPoint y: 29, endPoint x: 924, endPoint y: 46, distance: 17.6
click at [923, 29] on span "Close" at bounding box center [915, 30] width 45 height 45
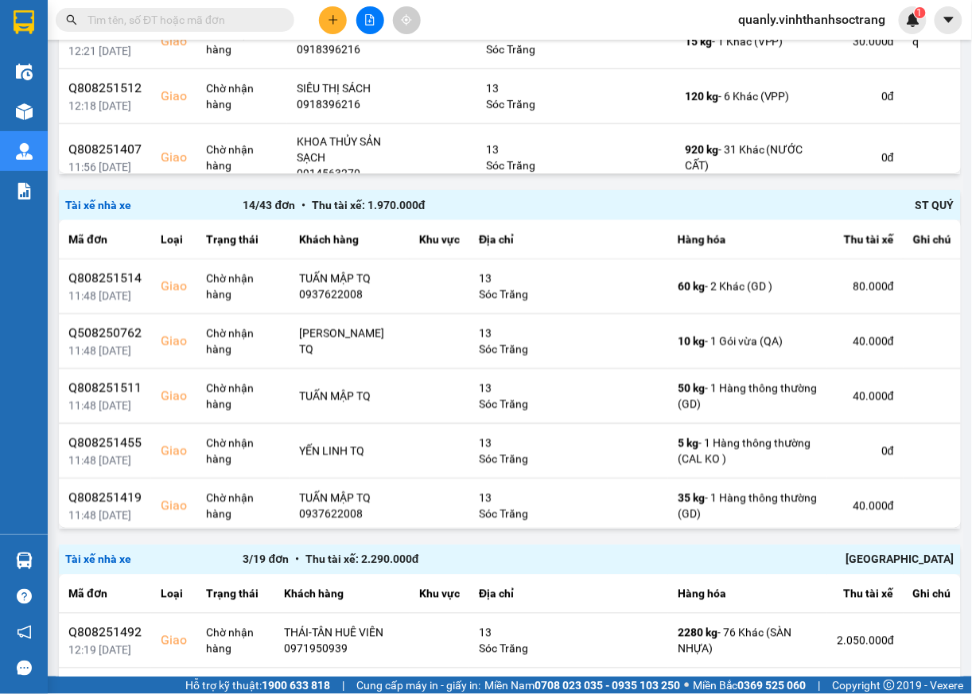
scroll to position [386, 0]
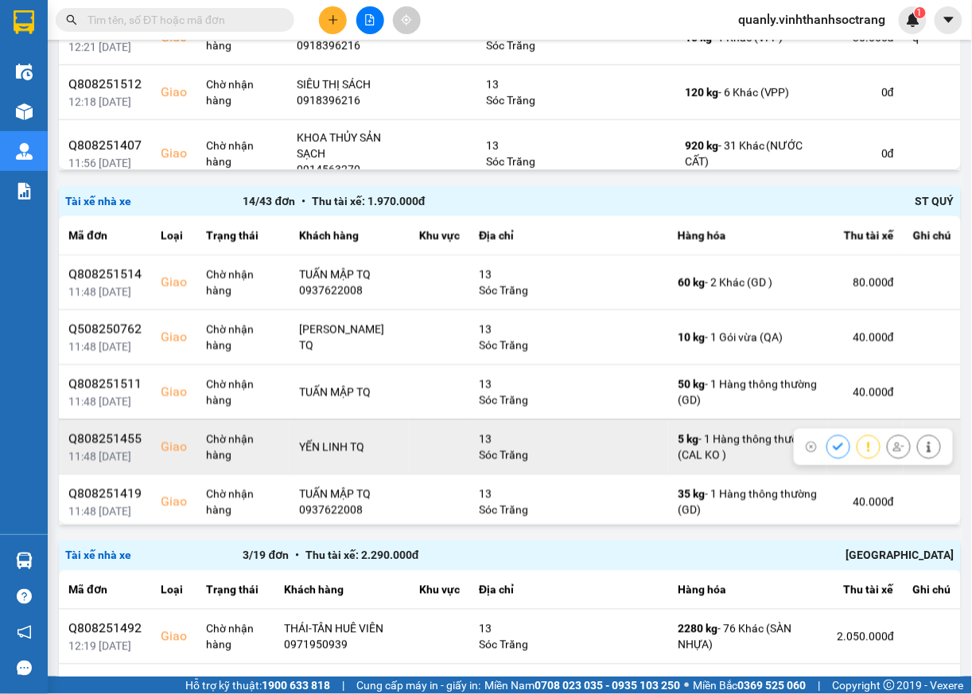
click at [833, 446] on icon at bounding box center [838, 446] width 11 height 11
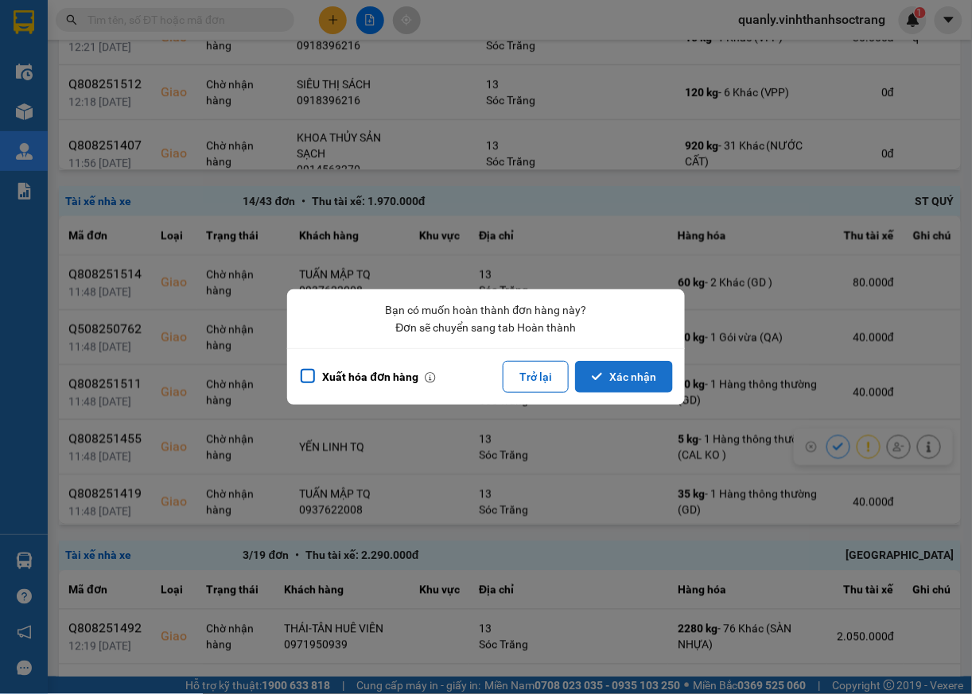
drag, startPoint x: 643, startPoint y: 380, endPoint x: 662, endPoint y: 383, distance: 18.4
click at [644, 382] on button "Xác nhận" at bounding box center [624, 377] width 98 height 32
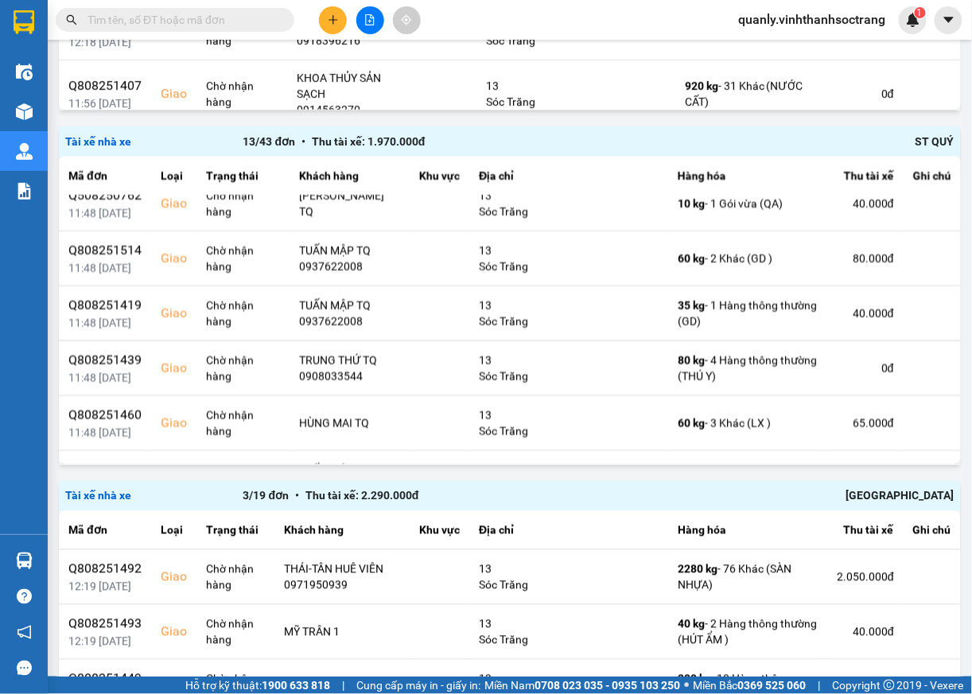
scroll to position [26, 0]
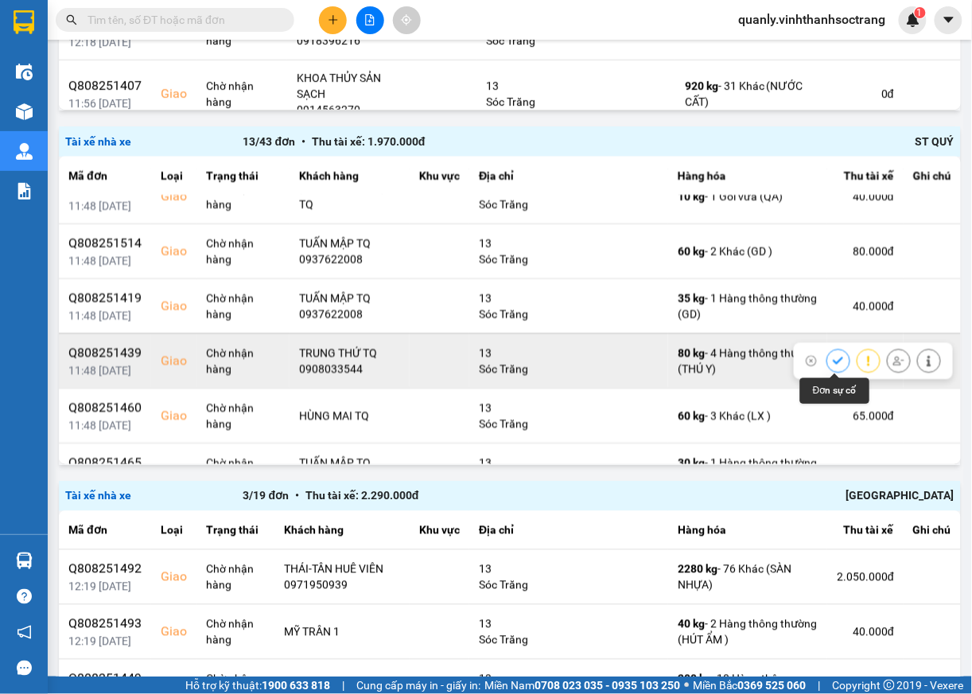
click at [833, 363] on icon at bounding box center [838, 360] width 11 height 11
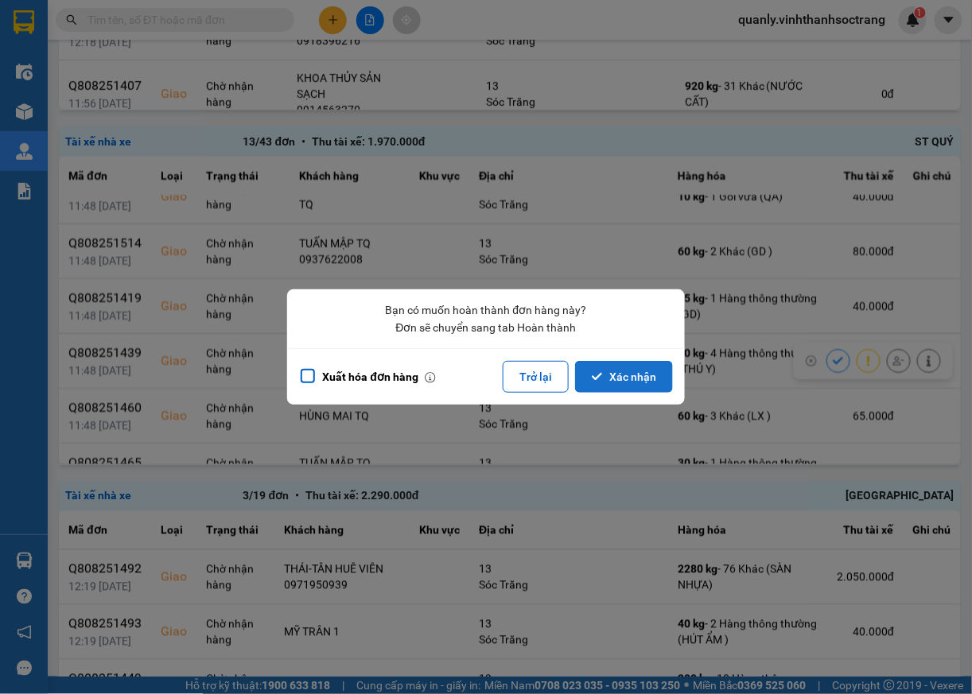
click at [647, 376] on button "Xác nhận" at bounding box center [624, 377] width 98 height 32
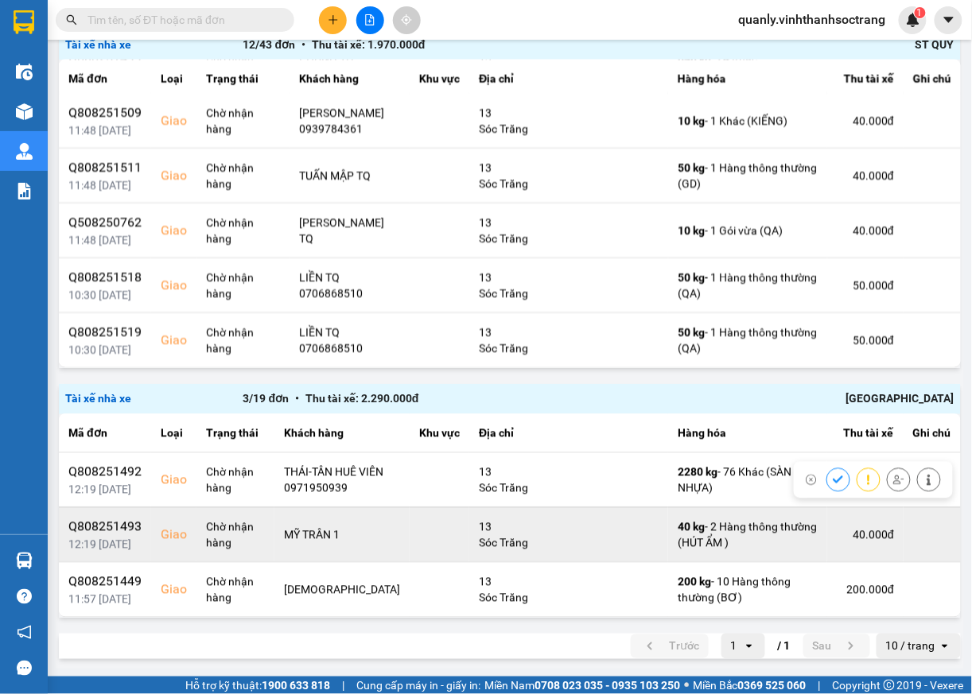
scroll to position [0, 0]
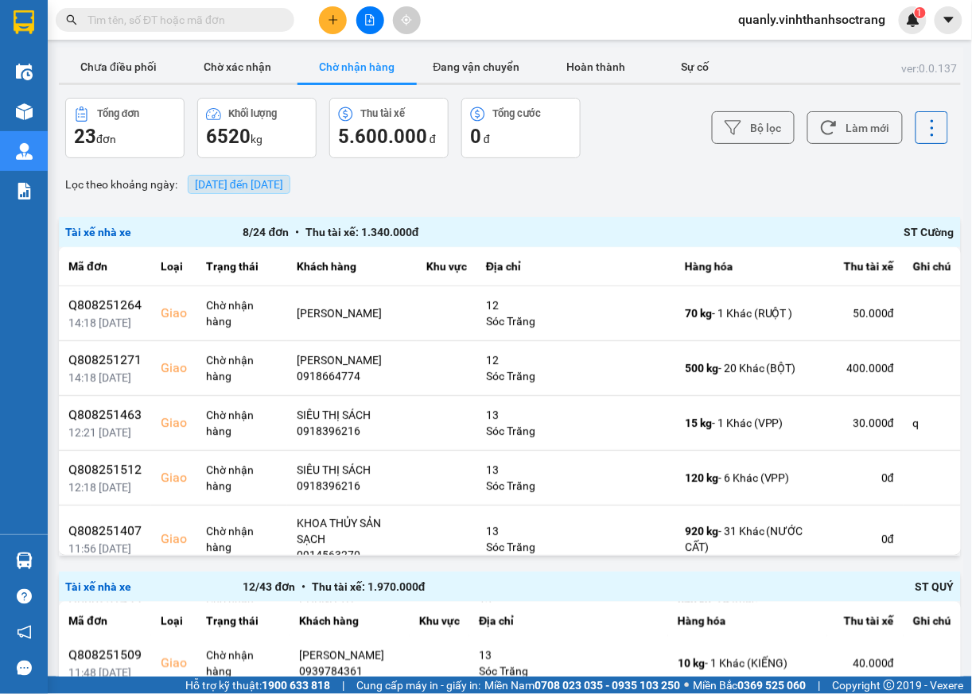
click at [269, 189] on span "14/08/2025 đến 14/08/2025" at bounding box center [239, 184] width 88 height 13
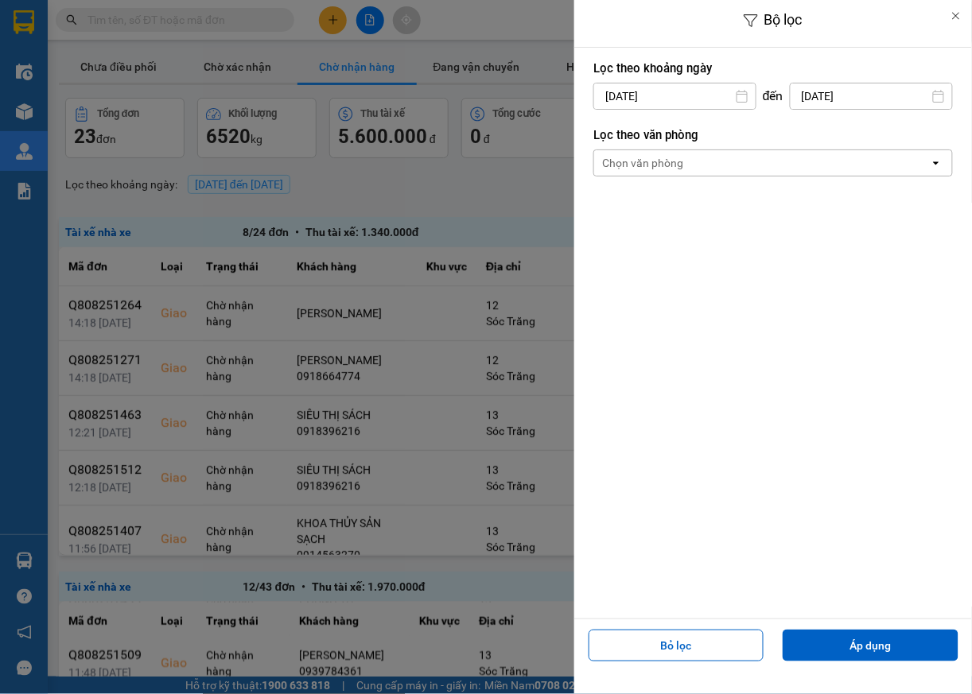
click at [700, 102] on input "14/08/2025" at bounding box center [674, 96] width 161 height 25
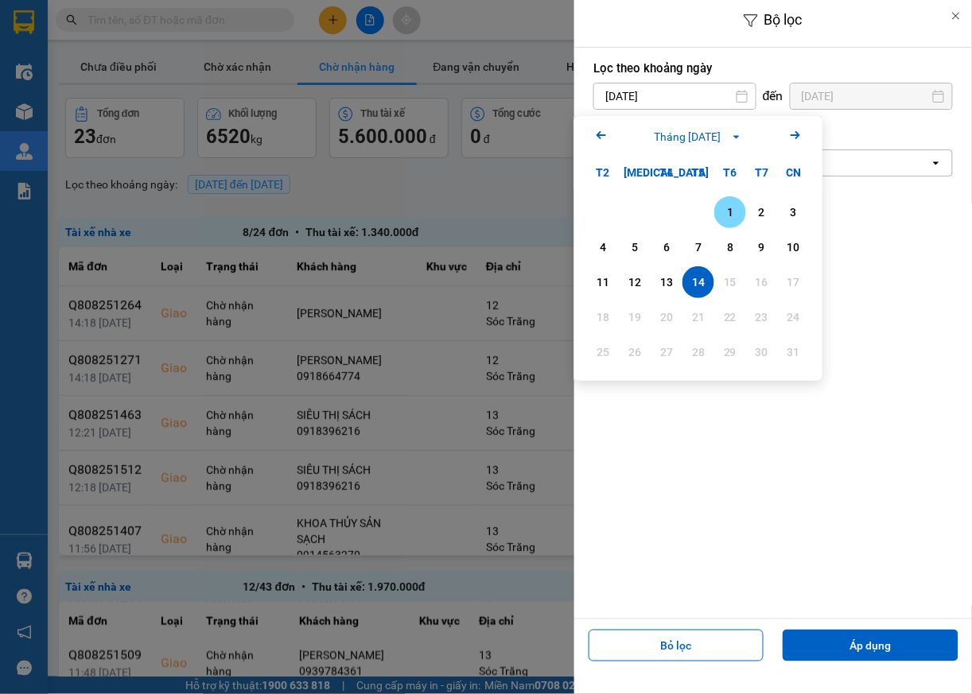
click at [727, 212] on div "1" at bounding box center [730, 212] width 22 height 19
type input "01/08/2025"
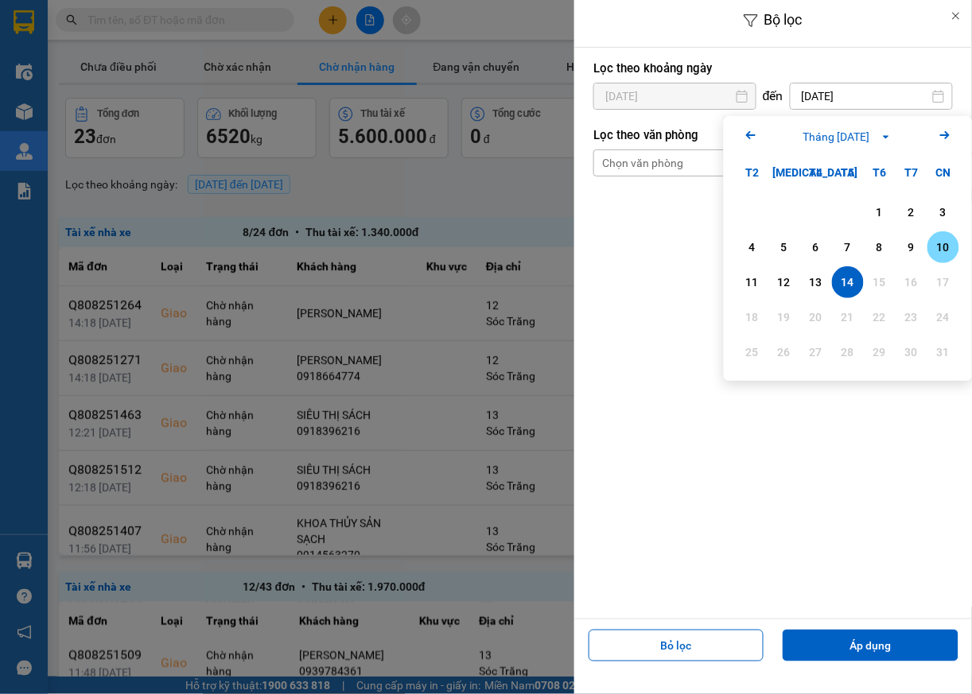
click at [946, 250] on div "10" at bounding box center [943, 247] width 22 height 19
type input "10/08/2025"
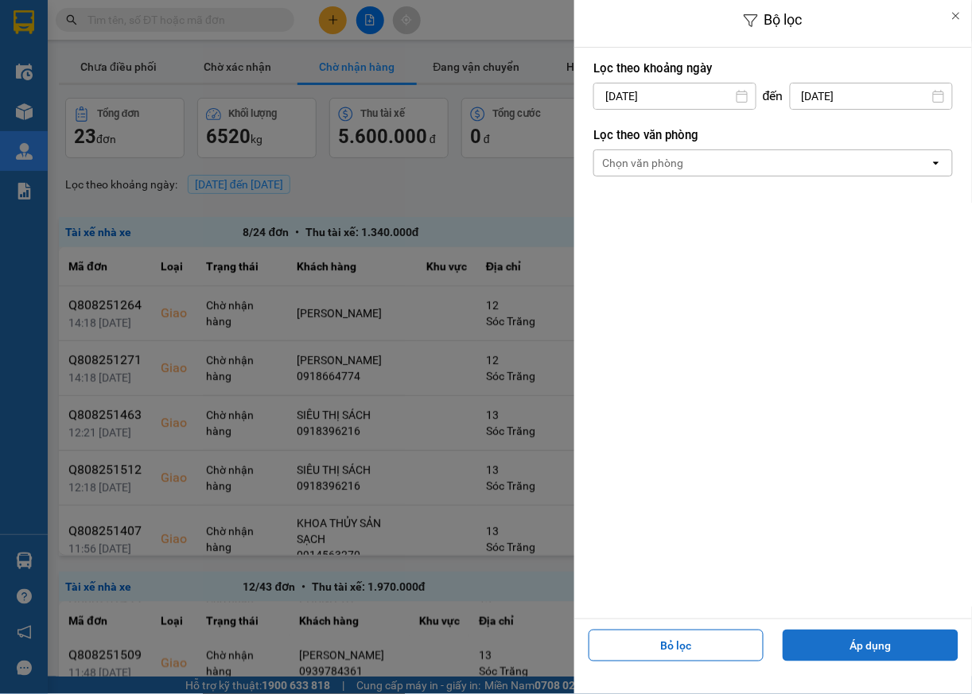
drag, startPoint x: 939, startPoint y: 652, endPoint x: 936, endPoint y: 643, distance: 10.1
click at [940, 647] on button "Áp dụng" at bounding box center [871, 646] width 176 height 32
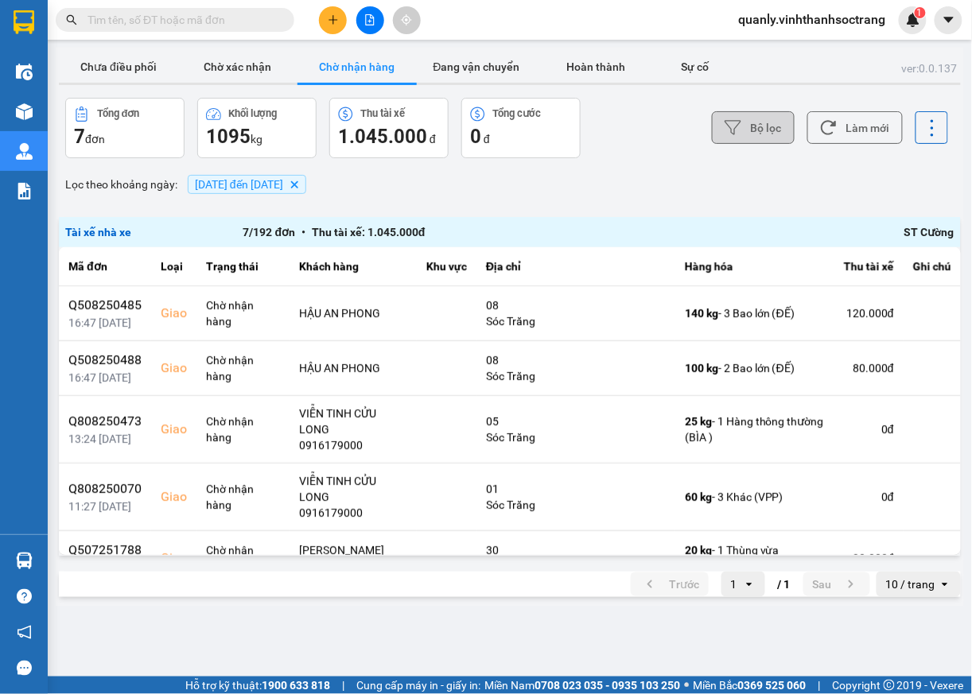
click at [741, 124] on button "Bộ lọc" at bounding box center [753, 127] width 83 height 33
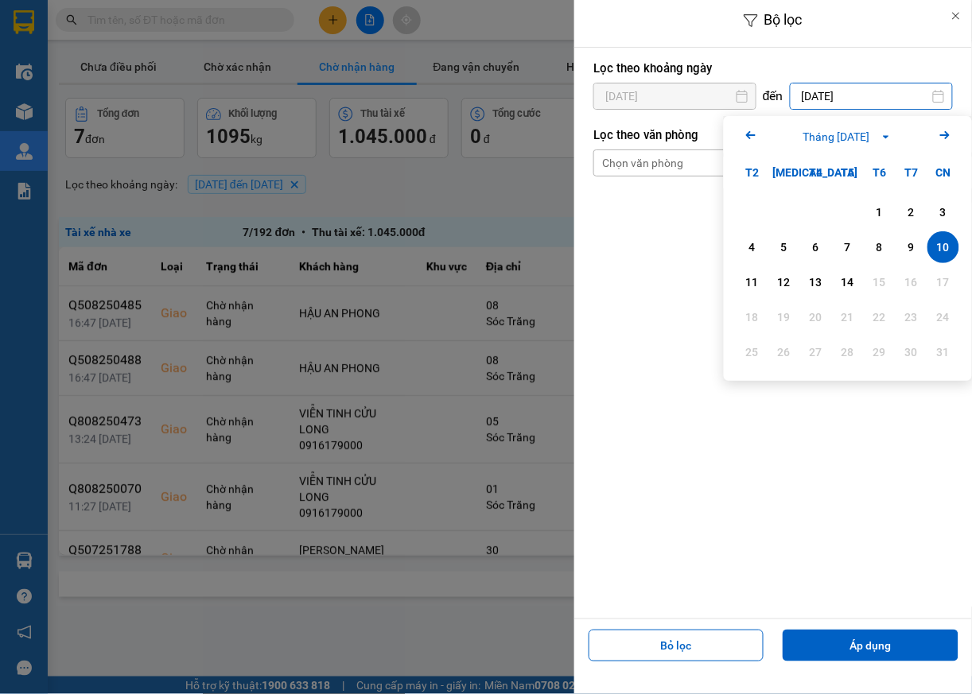
click at [911, 100] on input "10/08/2025" at bounding box center [871, 96] width 161 height 25
click at [816, 284] on div "13" at bounding box center [816, 282] width 22 height 19
type input "13/08/2025"
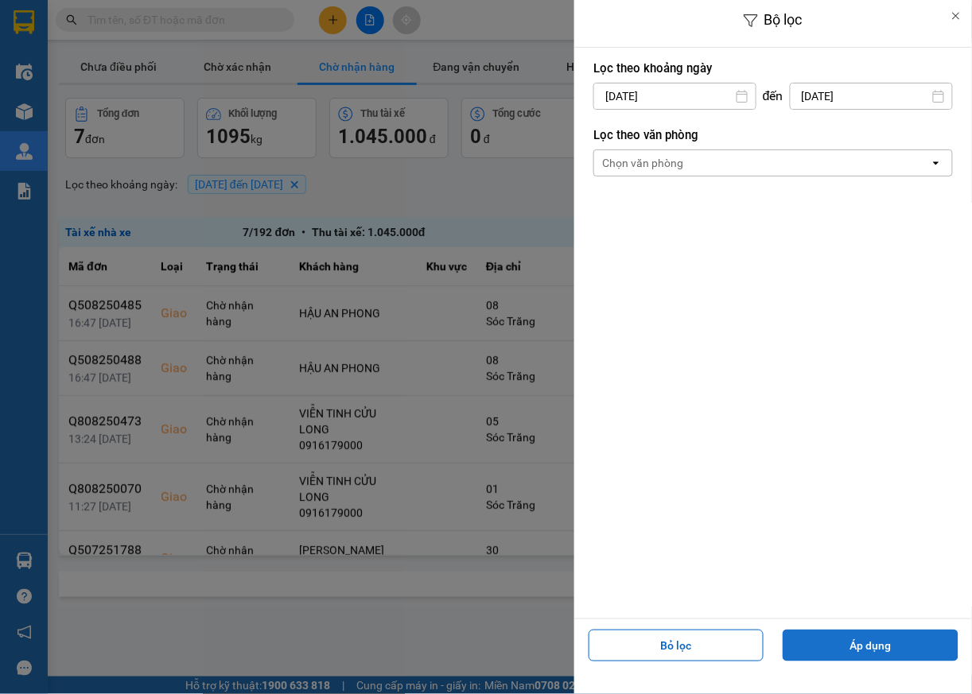
click at [854, 646] on button "Áp dụng" at bounding box center [871, 646] width 176 height 32
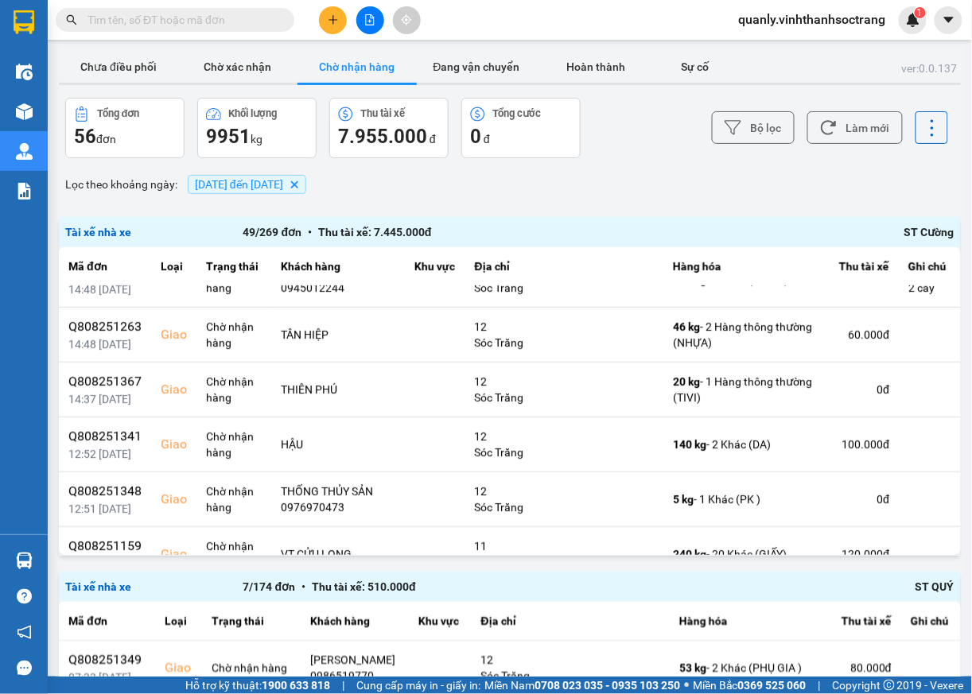
scroll to position [144, 0]
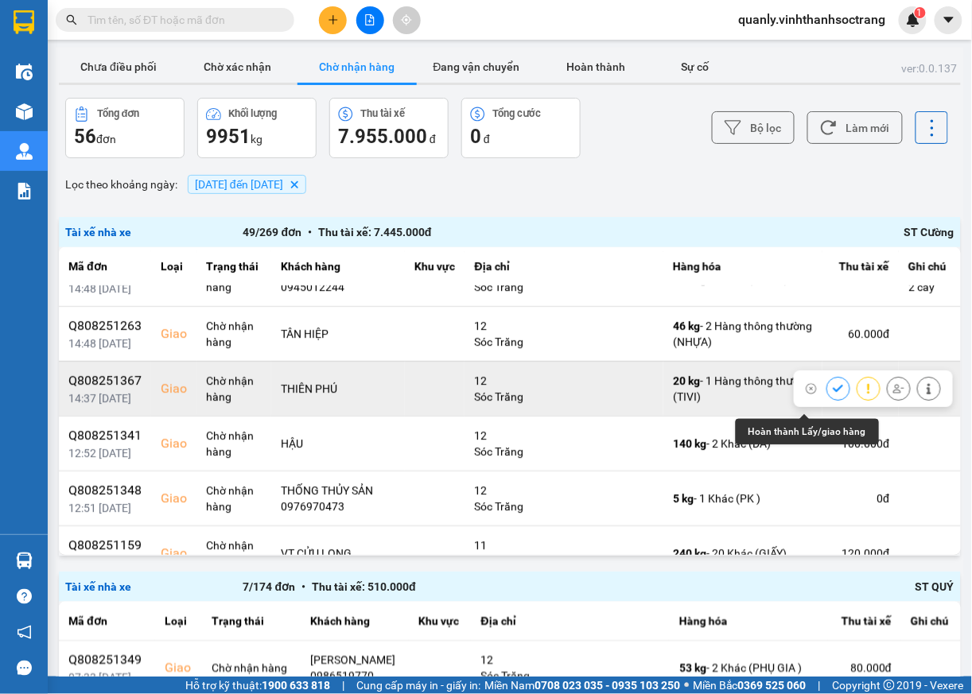
click at [833, 394] on icon at bounding box center [838, 388] width 11 height 11
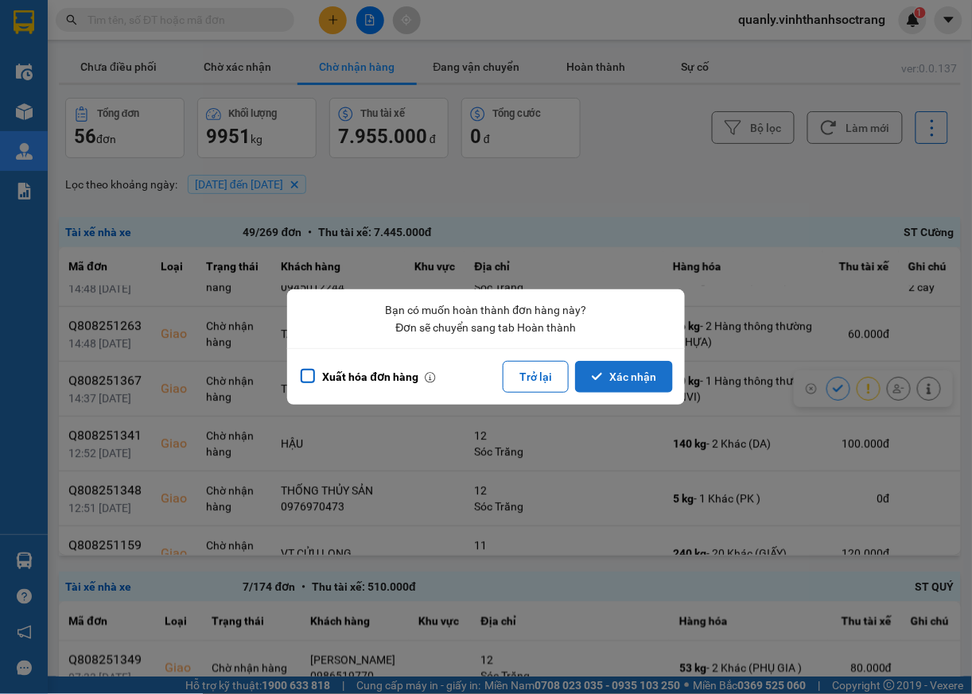
click at [627, 372] on button "Xác nhận" at bounding box center [624, 377] width 98 height 32
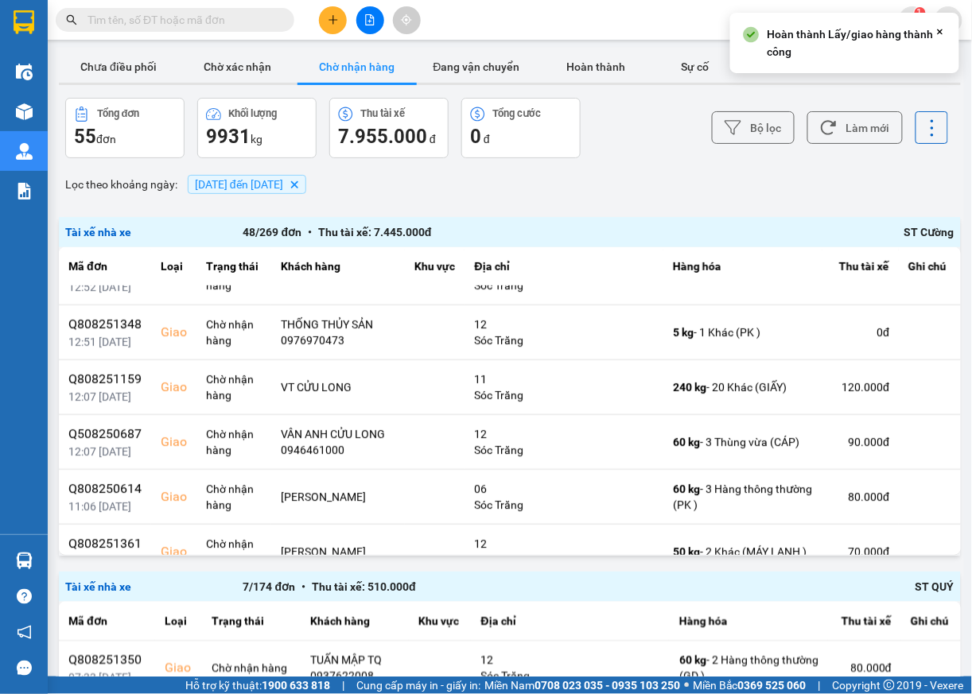
scroll to position [268, 0]
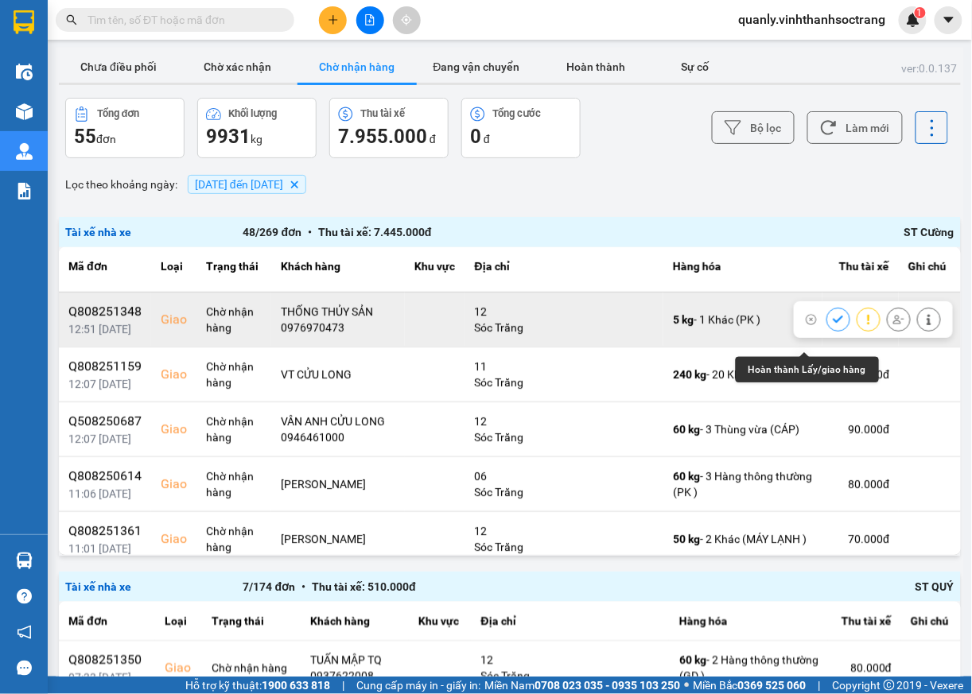
click at [833, 325] on icon at bounding box center [838, 319] width 11 height 11
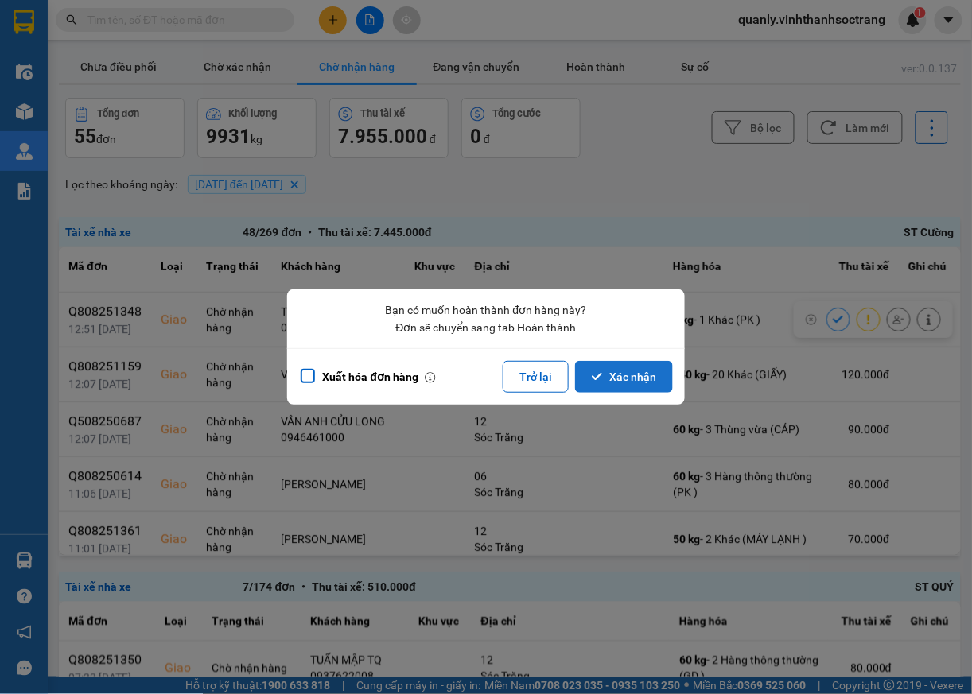
drag, startPoint x: 654, startPoint y: 377, endPoint x: 689, endPoint y: 379, distance: 35.0
click at [654, 379] on button "Xác nhận" at bounding box center [624, 377] width 98 height 32
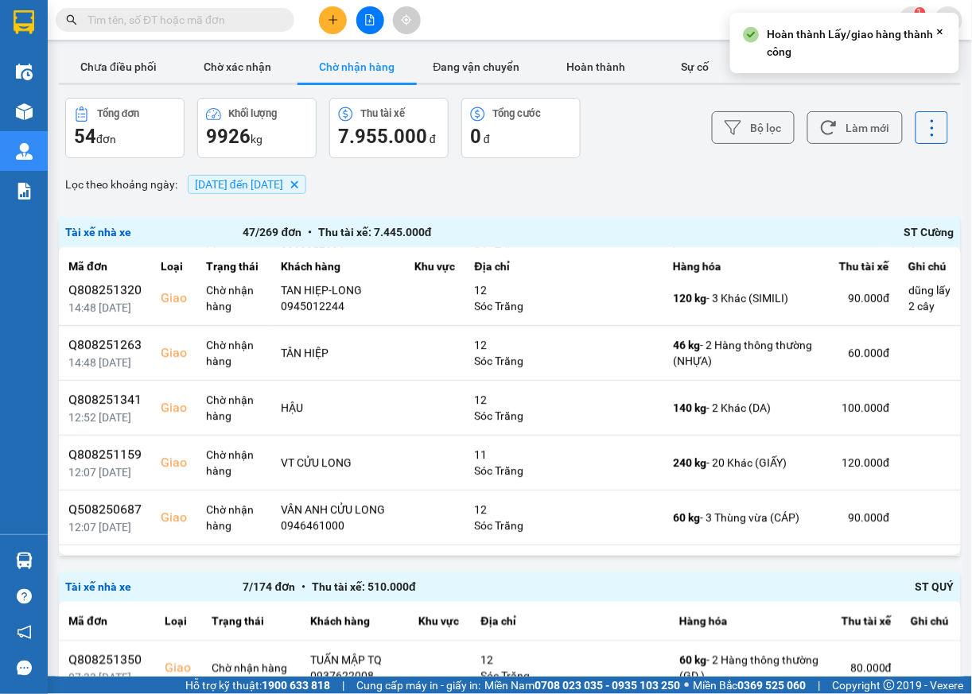
scroll to position [24, 0]
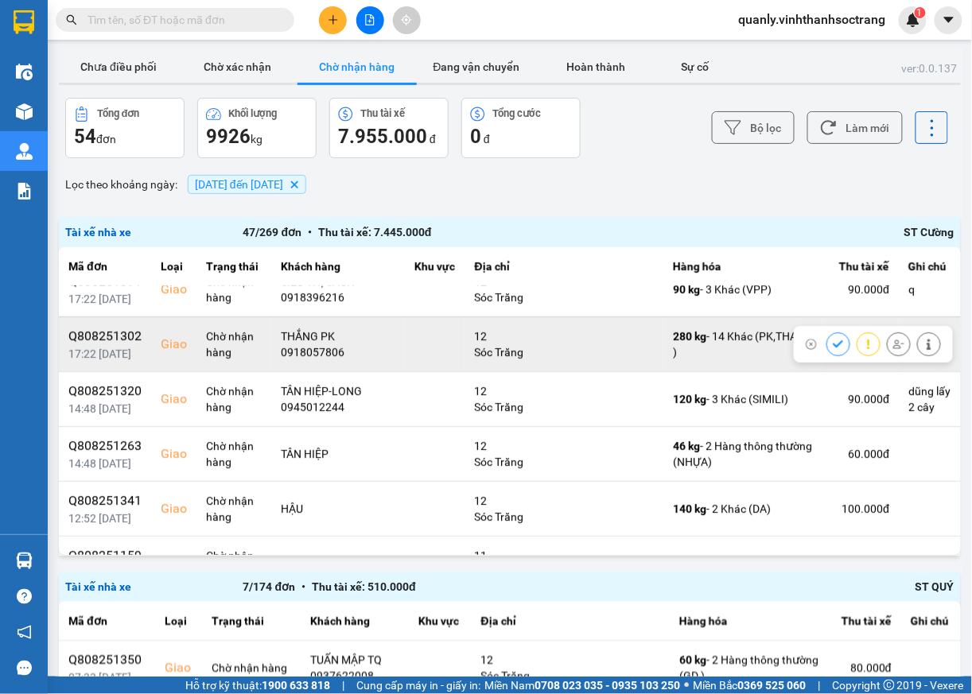
click at [833, 347] on icon at bounding box center [838, 343] width 10 height 7
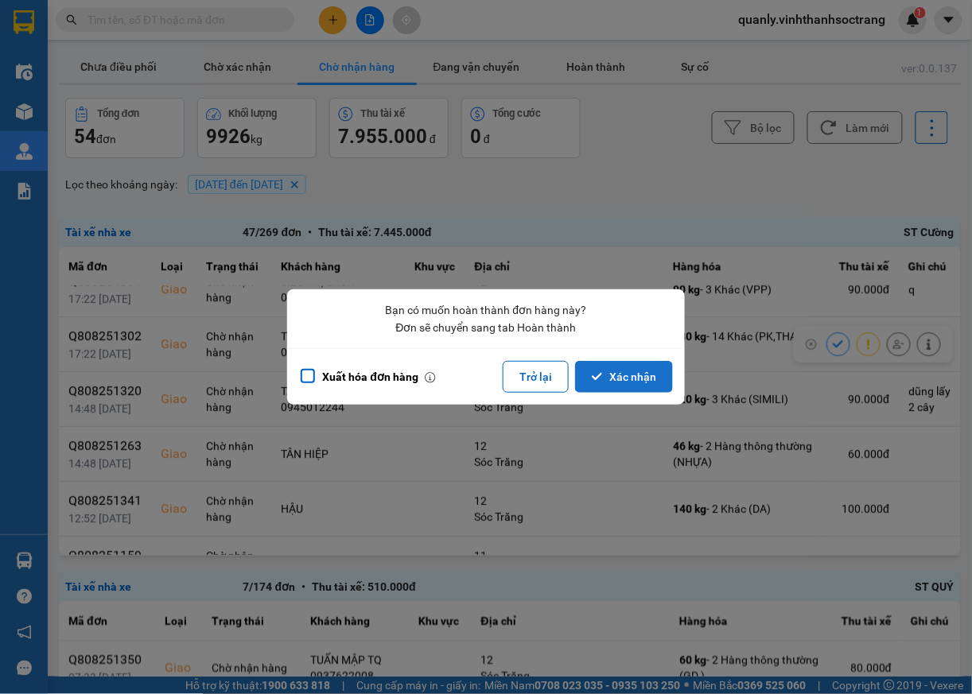
click at [619, 377] on button "Xác nhận" at bounding box center [624, 377] width 98 height 32
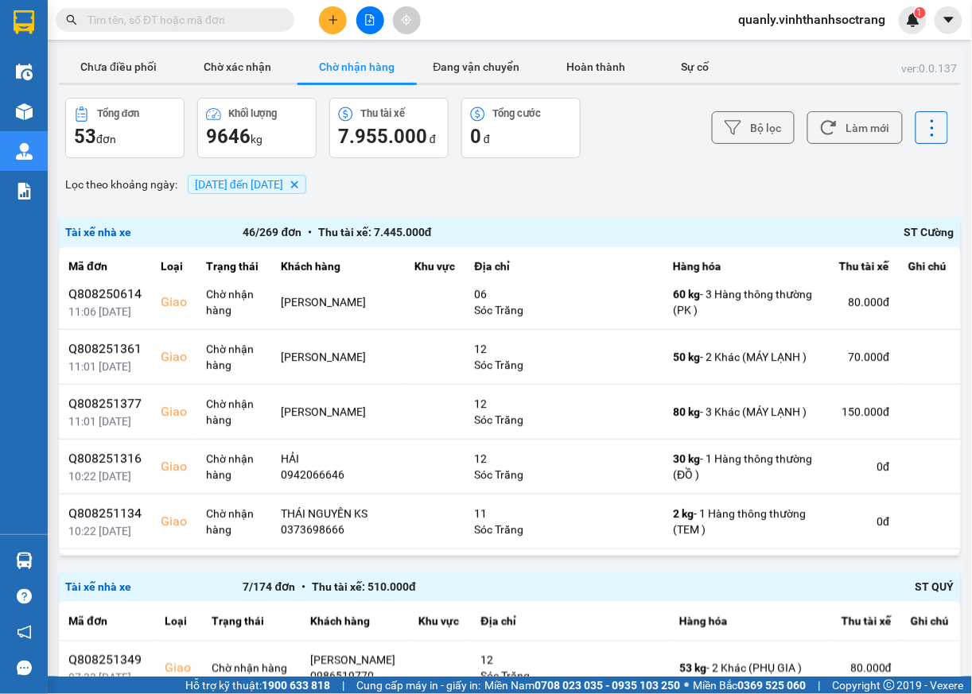
scroll to position [414, 0]
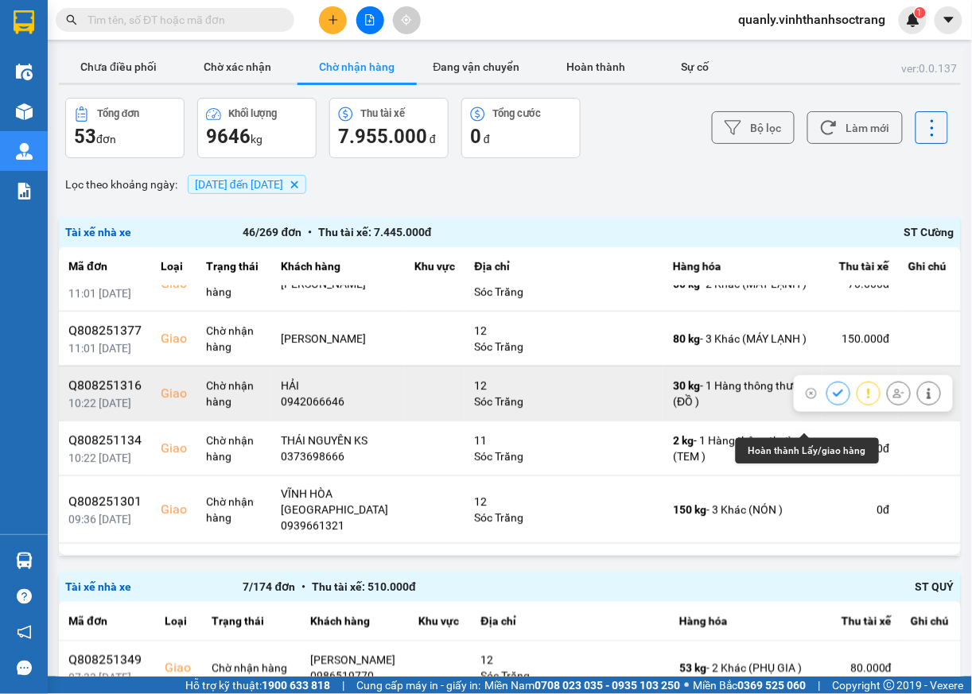
click at [833, 399] on icon at bounding box center [838, 393] width 11 height 11
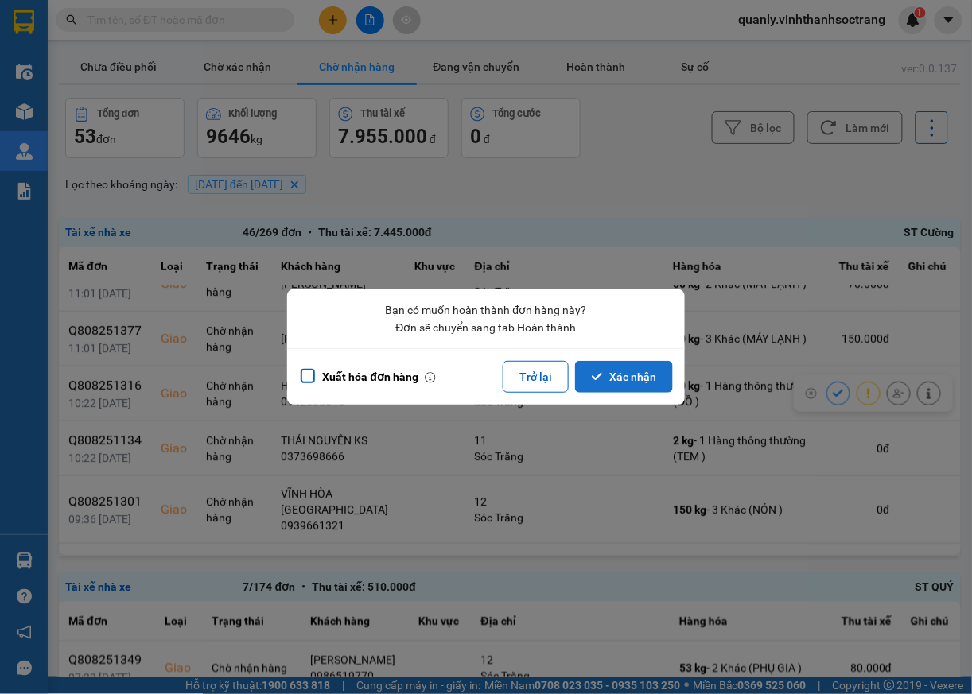
click at [646, 382] on button "Xác nhận" at bounding box center [624, 377] width 98 height 32
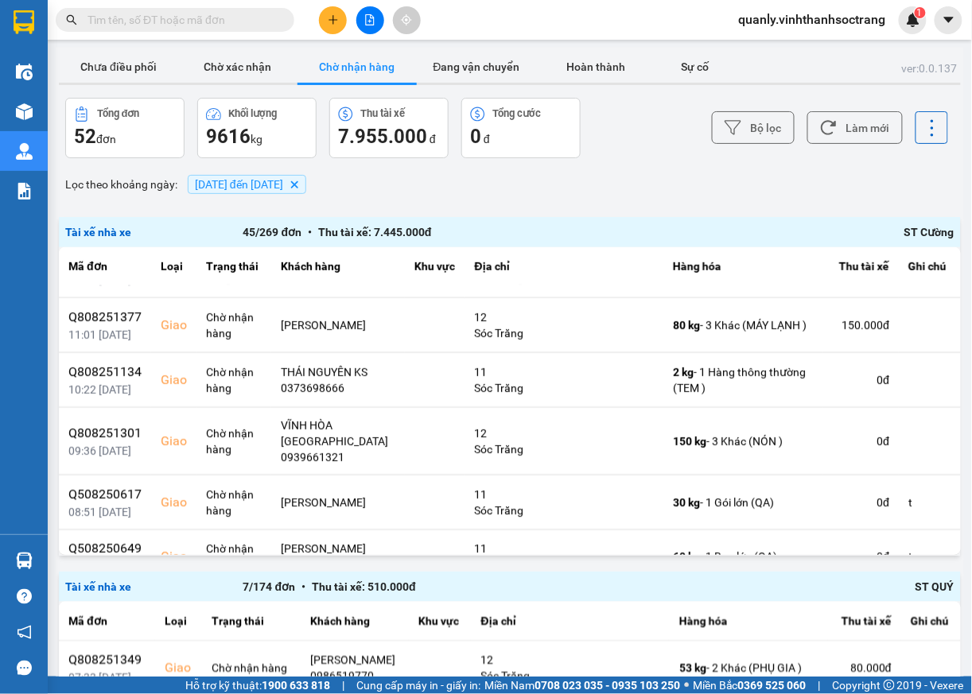
scroll to position [450, 0]
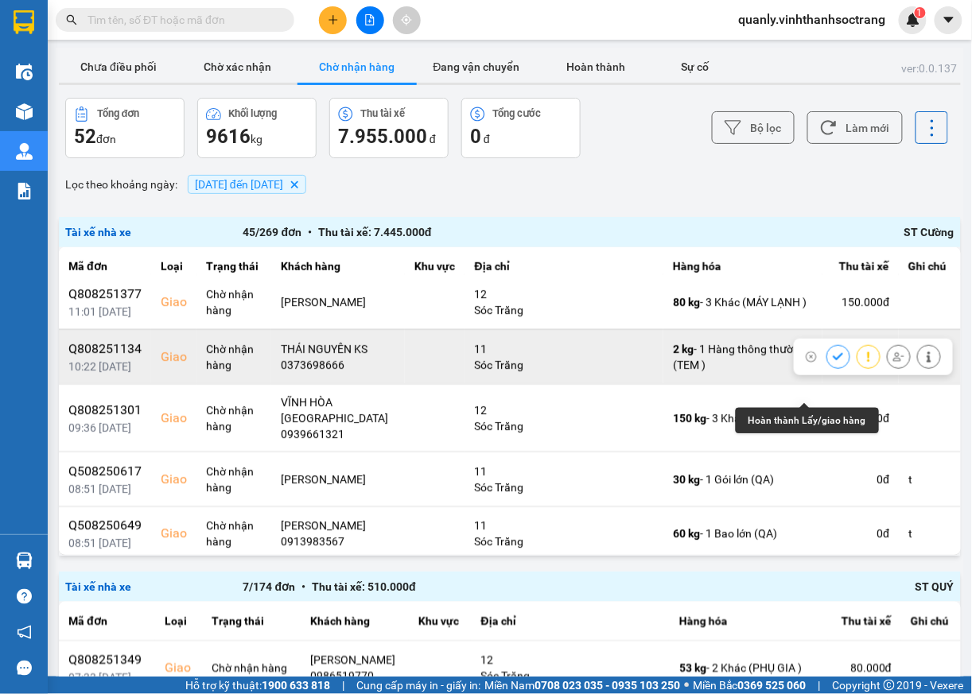
click at [833, 363] on icon at bounding box center [838, 357] width 11 height 11
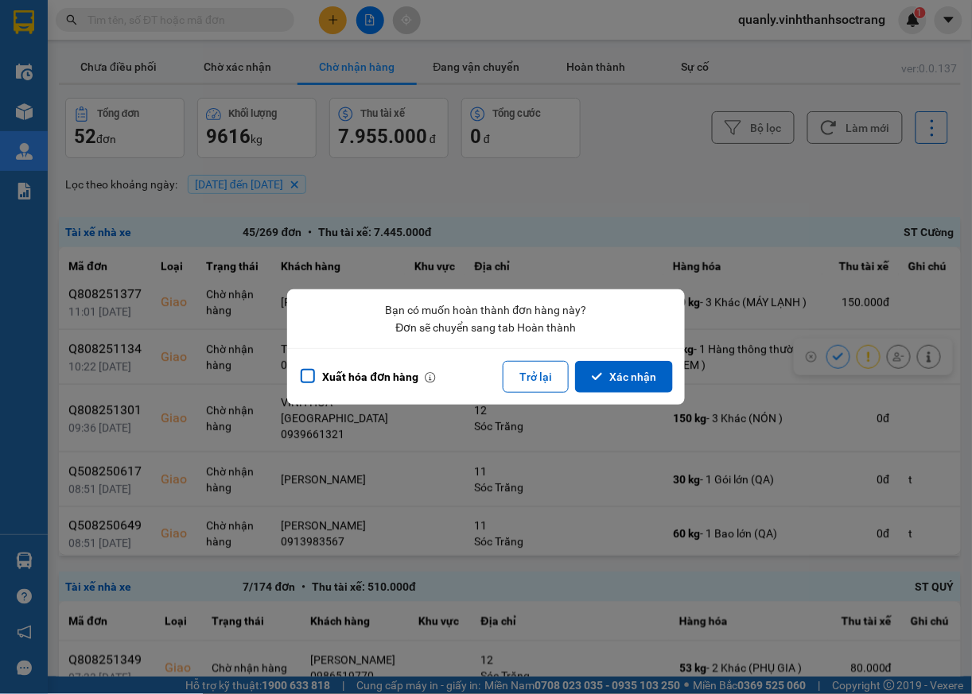
drag, startPoint x: 639, startPoint y: 379, endPoint x: 754, endPoint y: 430, distance: 125.6
click at [639, 379] on button "Xác nhận" at bounding box center [624, 377] width 98 height 32
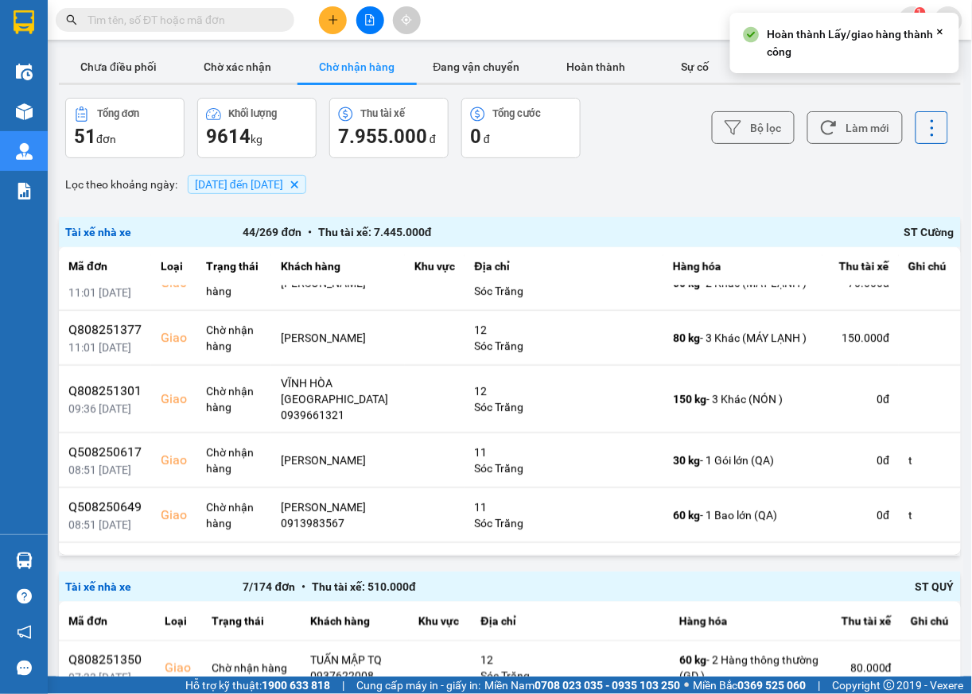
scroll to position [495, 0]
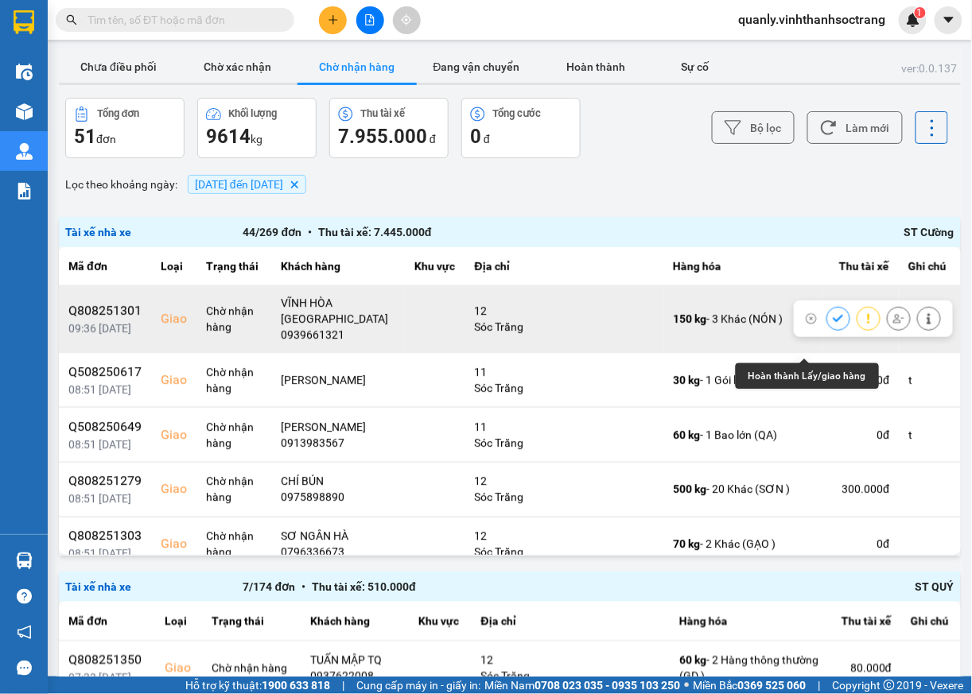
click at [833, 324] on icon at bounding box center [838, 318] width 11 height 11
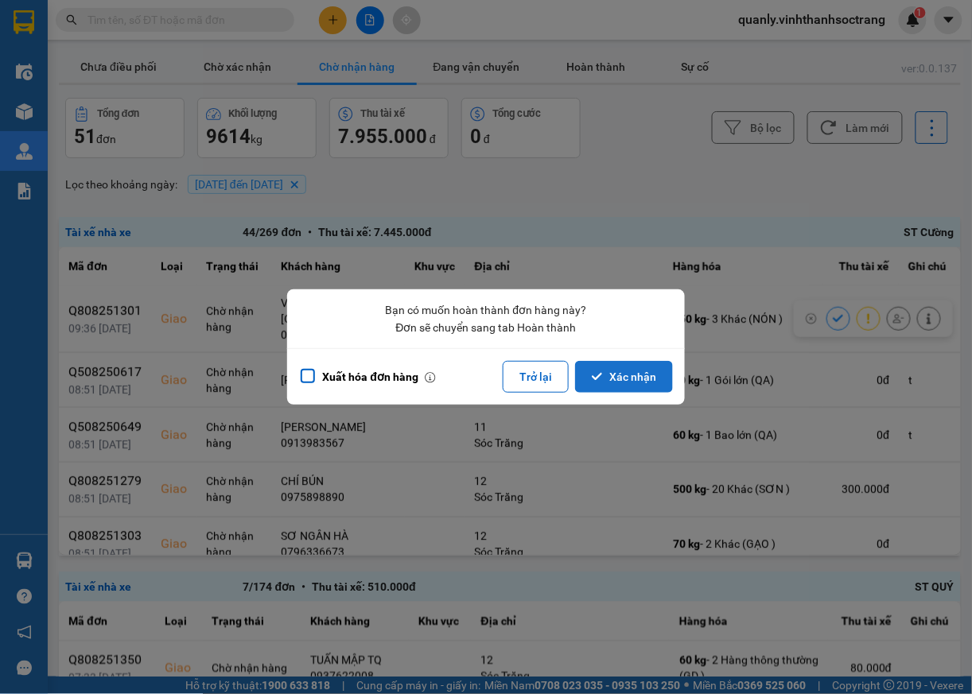
click at [641, 376] on button "Xác nhận" at bounding box center [624, 377] width 98 height 32
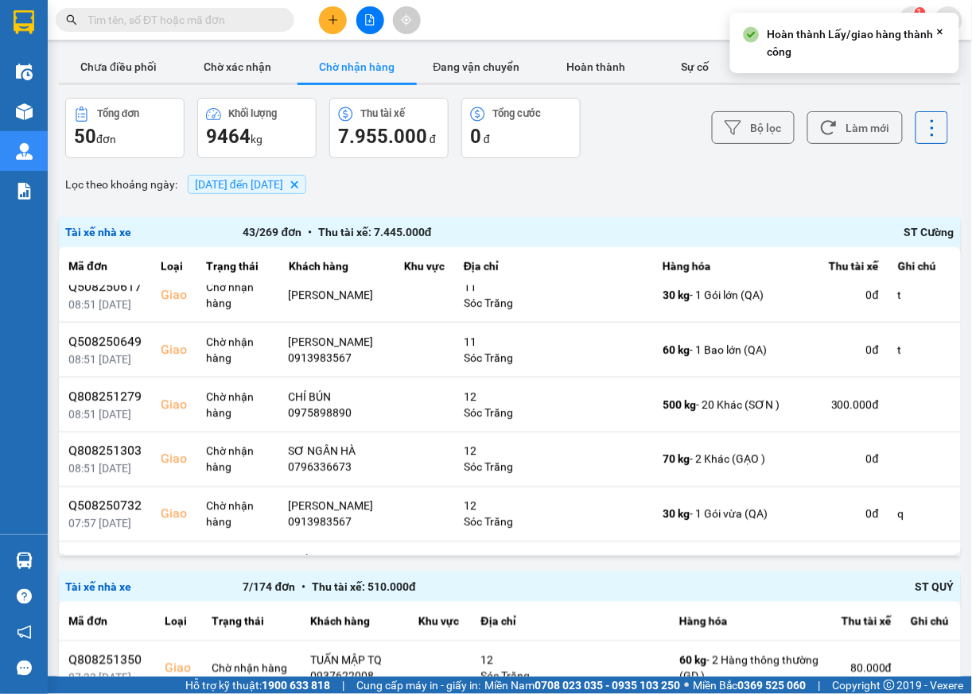
scroll to position [603, 0]
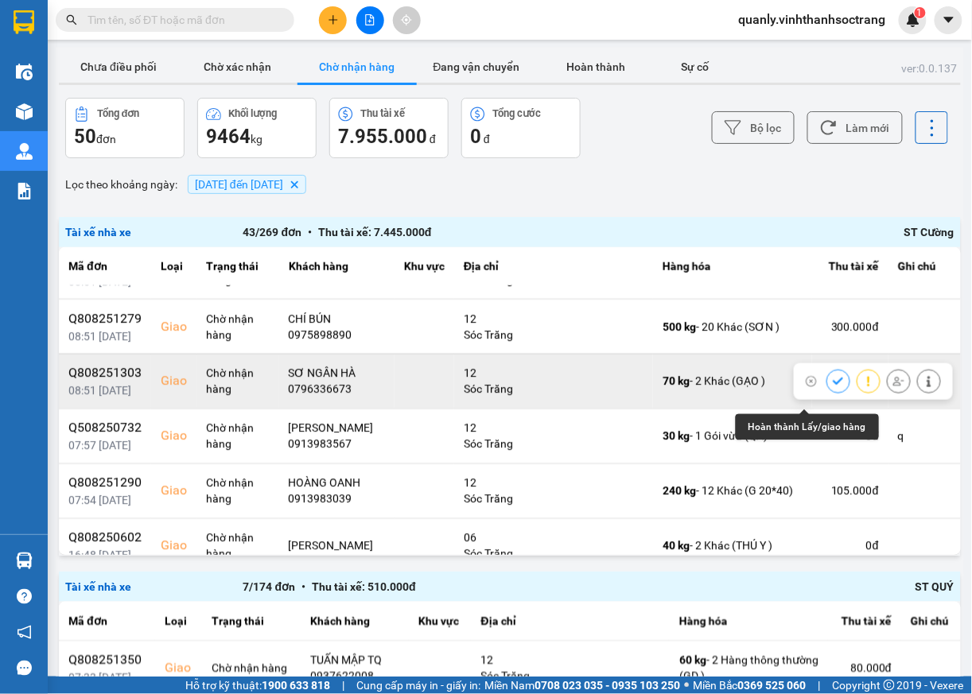
click at [827, 395] on button at bounding box center [838, 381] width 22 height 28
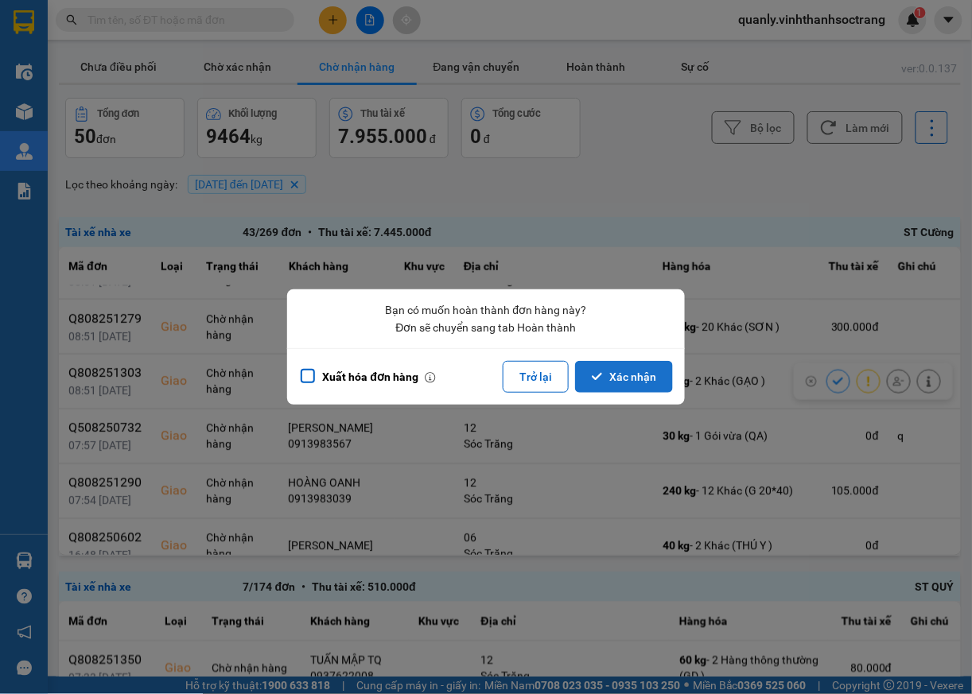
click at [655, 383] on button "Xác nhận" at bounding box center [624, 377] width 98 height 32
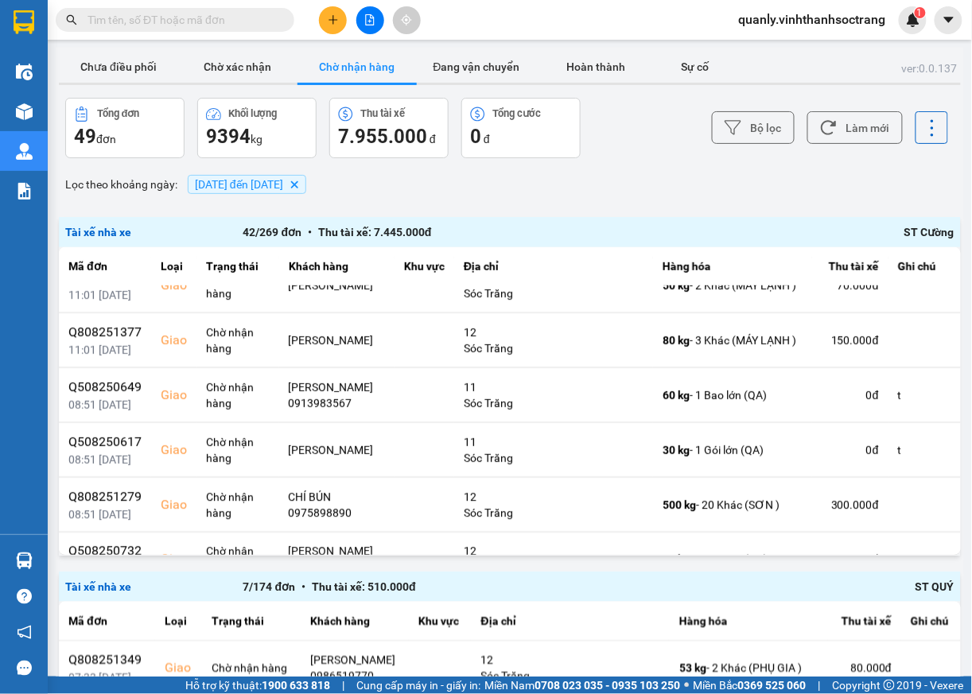
scroll to position [434, 0]
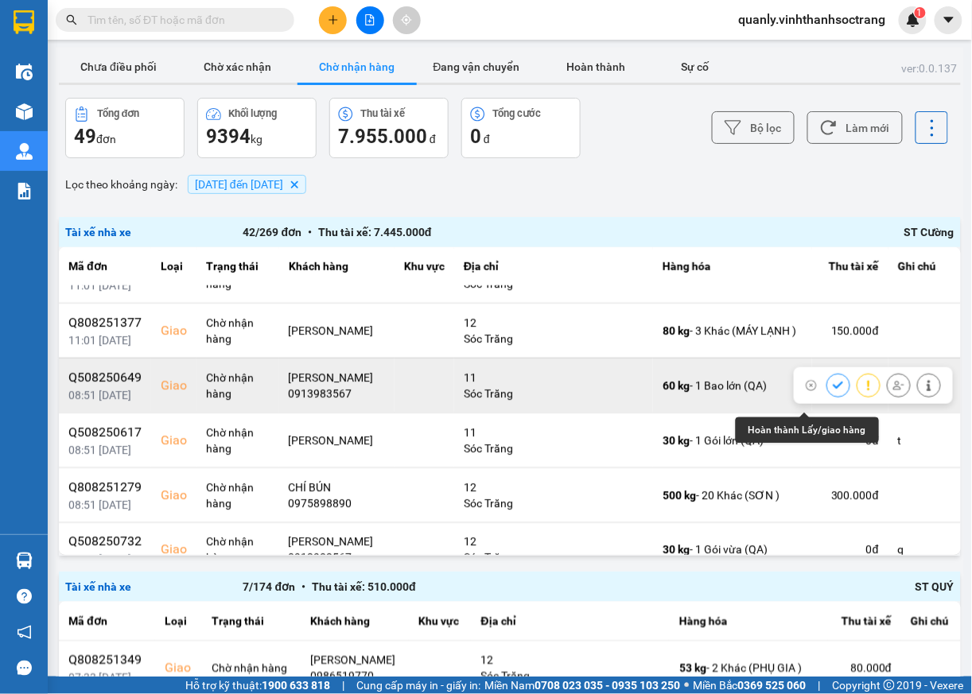
click at [833, 391] on icon at bounding box center [838, 385] width 11 height 11
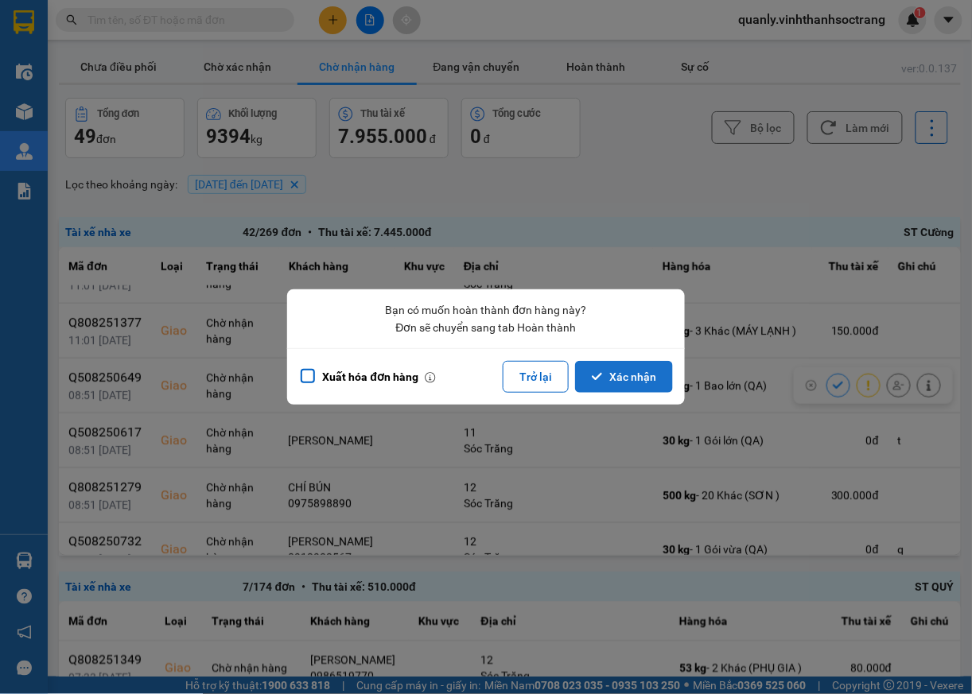
drag, startPoint x: 618, startPoint y: 361, endPoint x: 625, endPoint y: 367, distance: 9.1
click at [619, 363] on button "Xác nhận" at bounding box center [624, 377] width 98 height 32
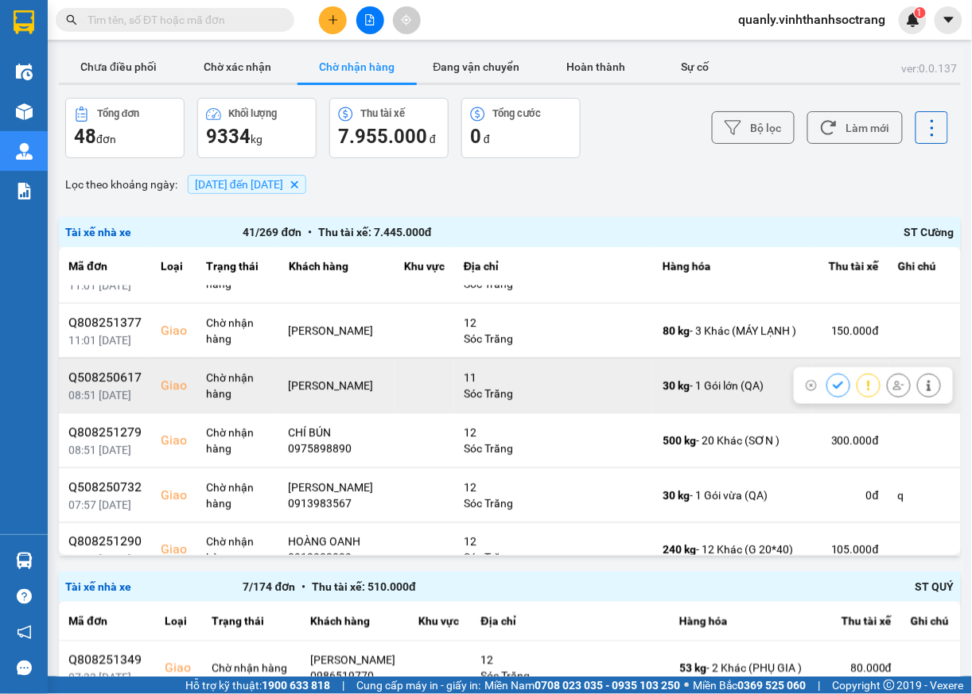
click at [833, 391] on icon at bounding box center [838, 385] width 11 height 11
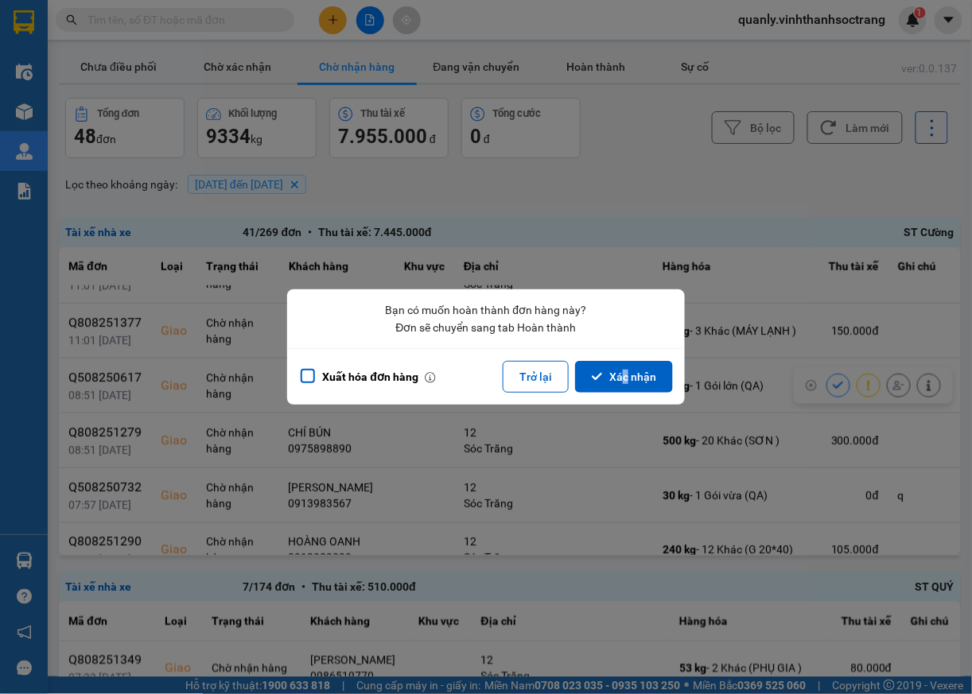
drag, startPoint x: 625, startPoint y: 380, endPoint x: 676, endPoint y: 382, distance: 50.9
click at [628, 380] on button "Xác nhận" at bounding box center [624, 377] width 98 height 32
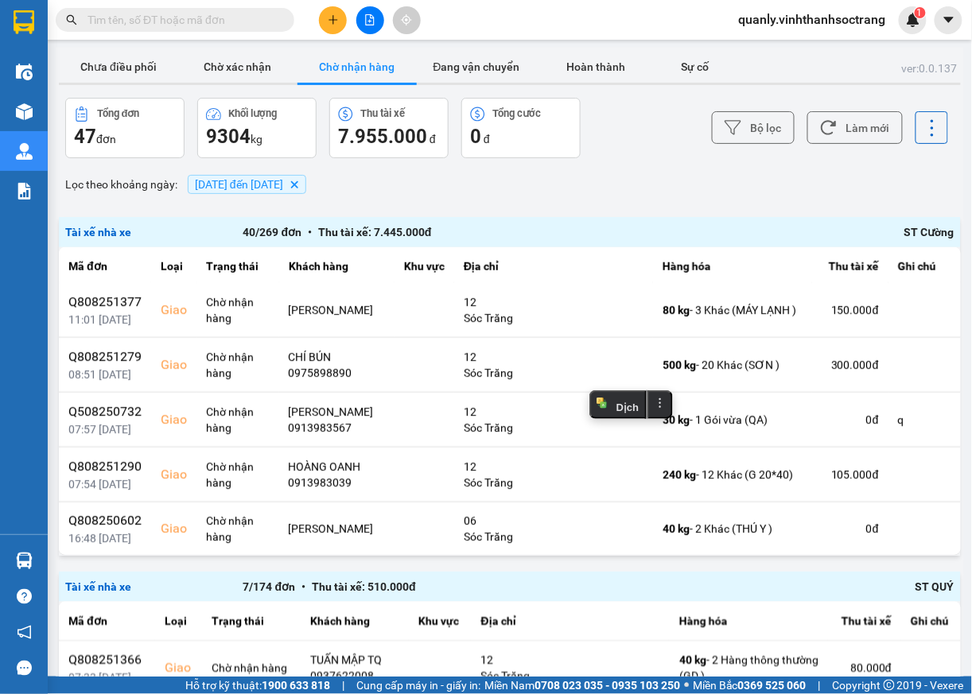
scroll to position [464, 0]
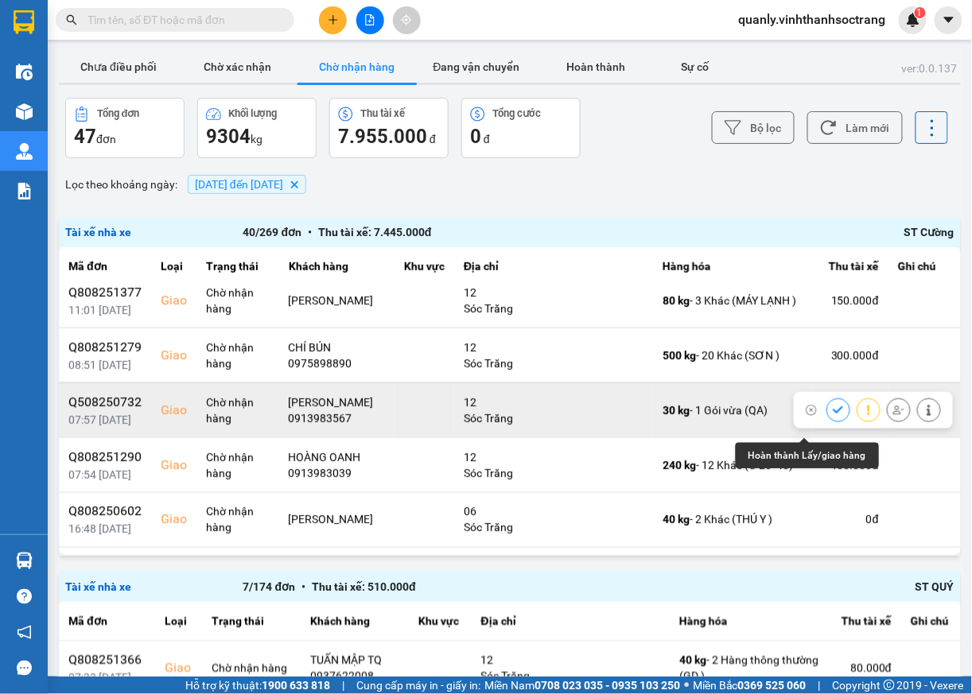
click at [833, 416] on icon at bounding box center [838, 410] width 11 height 11
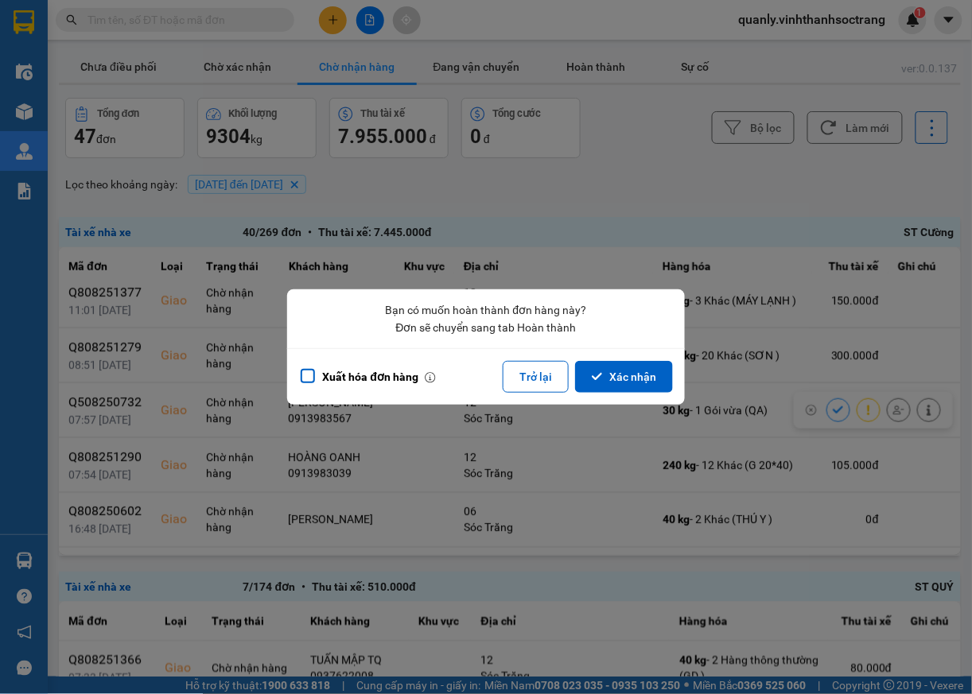
drag, startPoint x: 631, startPoint y: 377, endPoint x: 728, endPoint y: 385, distance: 97.3
click at [635, 379] on button "Xác nhận" at bounding box center [624, 377] width 98 height 32
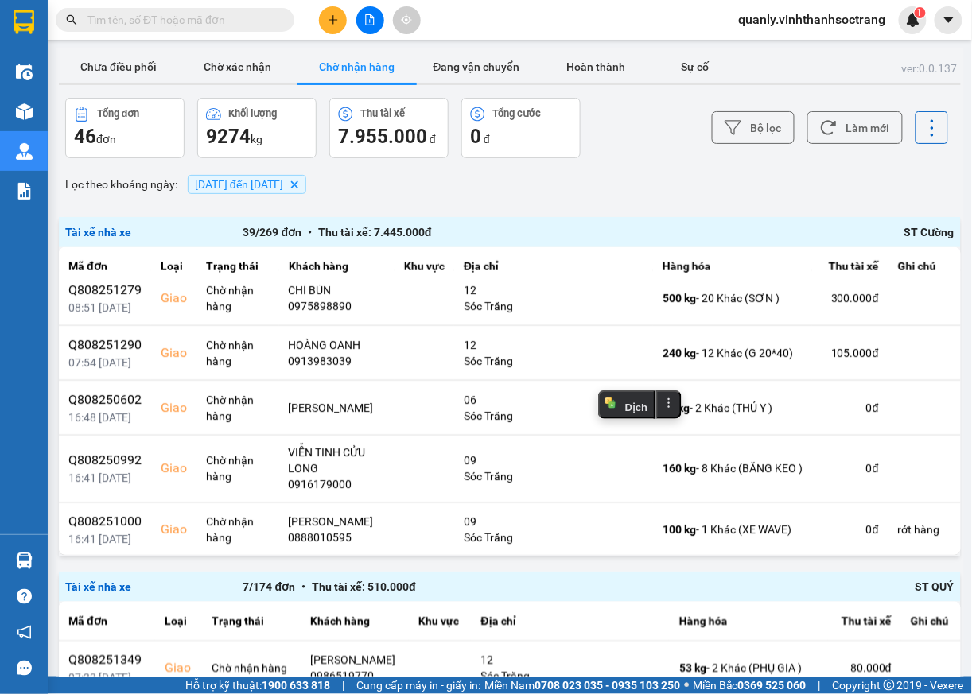
scroll to position [542, 0]
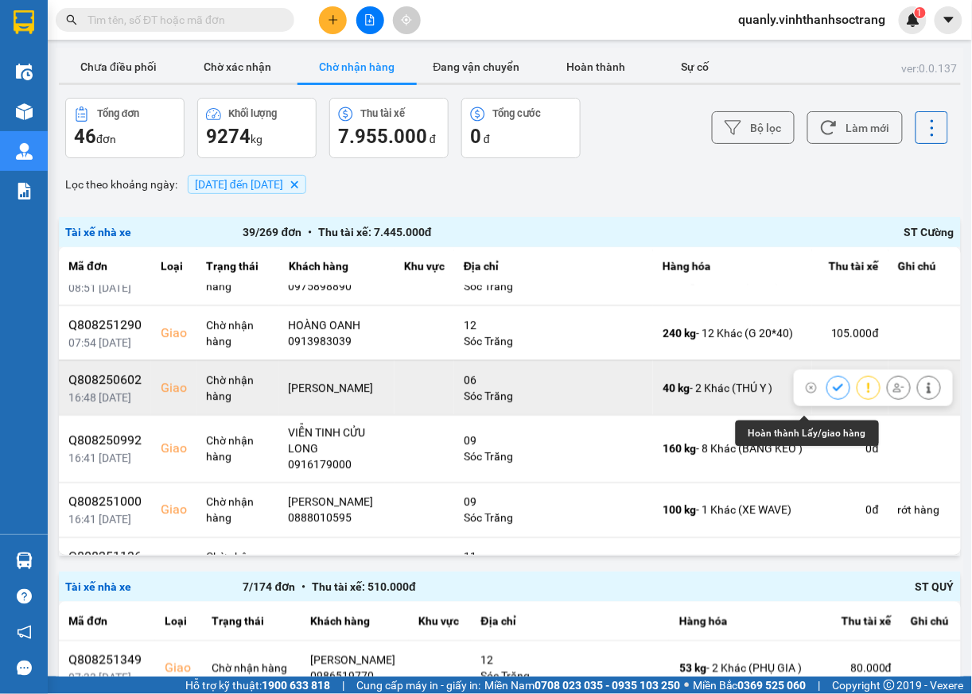
click at [833, 394] on icon at bounding box center [838, 388] width 11 height 11
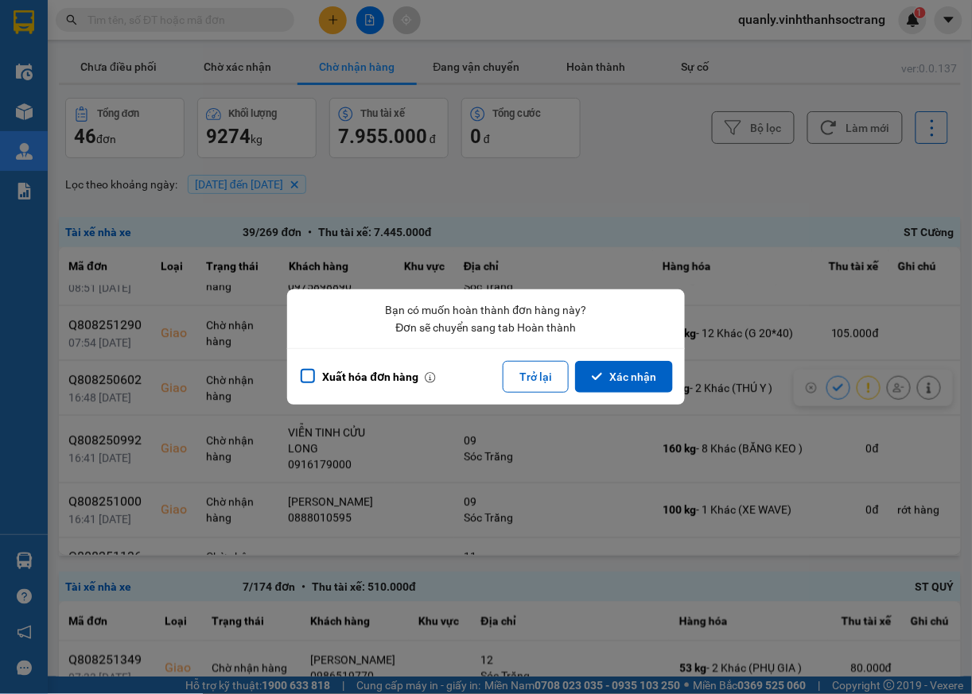
drag, startPoint x: 643, startPoint y: 371, endPoint x: 736, endPoint y: 392, distance: 95.5
click at [644, 372] on button "Xác nhận" at bounding box center [624, 377] width 98 height 32
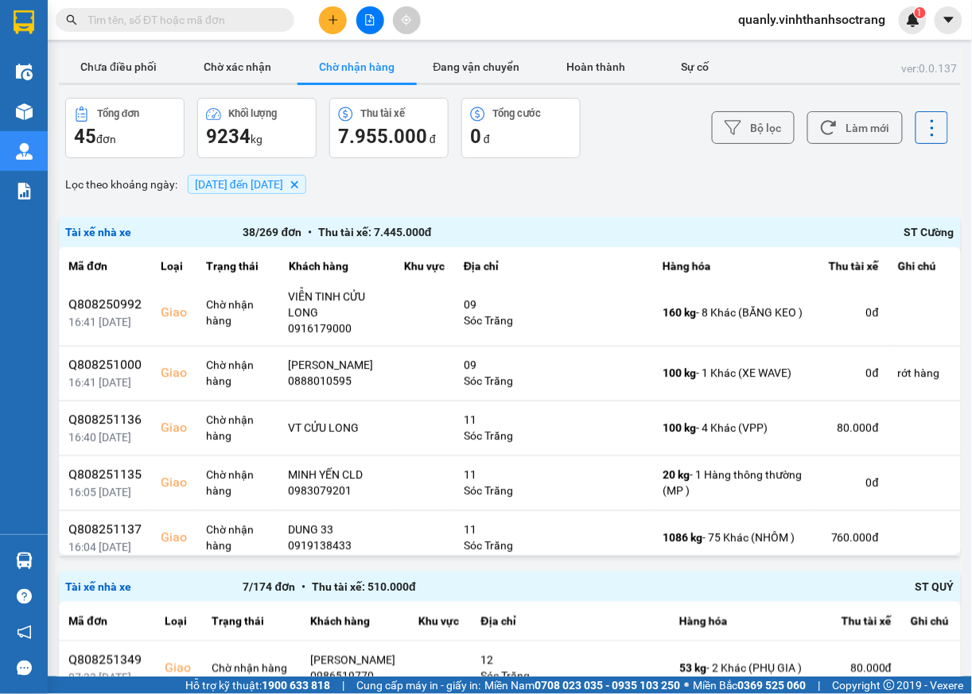
scroll to position [605, 0]
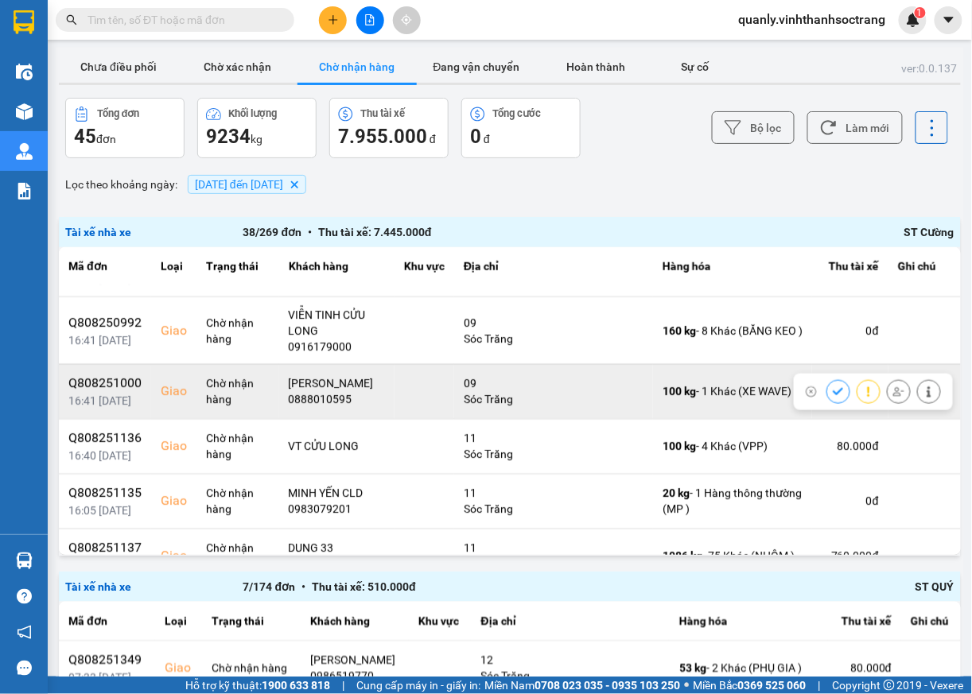
click at [833, 398] on icon at bounding box center [838, 392] width 11 height 11
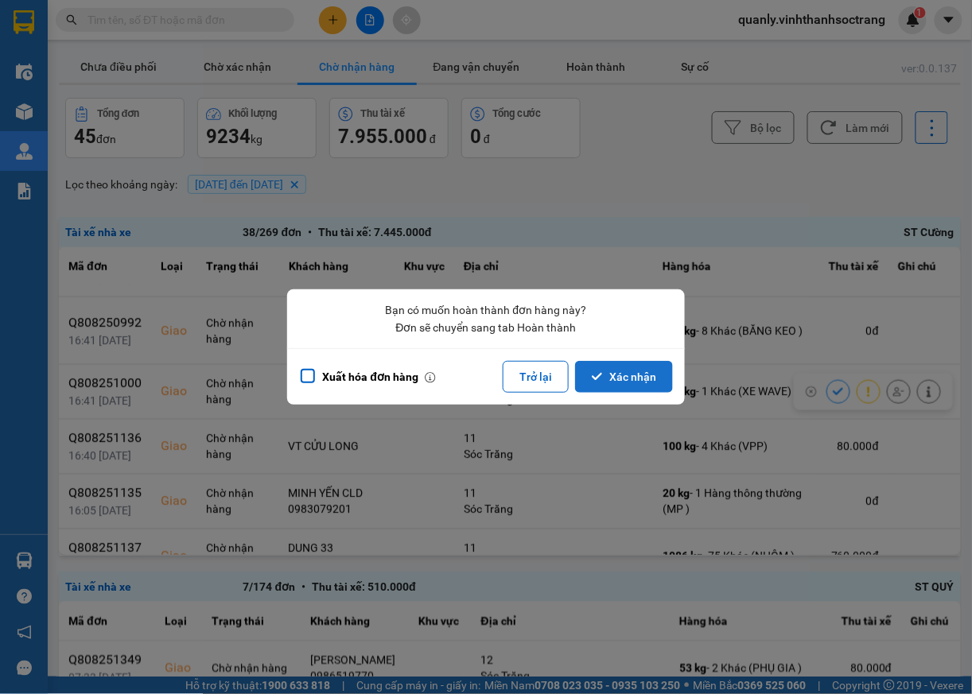
click at [644, 372] on button "Xác nhận" at bounding box center [624, 377] width 98 height 32
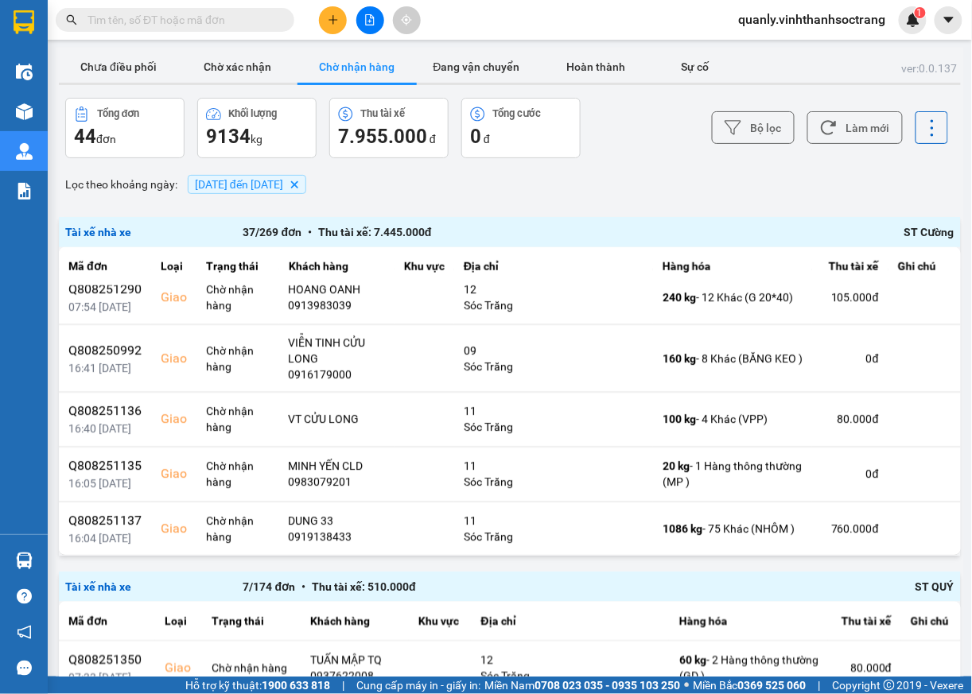
scroll to position [596, 0]
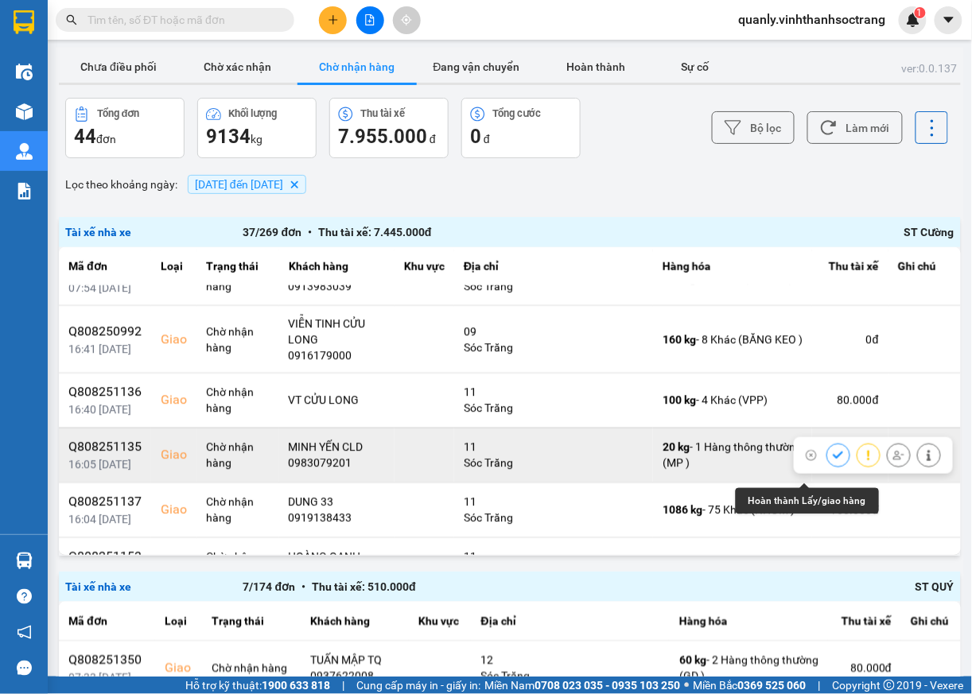
click at [827, 469] on button at bounding box center [838, 455] width 22 height 28
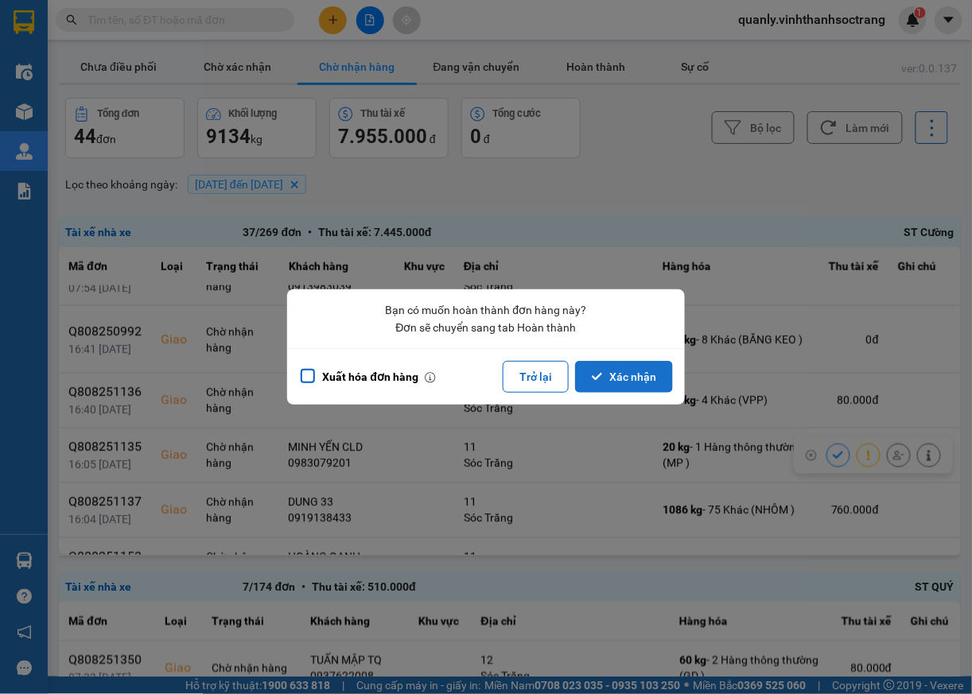
click at [635, 379] on button "Xác nhận" at bounding box center [624, 377] width 98 height 32
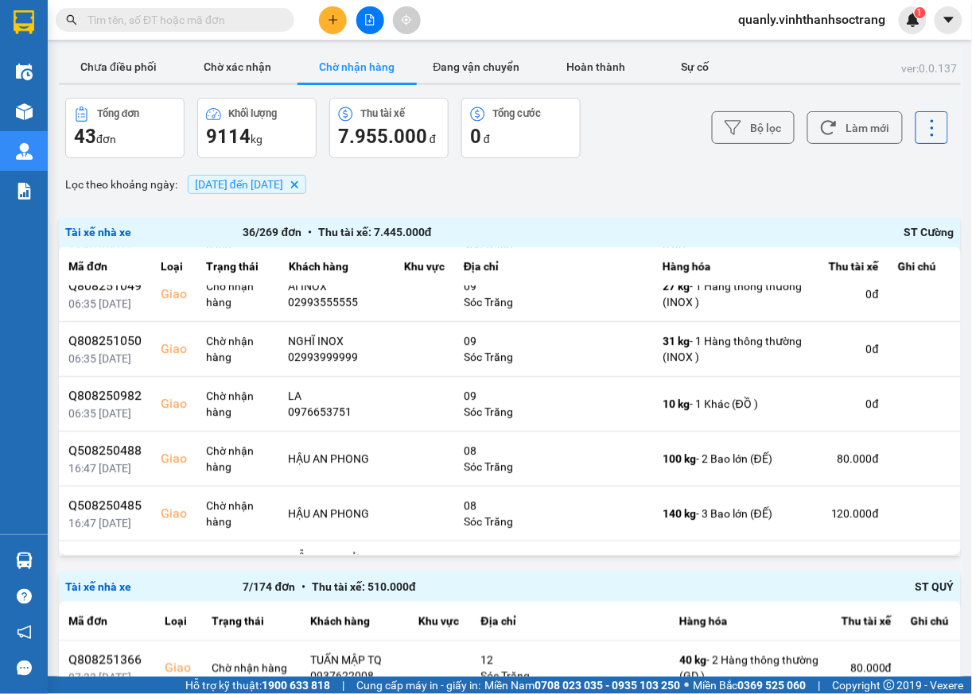
scroll to position [1452, 0]
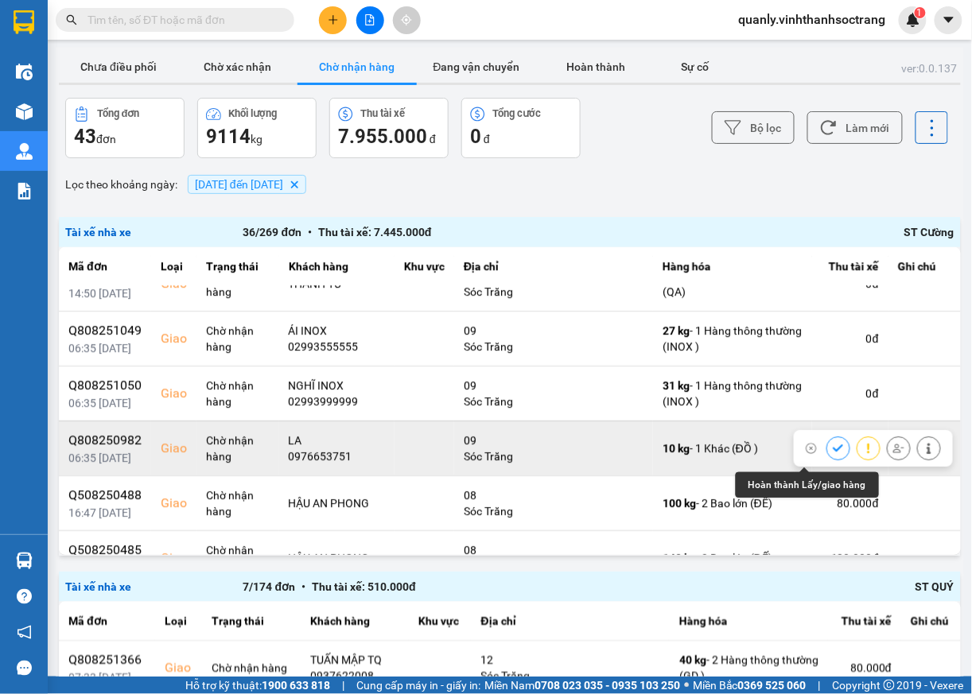
click at [833, 452] on icon at bounding box center [838, 448] width 10 height 7
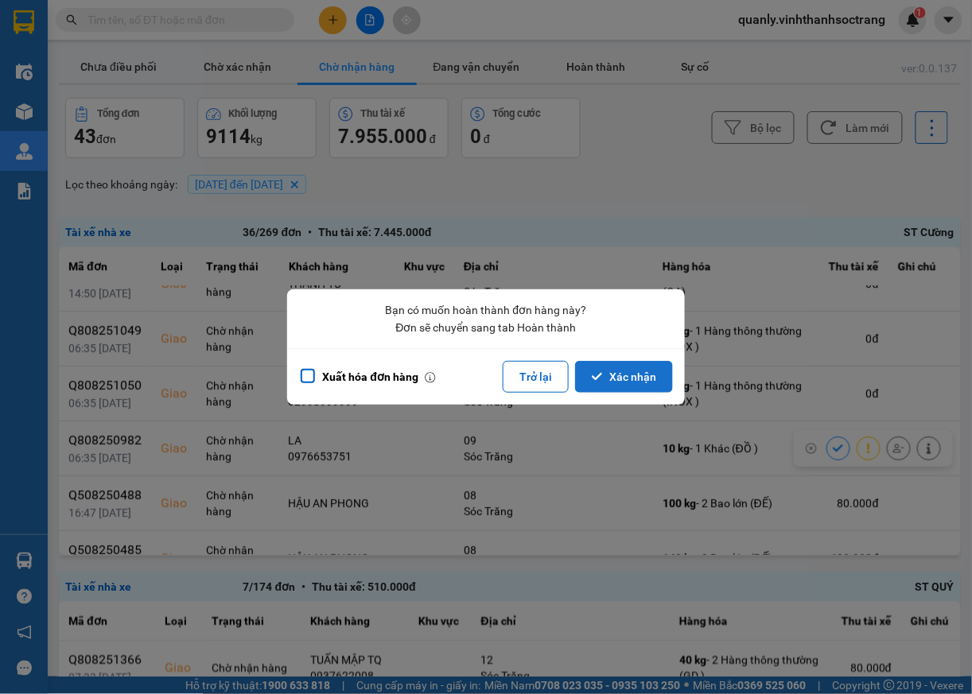
drag, startPoint x: 624, startPoint y: 379, endPoint x: 634, endPoint y: 386, distance: 11.9
click at [624, 380] on button "Xác nhận" at bounding box center [624, 377] width 98 height 32
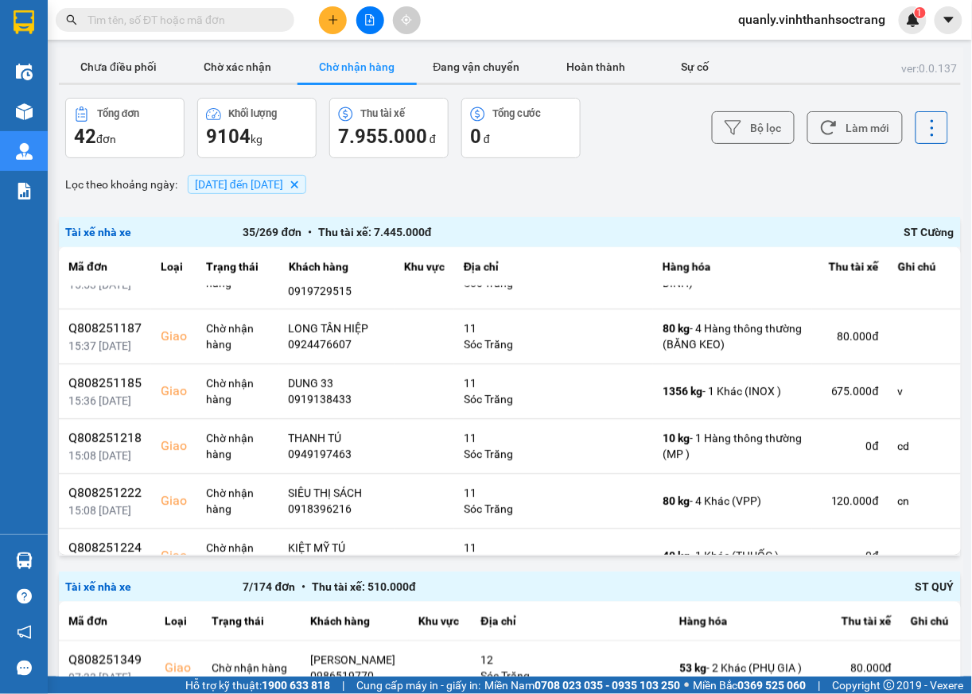
scroll to position [1095, 0]
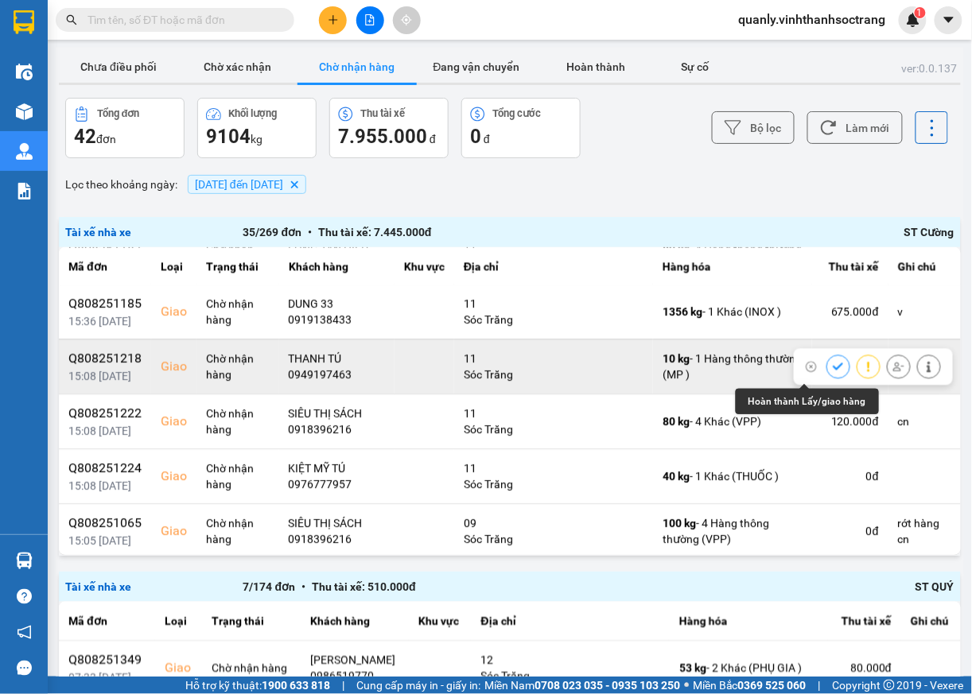
click at [833, 370] on icon at bounding box center [838, 366] width 10 height 7
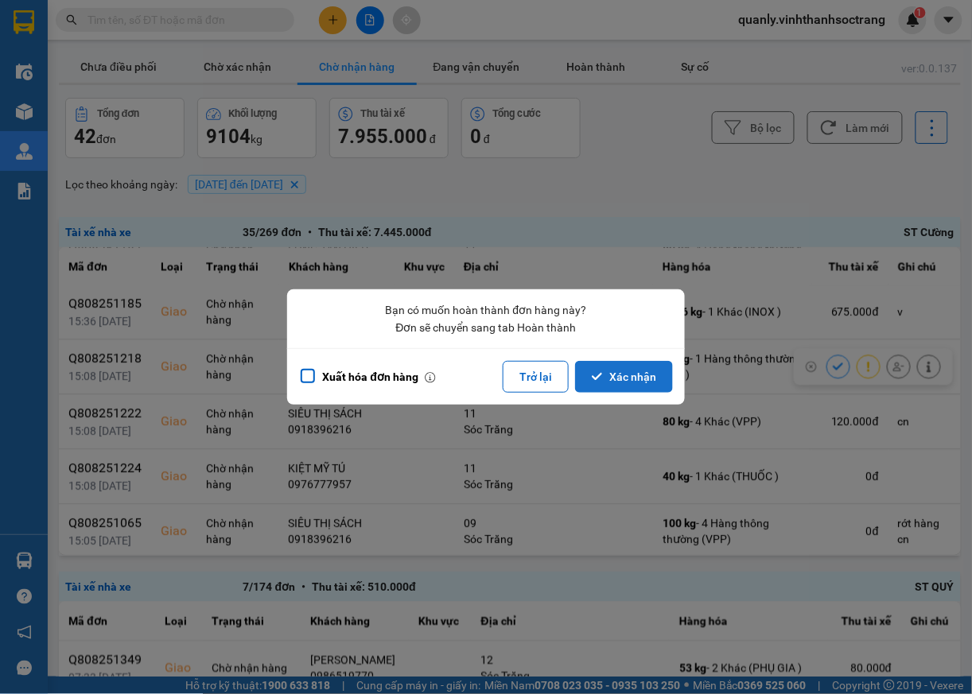
click at [624, 372] on button "Xác nhận" at bounding box center [624, 377] width 98 height 32
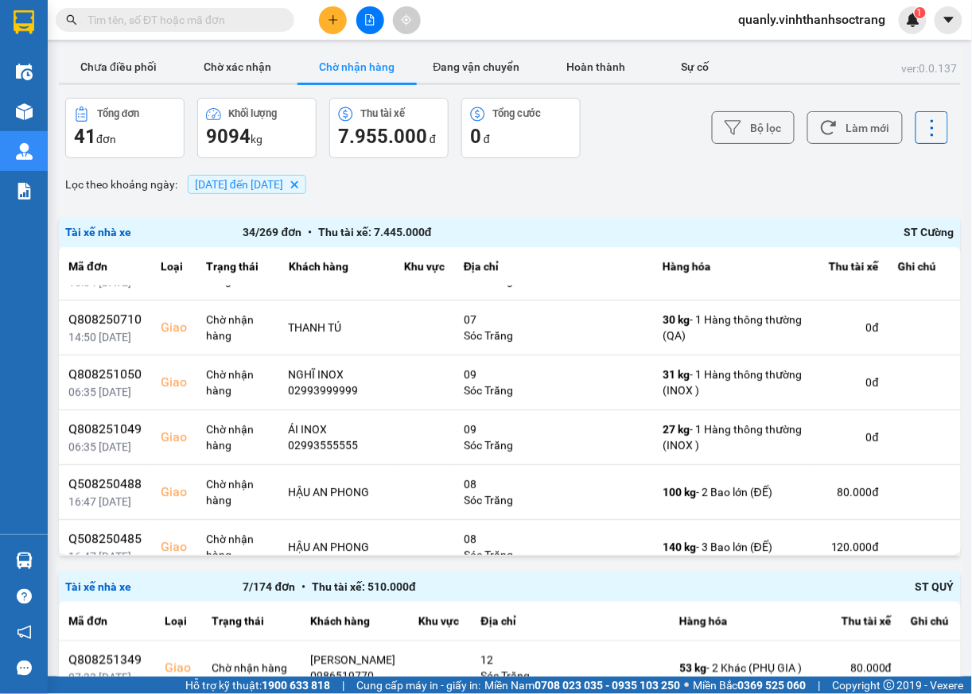
scroll to position [1336, 0]
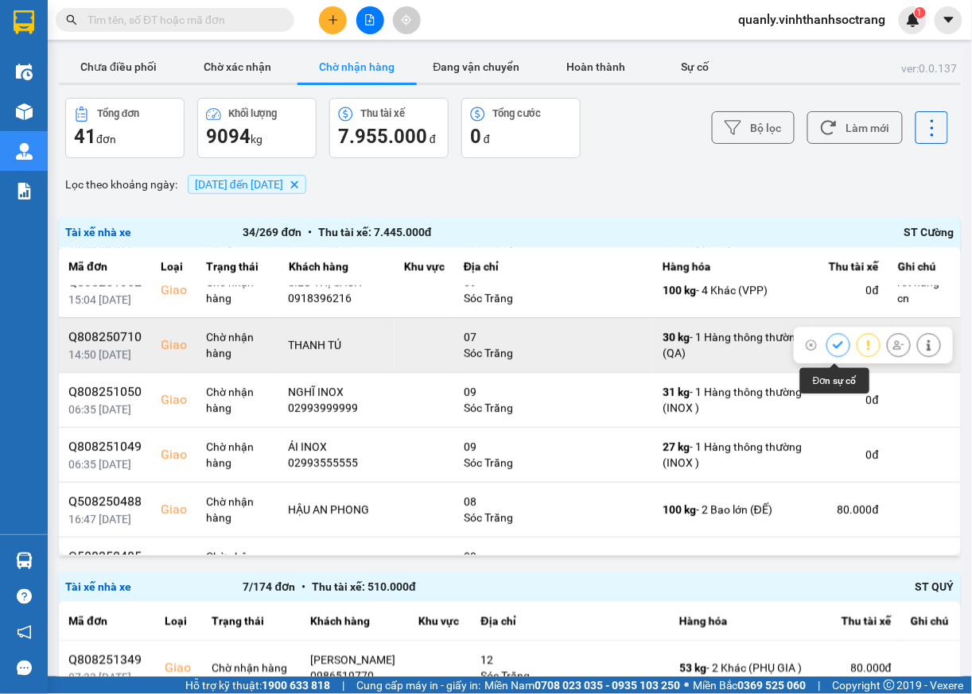
click at [833, 351] on icon at bounding box center [838, 345] width 11 height 11
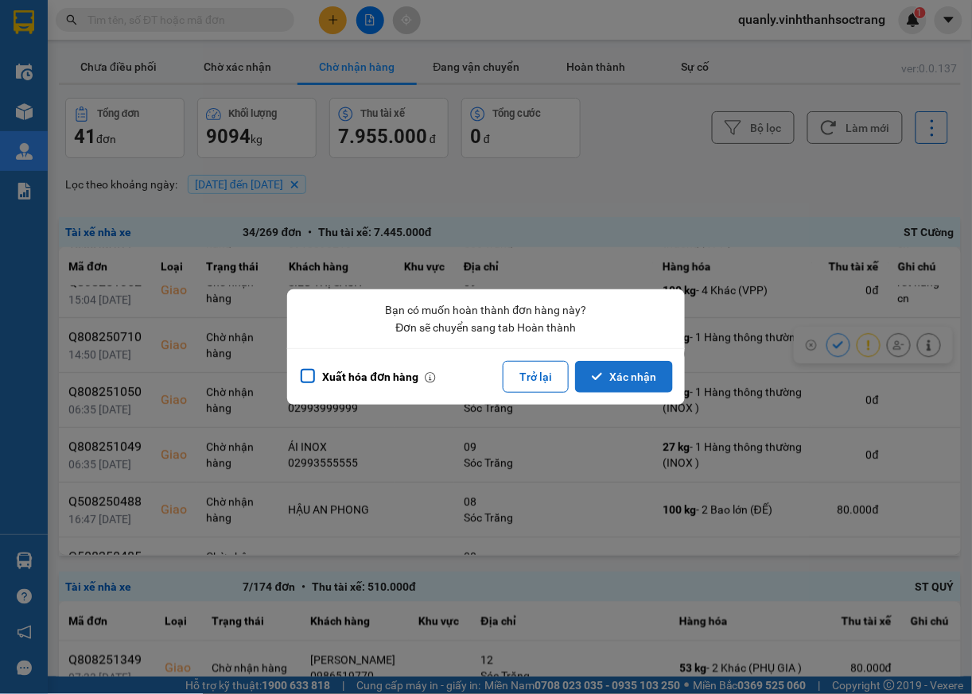
click at [636, 372] on button "Xác nhận" at bounding box center [624, 377] width 98 height 32
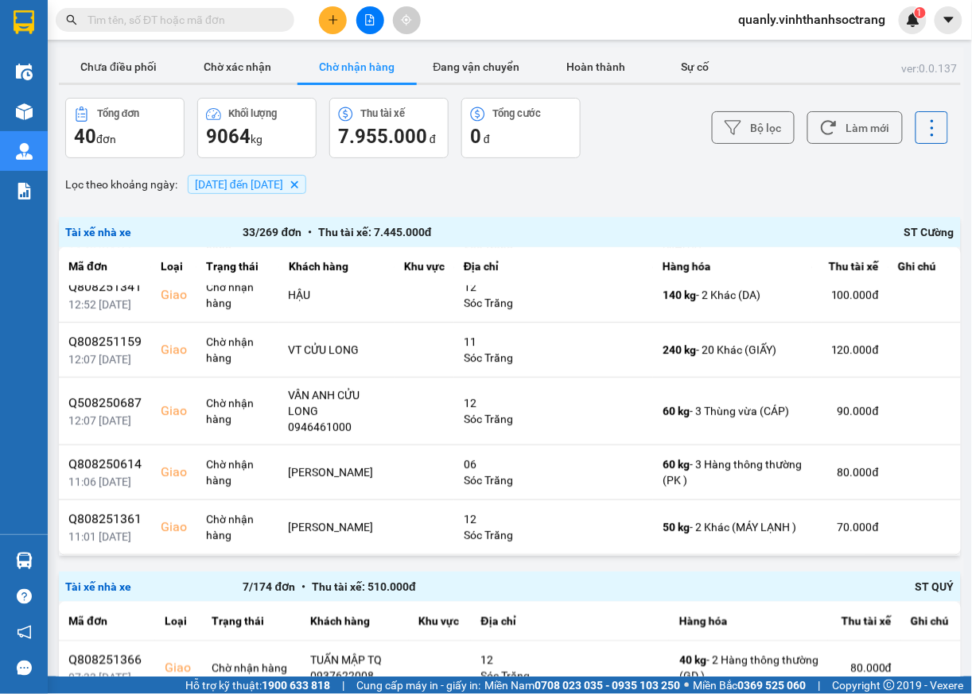
scroll to position [0, 0]
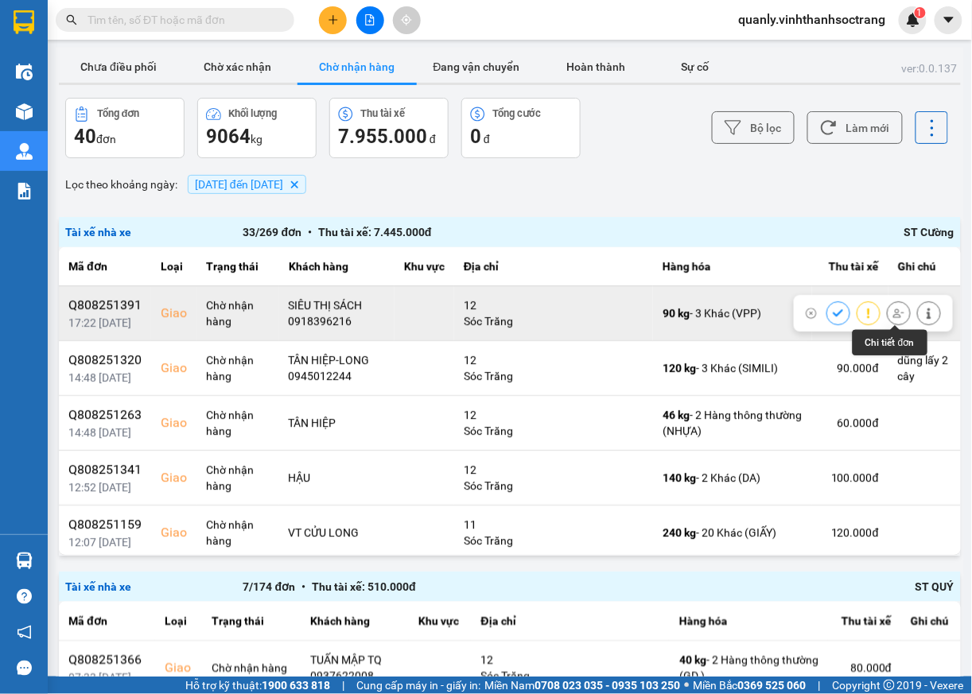
click at [923, 315] on icon at bounding box center [928, 313] width 11 height 11
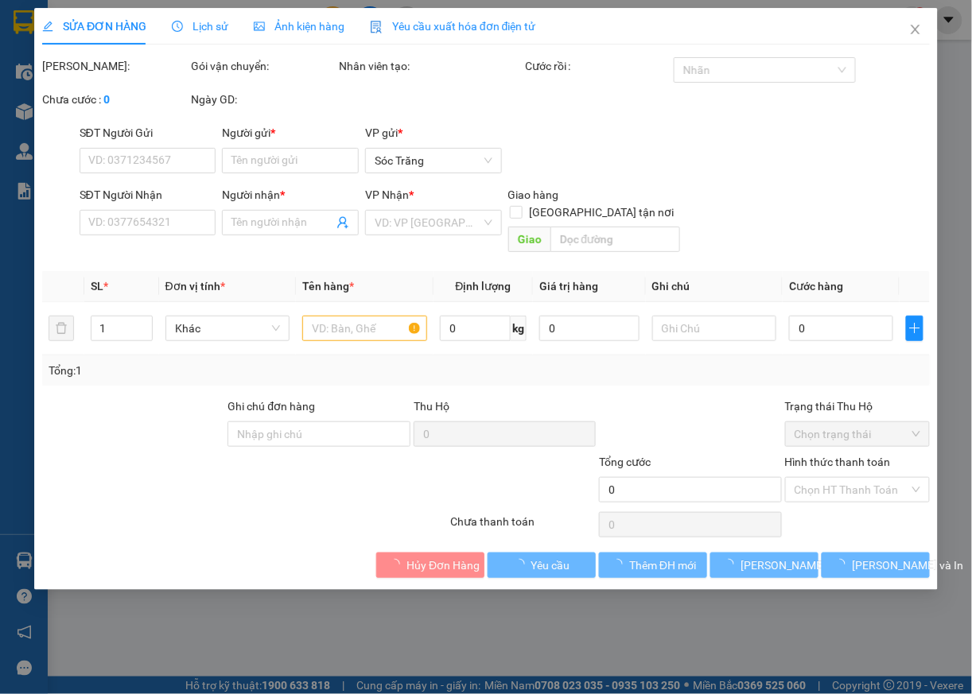
type input "0989446630"
type input "AN THÀNH PHÚ"
type input "0918396216"
type input "SIÊU THỊ SÁCH"
checkbox input "true"
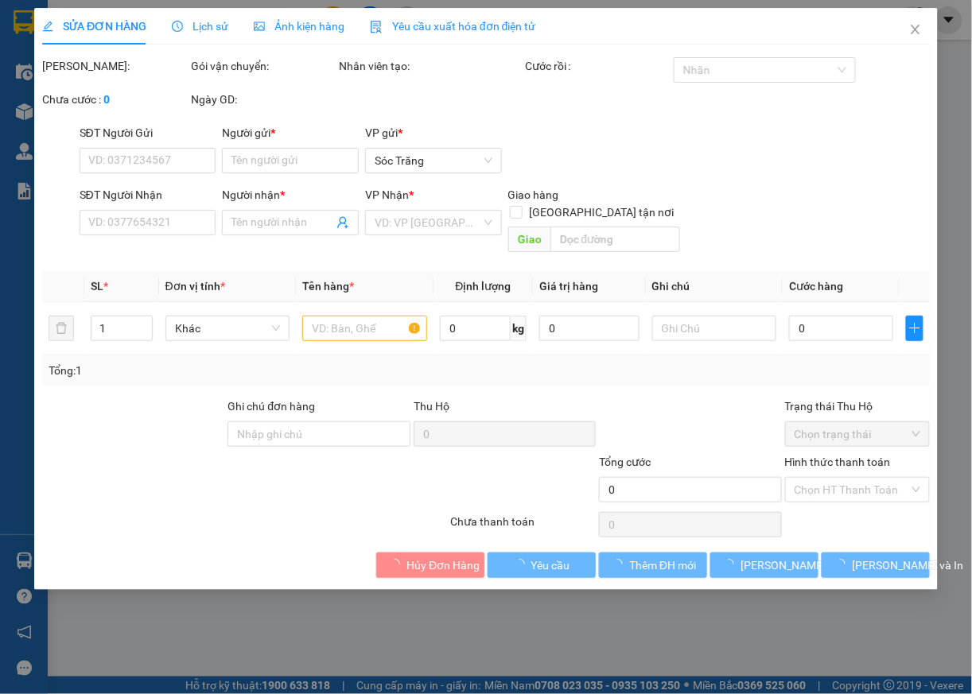
type input "12"
type input "q"
type input "90.000"
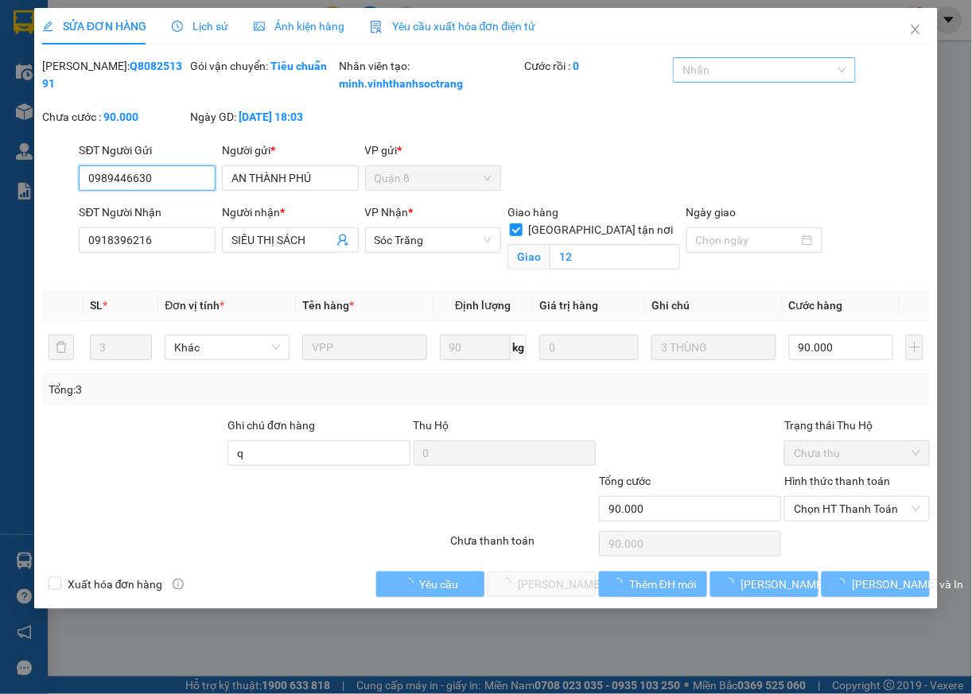
click at [774, 73] on div at bounding box center [756, 69] width 158 height 19
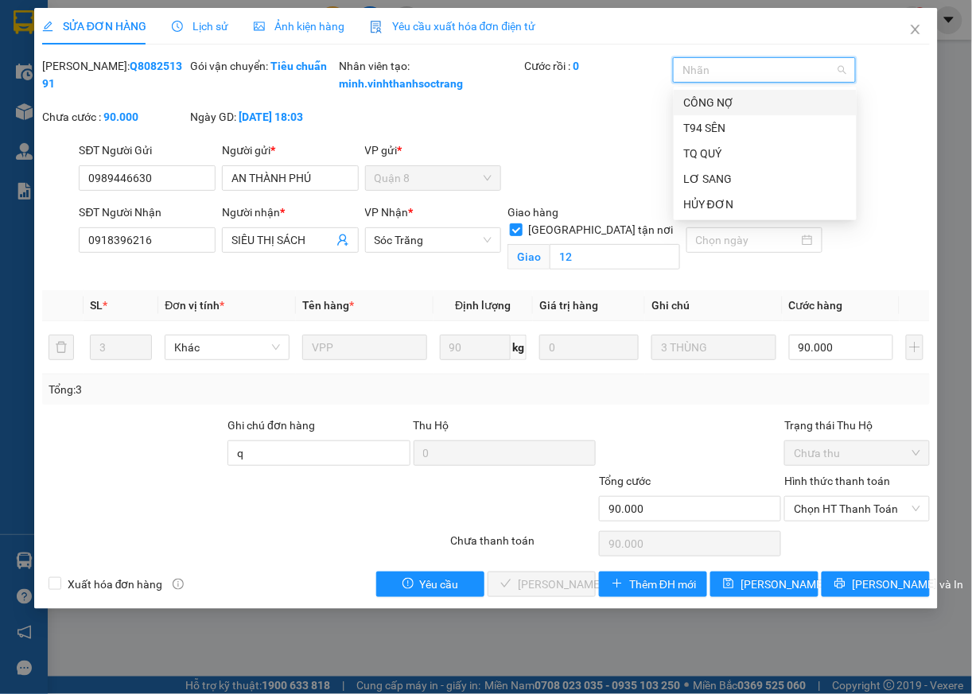
click at [710, 105] on div "CÔNG NỢ" at bounding box center [765, 102] width 164 height 17
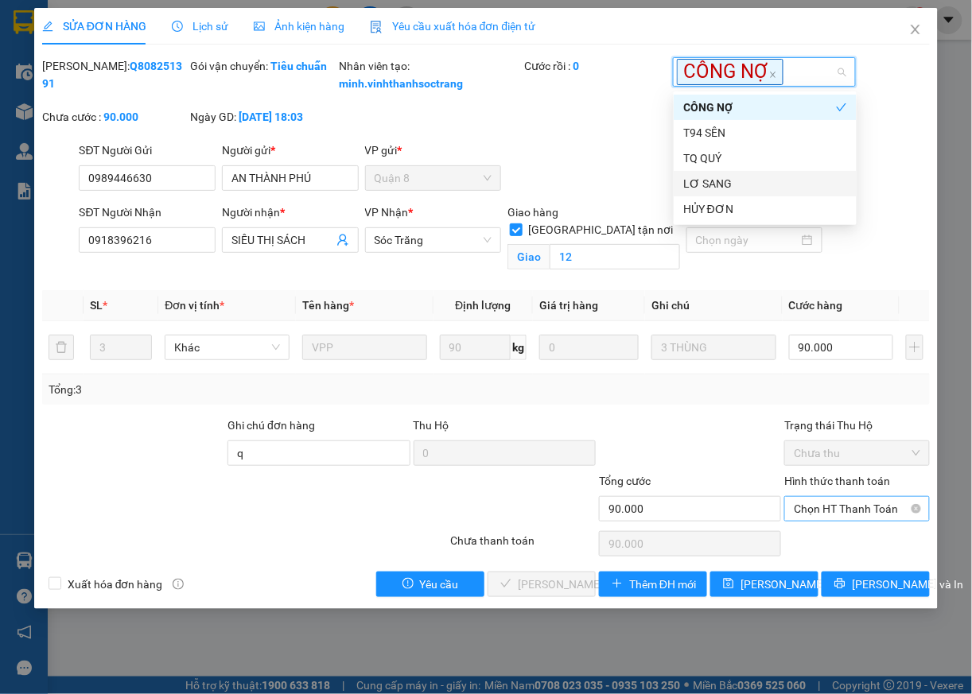
drag, startPoint x: 849, startPoint y: 522, endPoint x: 837, endPoint y: 539, distance: 20.5
click at [849, 521] on span "Chọn HT Thanh Toán" at bounding box center [857, 509] width 126 height 24
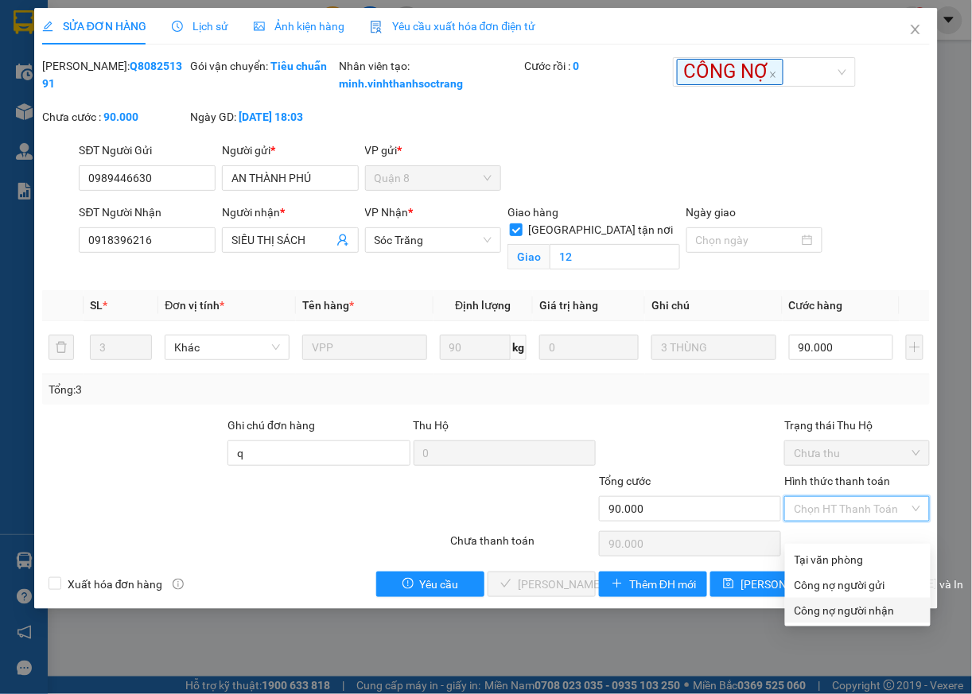
click at [828, 612] on div "Công nợ người nhận" at bounding box center [857, 610] width 126 height 17
type input "0"
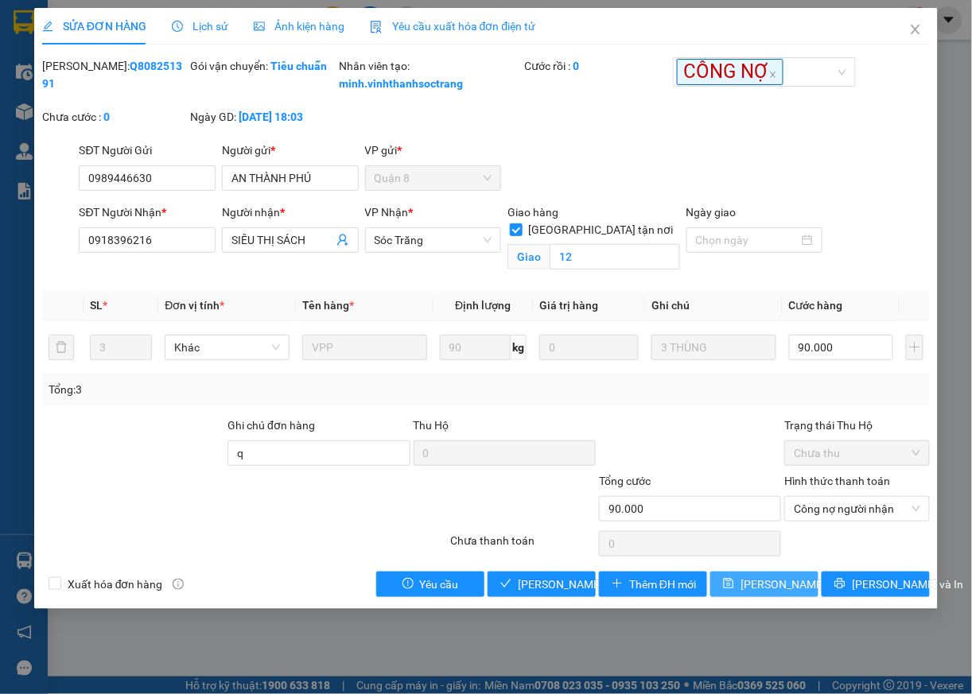
click at [762, 593] on span "Lưu thay đổi" at bounding box center [803, 584] width 127 height 17
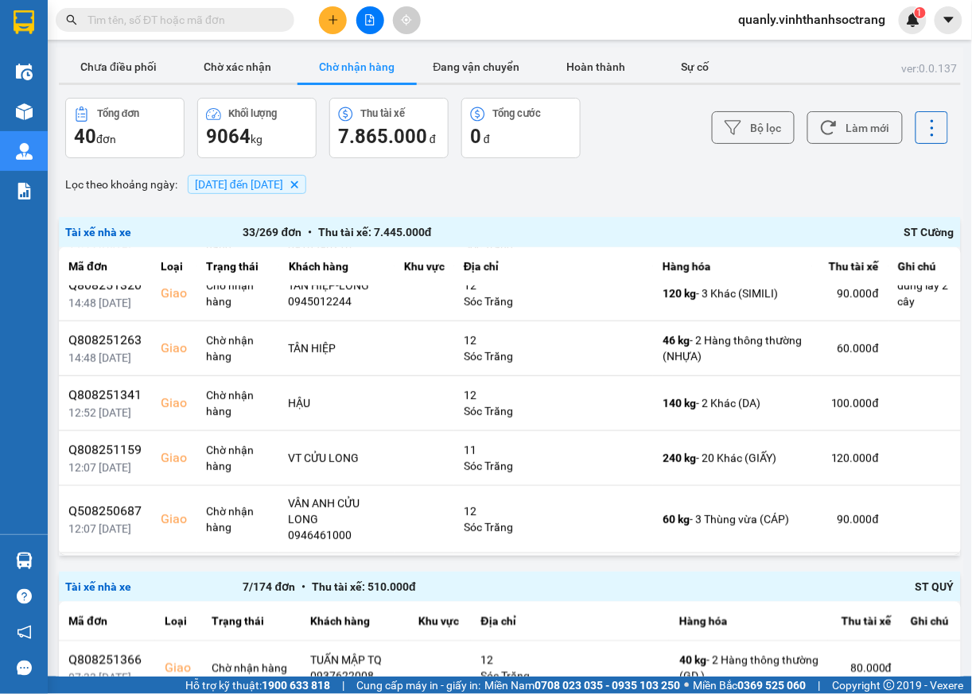
scroll to position [91, 0]
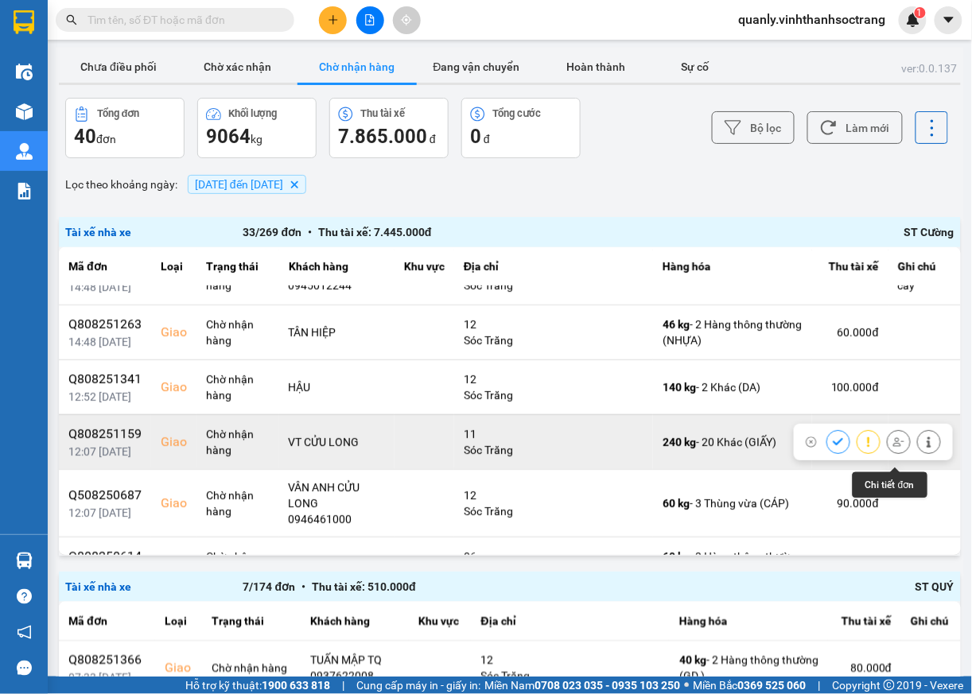
click at [927, 448] on icon at bounding box center [929, 442] width 4 height 11
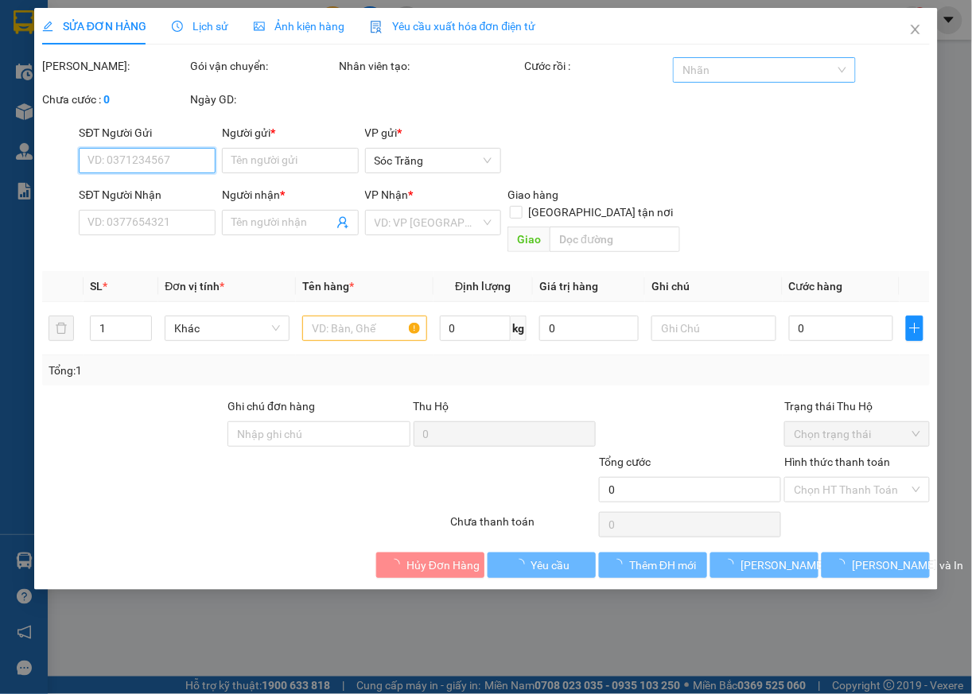
type input "0916068419"
type input "ĐỨC HÂN PHÁT"
type input "VT CỬU LONG"
checkbox input "true"
type input "11"
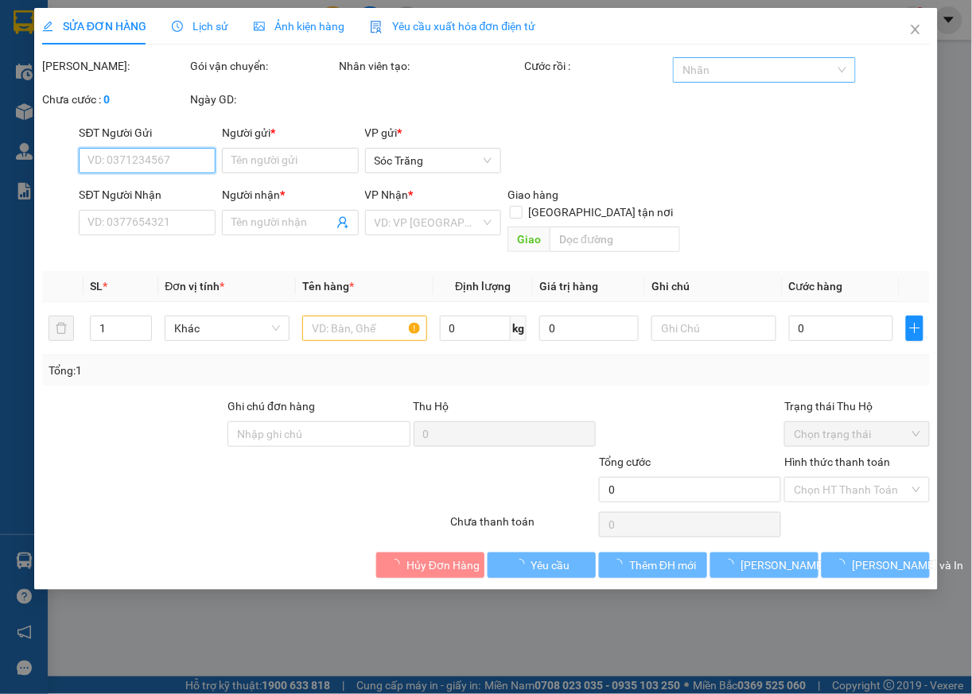
type input "120.000"
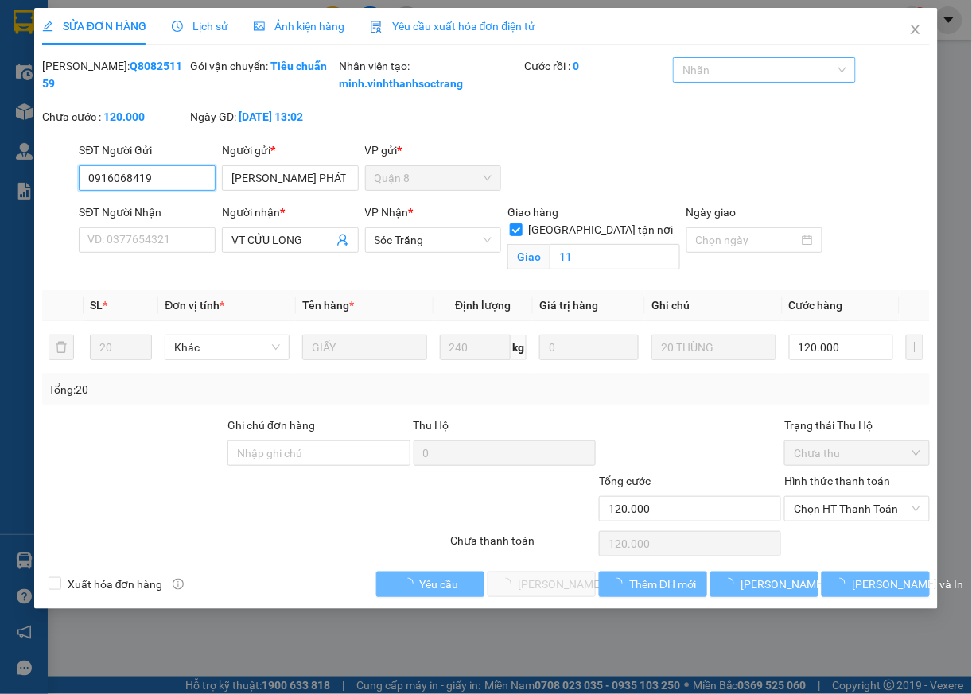
click at [756, 80] on div at bounding box center [756, 69] width 158 height 19
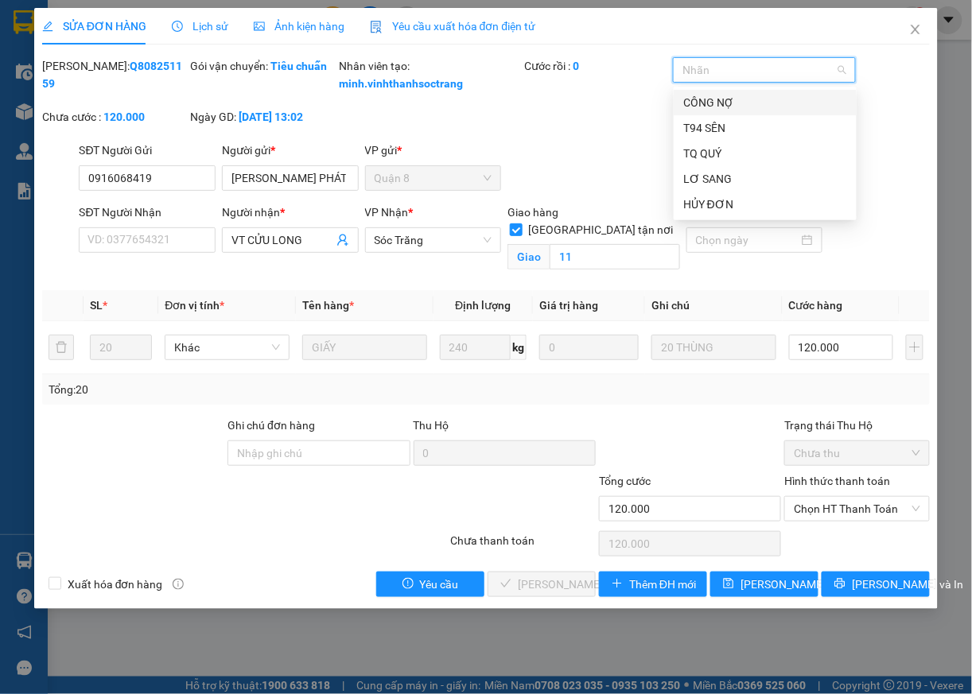
click at [720, 106] on div "CÔNG NỢ" at bounding box center [765, 102] width 164 height 17
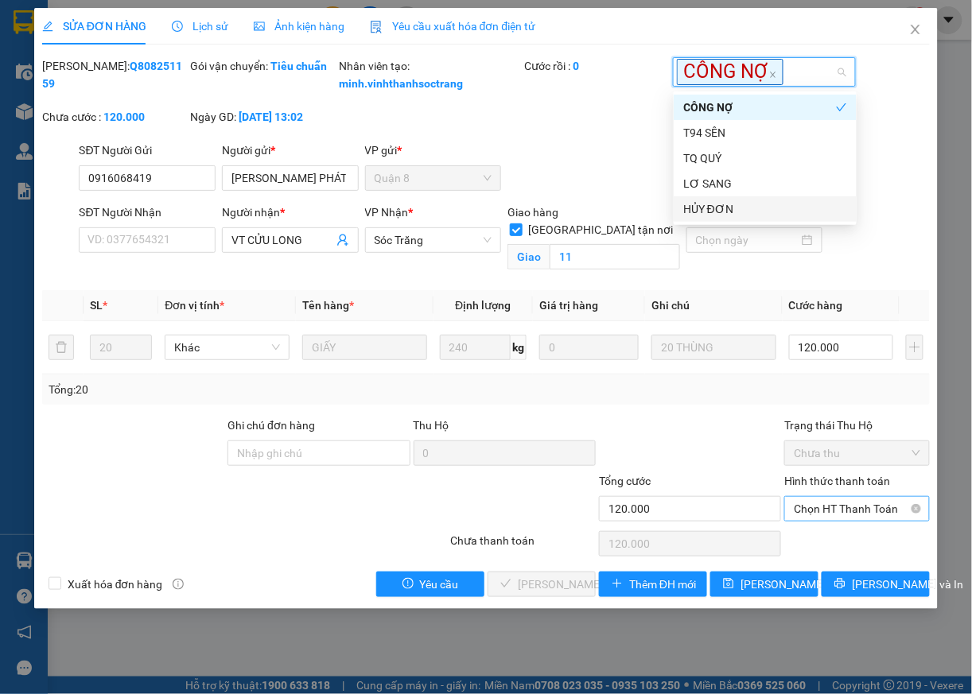
click at [818, 521] on span "Chọn HT Thanh Toán" at bounding box center [857, 509] width 126 height 24
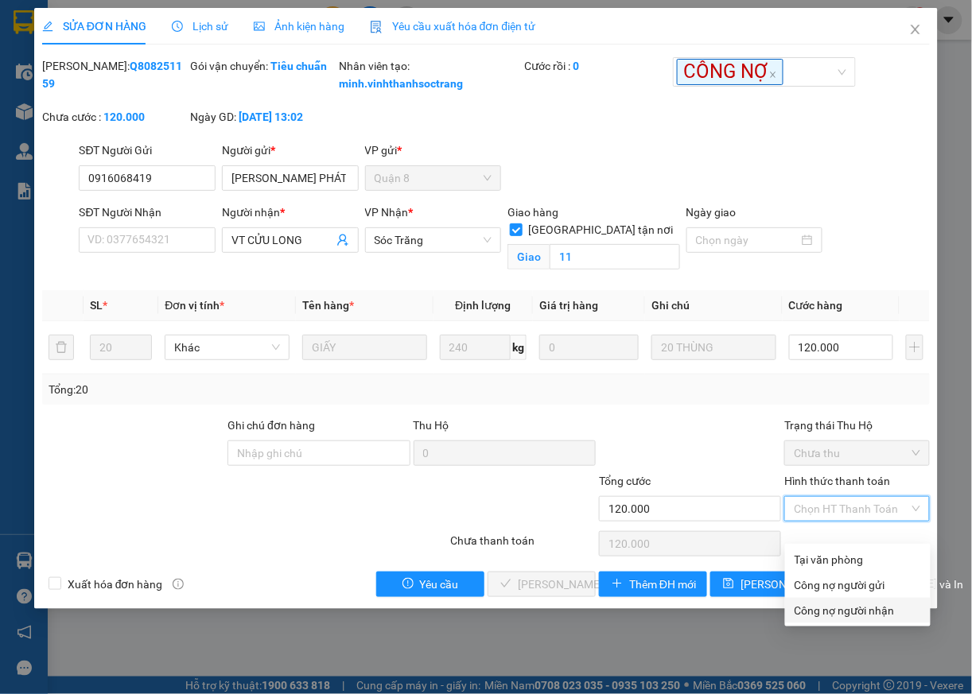
click at [833, 609] on div "Công nợ người nhận" at bounding box center [857, 610] width 126 height 17
type input "0"
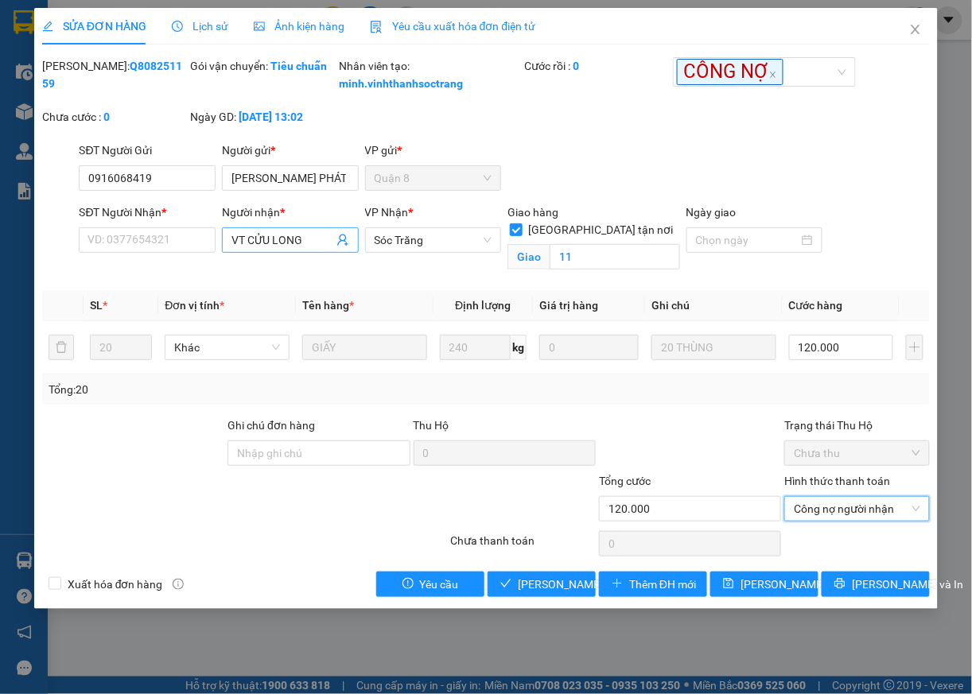
click at [302, 249] on input "VT CỬU LONG" at bounding box center [282, 239] width 102 height 17
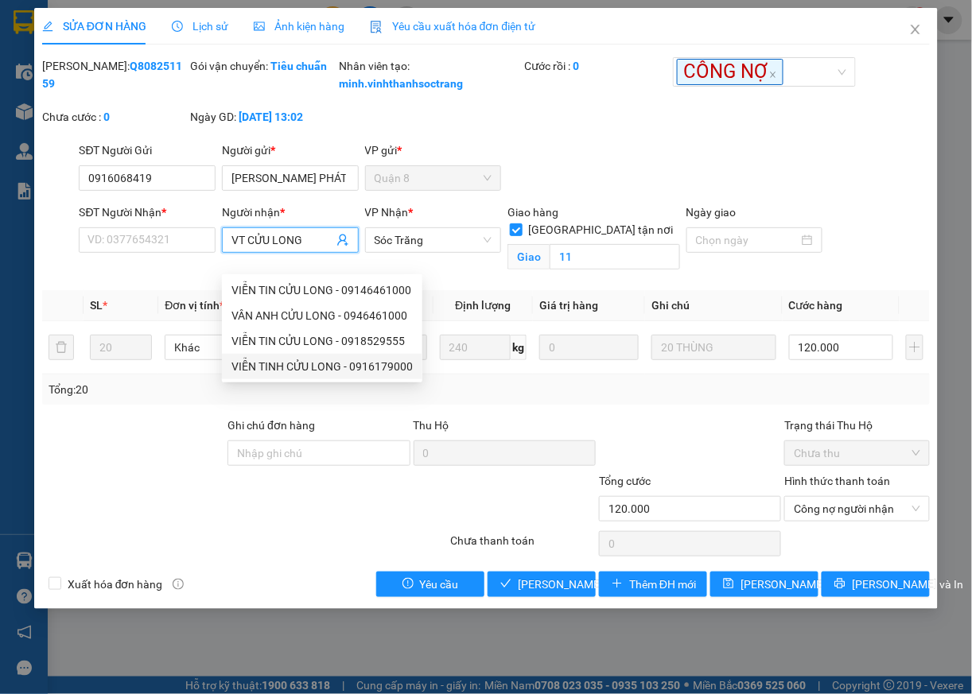
click at [394, 371] on div "VIỄN TINH CỬU LONG - 0916179000" at bounding box center [321, 366] width 181 height 17
type input "0916179000"
type input "VIỄN TINH CỬU LONG"
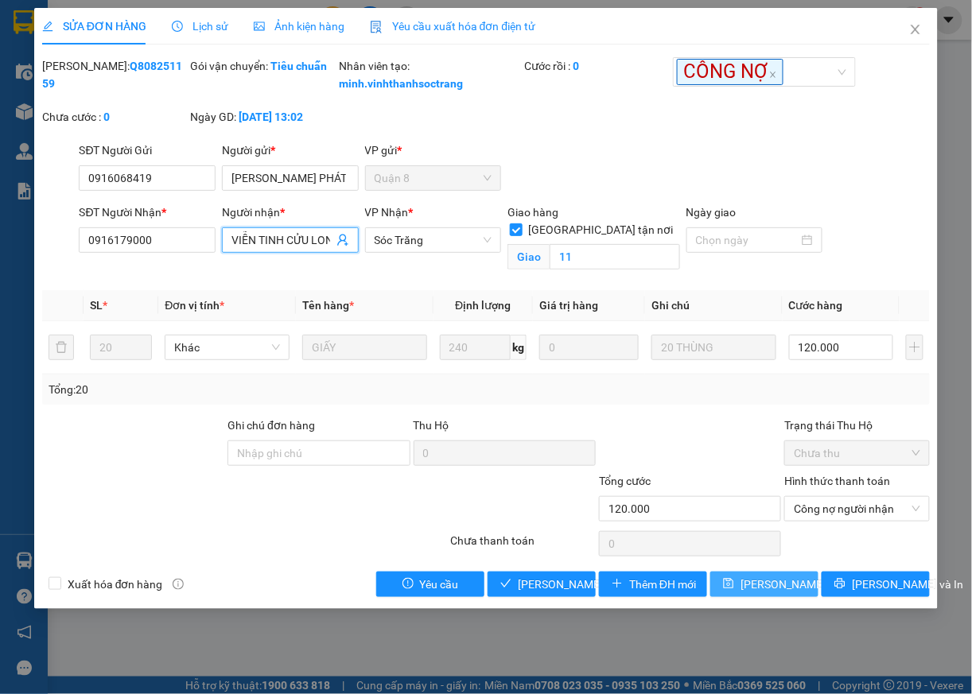
click at [794, 593] on span "Lưu thay đổi" at bounding box center [803, 584] width 127 height 17
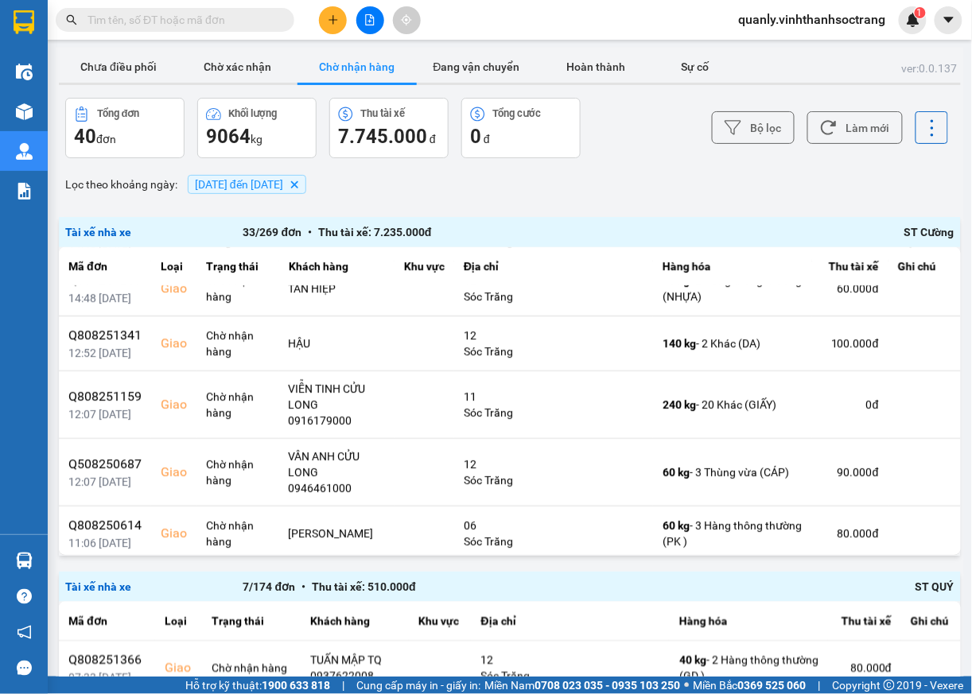
scroll to position [143, 0]
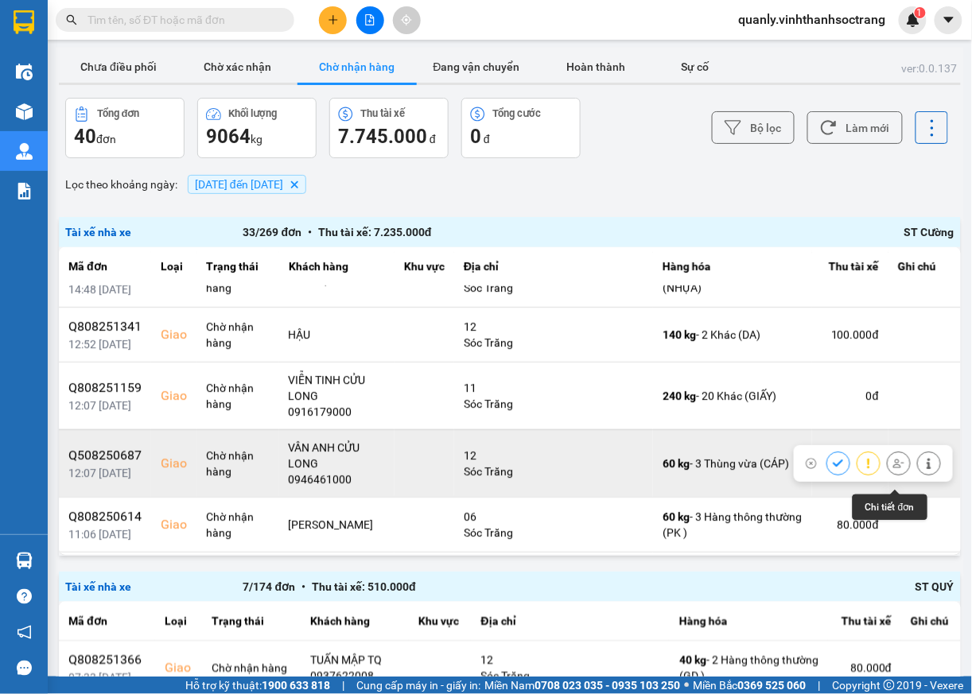
click at [927, 469] on icon at bounding box center [929, 463] width 4 height 11
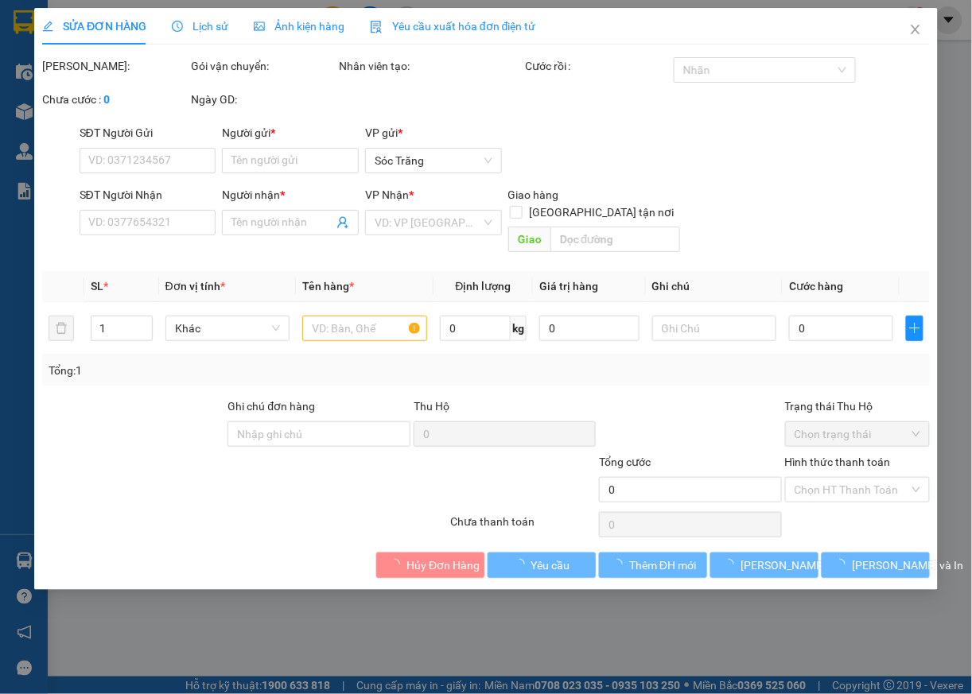
type input "0938708081"
type input "THUỶ"
type input "0946461000"
type input "VÂN ANH CỬU LONG"
checkbox input "true"
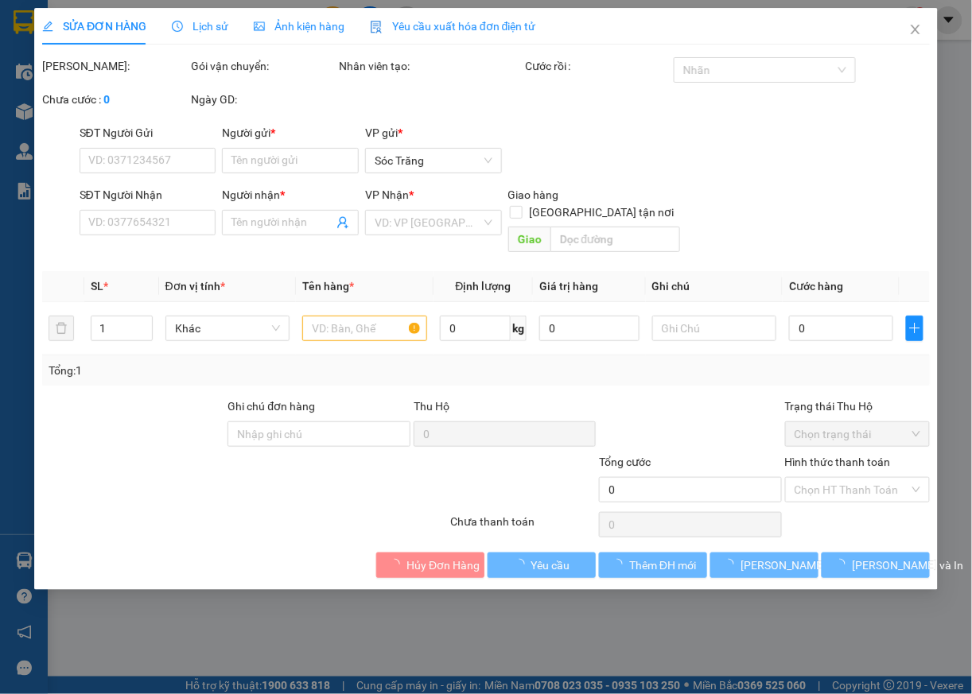
type input "12"
type input "90.000"
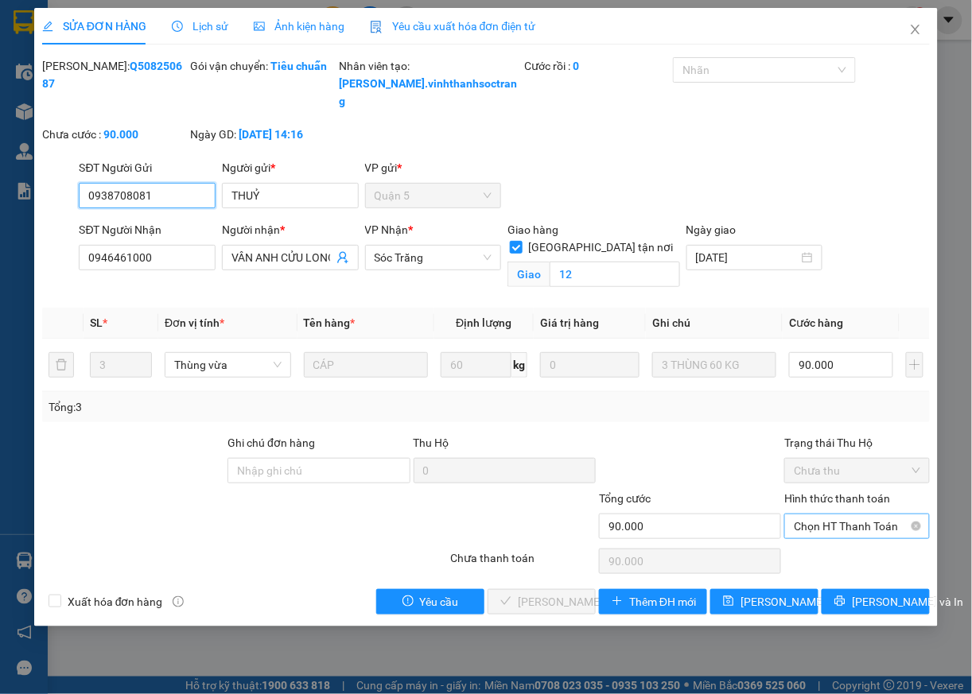
click at [822, 528] on span "Chọn HT Thanh Toán" at bounding box center [857, 527] width 126 height 24
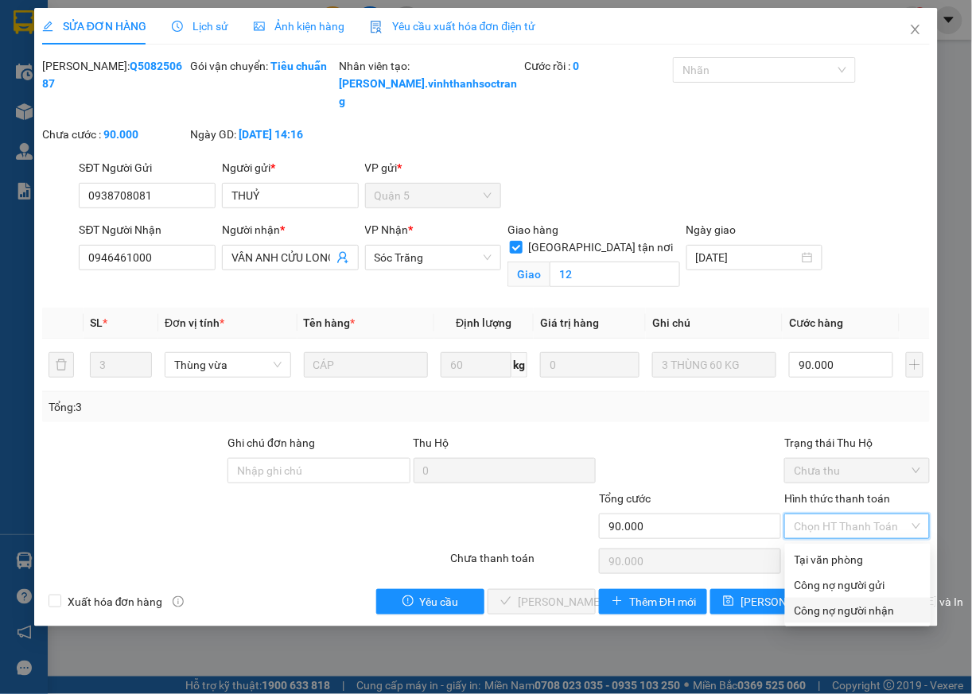
click at [829, 615] on div "Công nợ người nhận" at bounding box center [857, 610] width 126 height 17
type input "0"
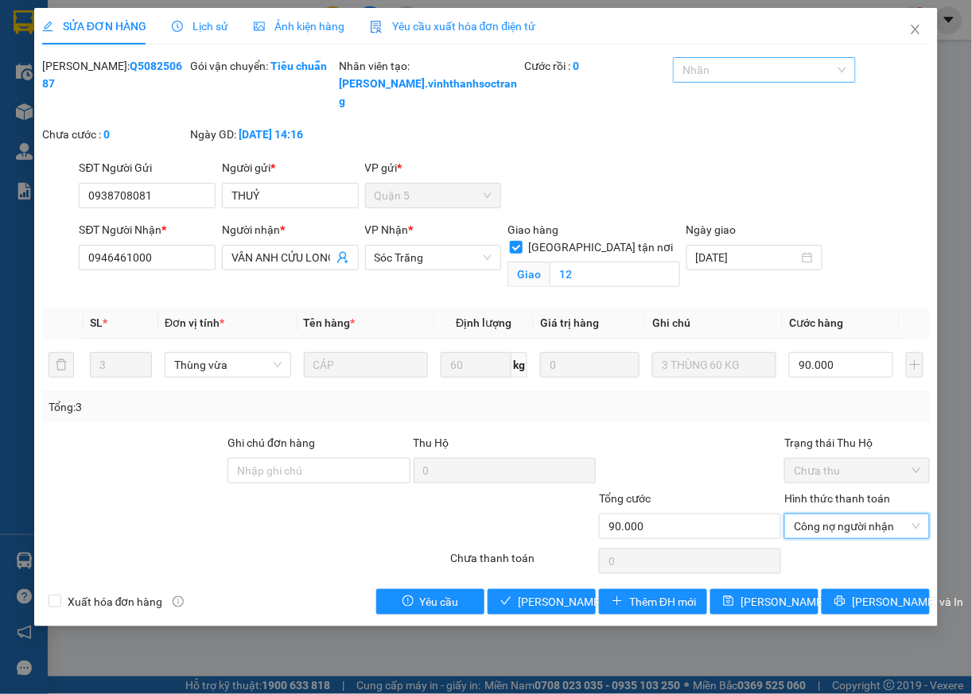
click at [728, 76] on div at bounding box center [756, 69] width 158 height 19
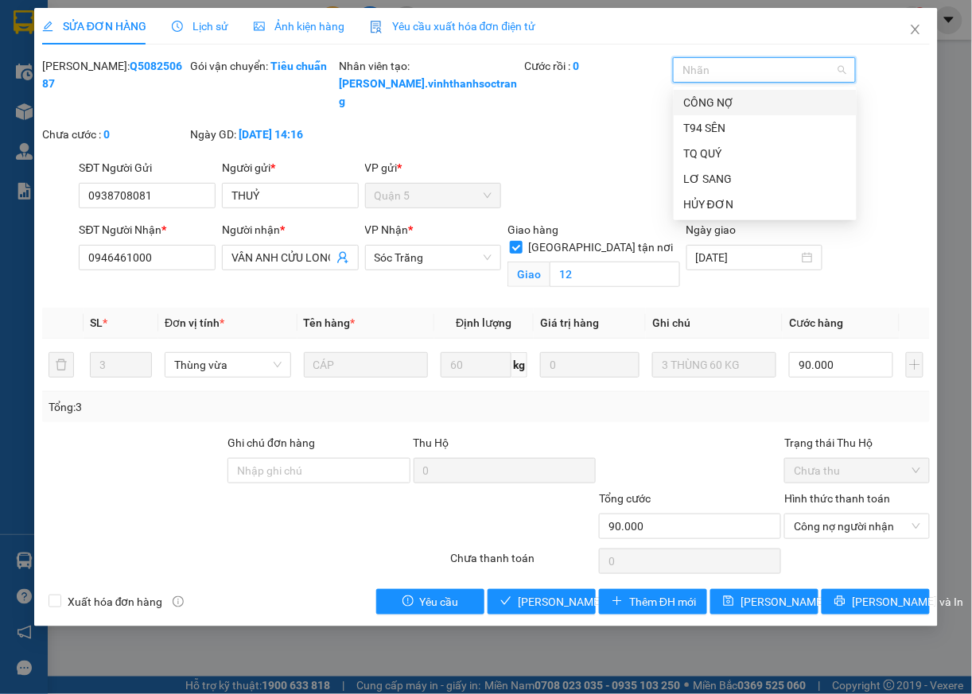
click at [710, 102] on div "CÔNG NỢ" at bounding box center [765, 102] width 164 height 17
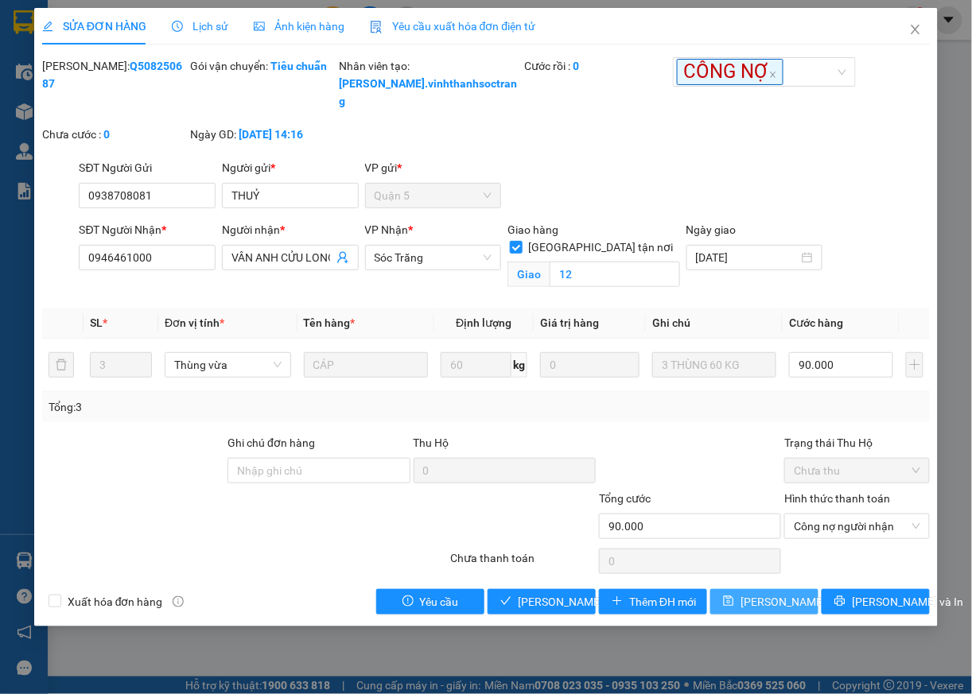
click at [767, 608] on span "Lưu thay đổi" at bounding box center [803, 601] width 127 height 17
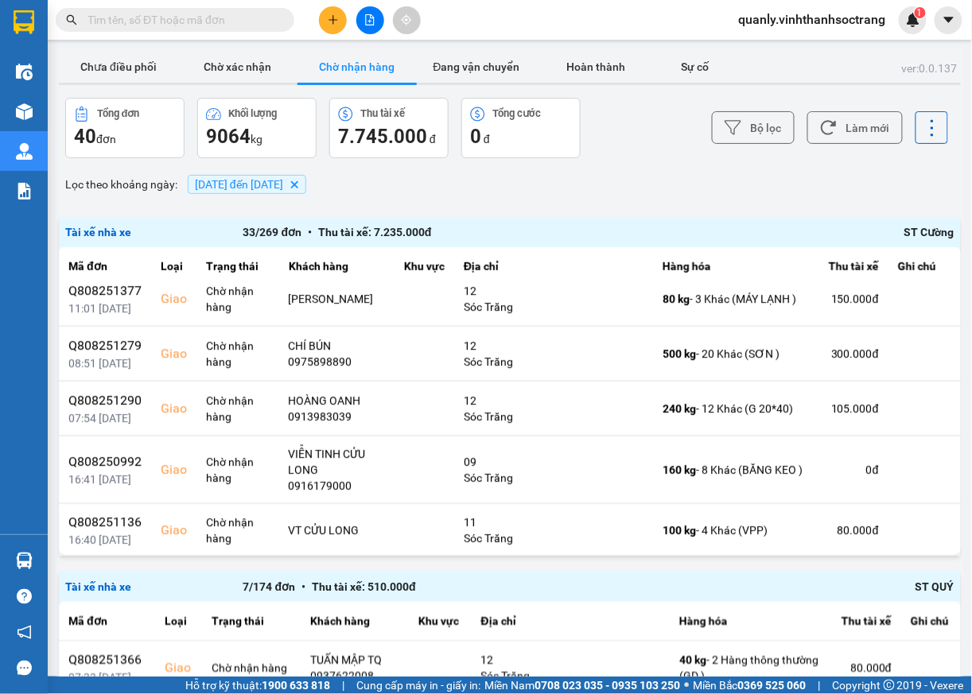
scroll to position [487, 0]
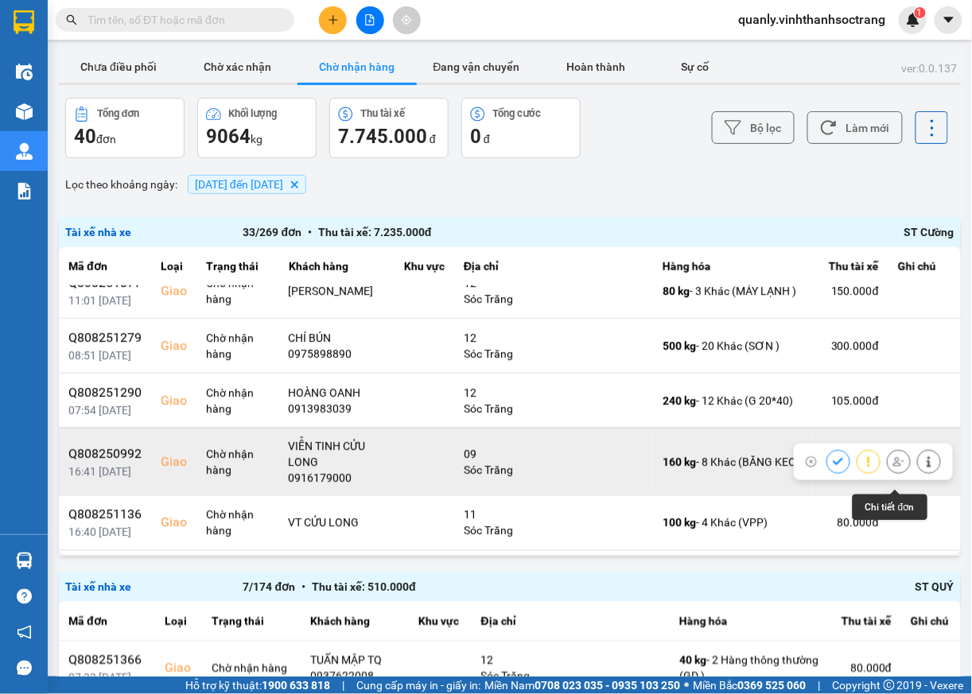
click at [923, 468] on icon at bounding box center [928, 461] width 11 height 11
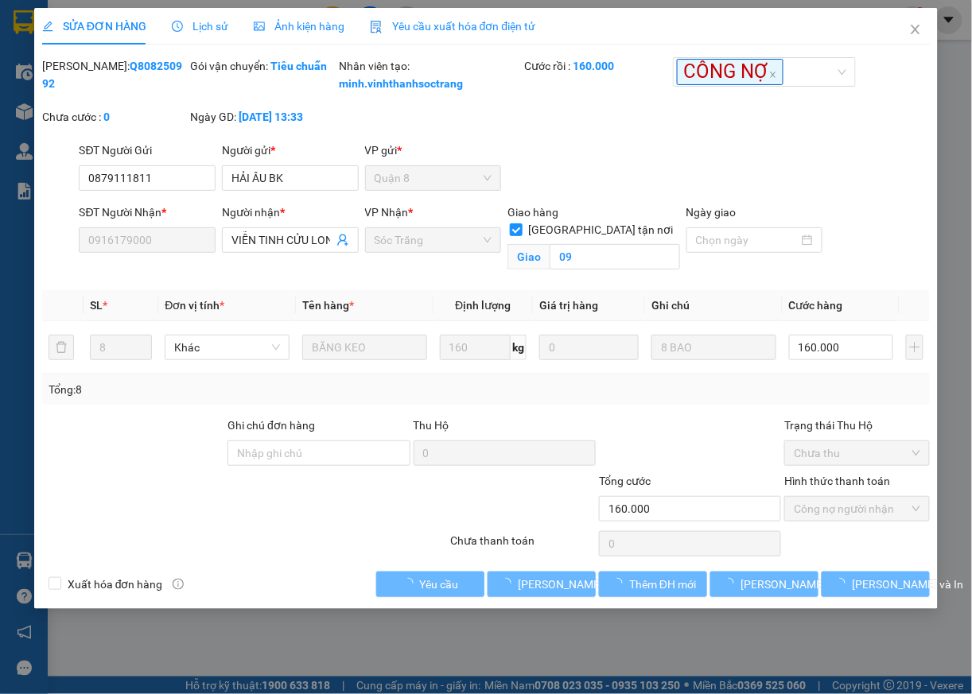
type input "0879111811"
type input "HẢI ÂU BK"
type input "0916179000"
type input "VIỄN TINH CỬU LONG"
checkbox input "true"
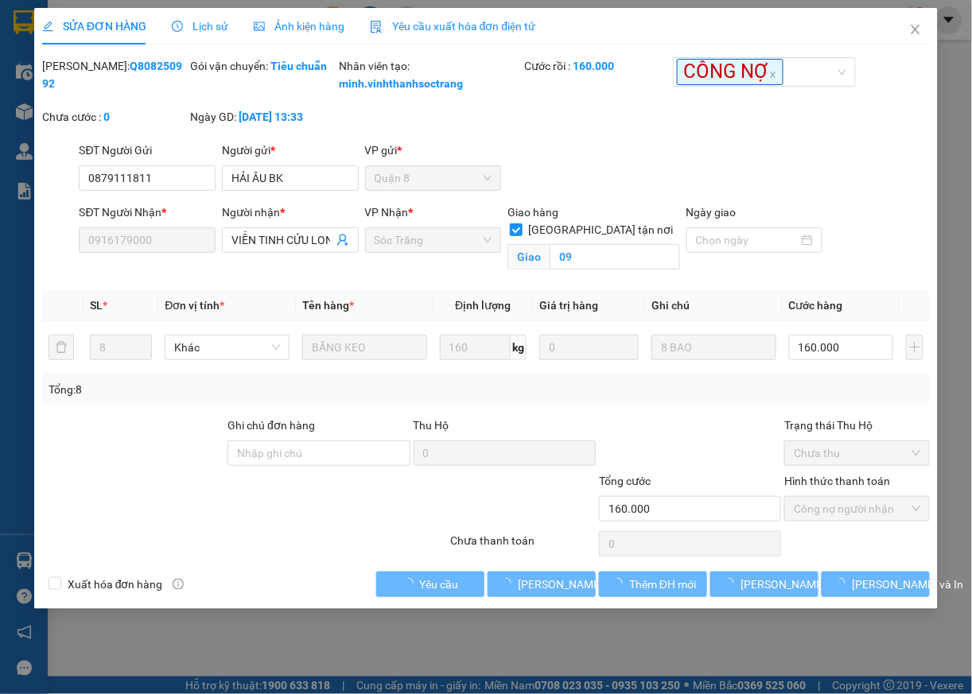
type input "09"
type input "160.000"
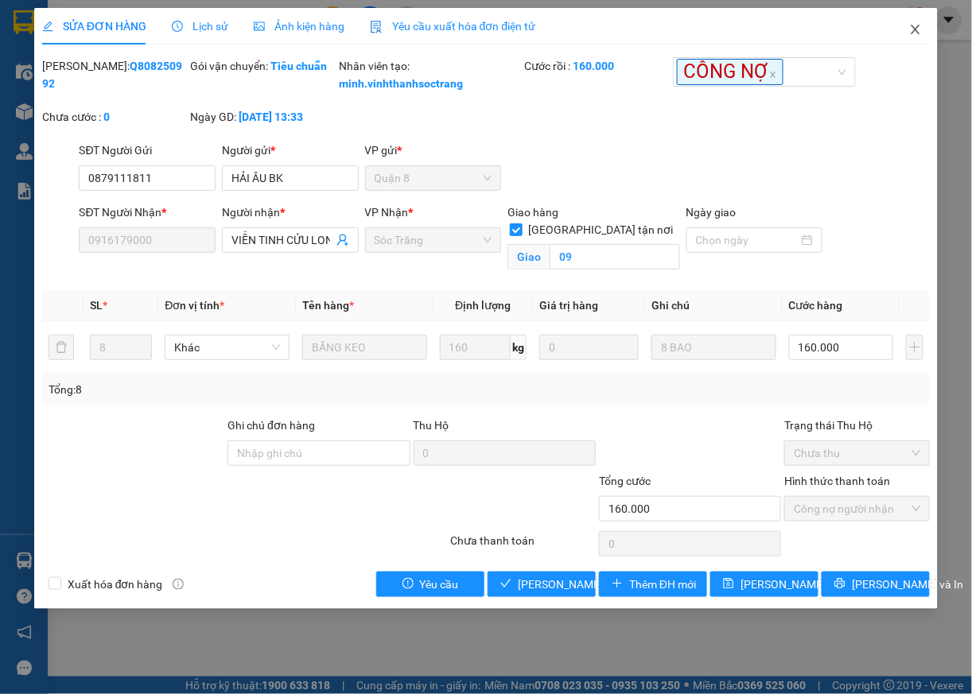
click at [916, 32] on icon "close" at bounding box center [915, 29] width 13 height 13
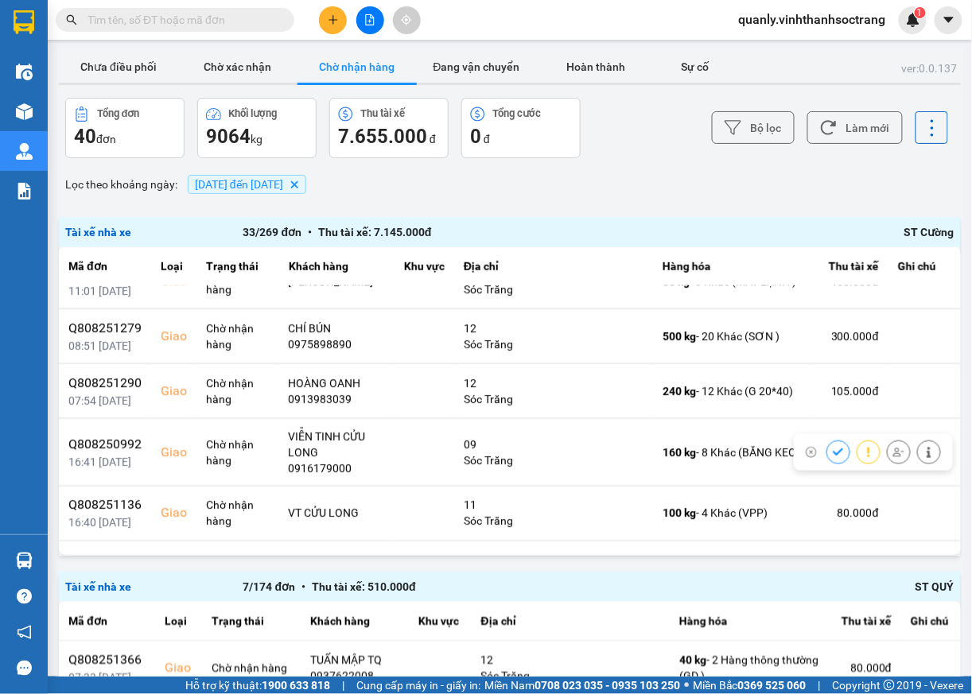
scroll to position [538, 0]
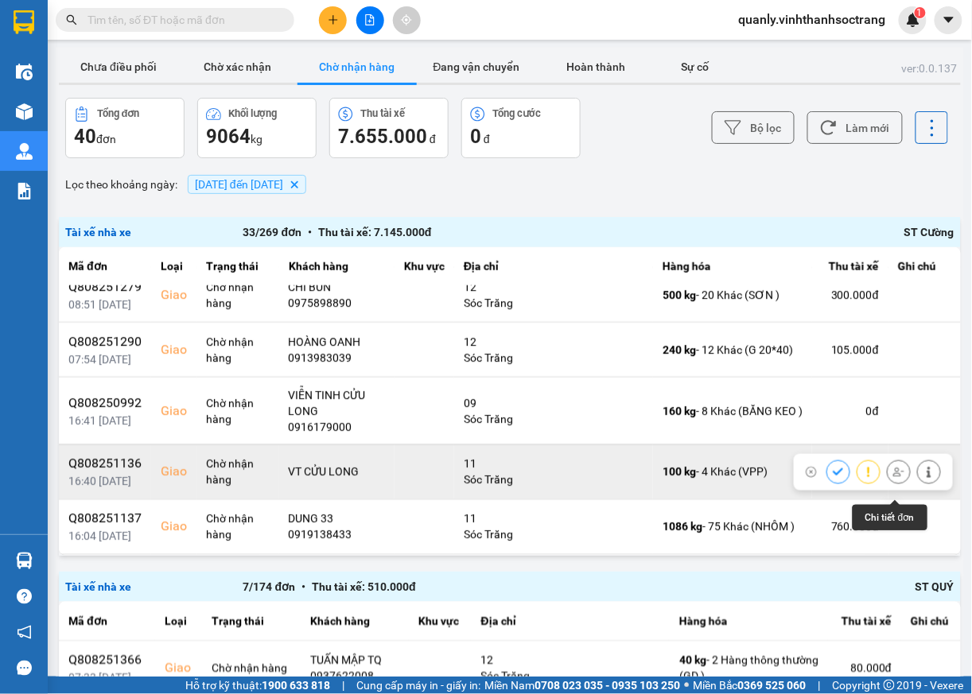
click at [927, 478] on icon at bounding box center [929, 472] width 4 height 11
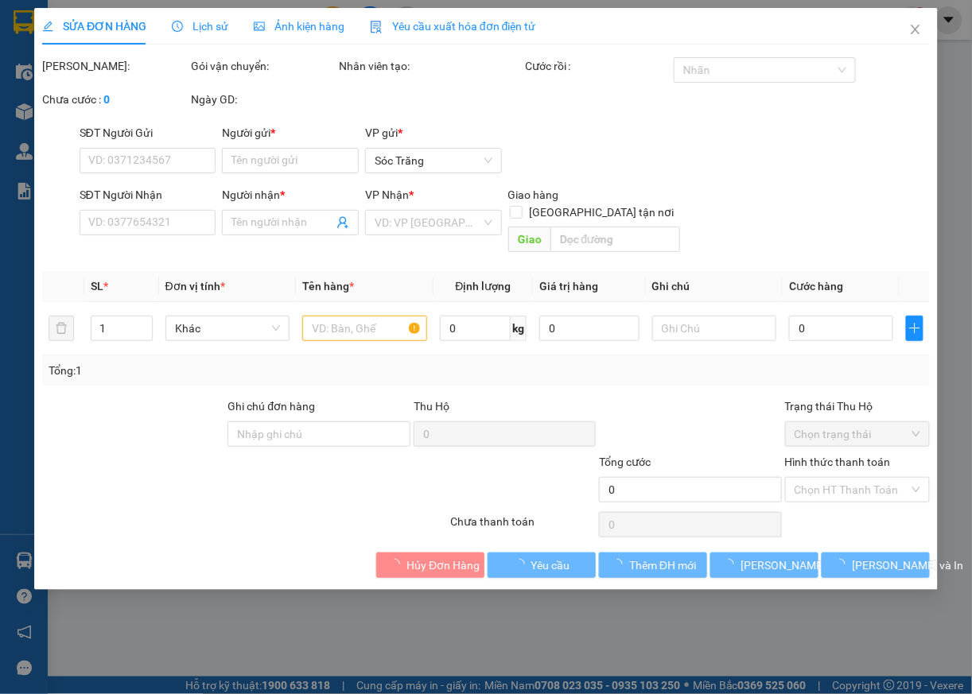
type input "02838163567"
type input "BẢO HUY"
type input "VT CỬU LONG"
checkbox input "true"
type input "11"
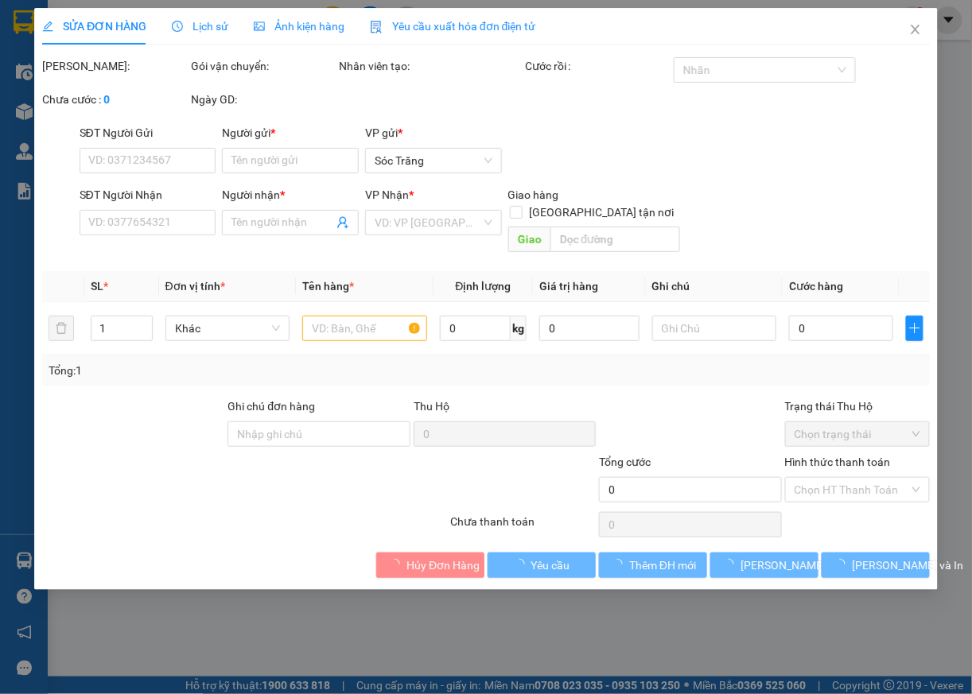
type input "80.000"
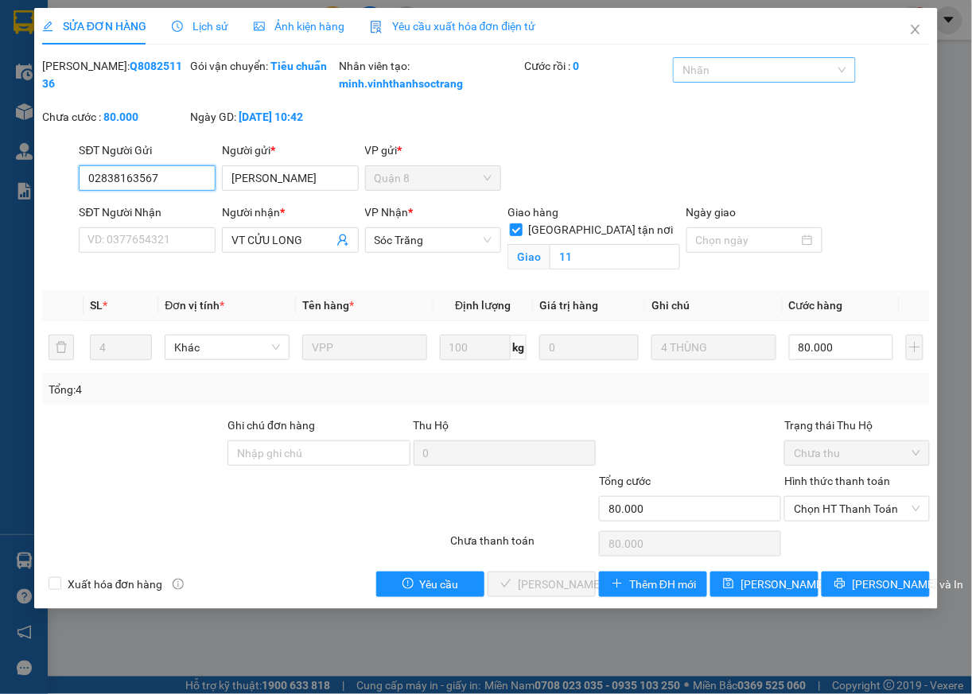
click at [749, 75] on div at bounding box center [756, 69] width 158 height 19
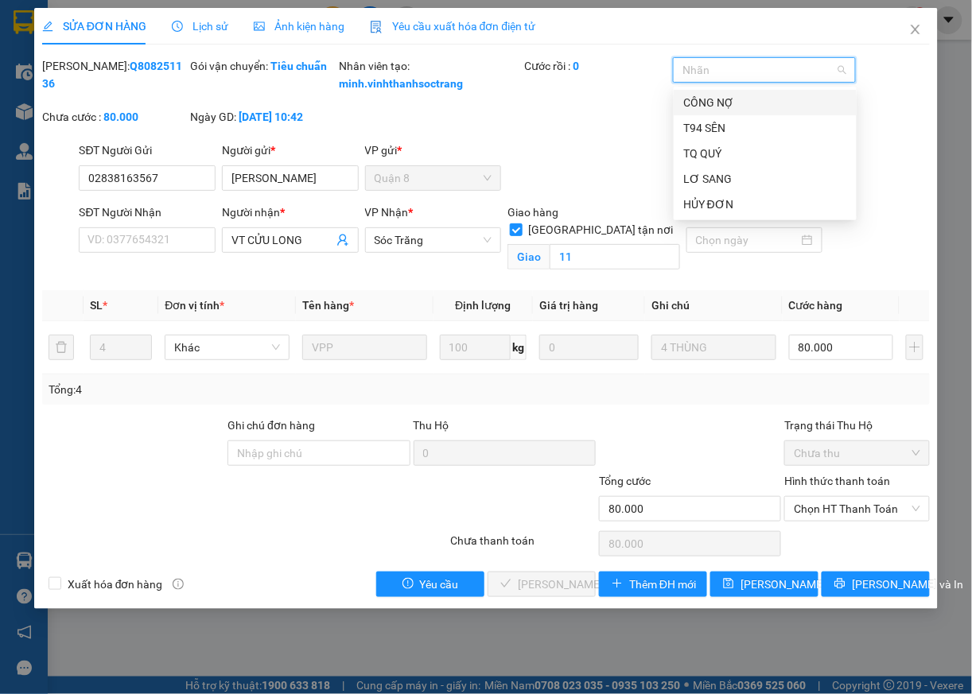
click at [713, 106] on div "CÔNG NỢ" at bounding box center [765, 102] width 164 height 17
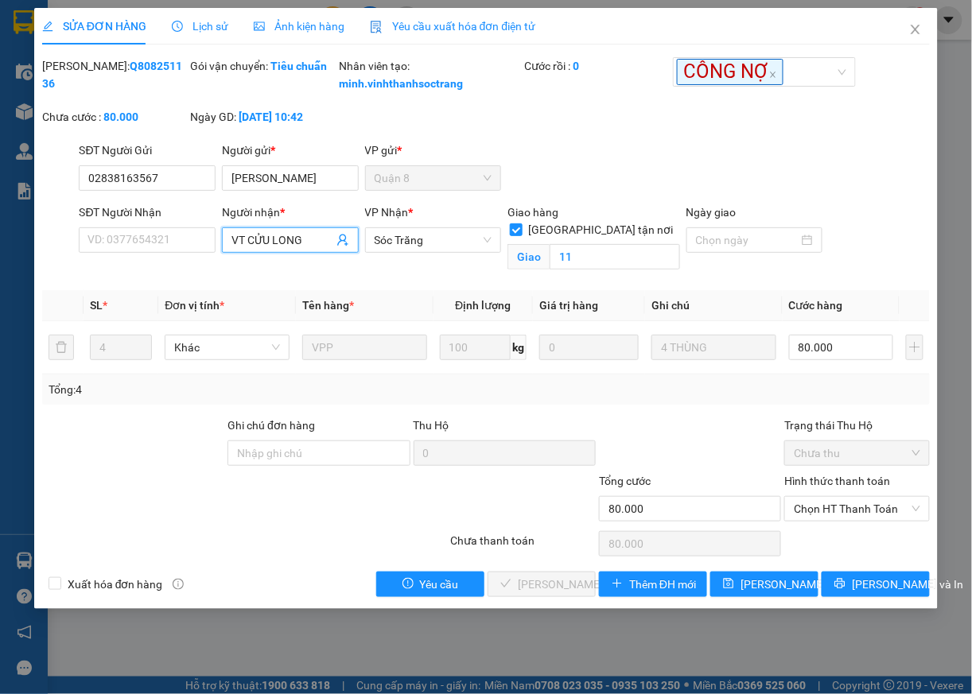
click at [310, 249] on input "VT CỬU LONG" at bounding box center [282, 239] width 102 height 17
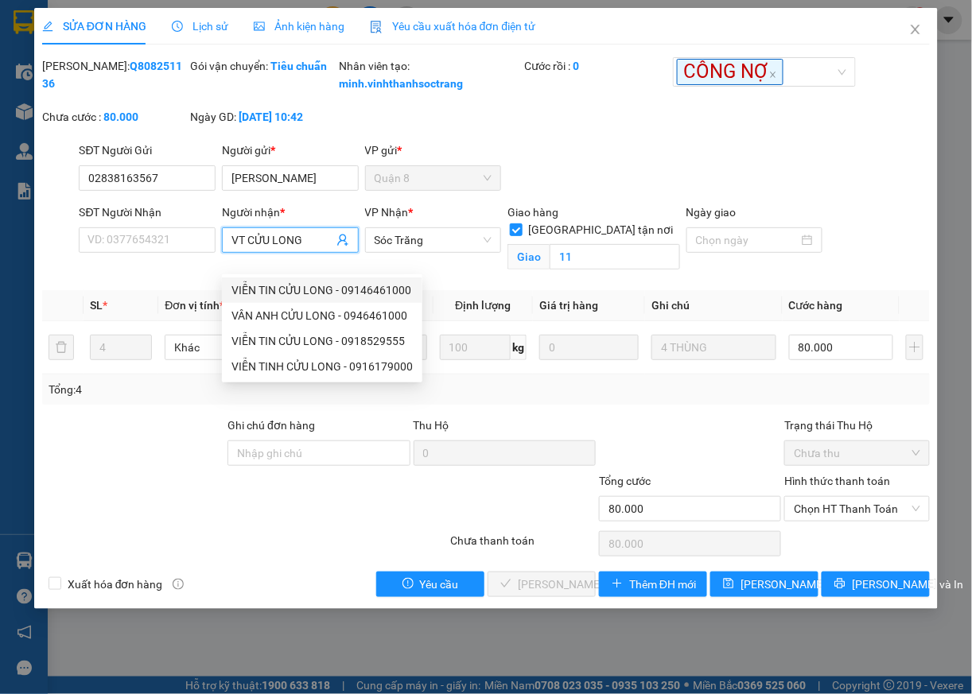
click at [281, 289] on div "VIỄN TIN CỬU LONG - 09146461000" at bounding box center [321, 290] width 181 height 17
type input "09146461000"
type input "VIỄN TIN CỬU LONG"
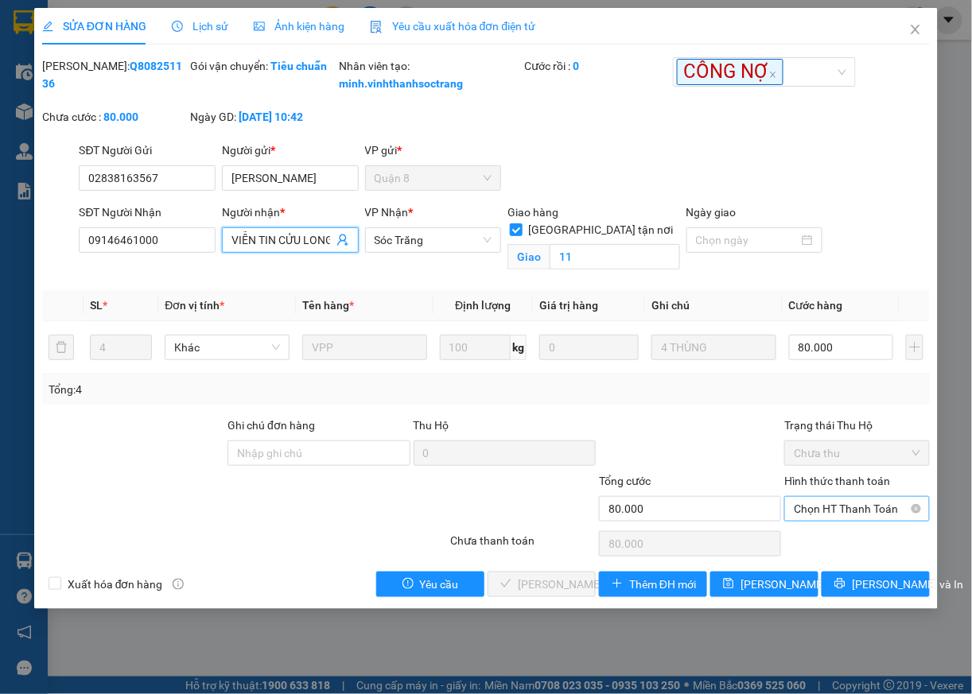
click at [857, 521] on span "Chọn HT Thanh Toán" at bounding box center [857, 509] width 126 height 24
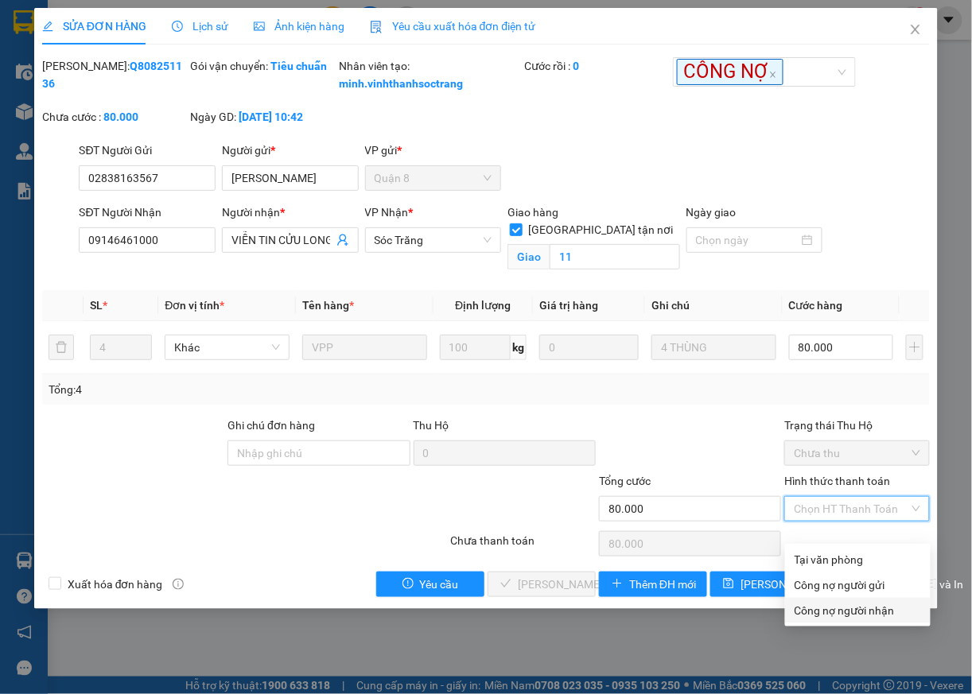
click at [826, 612] on div "Công nợ người nhận" at bounding box center [857, 610] width 126 height 17
type input "0"
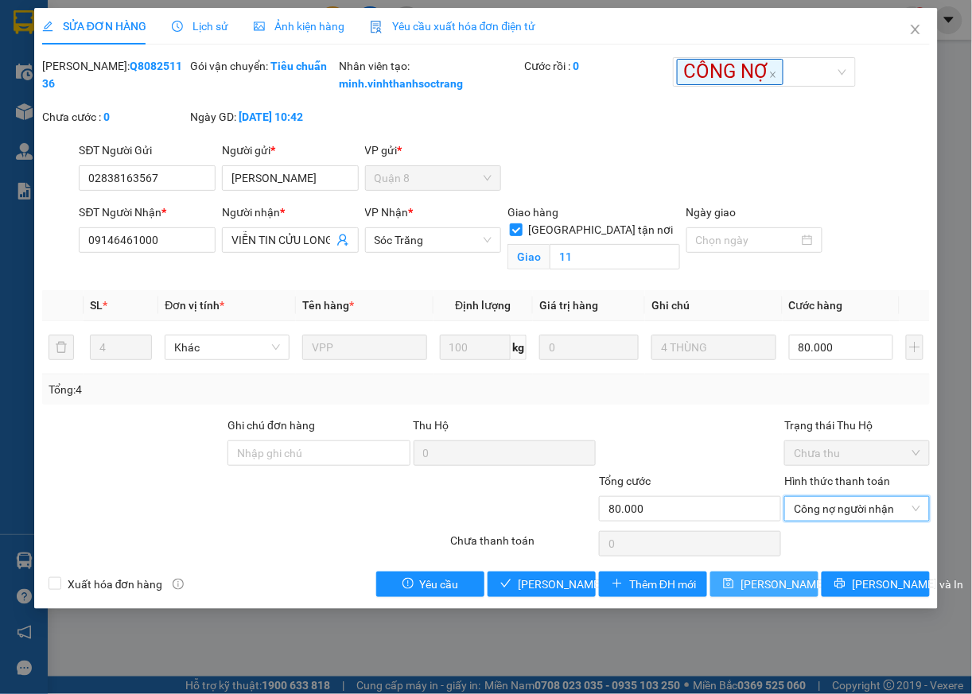
click at [760, 593] on span "Lưu thay đổi" at bounding box center [803, 584] width 127 height 17
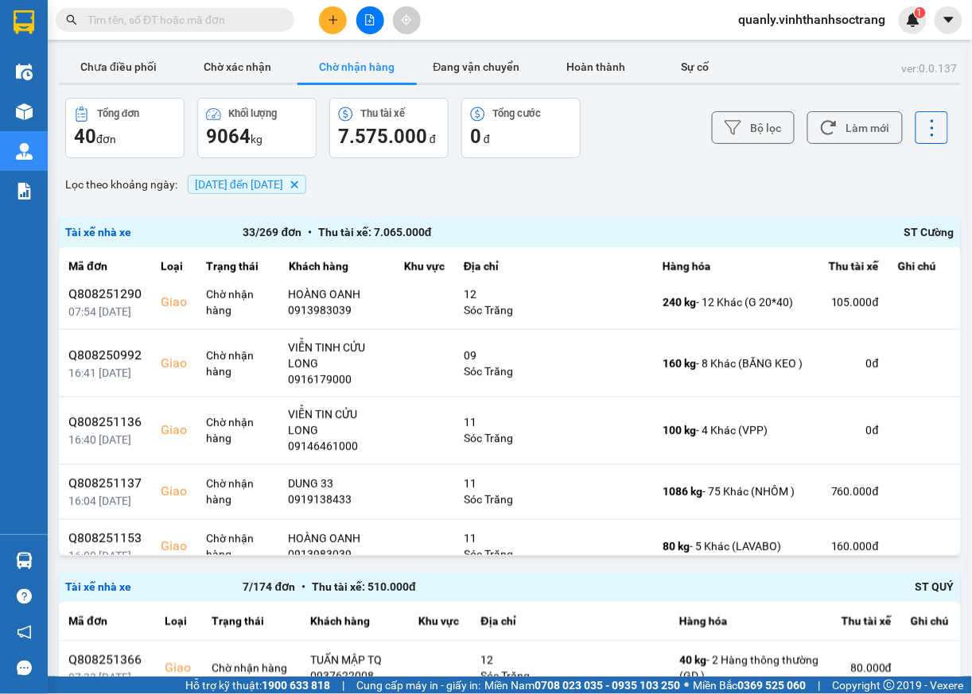
scroll to position [592, 0]
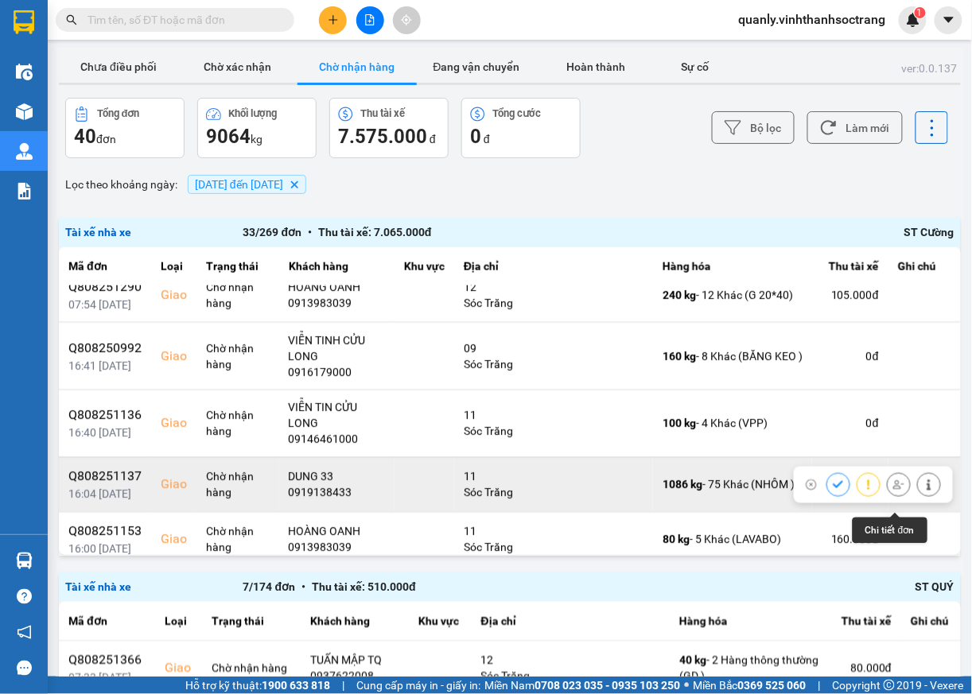
click at [923, 491] on icon at bounding box center [928, 485] width 11 height 11
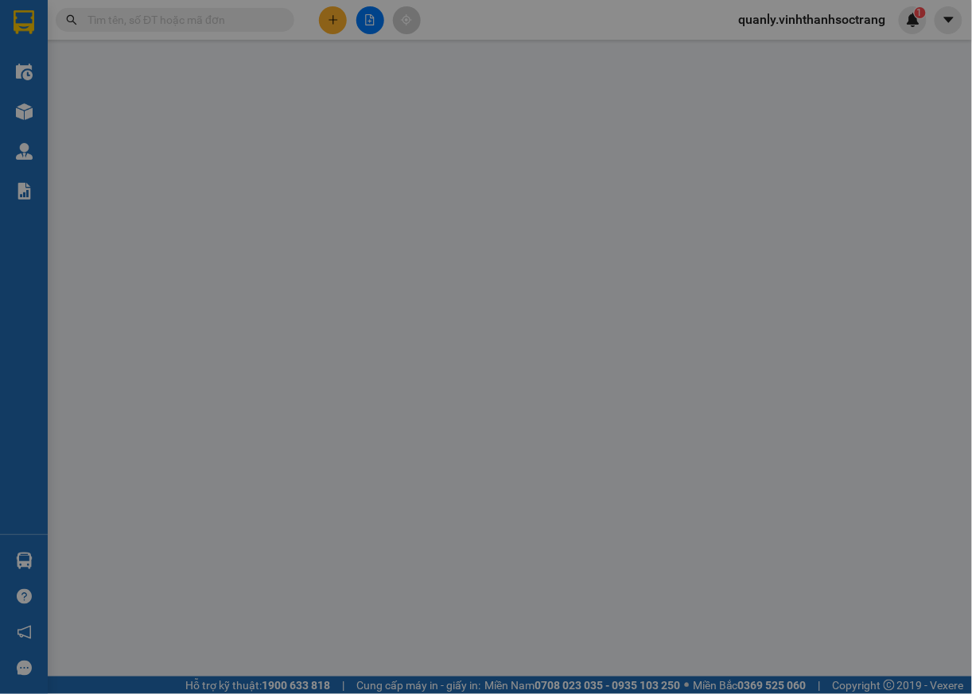
type input "02866546881"
type input "ĐÔNG Á NHÔM"
type input "0919138433"
type input "DUNG 33"
checkbox input "true"
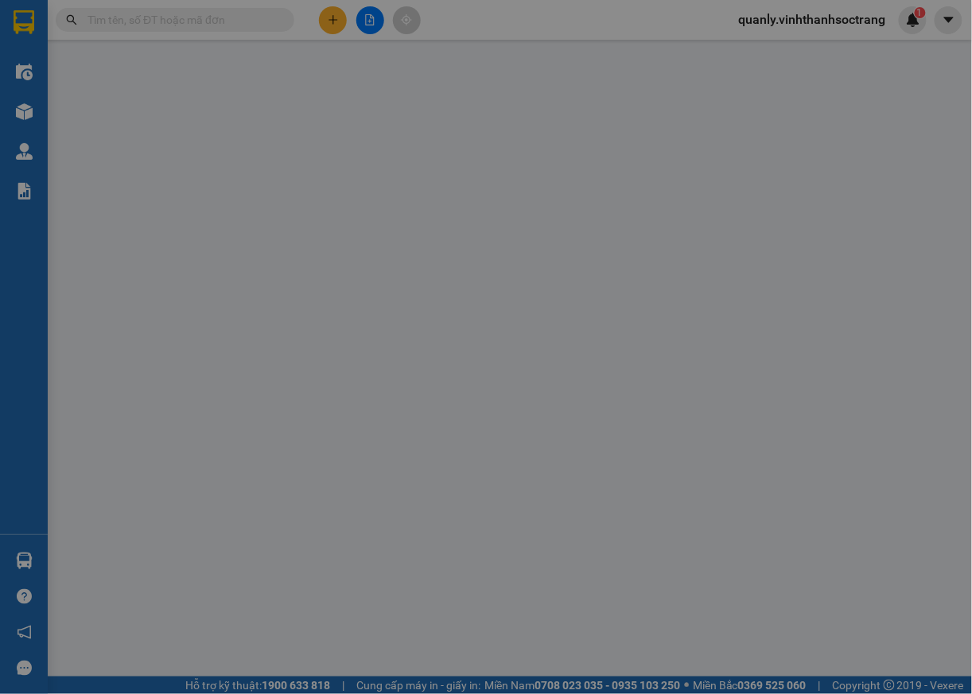
type input "11"
type input "760.000"
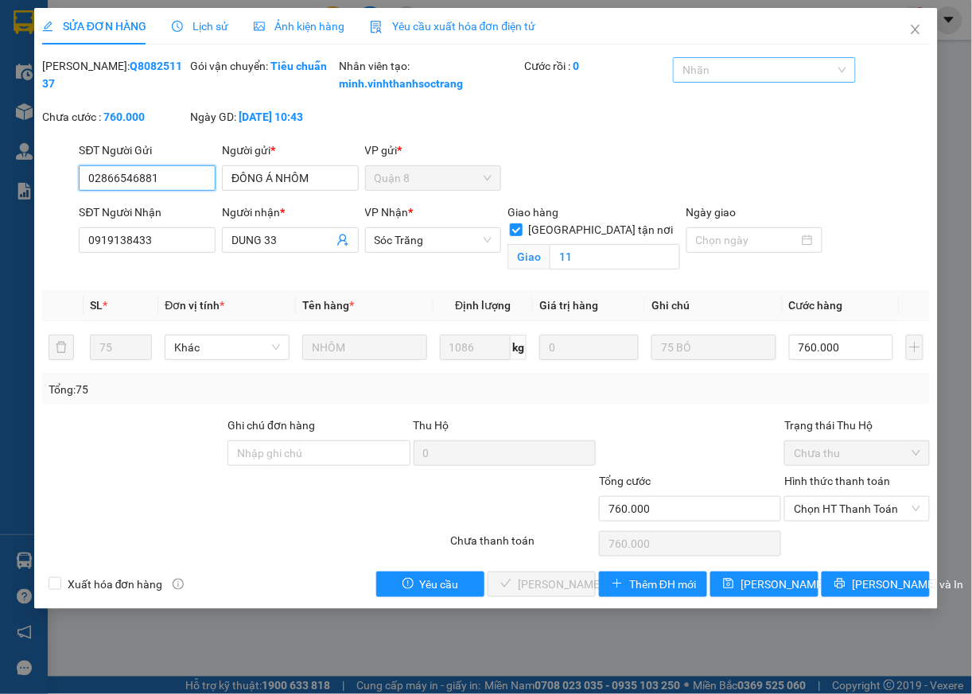
drag, startPoint x: 748, startPoint y: 65, endPoint x: 738, endPoint y: 71, distance: 11.7
click at [748, 65] on div at bounding box center [756, 69] width 158 height 19
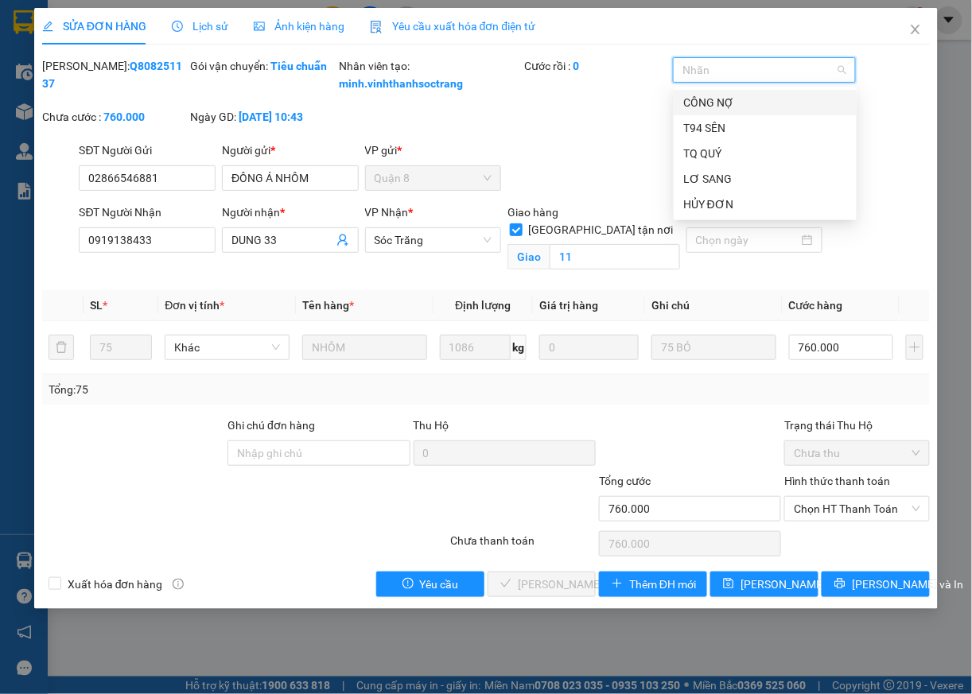
click at [709, 103] on div "CÔNG NỢ" at bounding box center [765, 102] width 164 height 17
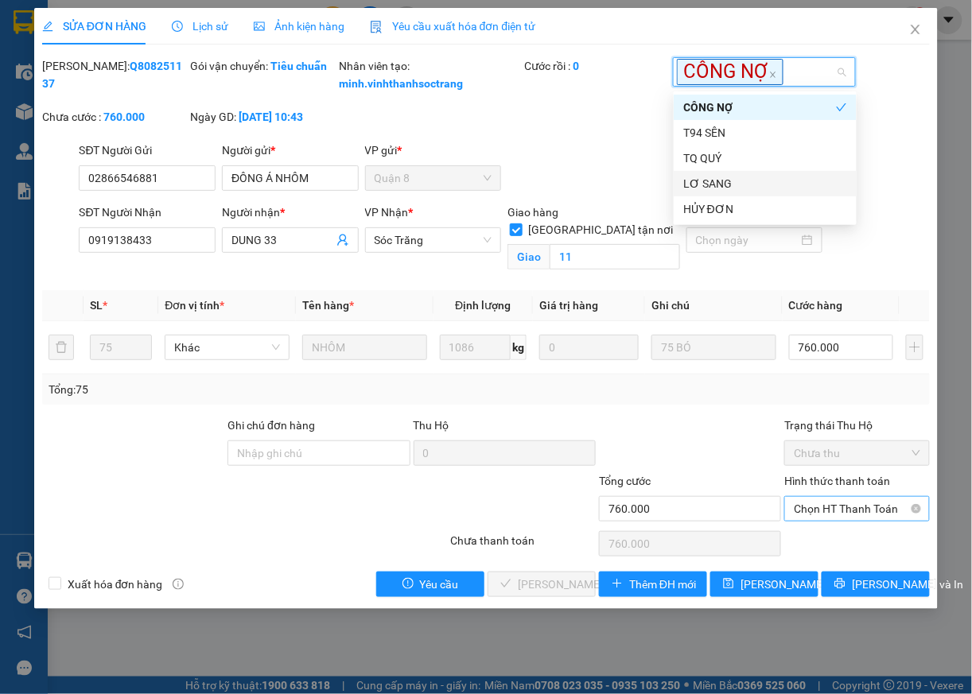
click at [843, 521] on span "Chọn HT Thanh Toán" at bounding box center [857, 509] width 126 height 24
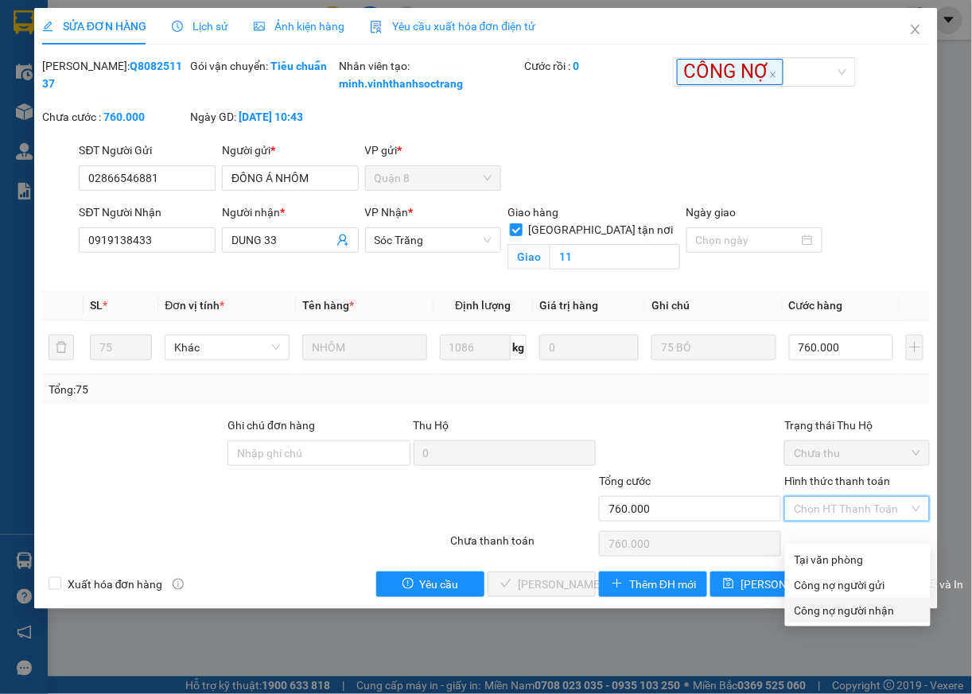
click at [825, 612] on div "Công nợ người nhận" at bounding box center [857, 610] width 126 height 17
type input "0"
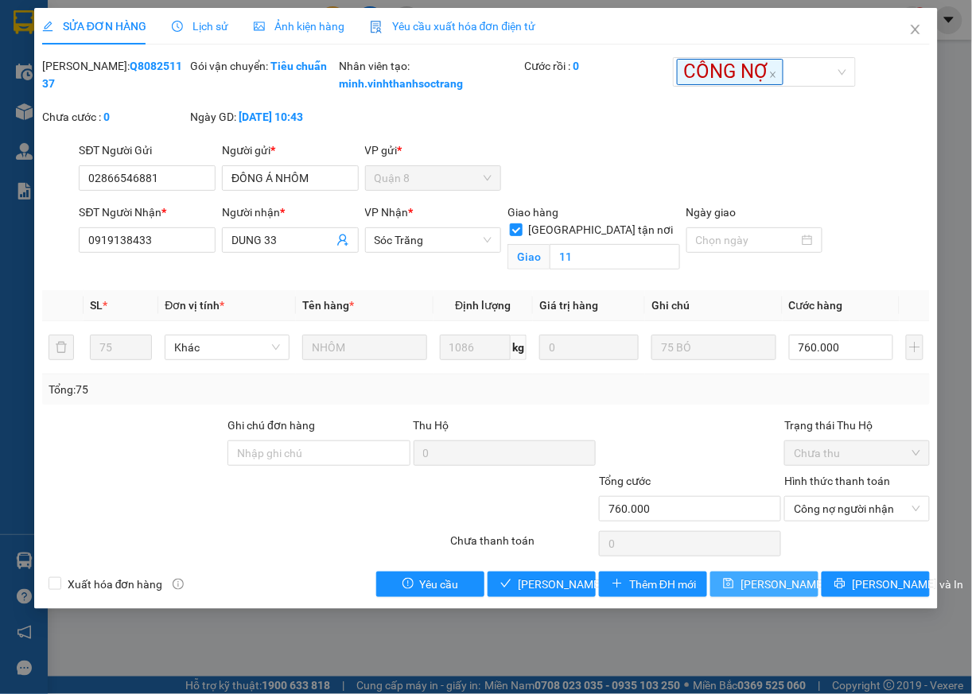
click at [775, 593] on span "Lưu thay đổi" at bounding box center [803, 584] width 127 height 17
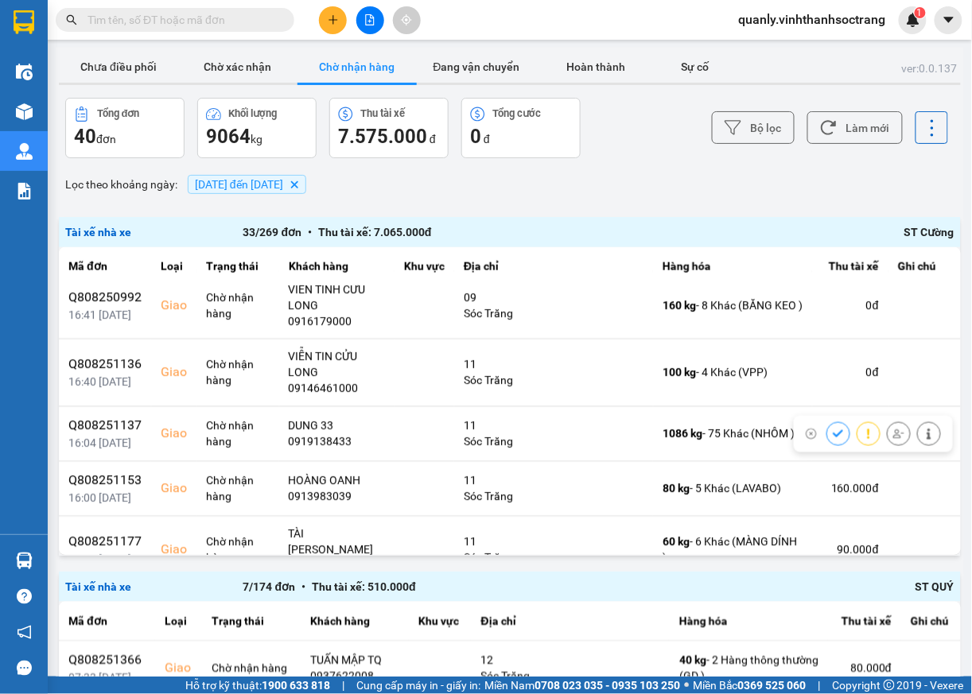
scroll to position [652, 0]
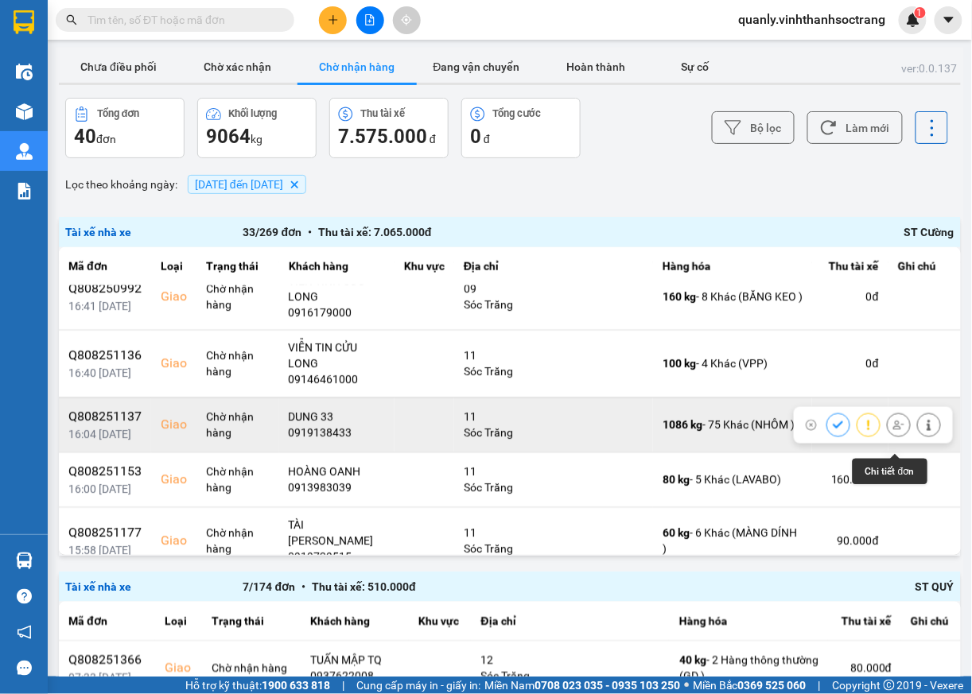
click at [927, 431] on icon at bounding box center [929, 425] width 4 height 11
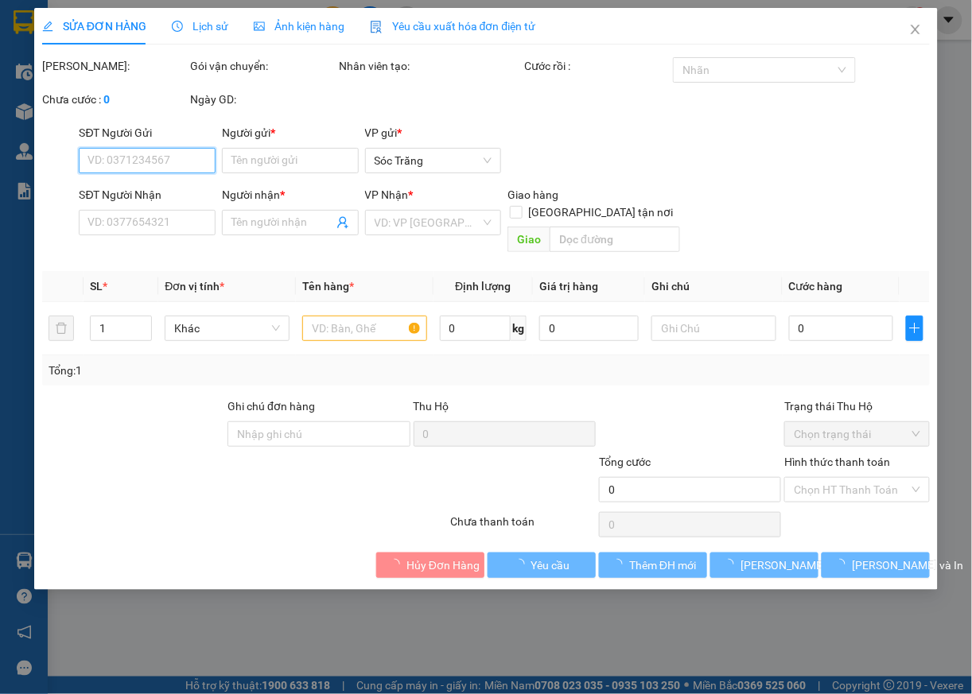
type input "02866546881"
type input "ĐÔNG Á NHÔM"
type input "0919138433"
type input "DUNG 33"
checkbox input "true"
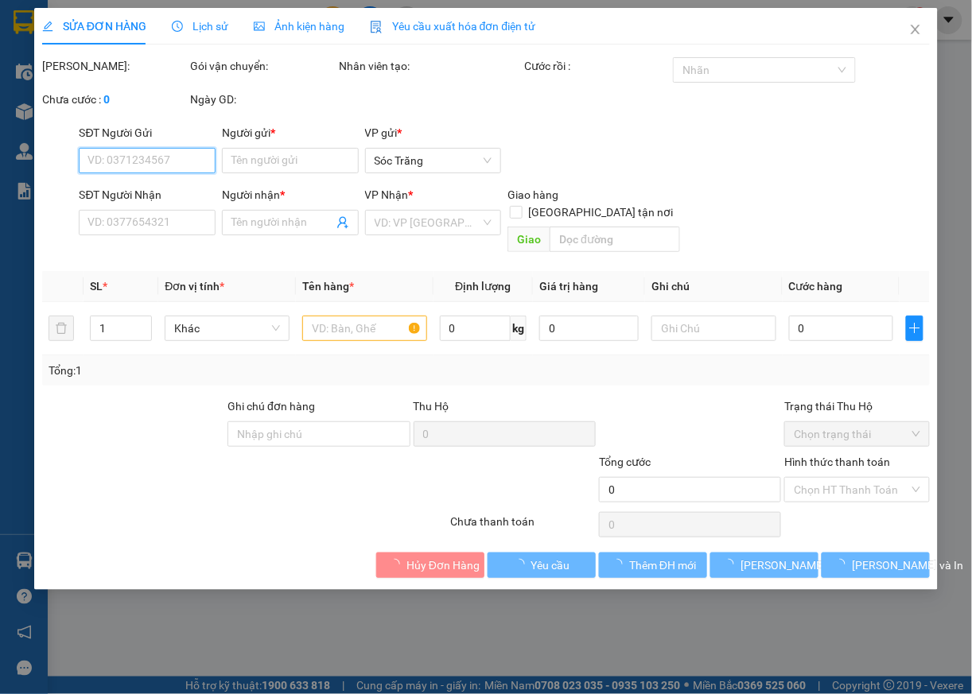
type input "11"
type input "760.000"
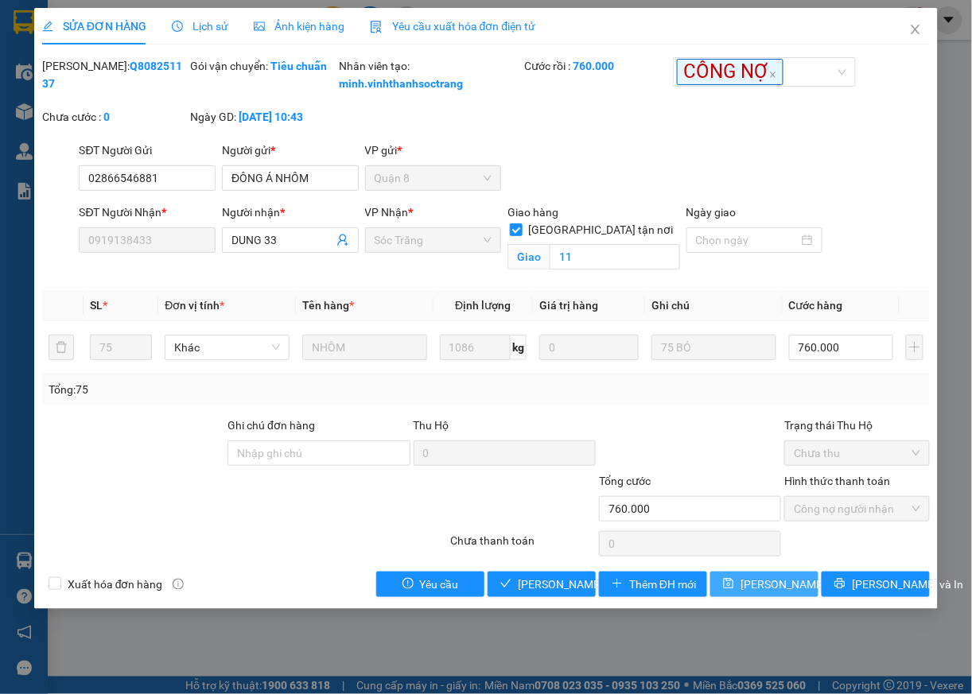
click at [790, 593] on span "Lưu thay đổi" at bounding box center [803, 584] width 127 height 17
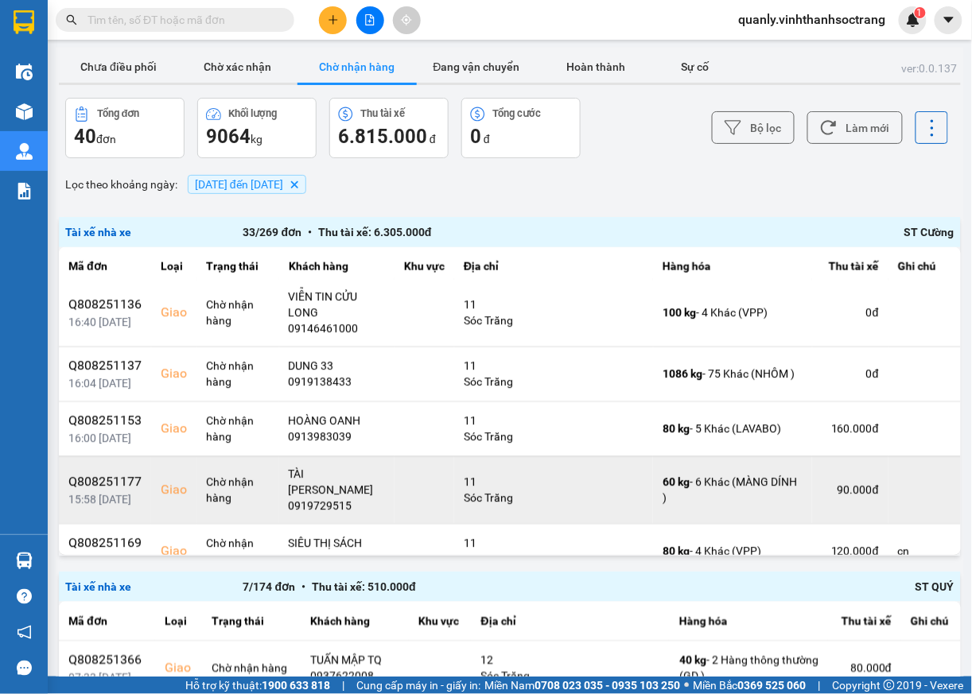
scroll to position [711, 0]
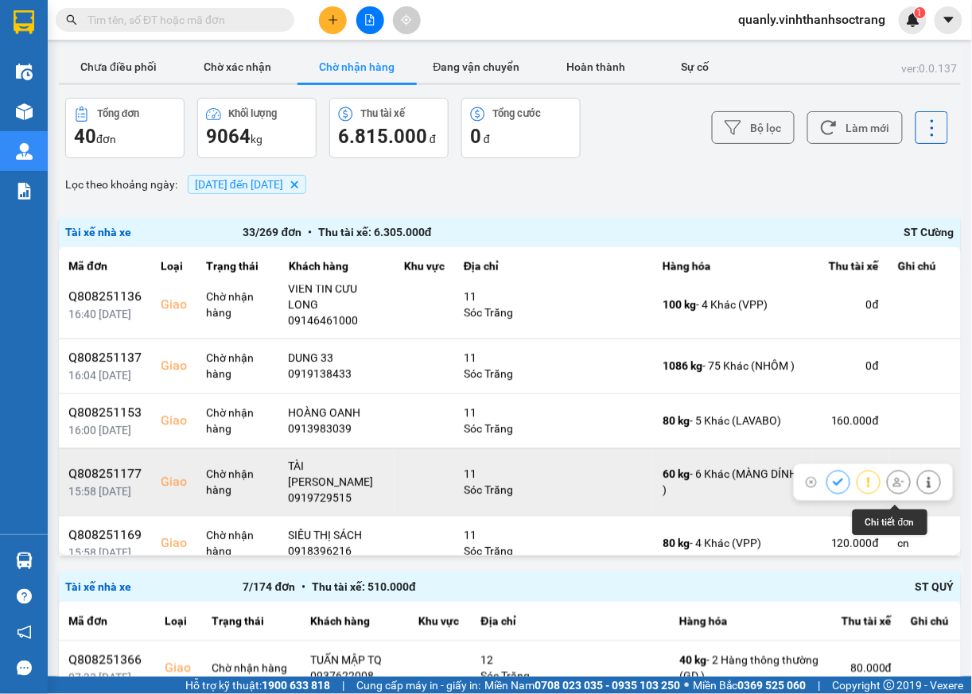
click at [923, 488] on icon at bounding box center [928, 482] width 11 height 11
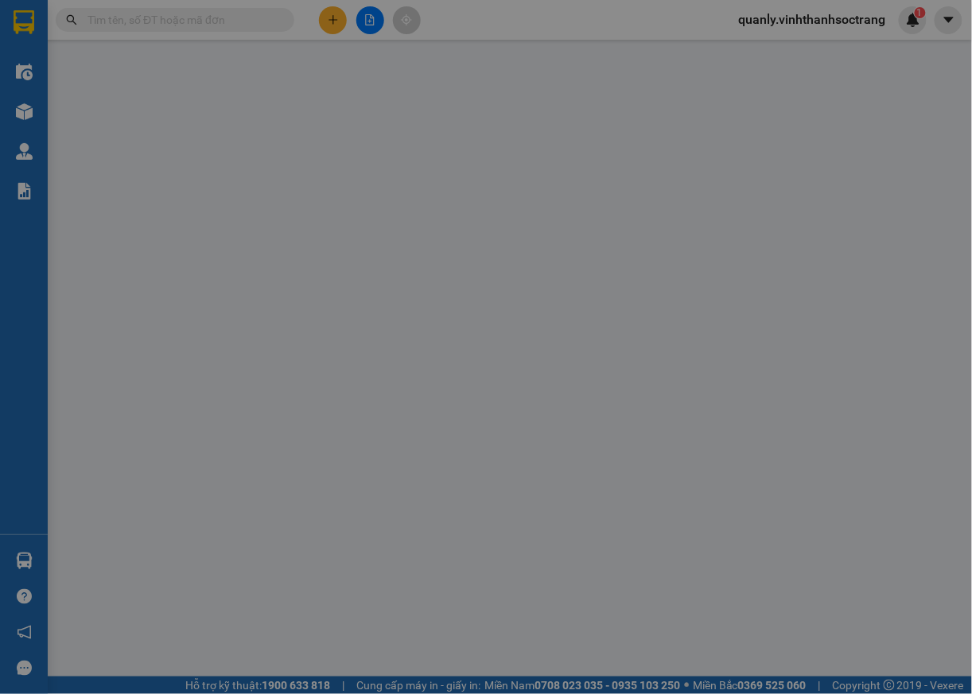
type input "VHM"
type input "0919729515"
type input "TÀI KIM ANH"
checkbox input "true"
type input "11"
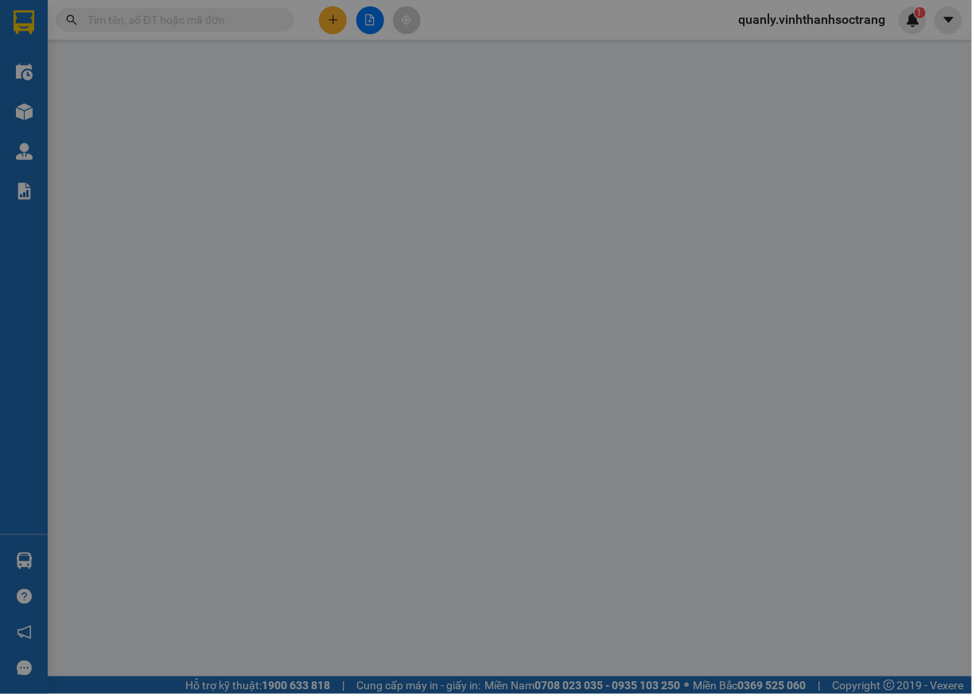
type input "90.000"
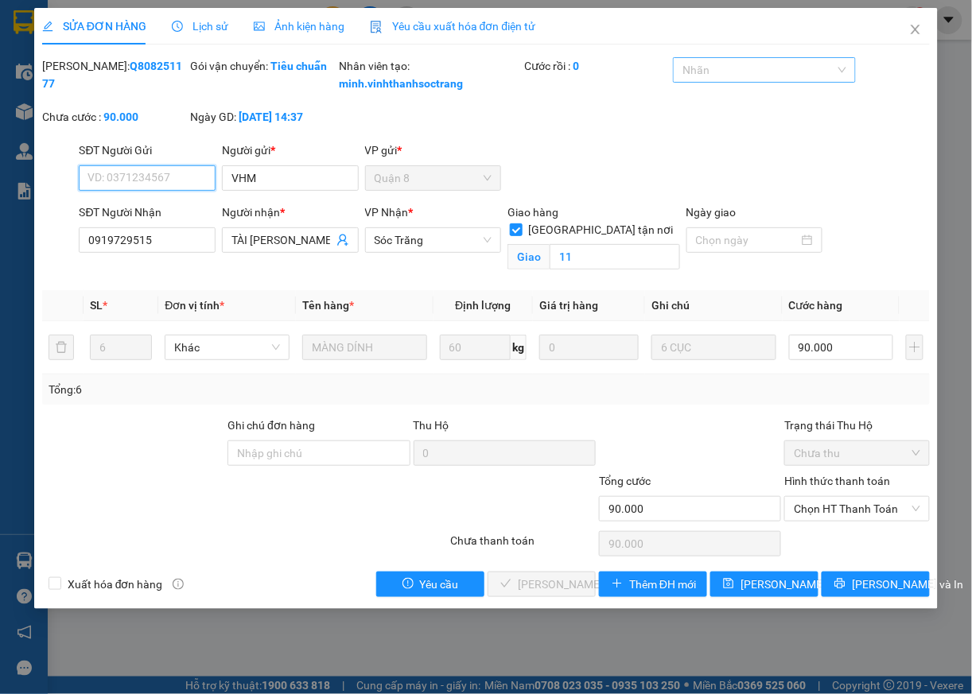
drag, startPoint x: 775, startPoint y: 75, endPoint x: 757, endPoint y: 80, distance: 18.4
click at [774, 75] on div at bounding box center [756, 69] width 158 height 19
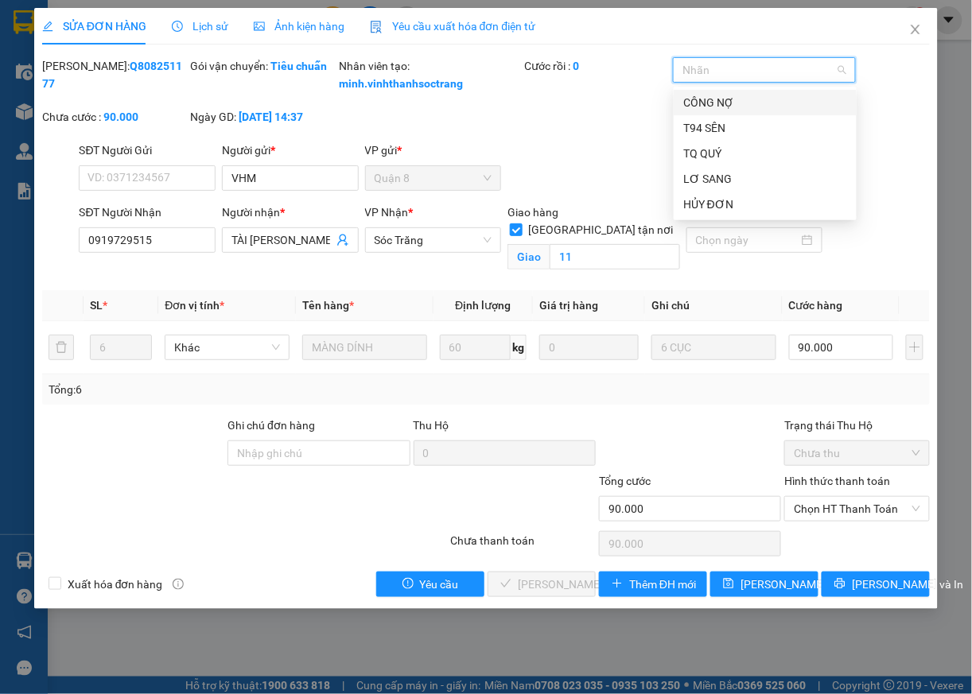
click at [716, 103] on div "CÔNG NỢ" at bounding box center [765, 102] width 164 height 17
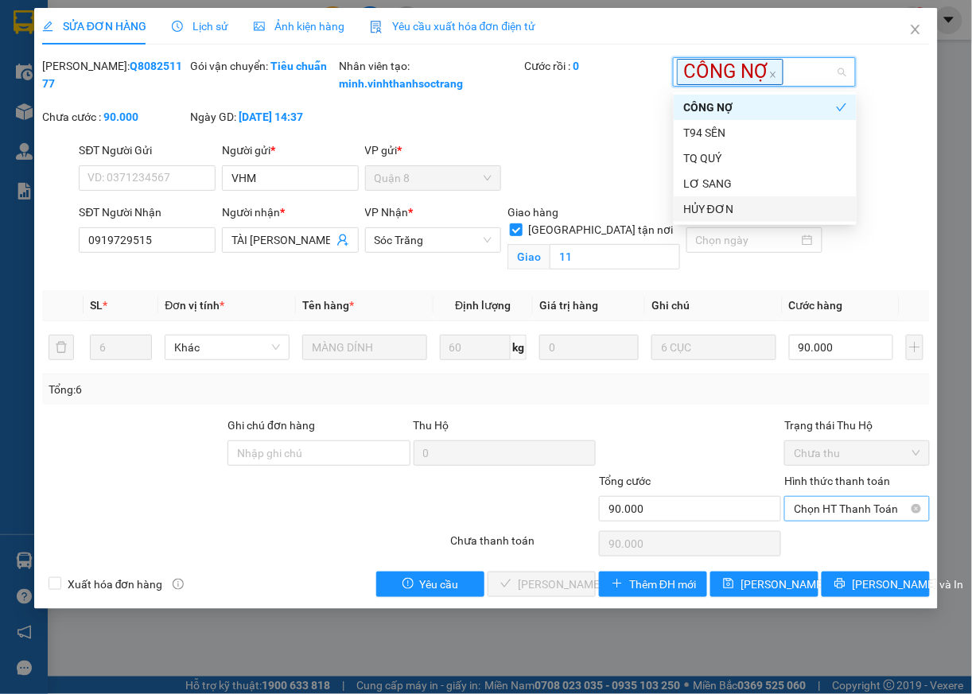
click at [827, 521] on span "Chọn HT Thanh Toán" at bounding box center [857, 509] width 126 height 24
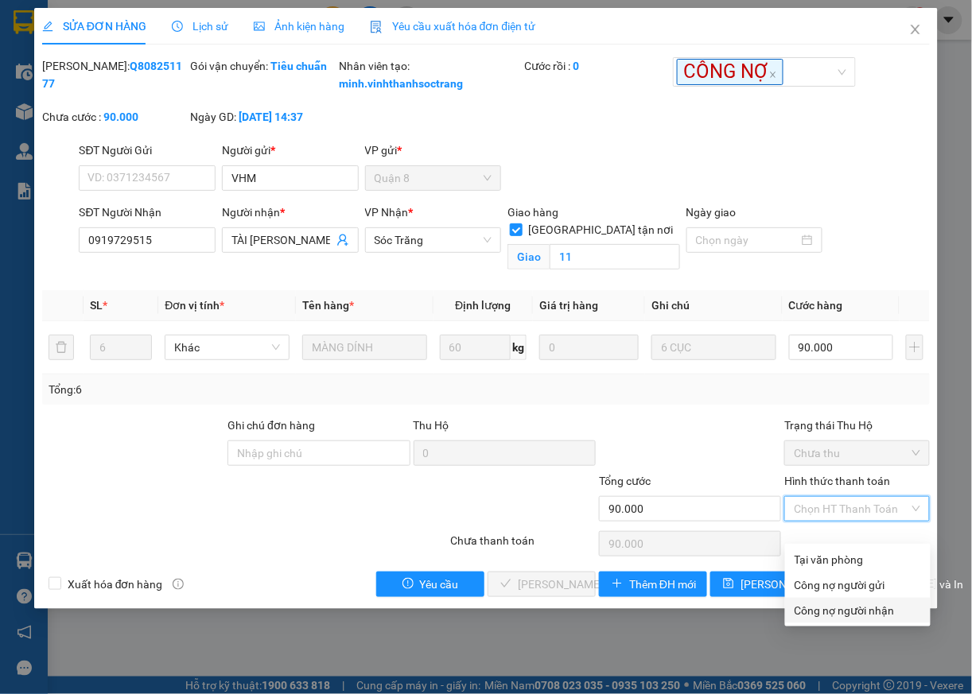
click at [840, 609] on div "Công nợ người nhận" at bounding box center [857, 610] width 126 height 17
type input "0"
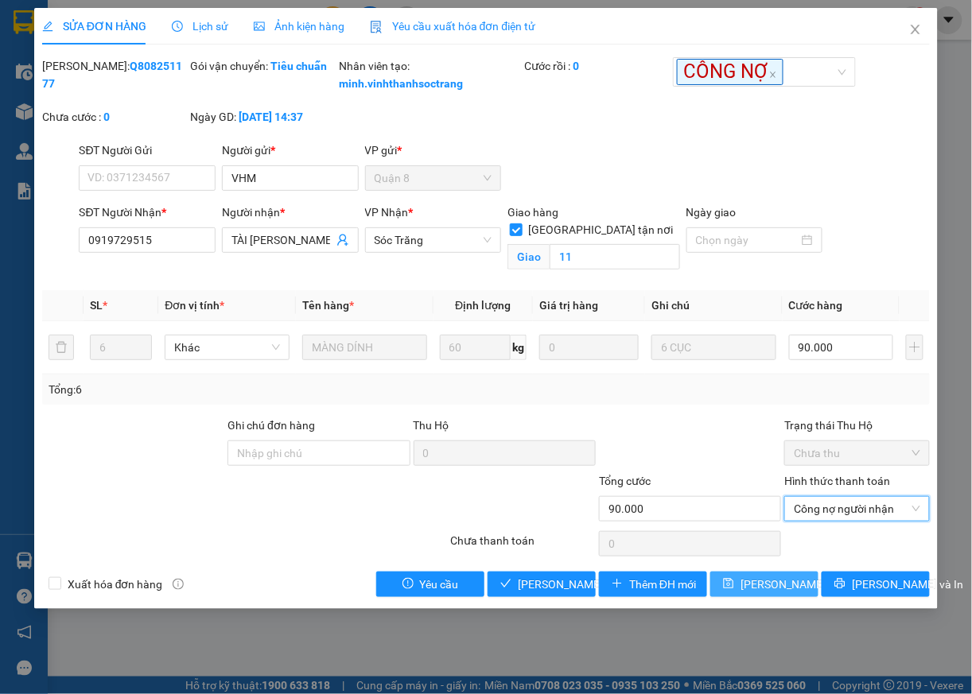
click at [778, 593] on span "Lưu thay đổi" at bounding box center [803, 584] width 127 height 17
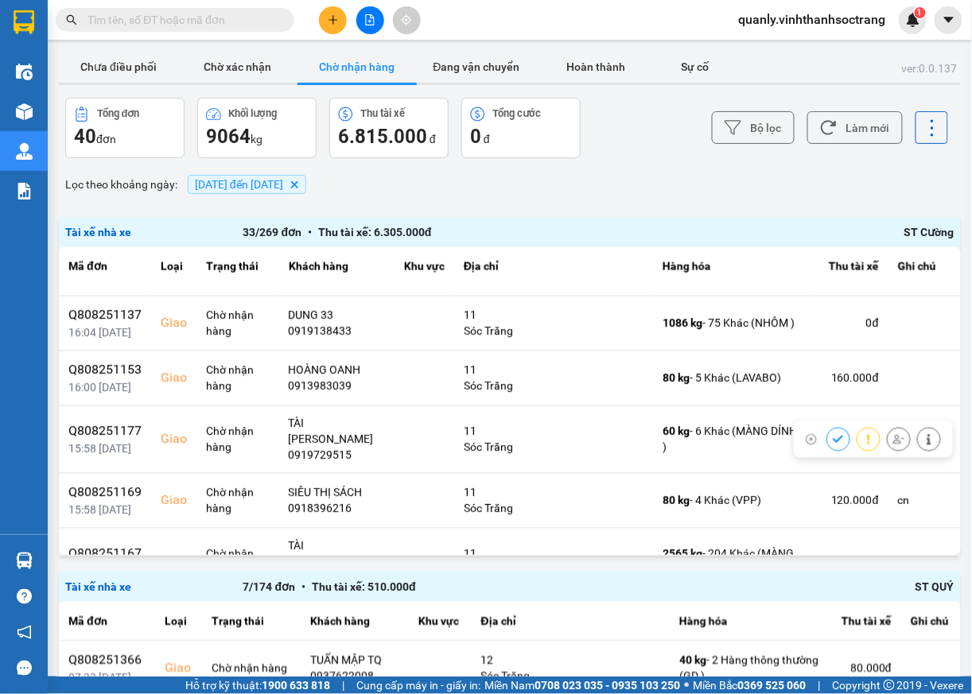
scroll to position [805, 0]
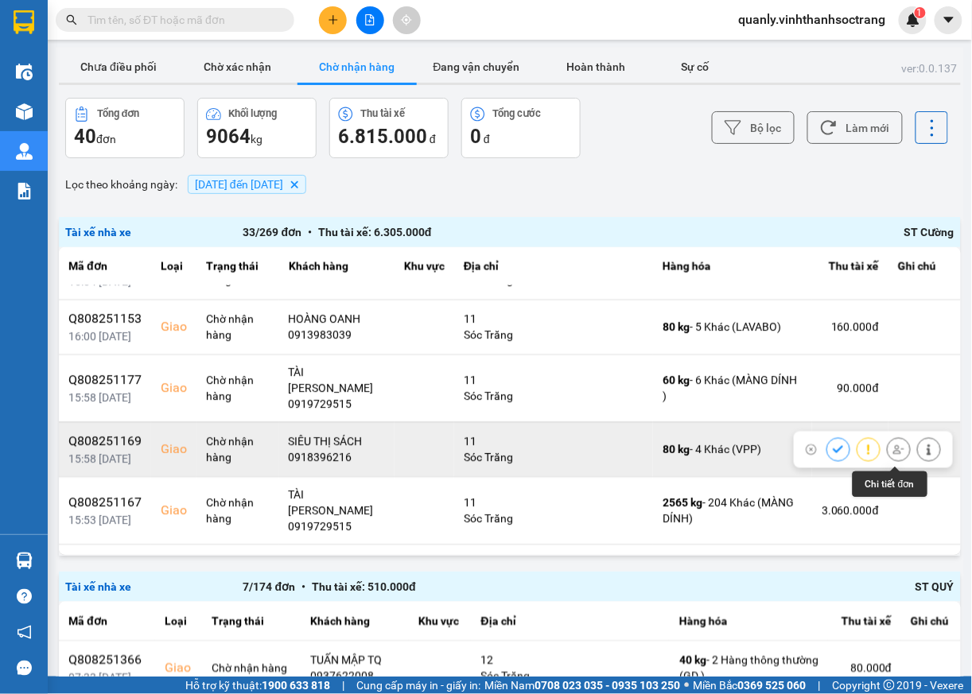
click at [923, 455] on icon at bounding box center [928, 450] width 11 height 11
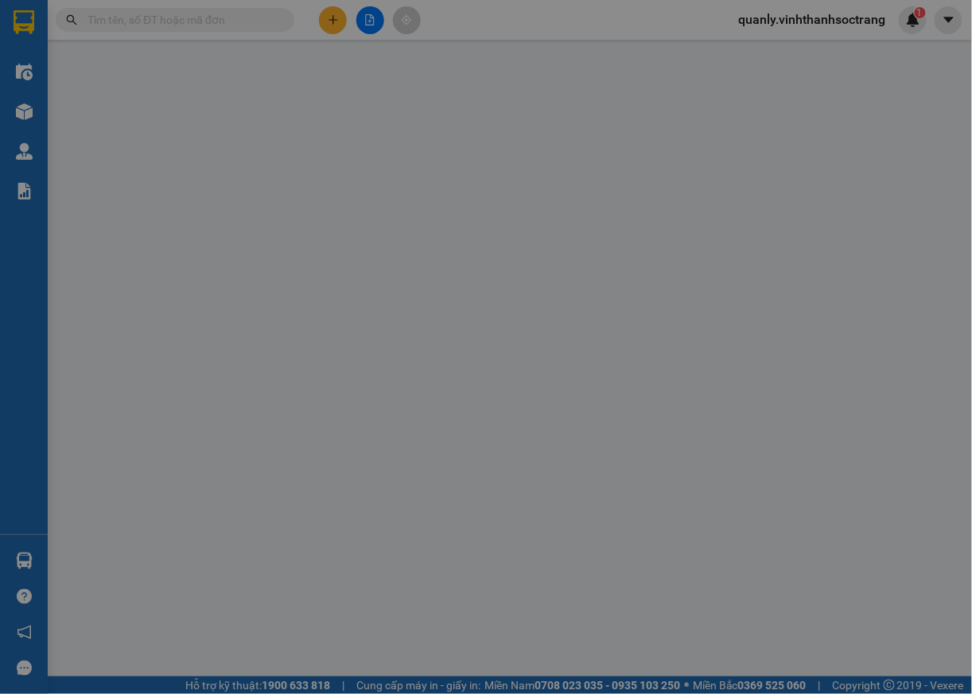
type input "0909369078"
type input "KHANG LONG"
type input "0918396216"
type input "SIÊU THỊ SÁCH"
checkbox input "true"
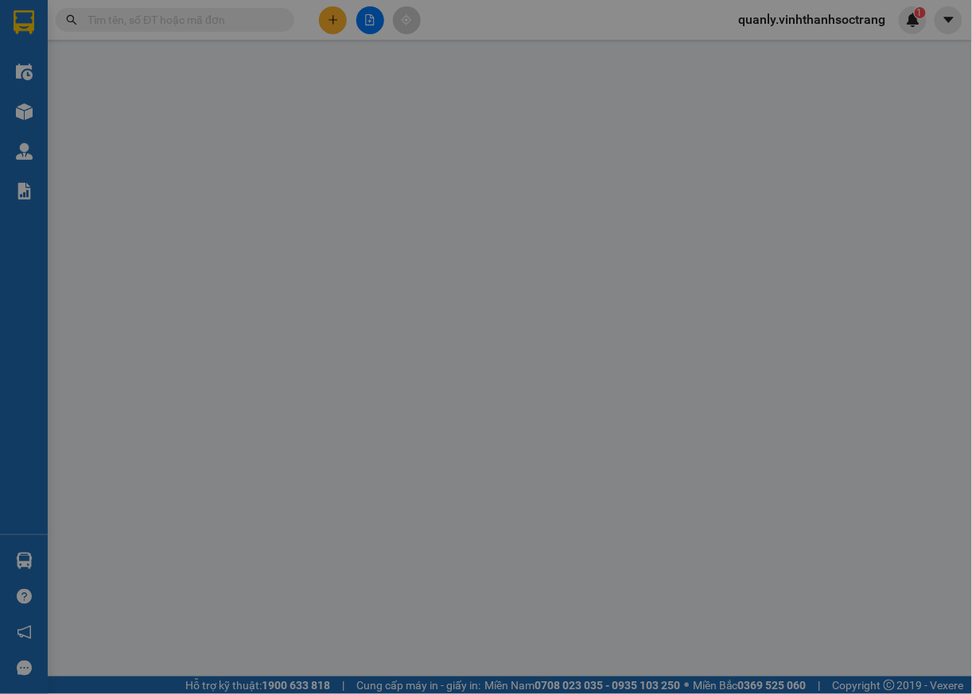
type input "11"
type input "cn"
type input "120.000"
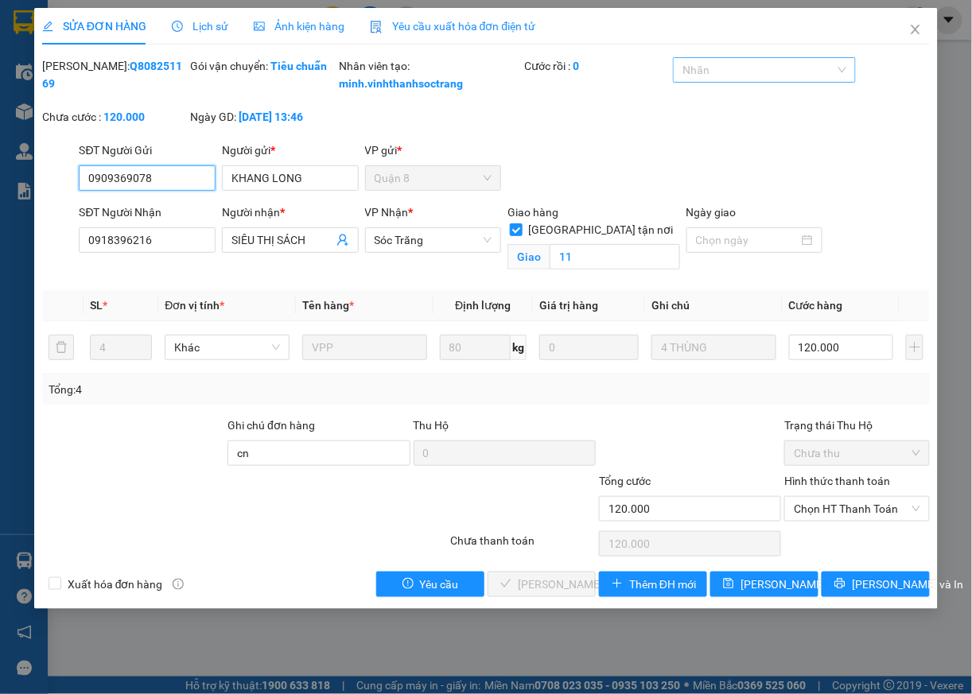
drag, startPoint x: 787, startPoint y: 71, endPoint x: 778, endPoint y: 74, distance: 9.3
click at [784, 73] on div at bounding box center [756, 69] width 158 height 19
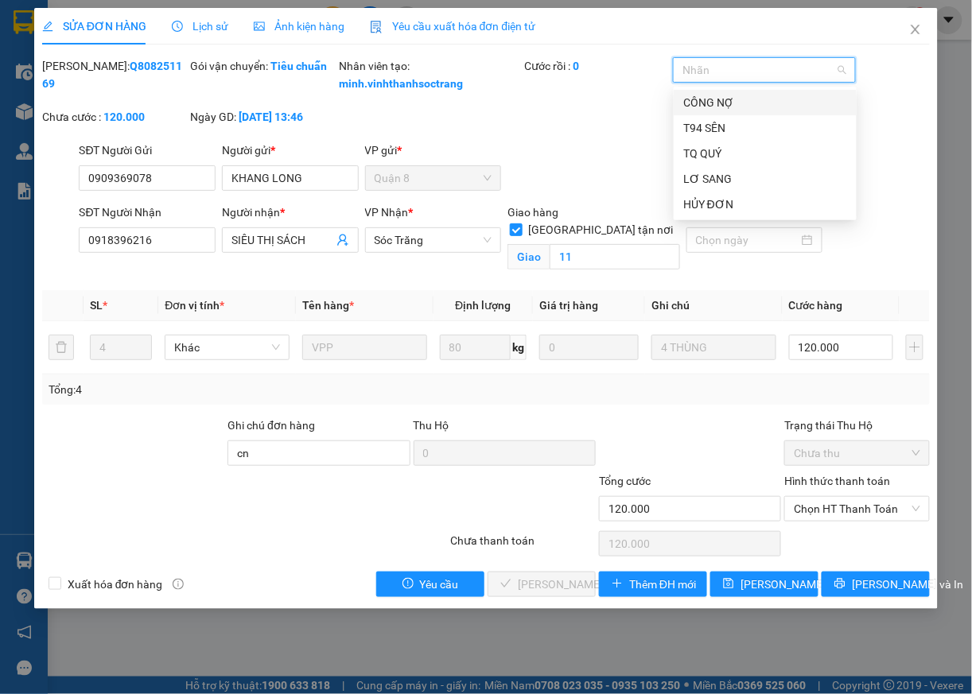
click at [708, 110] on div "CÔNG NỢ" at bounding box center [765, 102] width 164 height 17
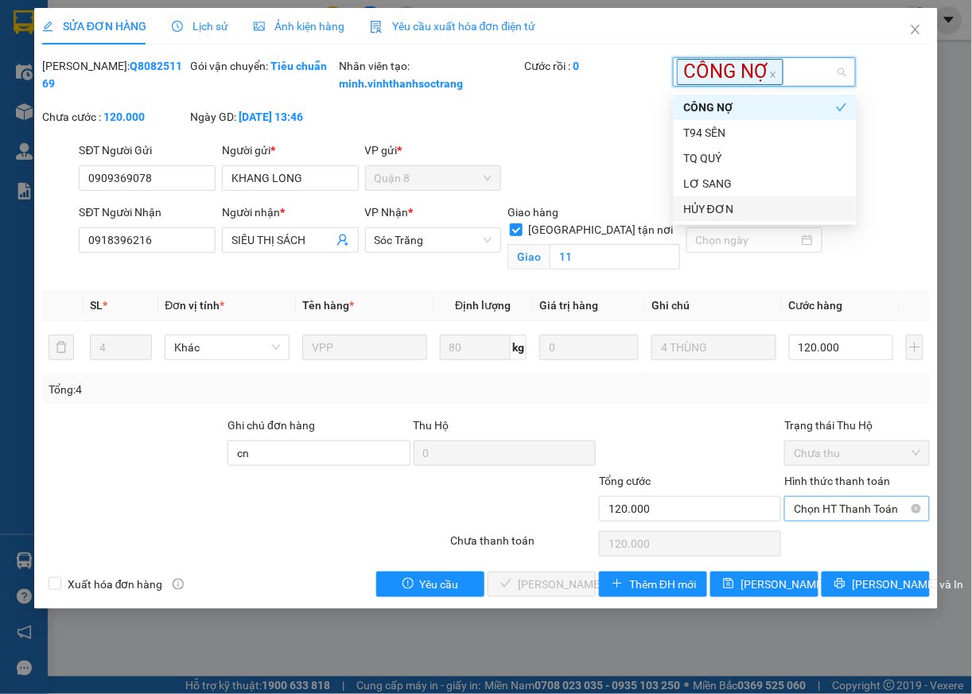
click at [826, 521] on span "Chọn HT Thanh Toán" at bounding box center [857, 509] width 126 height 24
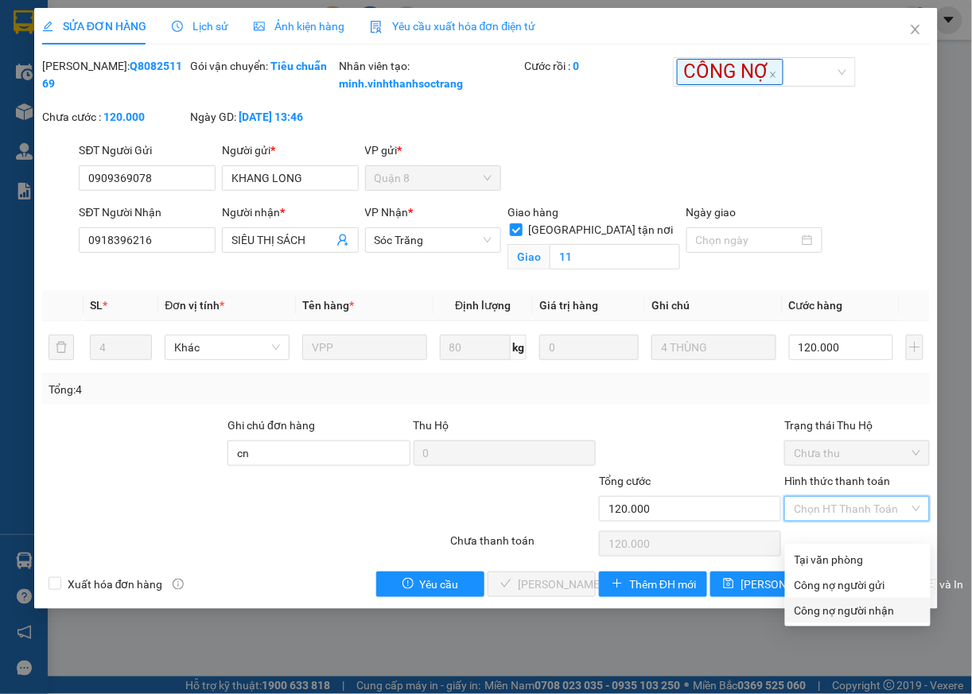
click at [849, 612] on div "Công nợ người nhận" at bounding box center [857, 610] width 126 height 17
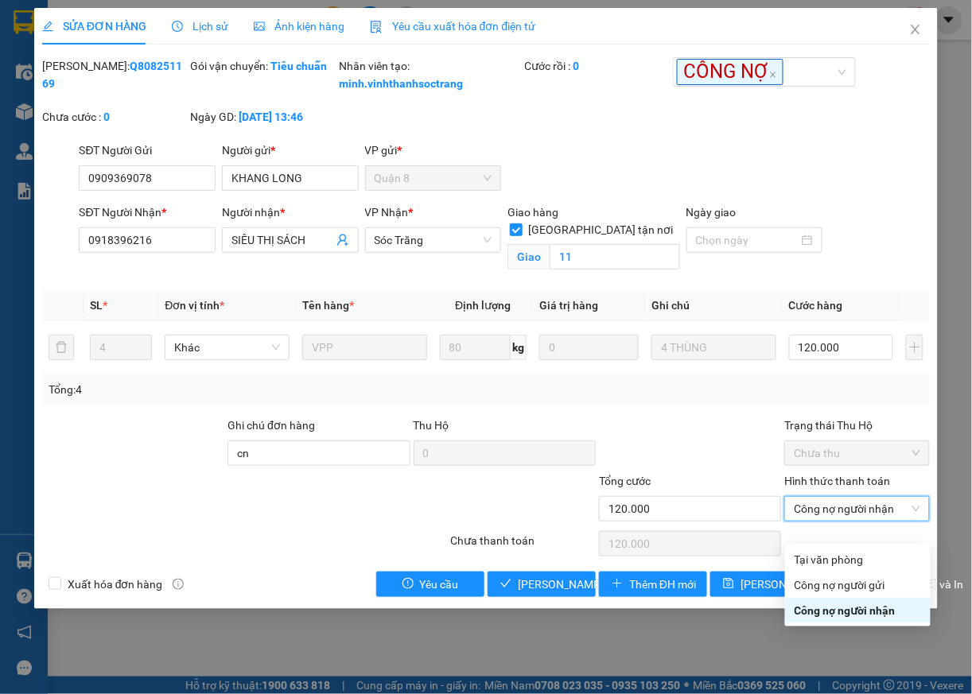
type input "0"
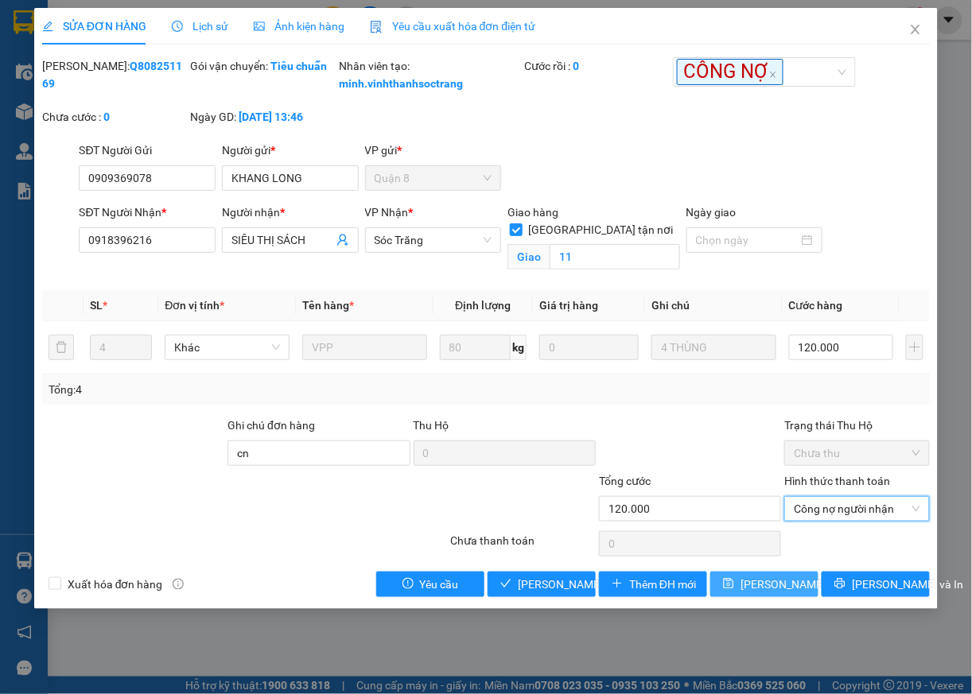
click at [775, 593] on span "Lưu thay đổi" at bounding box center [803, 584] width 127 height 17
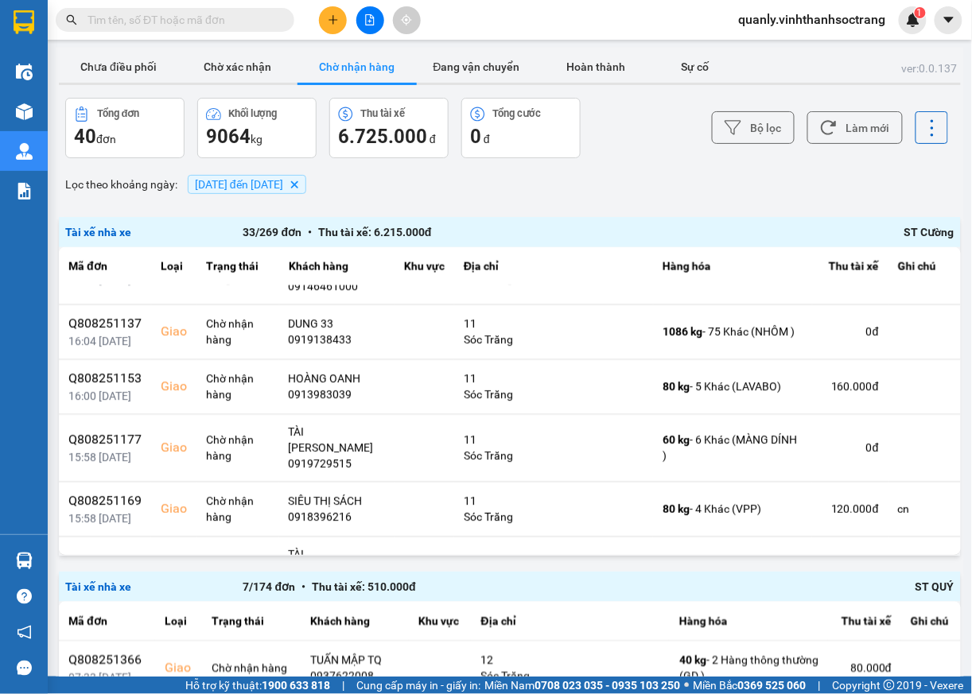
scroll to position [754, 0]
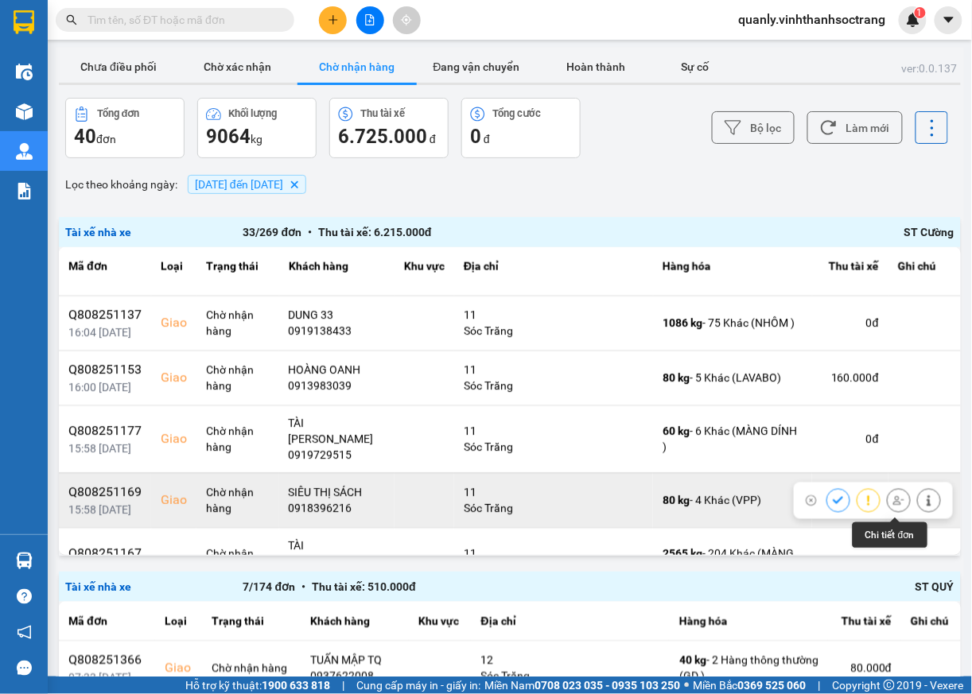
click at [923, 507] on icon at bounding box center [928, 500] width 11 height 11
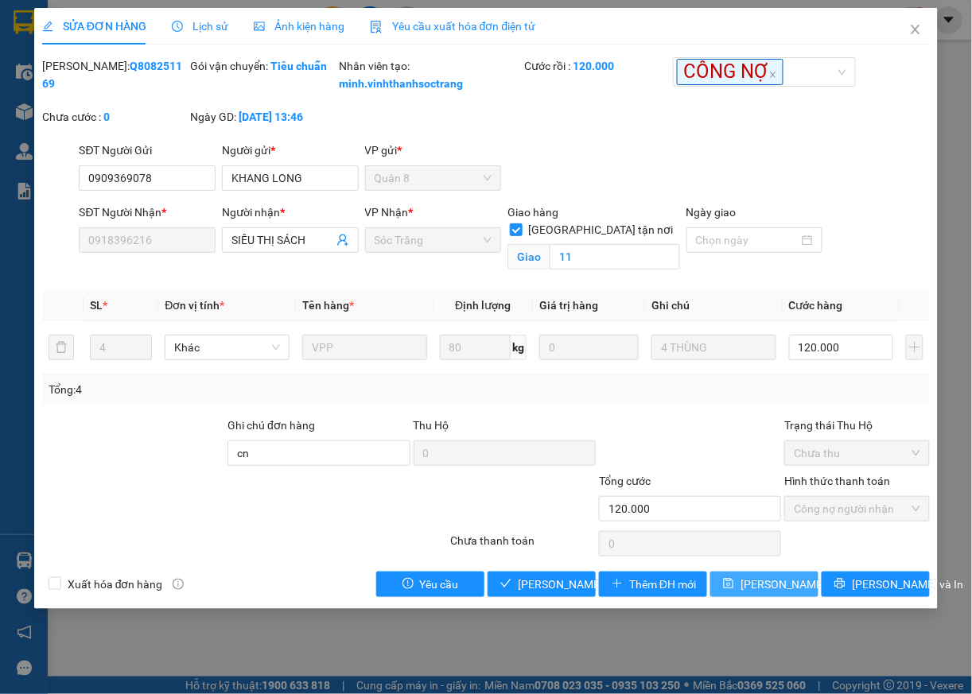
click at [773, 593] on span "Lưu thay đổi" at bounding box center [803, 584] width 127 height 17
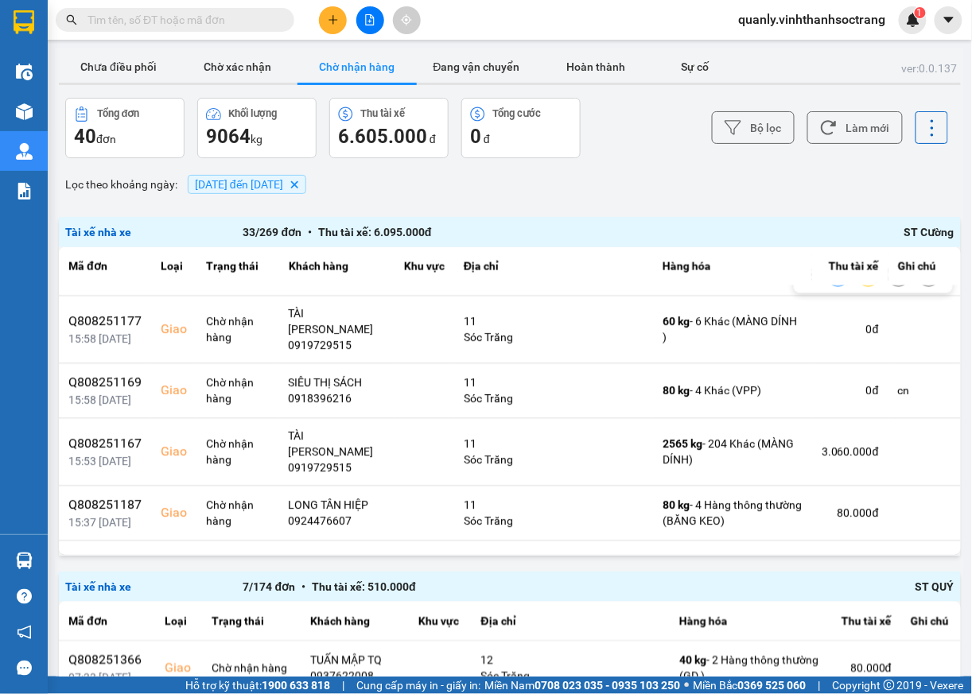
scroll to position [872, 0]
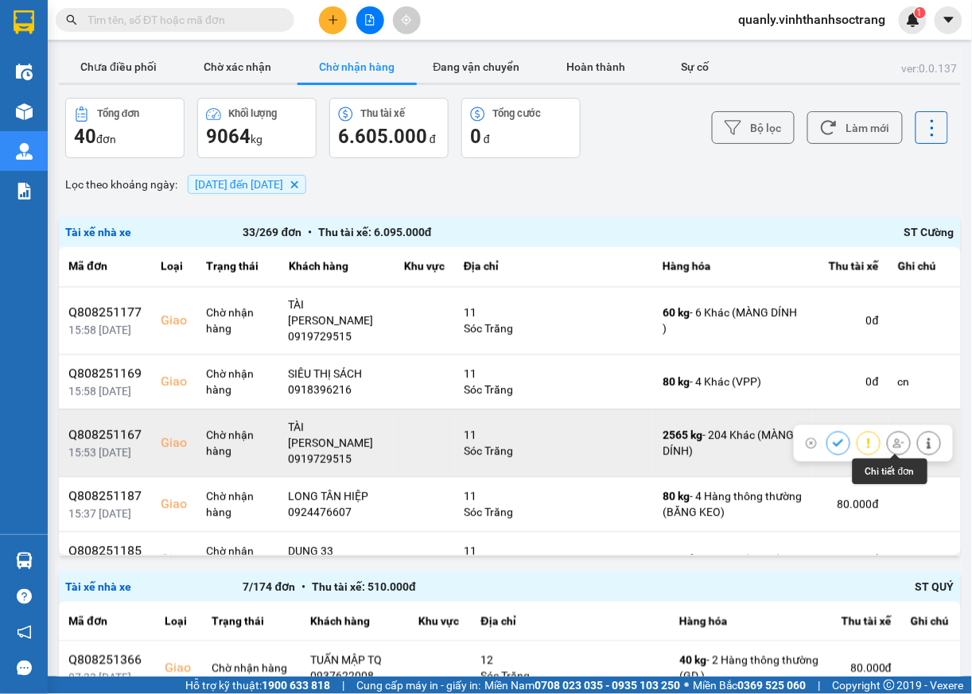
click at [918, 449] on button at bounding box center [929, 443] width 22 height 28
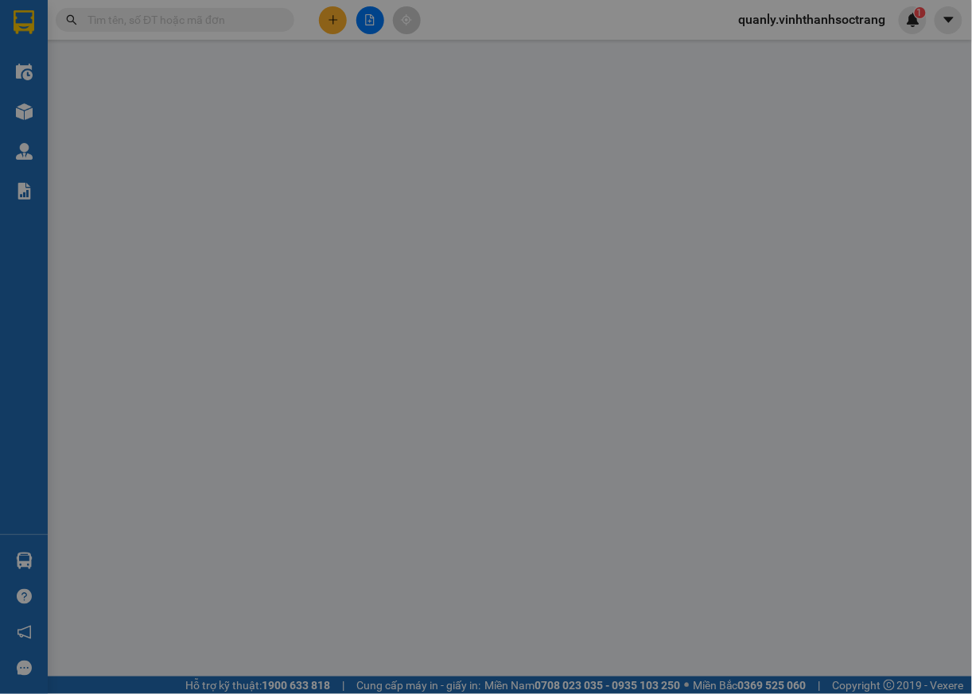
type input "VHM"
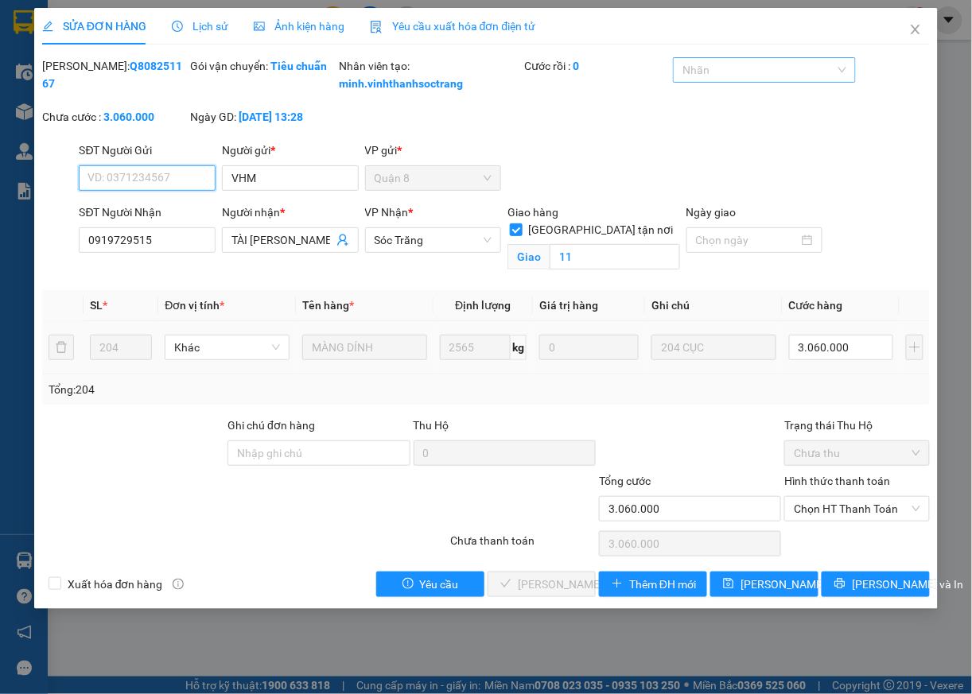
click at [708, 74] on div at bounding box center [756, 69] width 158 height 19
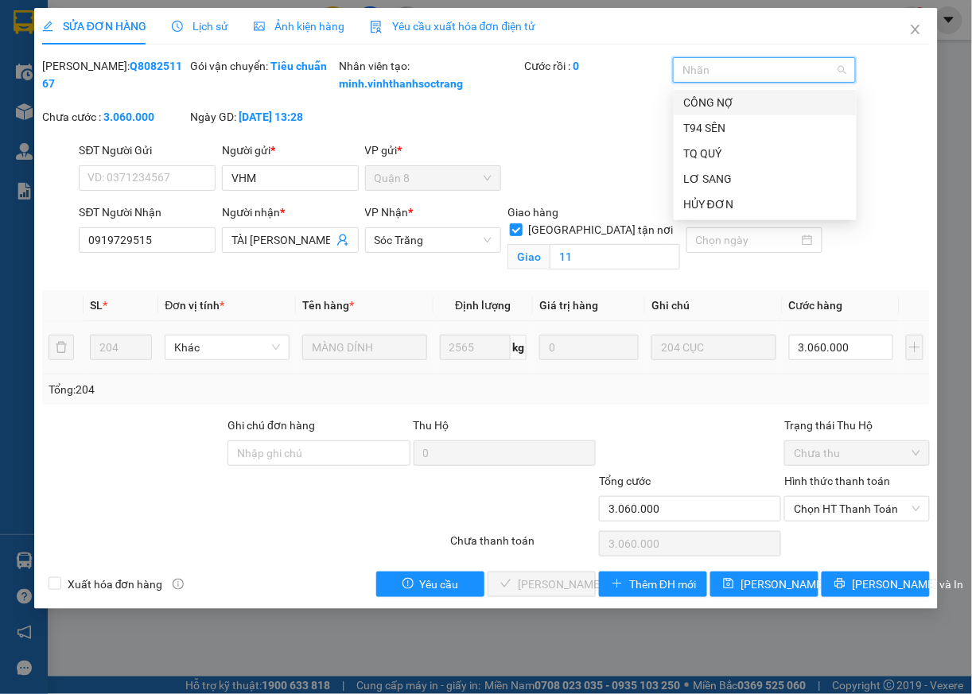
click at [701, 103] on div "CÔNG NỢ" at bounding box center [765, 102] width 164 height 17
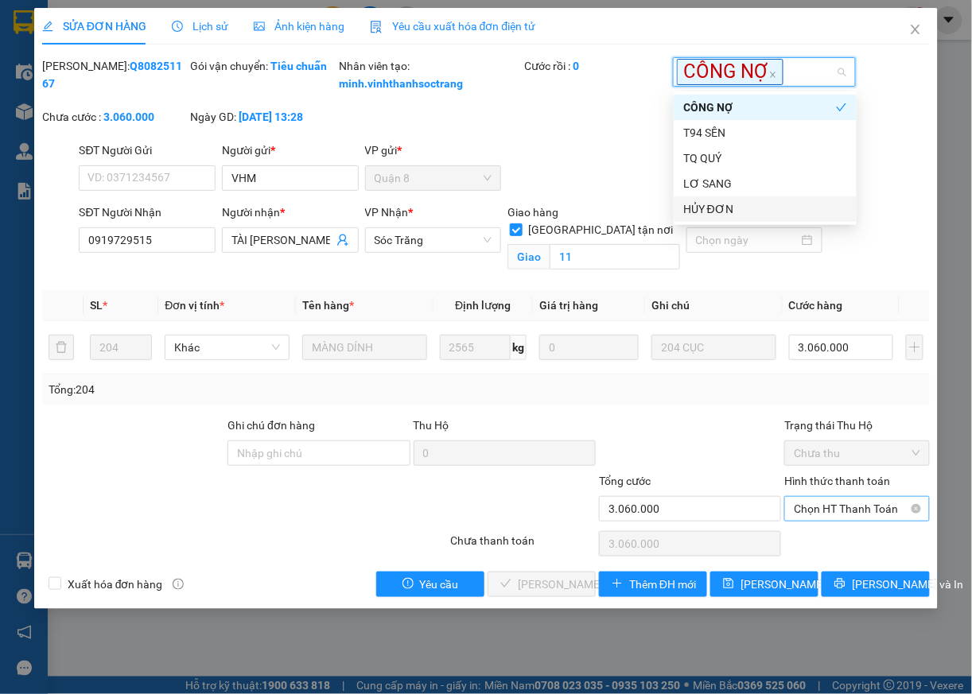
click at [822, 521] on span "Chọn HT Thanh Toán" at bounding box center [857, 509] width 126 height 24
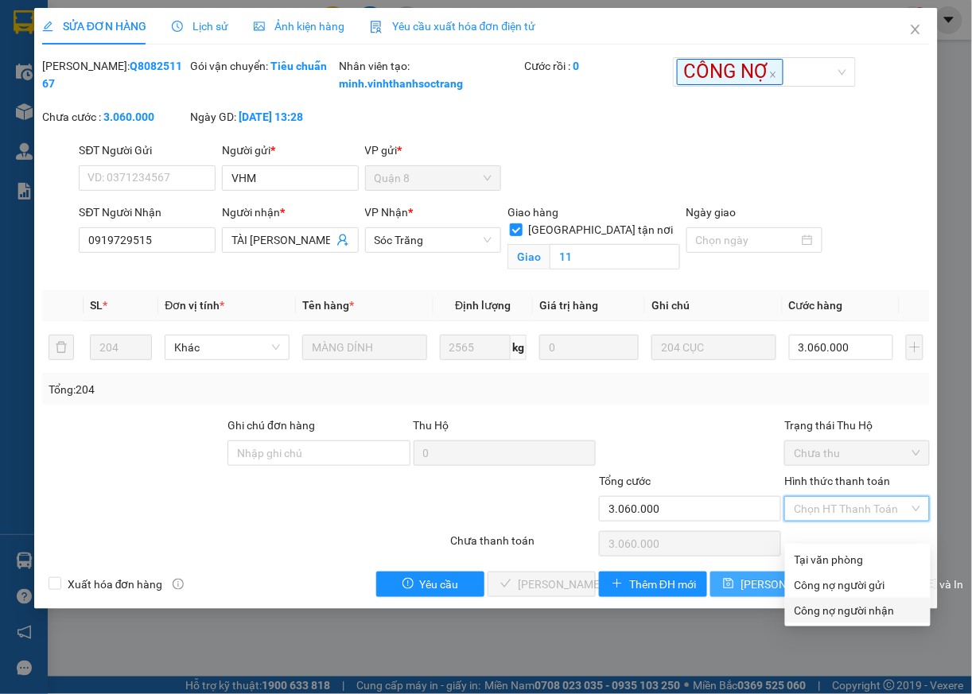
drag, startPoint x: 829, startPoint y: 614, endPoint x: 793, endPoint y: 604, distance: 37.0
click at [822, 609] on div "Công nợ người nhận" at bounding box center [857, 610] width 126 height 17
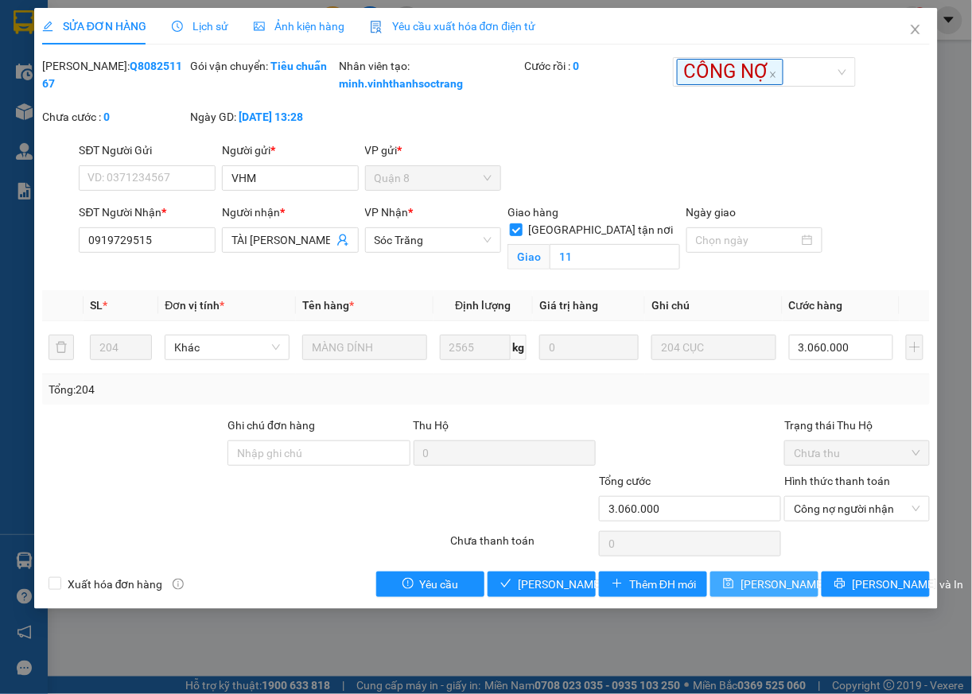
click at [760, 593] on span "Lưu thay đổi" at bounding box center [803, 584] width 127 height 17
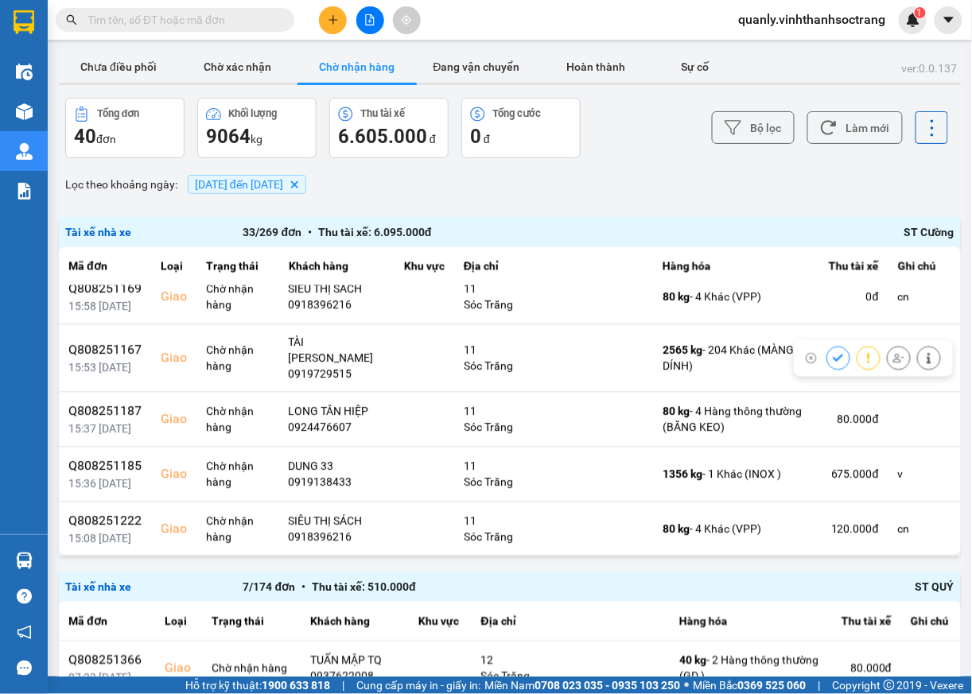
scroll to position [965, 0]
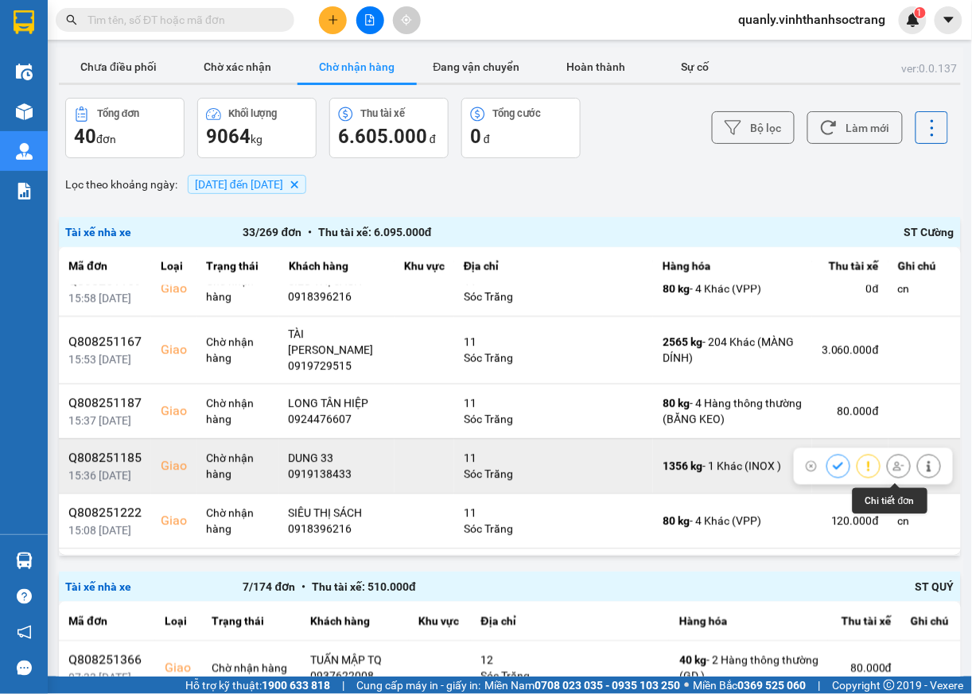
click at [923, 472] on icon at bounding box center [928, 466] width 11 height 11
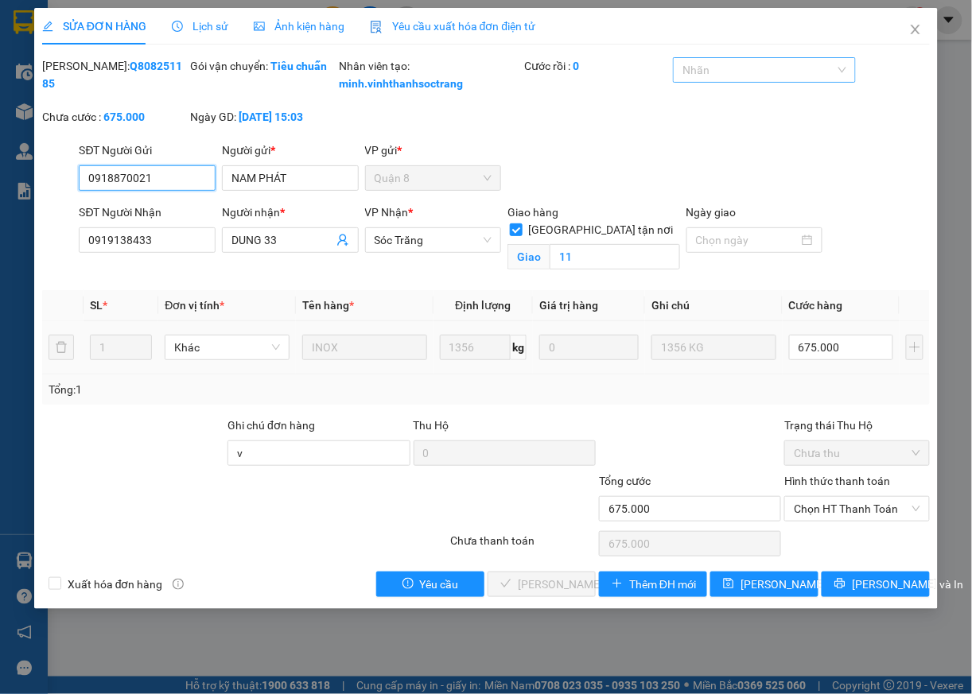
drag, startPoint x: 757, startPoint y: 65, endPoint x: 751, endPoint y: 71, distance: 8.5
click at [756, 67] on div at bounding box center [756, 69] width 158 height 19
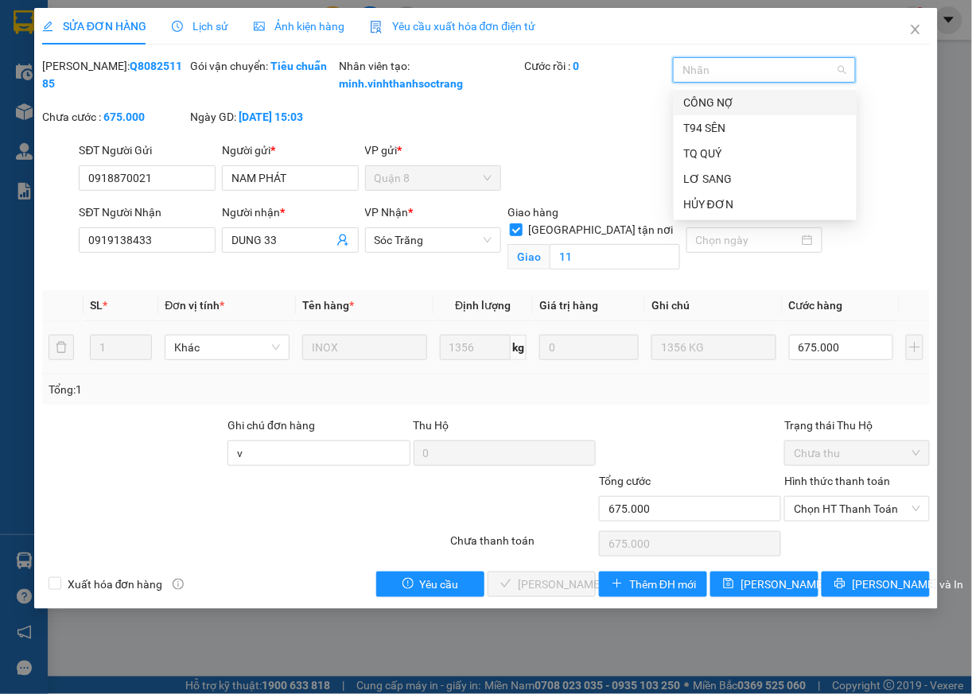
click at [713, 95] on div "CÔNG NỢ" at bounding box center [765, 102] width 164 height 17
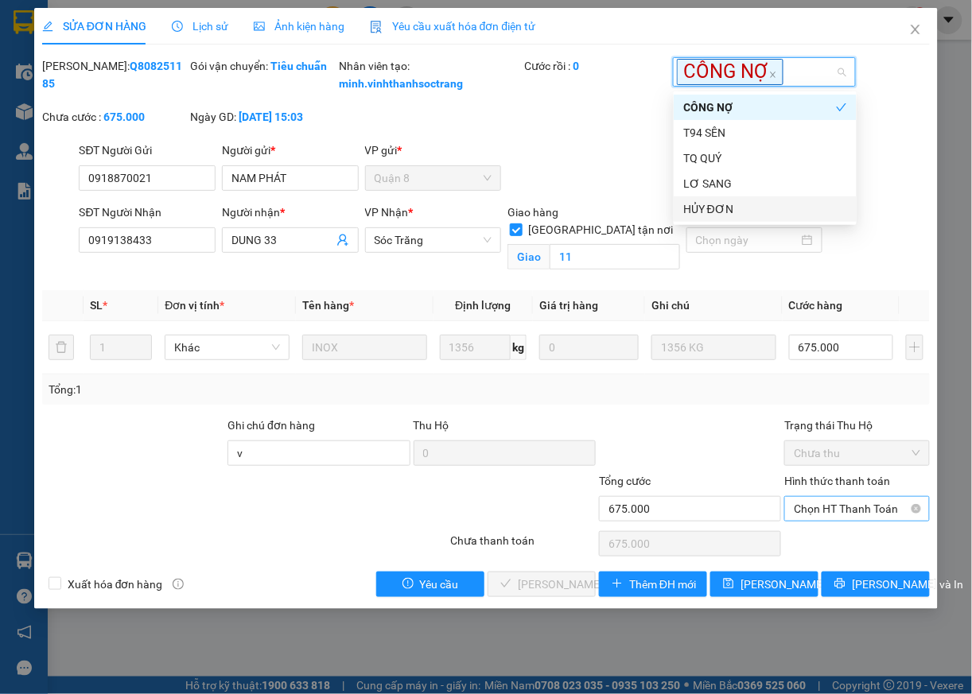
click at [834, 521] on span "Chọn HT Thanh Toán" at bounding box center [857, 509] width 126 height 24
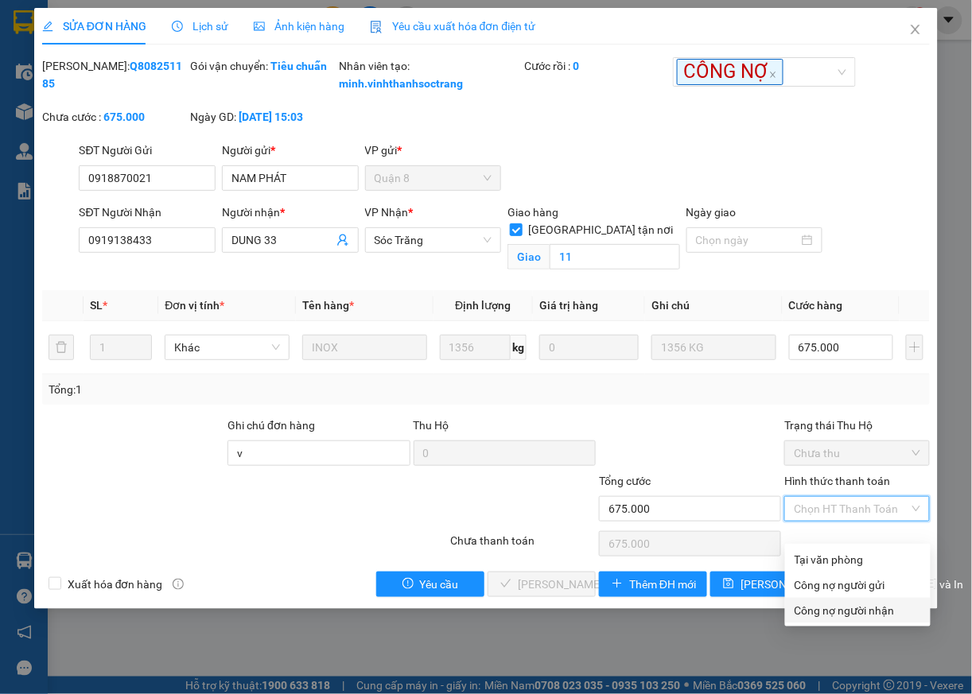
click at [837, 617] on div "Công nợ người nhận" at bounding box center [857, 610] width 126 height 17
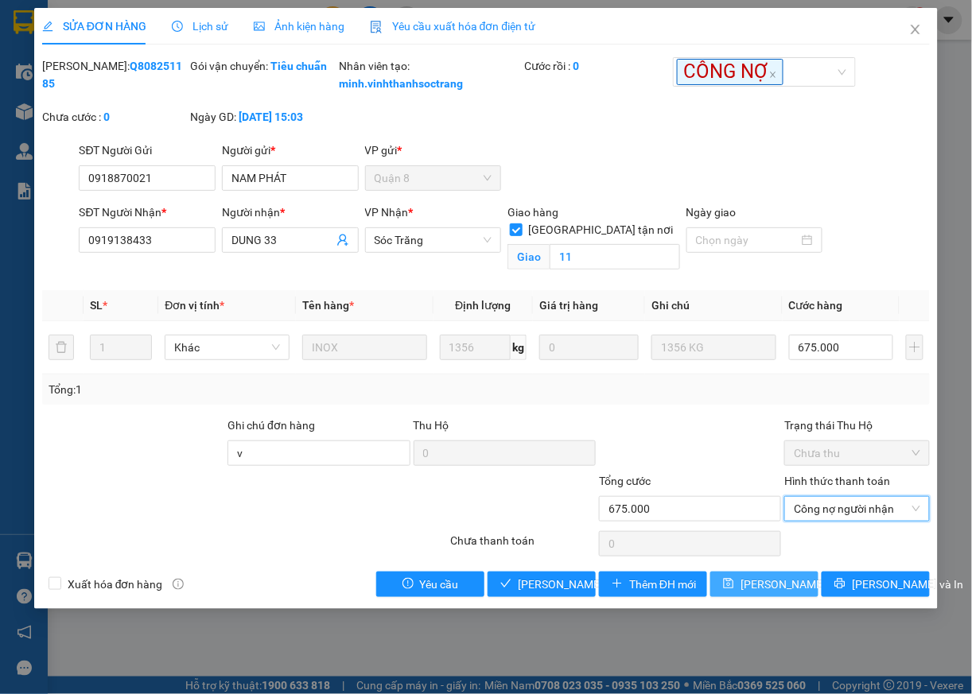
click at [771, 593] on span "Lưu thay đổi" at bounding box center [803, 584] width 127 height 17
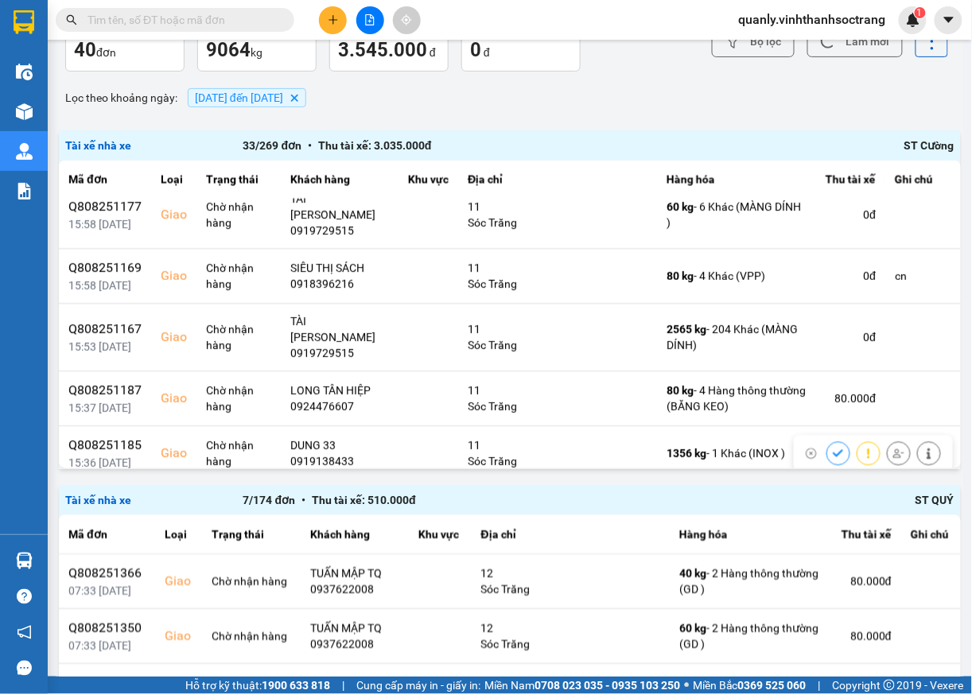
scroll to position [927, 0]
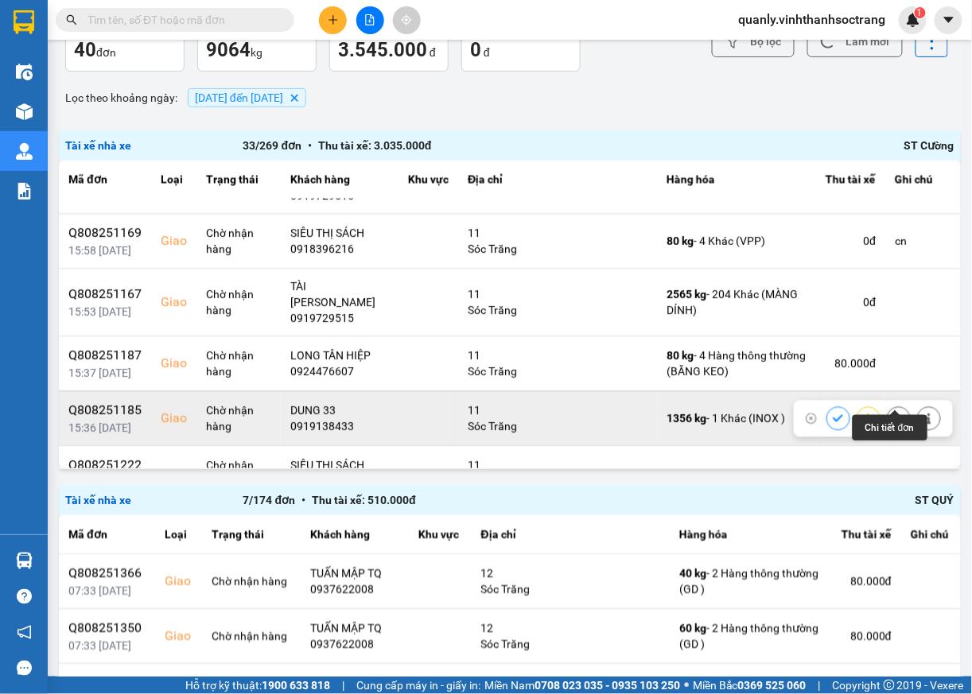
click at [923, 414] on icon at bounding box center [928, 419] width 11 height 11
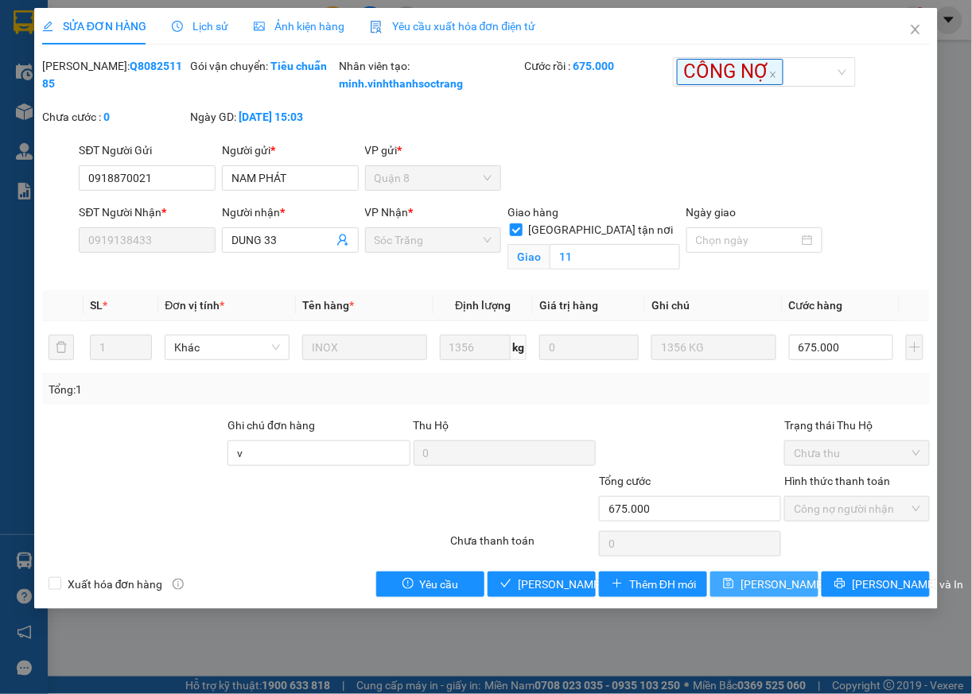
click at [791, 593] on span "Lưu thay đổi" at bounding box center [803, 584] width 127 height 17
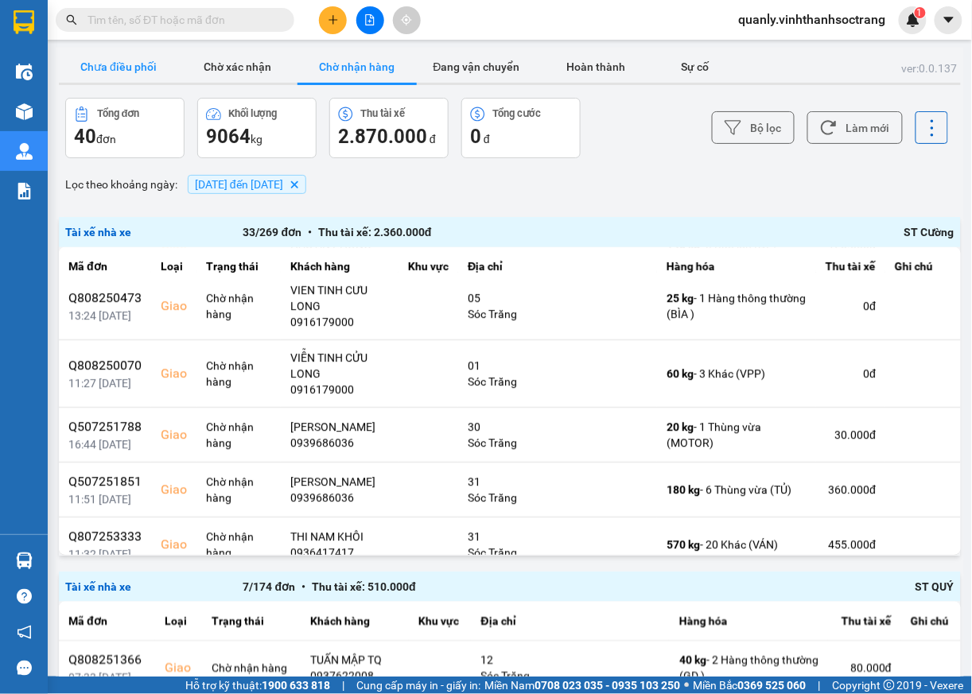
click at [102, 64] on button "Chưa điều phối" at bounding box center [118, 67] width 119 height 32
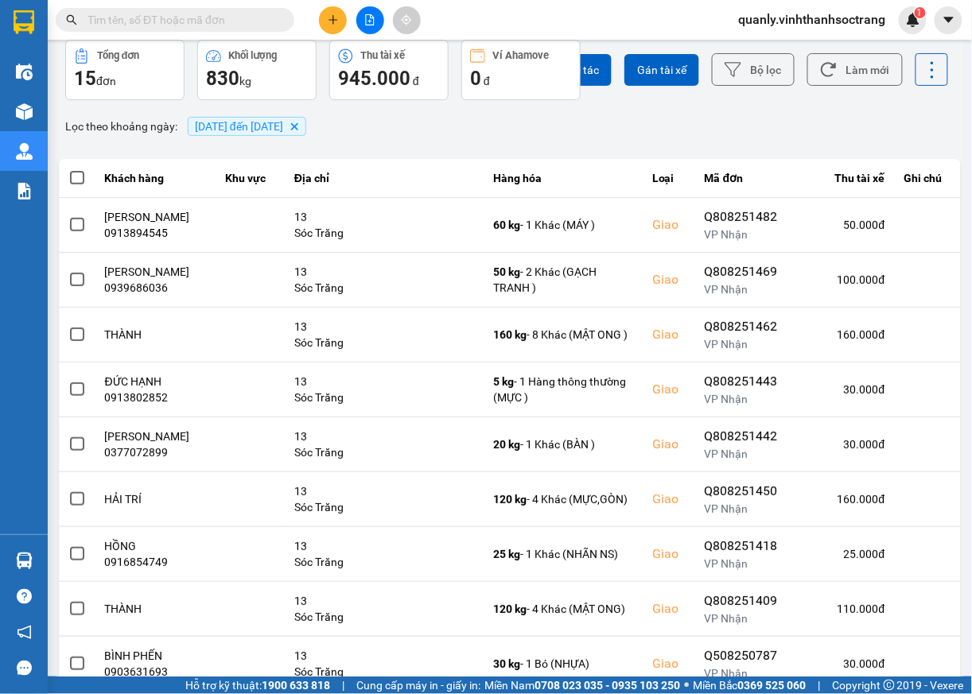
scroll to position [167, 0]
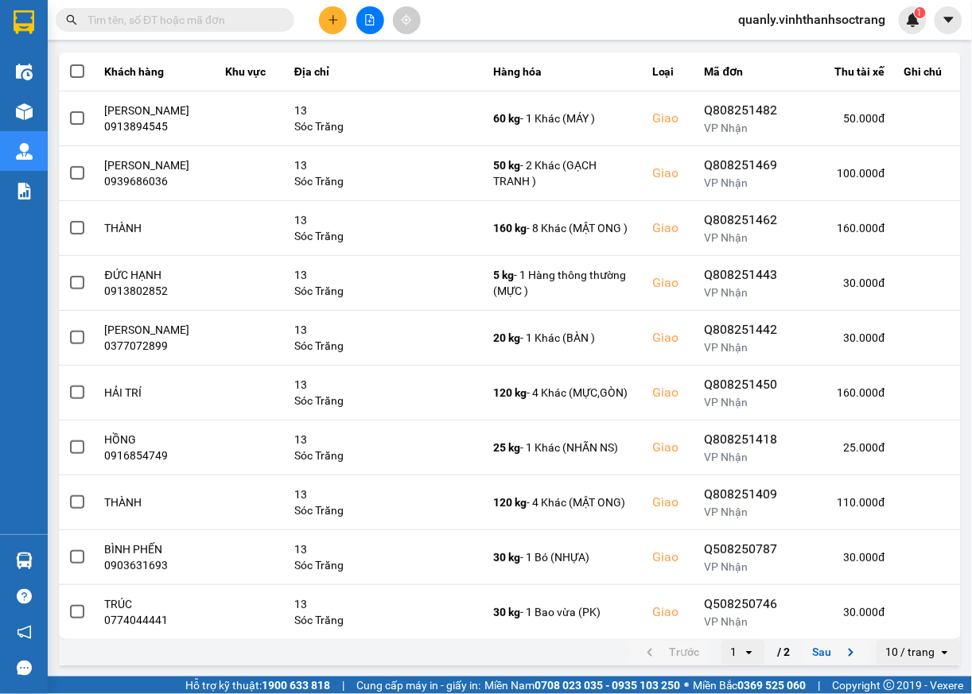
click at [841, 653] on icon "next page. current page 1 / 2" at bounding box center [850, 652] width 19 height 19
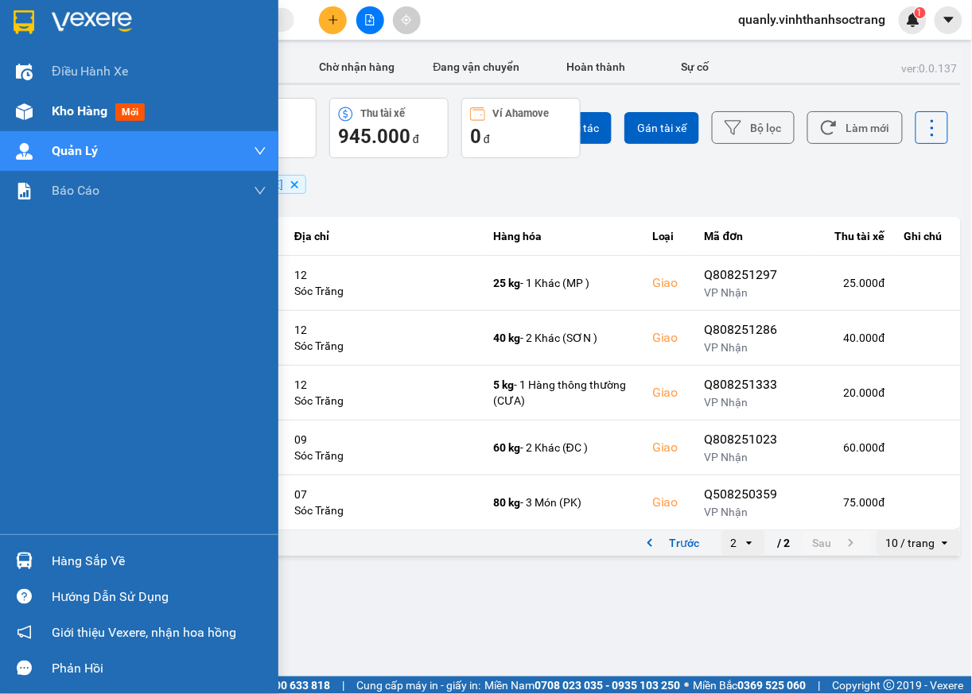
click at [71, 115] on span "Kho hàng" at bounding box center [80, 110] width 56 height 15
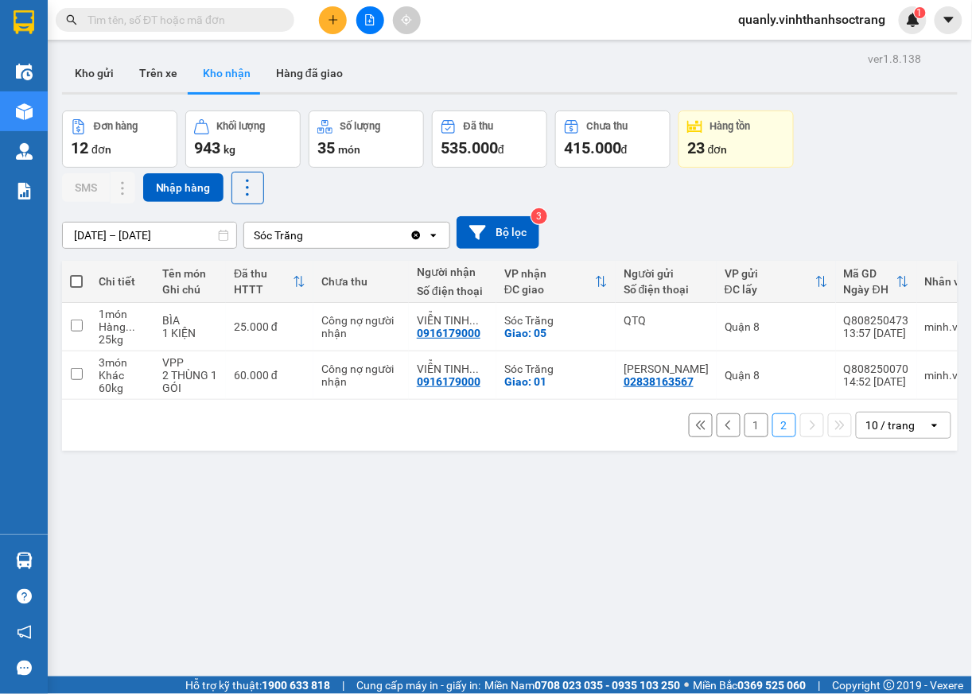
click at [928, 431] on icon "open" at bounding box center [934, 425] width 13 height 13
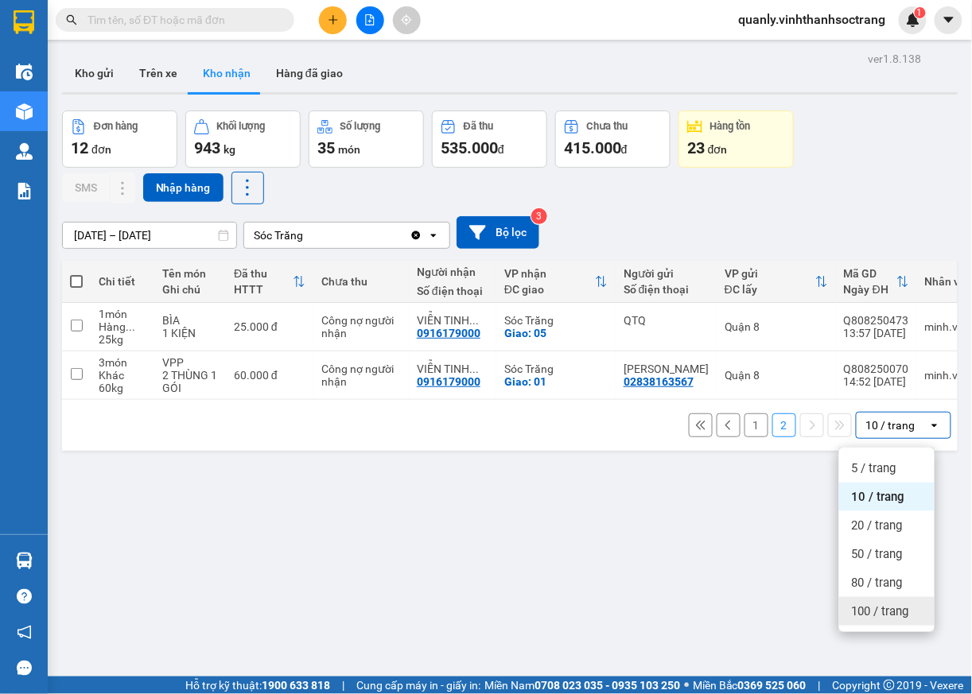
click at [886, 616] on span "100 / trang" at bounding box center [880, 612] width 57 height 16
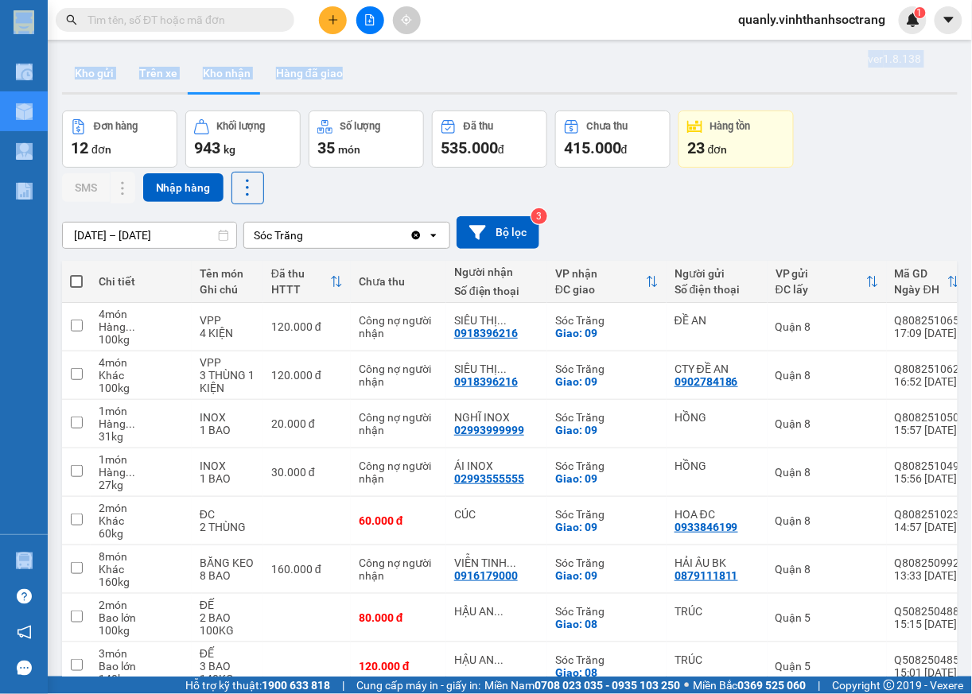
drag, startPoint x: 964, startPoint y: 38, endPoint x: 969, endPoint y: 61, distance: 23.6
click at [969, 61] on section "Kết quả tìm kiếm ( 0 ) Bộ lọc No Data quanly.vinhthanhsoctrang 1 Điều hành xe K…" at bounding box center [486, 347] width 972 height 694
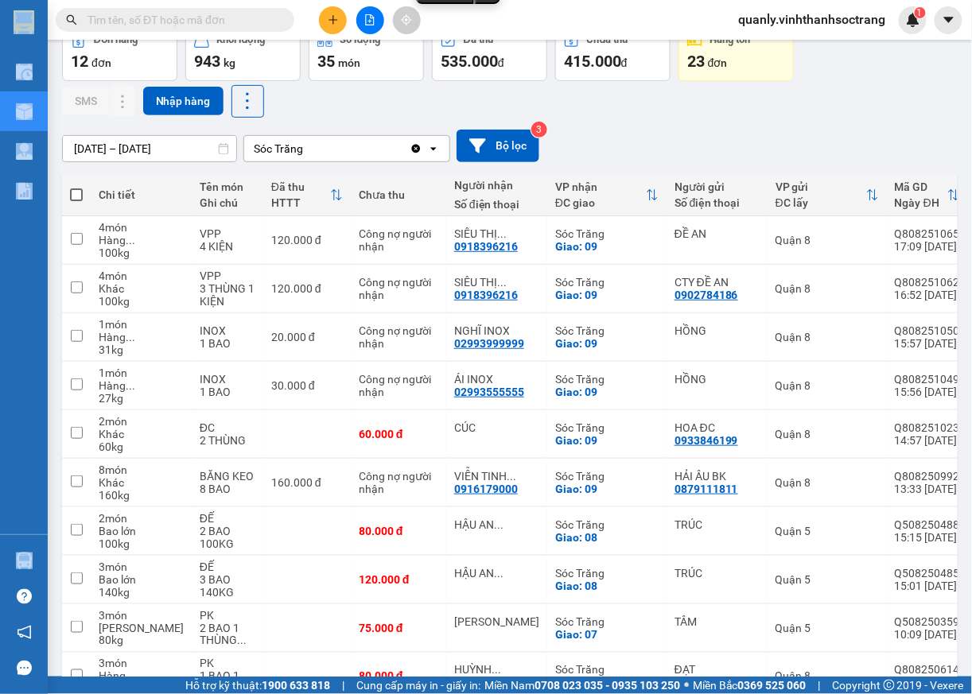
scroll to position [57, 0]
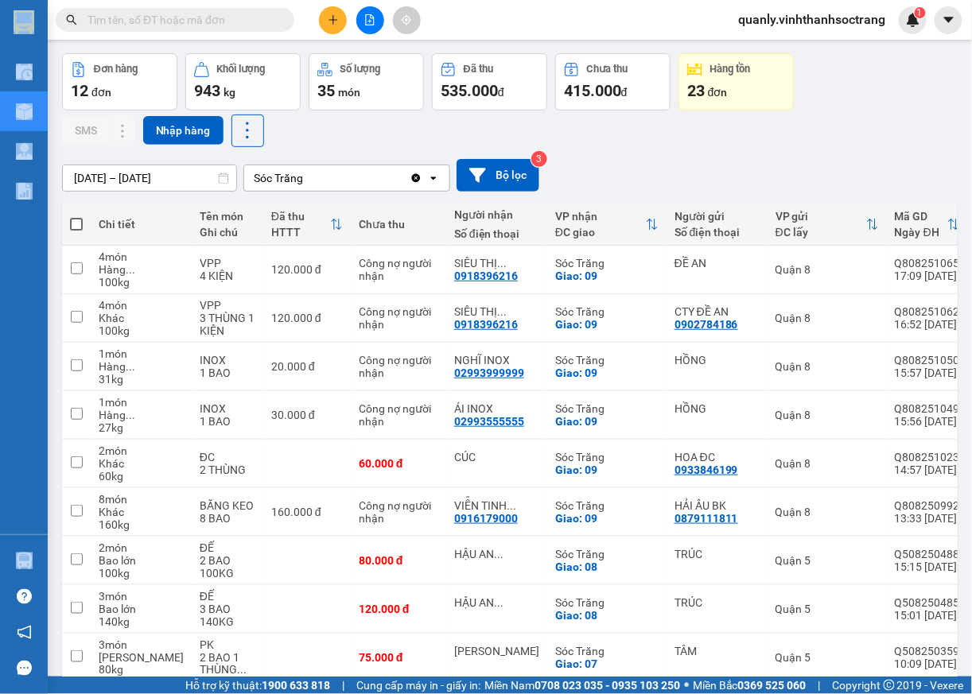
click at [121, 180] on input "01/08/2025 – 10/08/2025" at bounding box center [149, 177] width 173 height 25
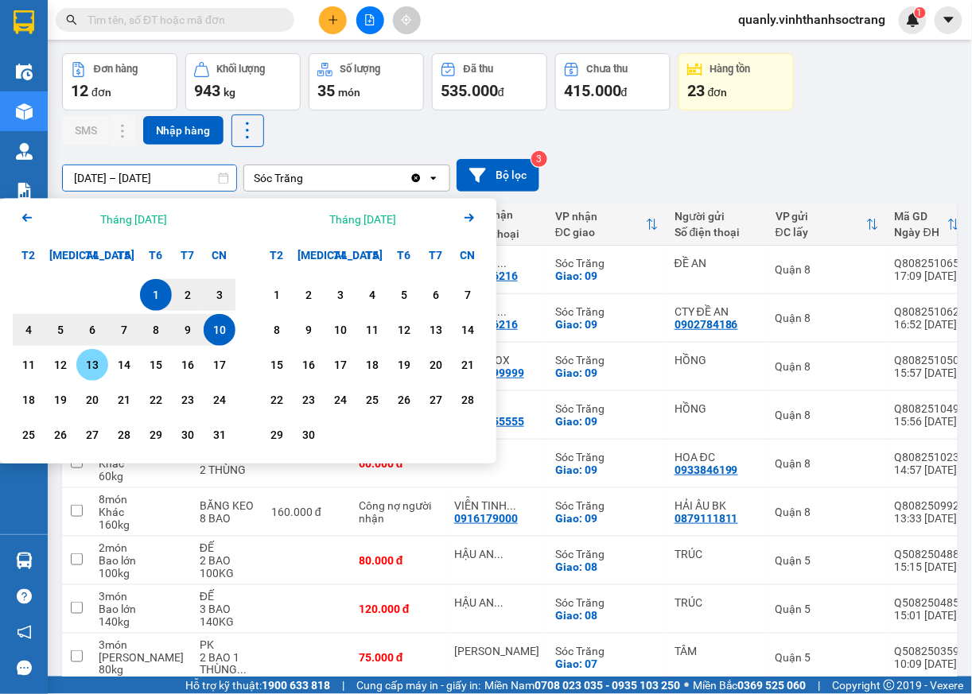
click at [96, 369] on div "13" at bounding box center [92, 364] width 22 height 19
click at [157, 293] on div "1" at bounding box center [156, 295] width 22 height 19
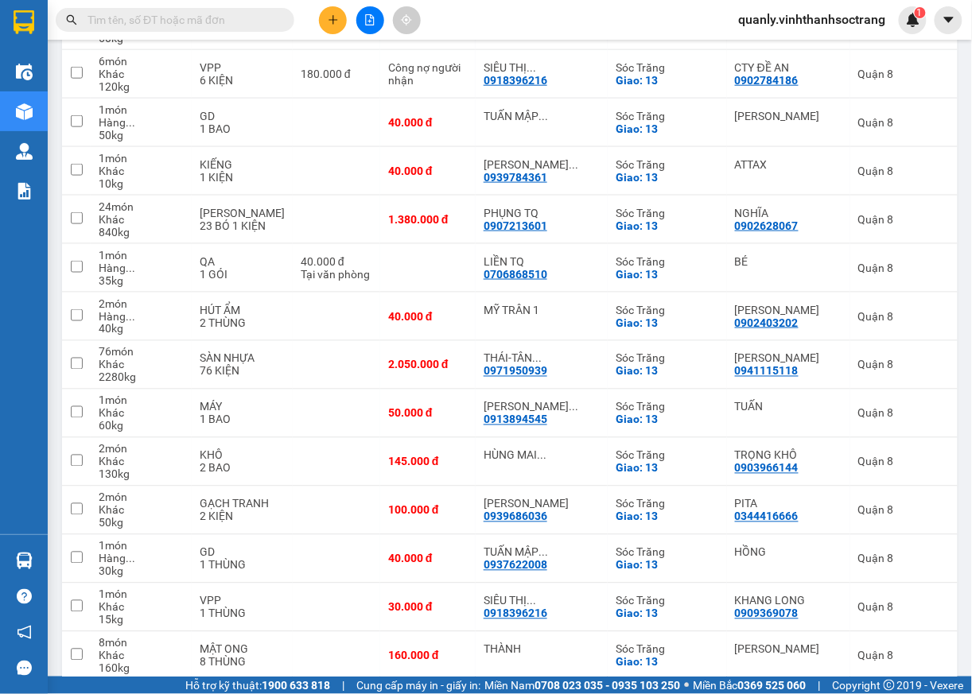
scroll to position [0, 0]
